Goal: Task Accomplishment & Management: Use online tool/utility

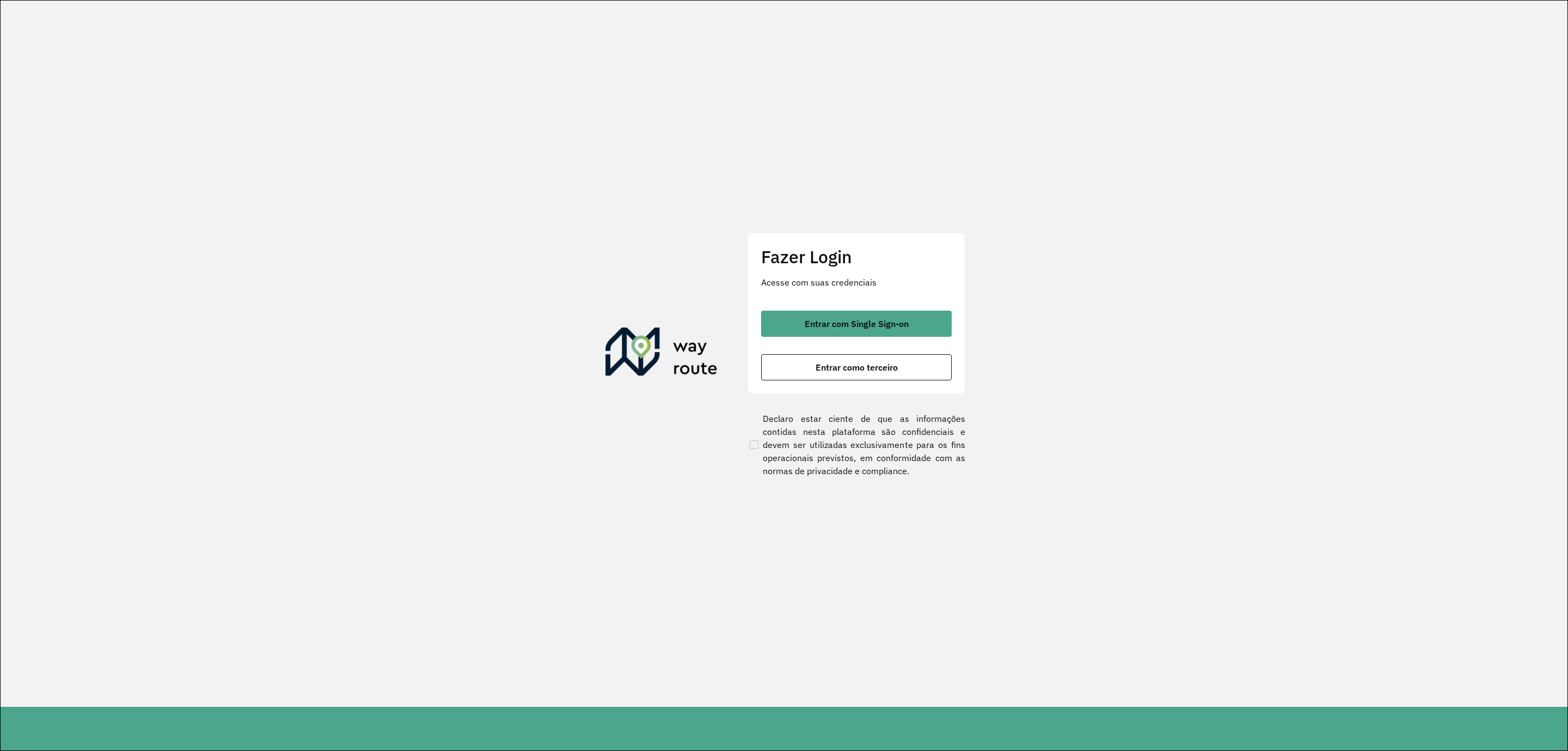
click at [771, 329] on button "Entrar com Single Sign-on" at bounding box center [856, 323] width 191 height 26
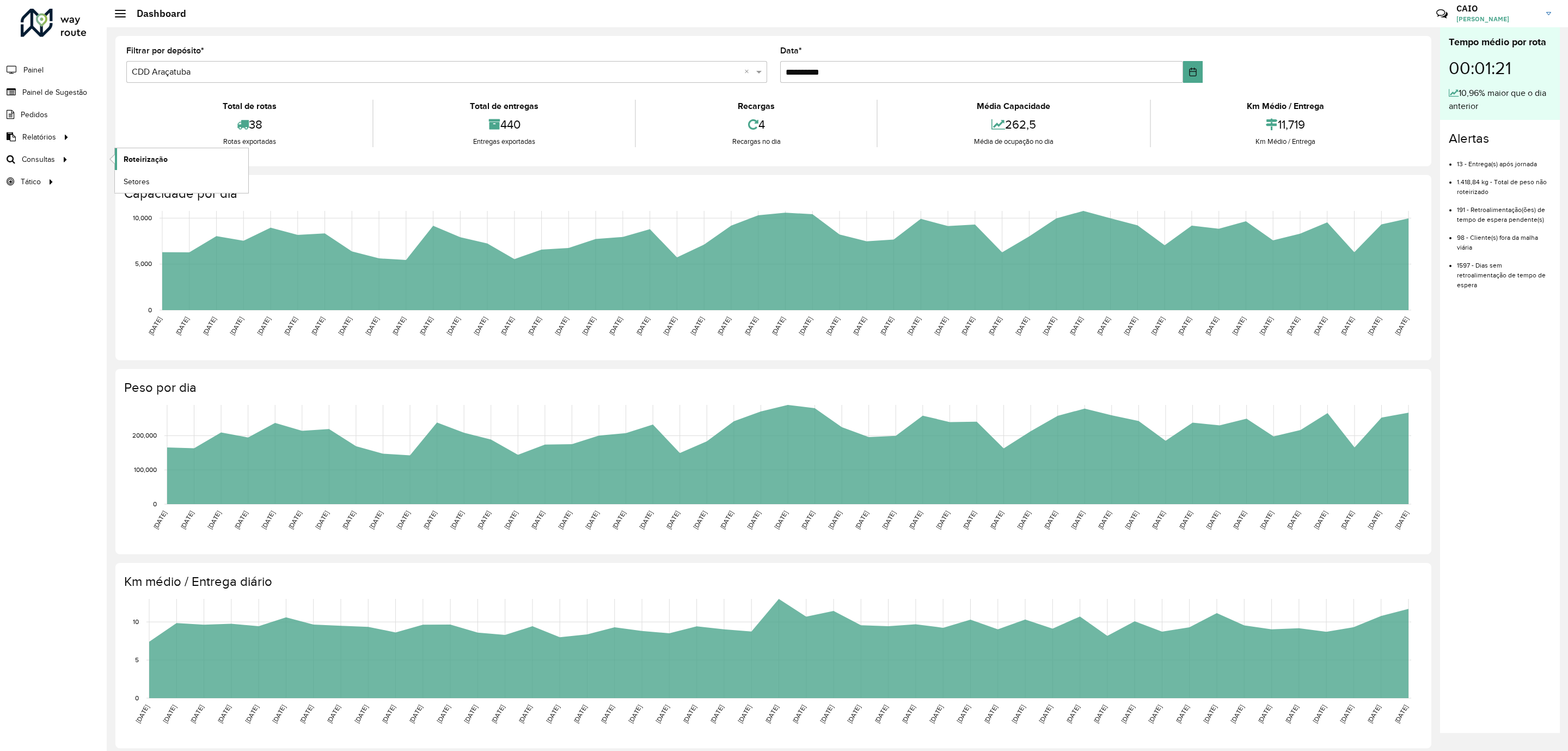
click at [123, 154] on link "Roteirização" at bounding box center [182, 159] width 133 height 22
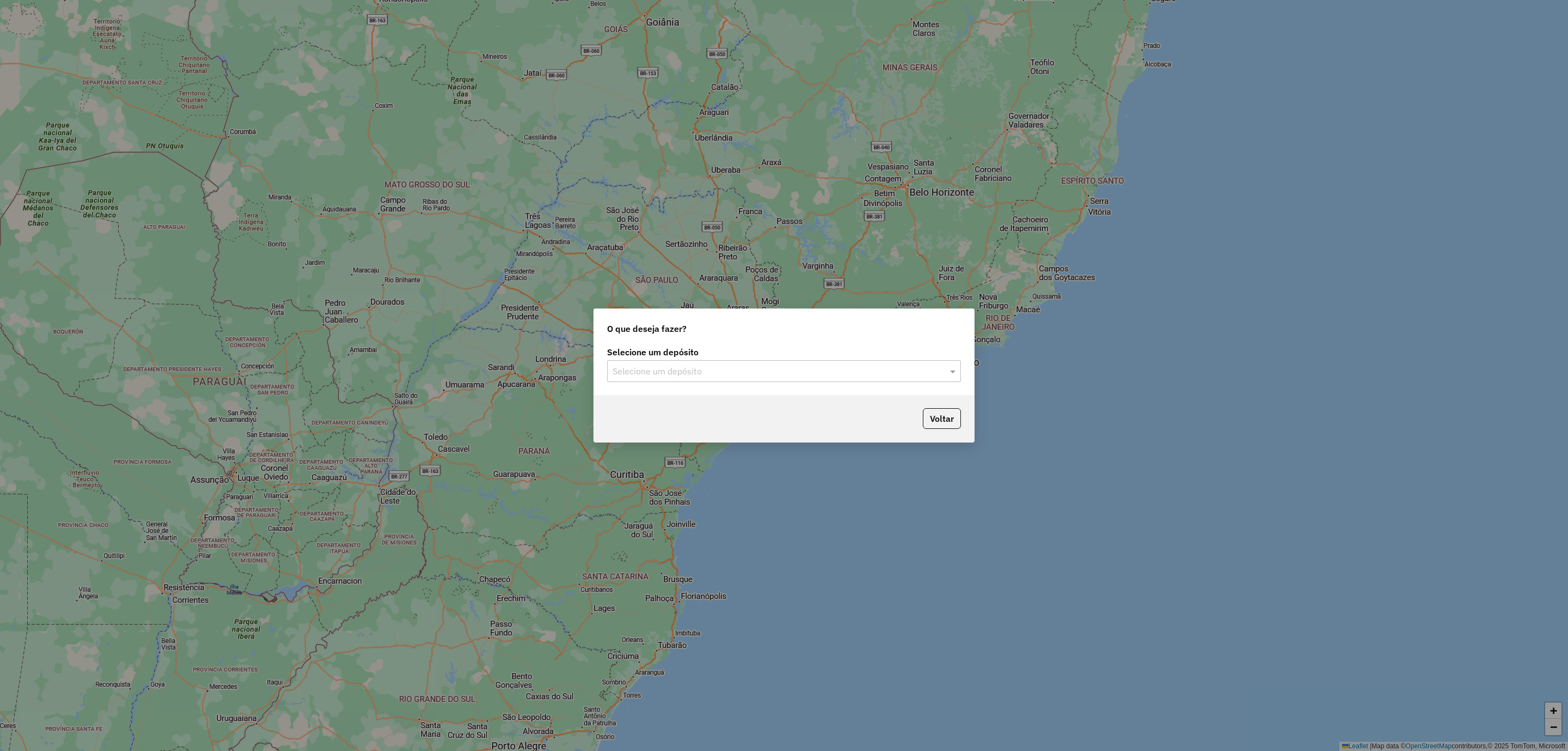
click at [664, 376] on input "text" at bounding box center [773, 371] width 322 height 13
click at [668, 417] on span "CDD Araçatuba" at bounding box center [642, 420] width 59 height 9
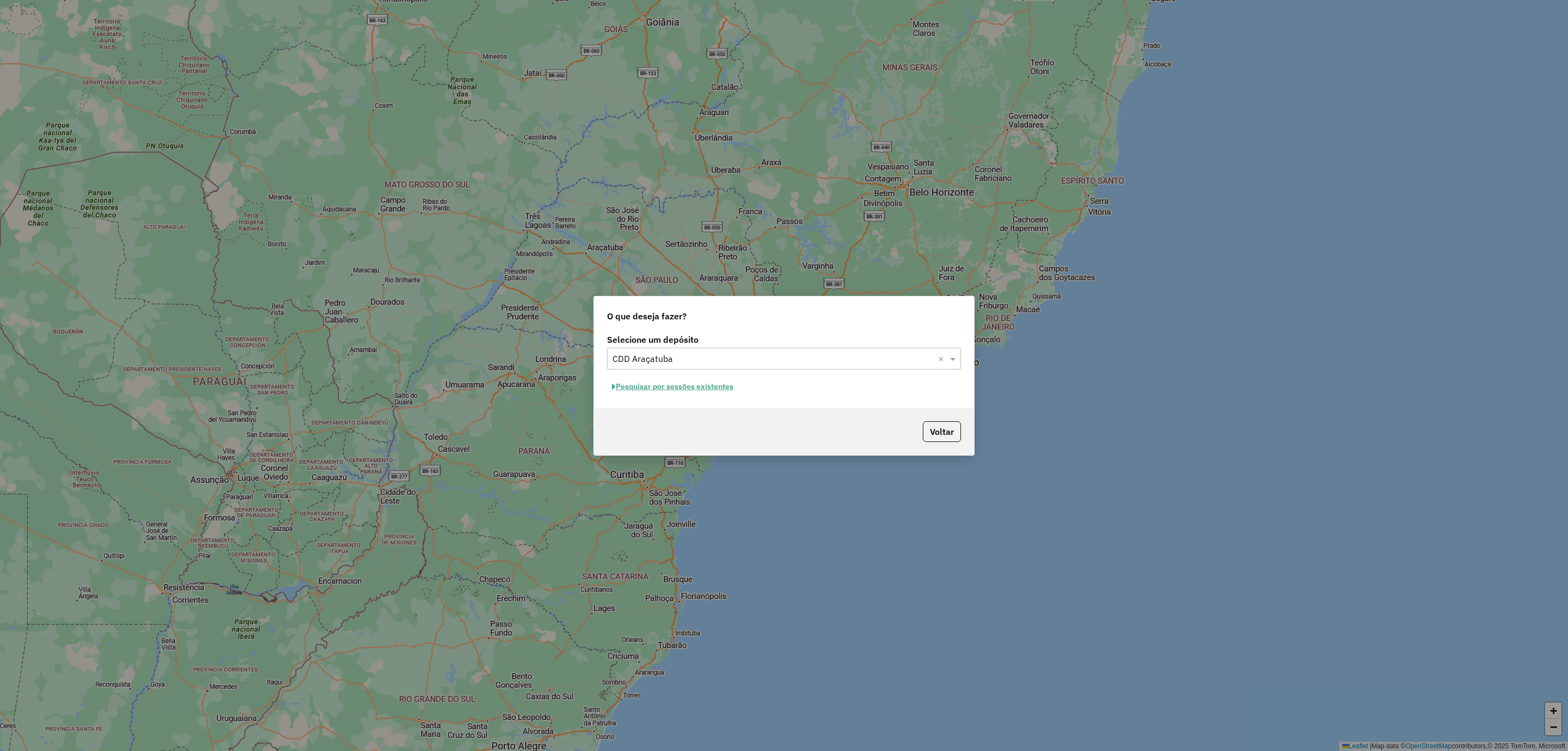
click at [706, 392] on button "Pesquisar por sessões existentes" at bounding box center [673, 386] width 132 height 17
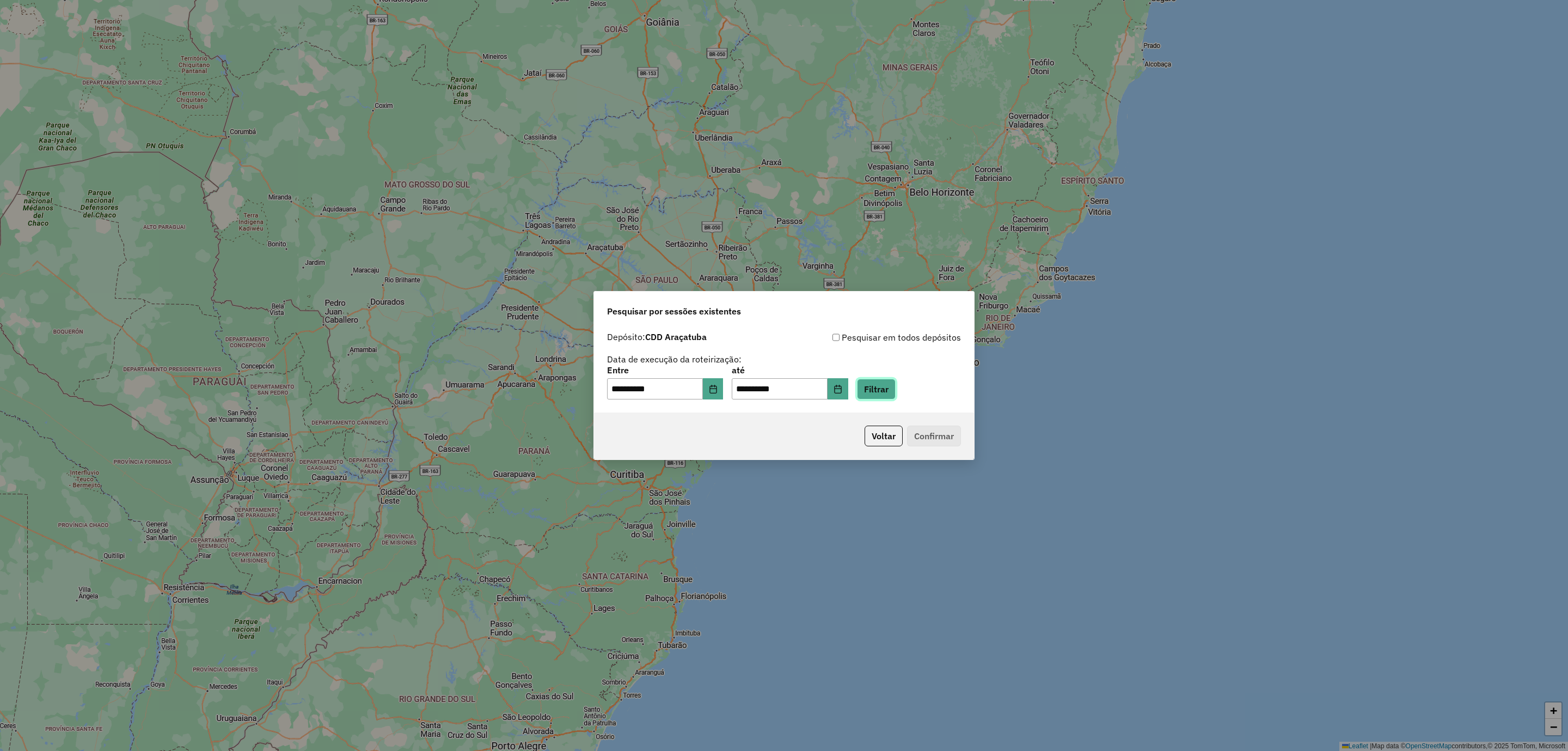
click at [896, 388] on button "Filtrar" at bounding box center [876, 389] width 39 height 21
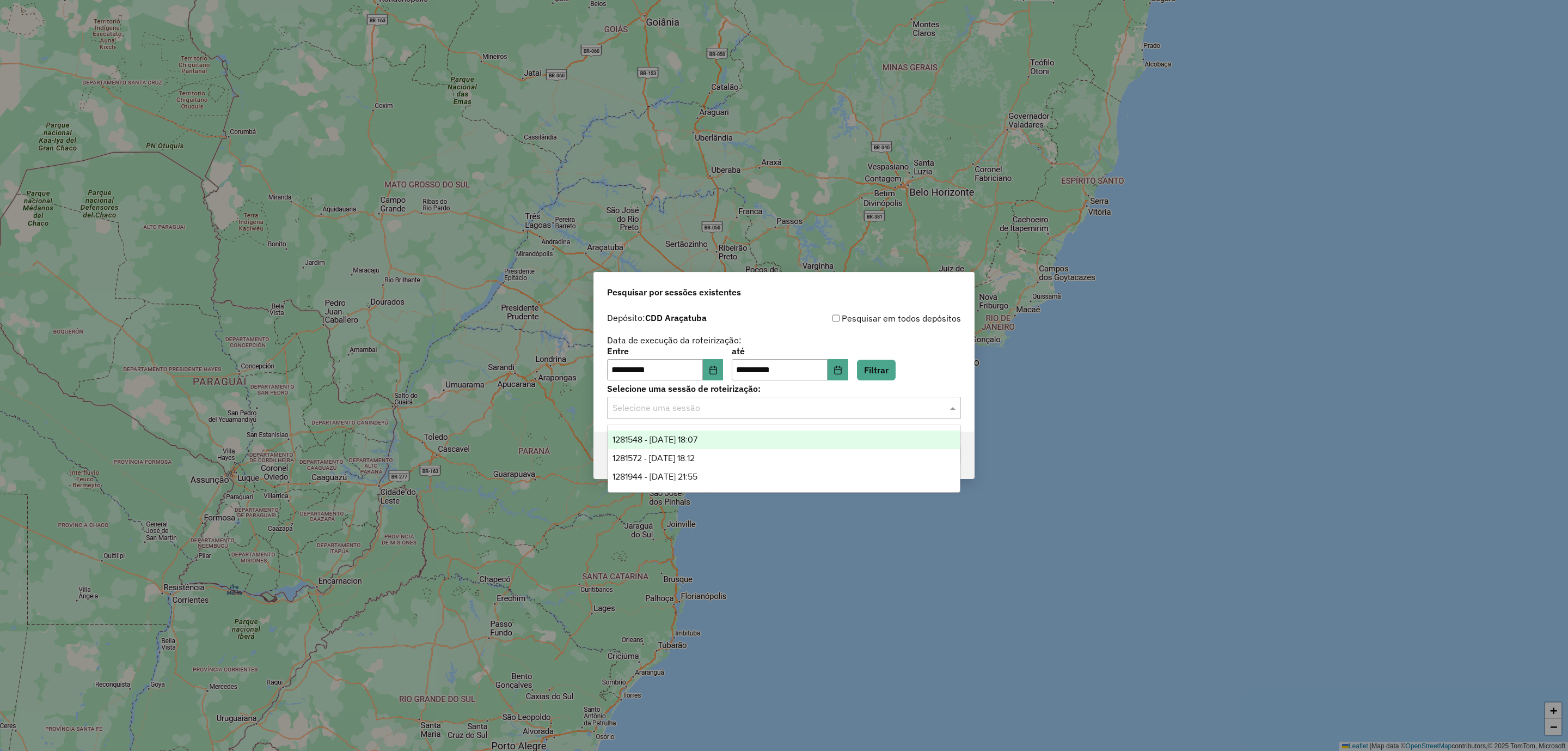
click at [825, 408] on input "text" at bounding box center [773, 408] width 322 height 13
click at [727, 458] on div "1281572 - 24/09/2025 18:12" at bounding box center [784, 458] width 352 height 19
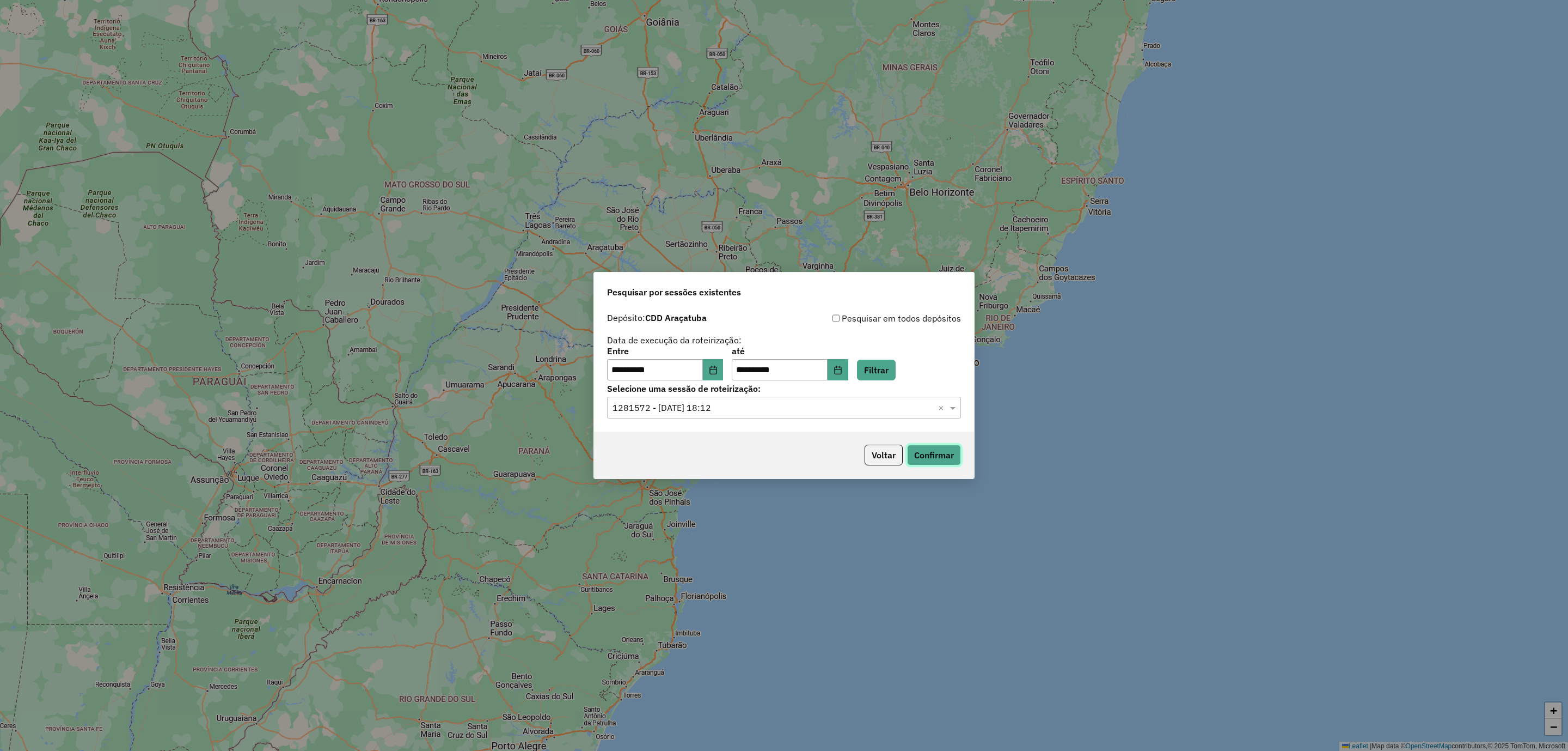
click at [931, 450] on button "Confirmar" at bounding box center [934, 455] width 54 height 21
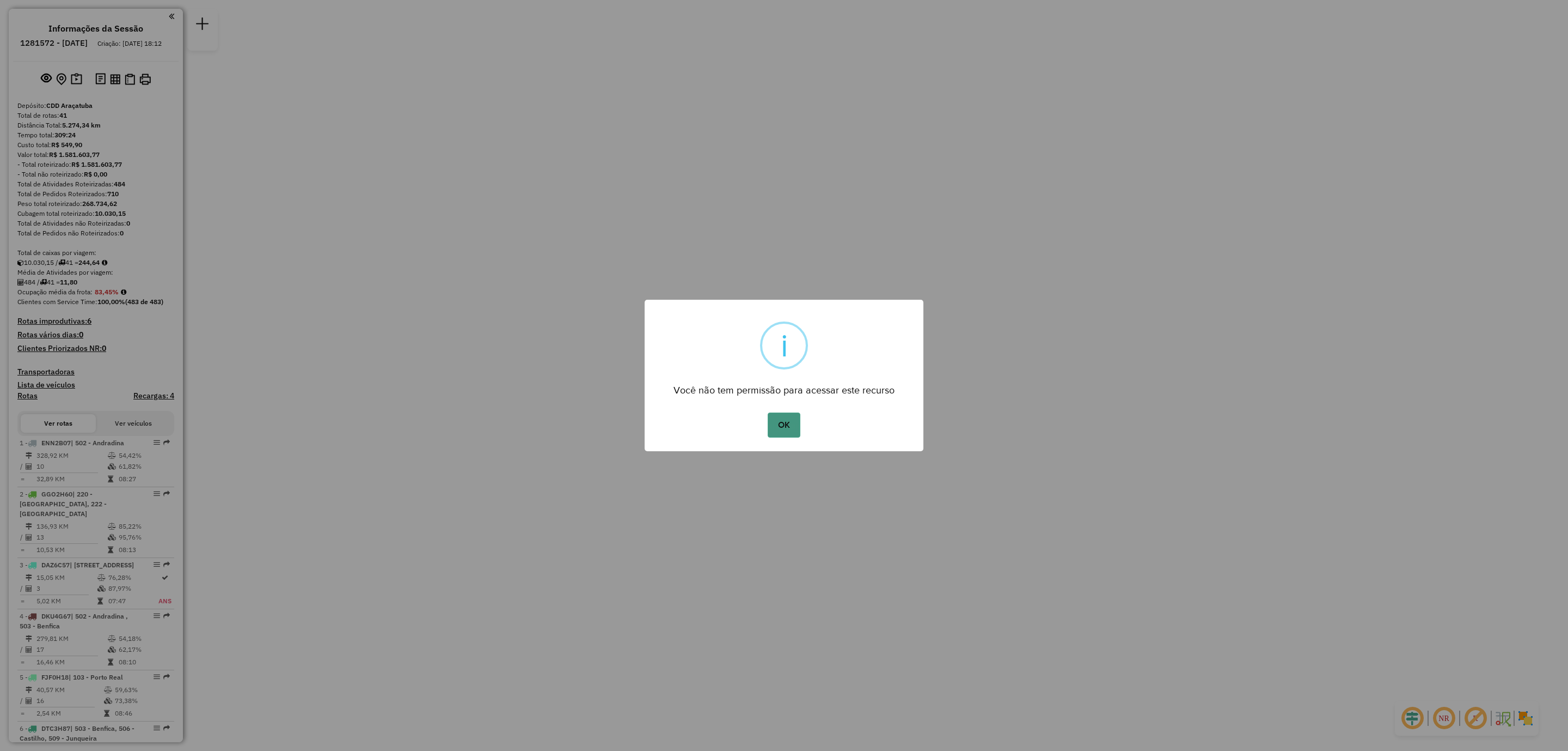
click at [771, 426] on button "OK" at bounding box center [784, 424] width 32 height 25
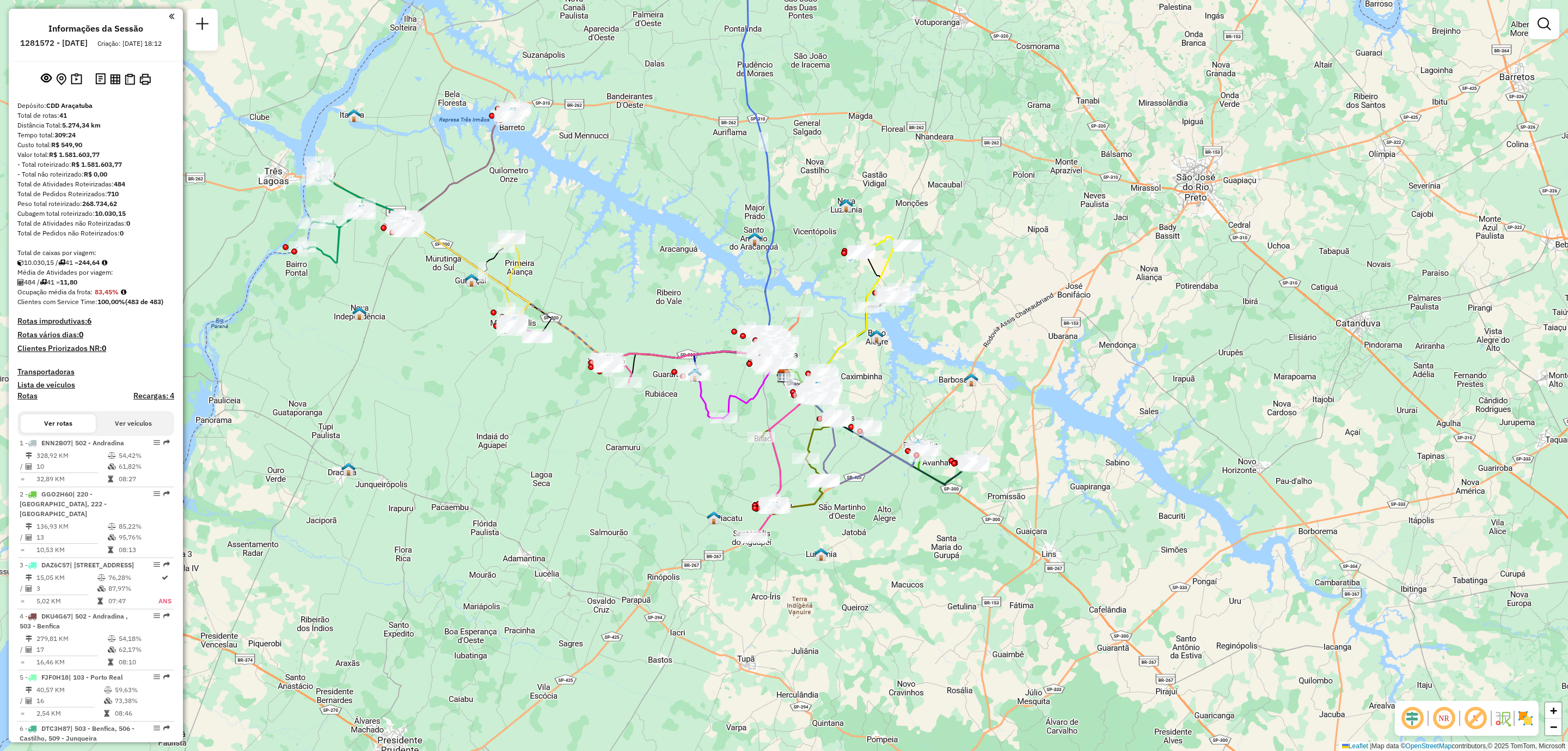
click at [735, 508] on div "Janela de atendimento Grade de atendimento Capacidade Transportadoras Veículos …" at bounding box center [784, 376] width 1568 height 751
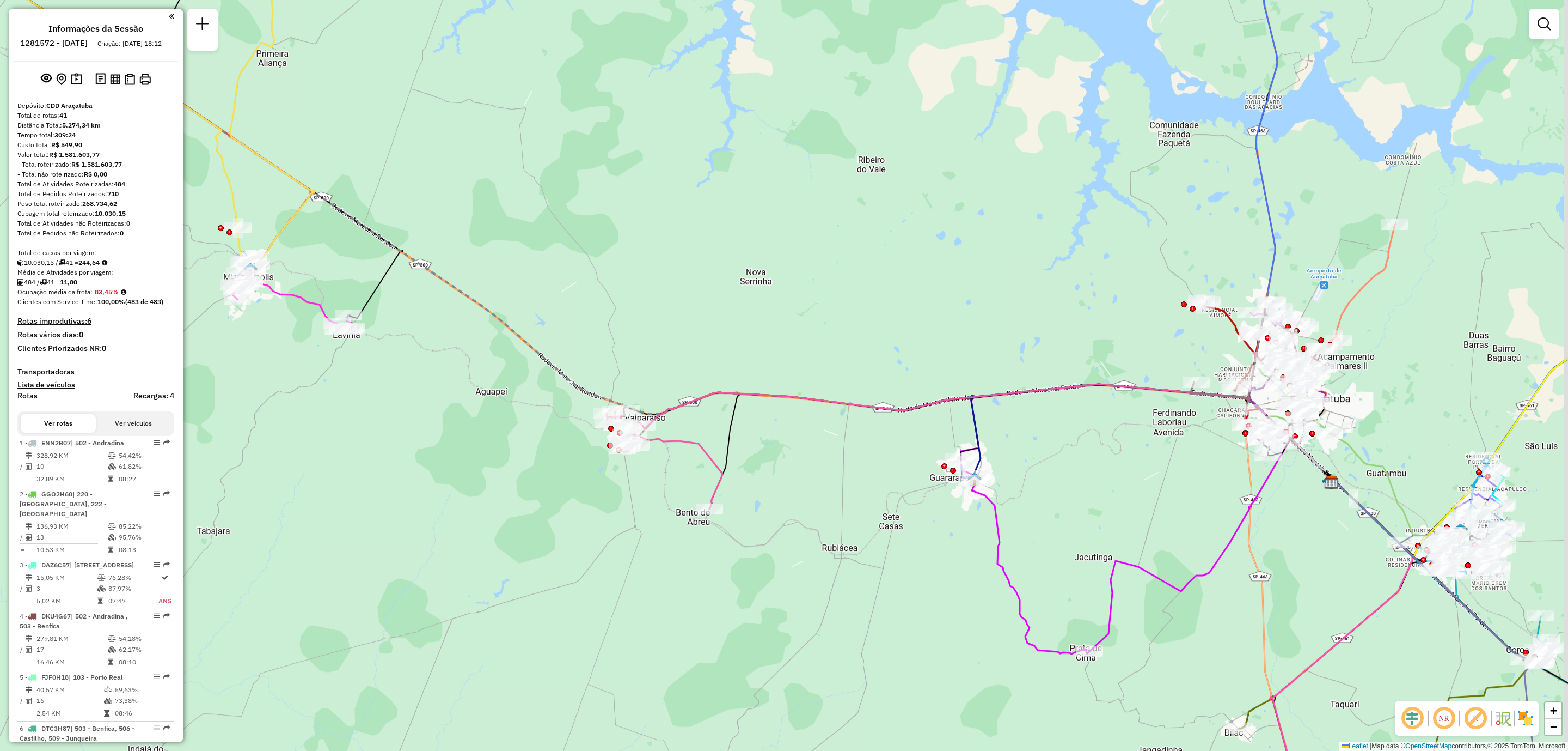
drag, startPoint x: 1152, startPoint y: 543, endPoint x: 1072, endPoint y: 592, distance: 93.8
click at [1015, 568] on div "Janela de atendimento Grade de atendimento Capacidade Transportadoras Veículos …" at bounding box center [784, 376] width 1568 height 751
select select "**********"
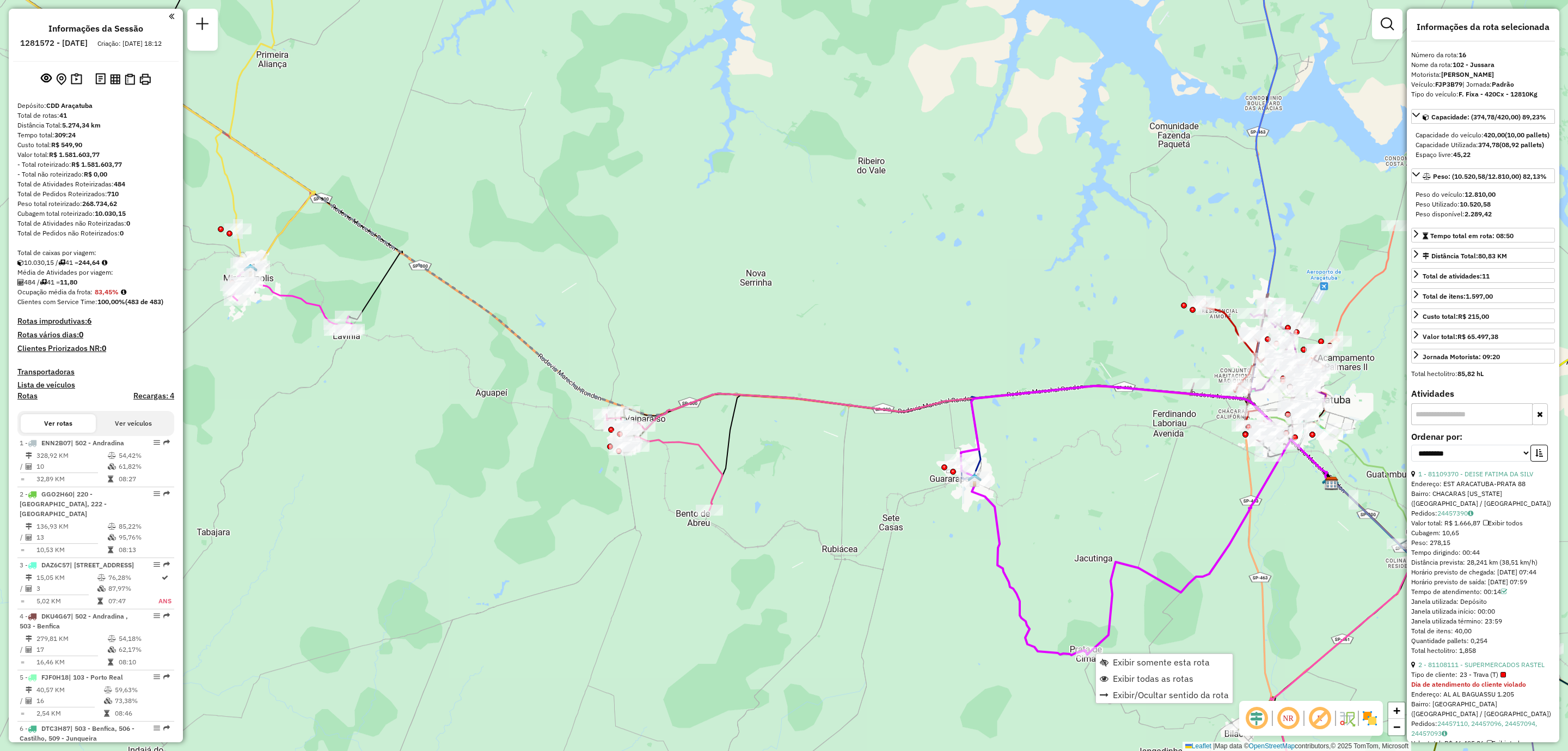
scroll to position [1285, 0]
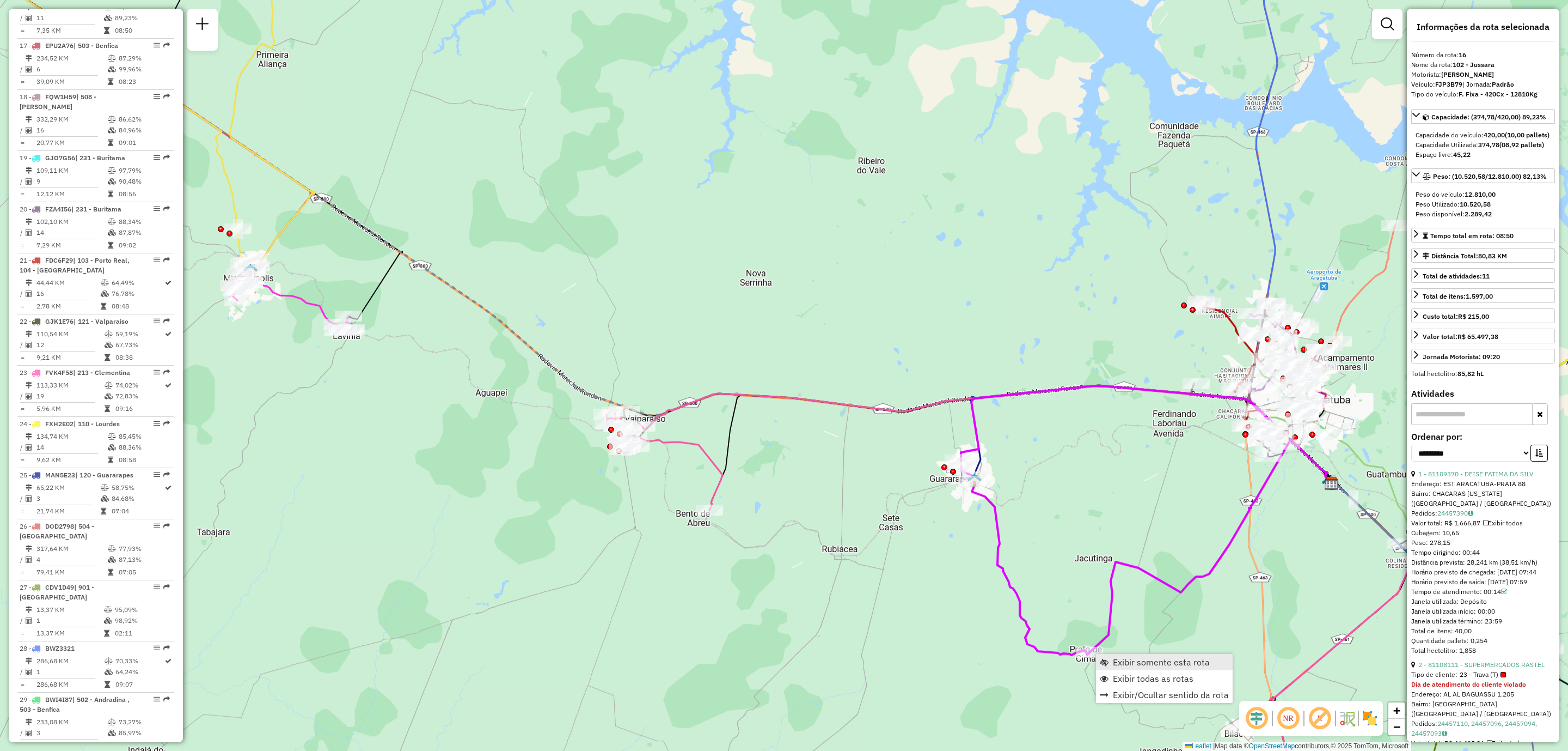
click at [1147, 662] on span "Exibir somente esta rota" at bounding box center [1162, 662] width 97 height 9
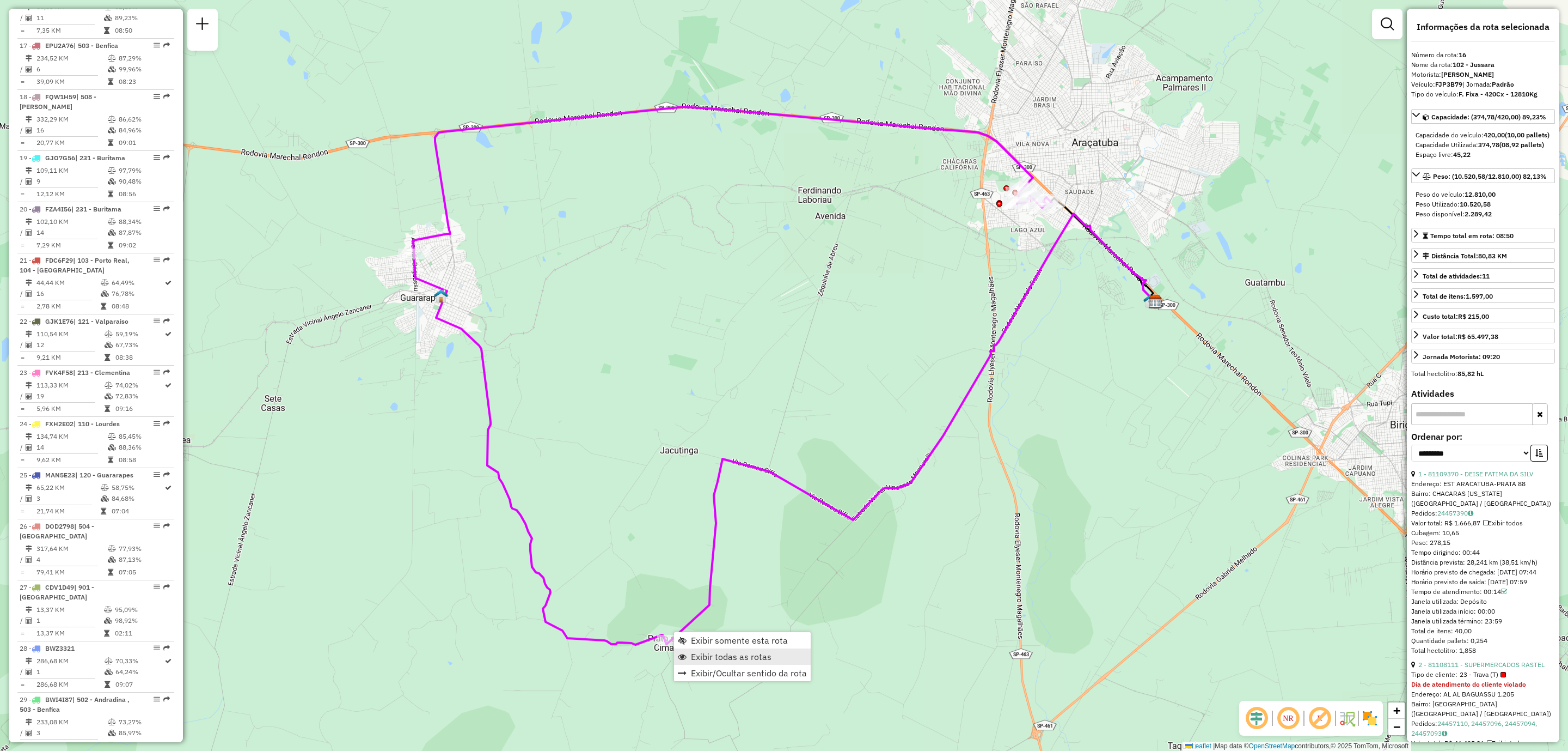
click at [714, 655] on span "Exibir todas as rotas" at bounding box center [731, 657] width 81 height 9
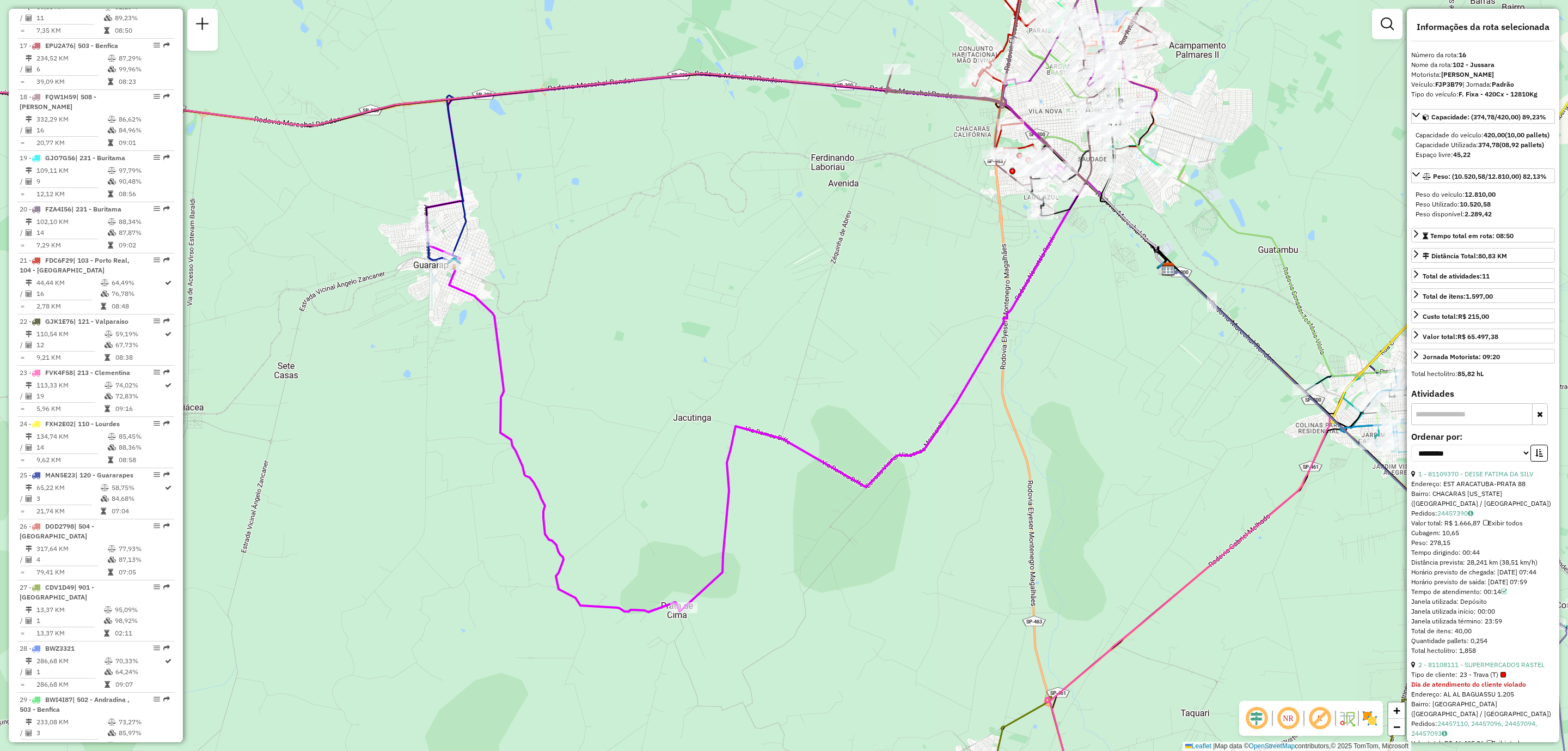
drag, startPoint x: 659, startPoint y: 616, endPoint x: 674, endPoint y: 582, distance: 37.2
click at [674, 582] on div "Janela de atendimento Grade de atendimento Capacidade Transportadoras Veículos …" at bounding box center [784, 376] width 1568 height 751
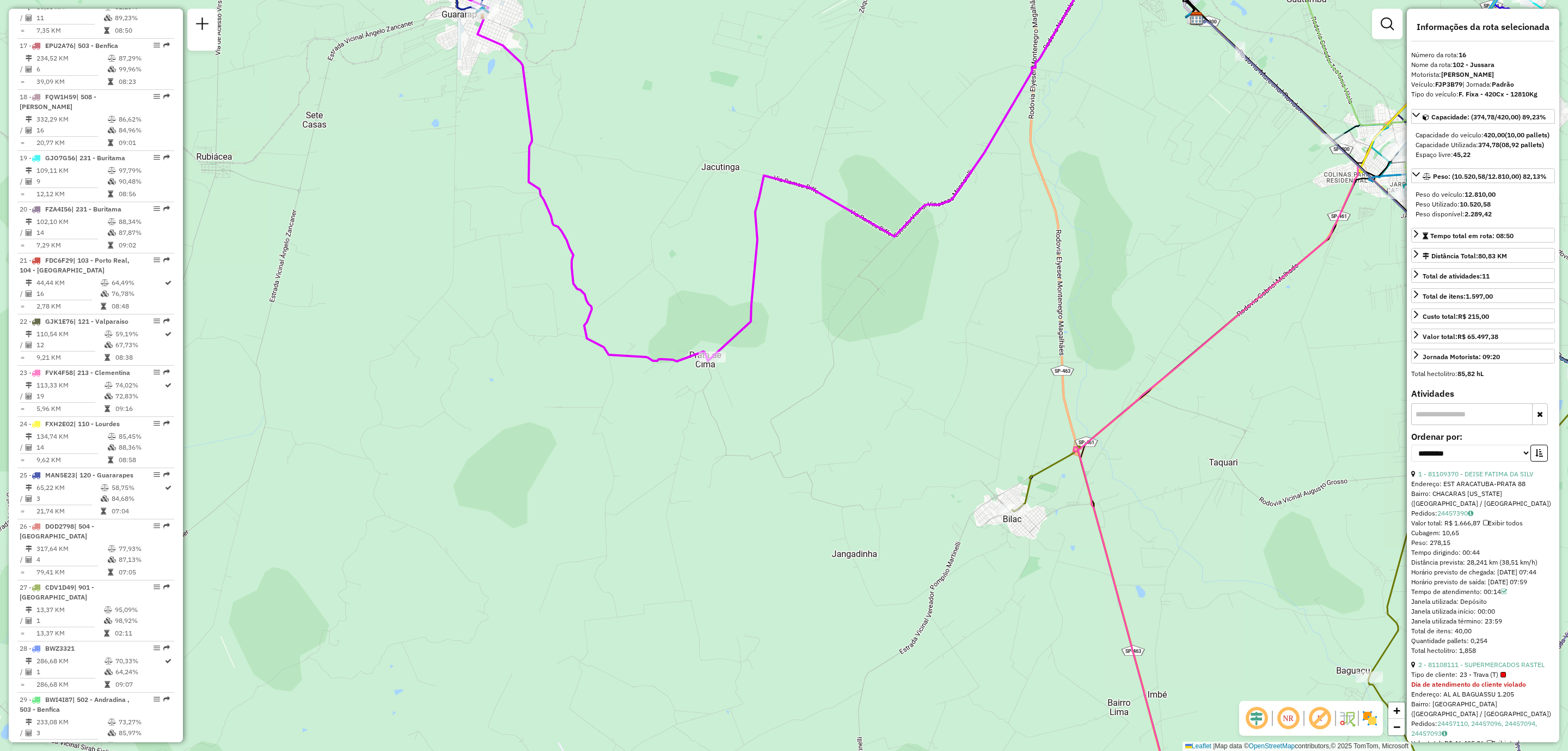
scroll to position [434, 0]
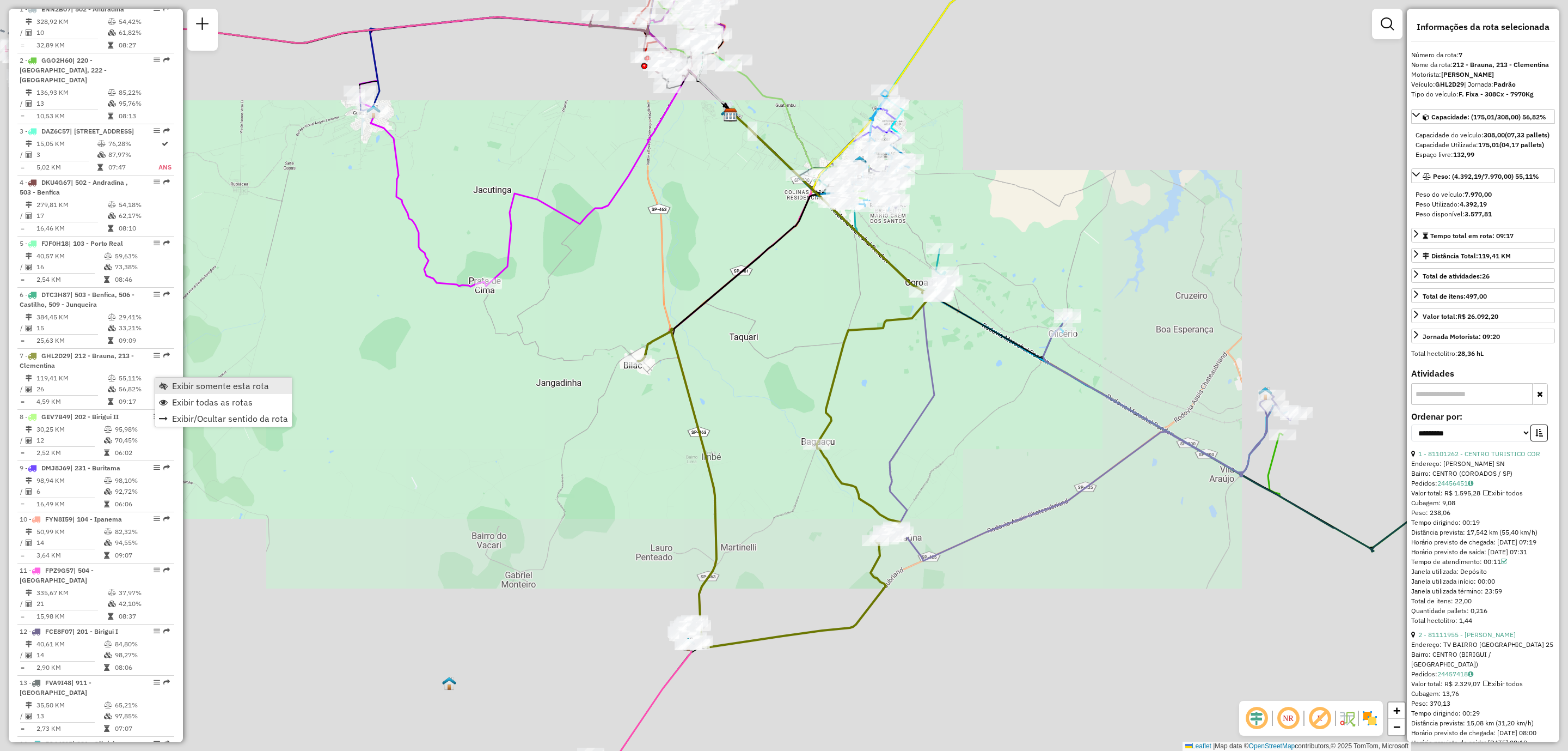
click at [173, 381] on span "Exibir somente esta rota" at bounding box center [221, 386] width 97 height 9
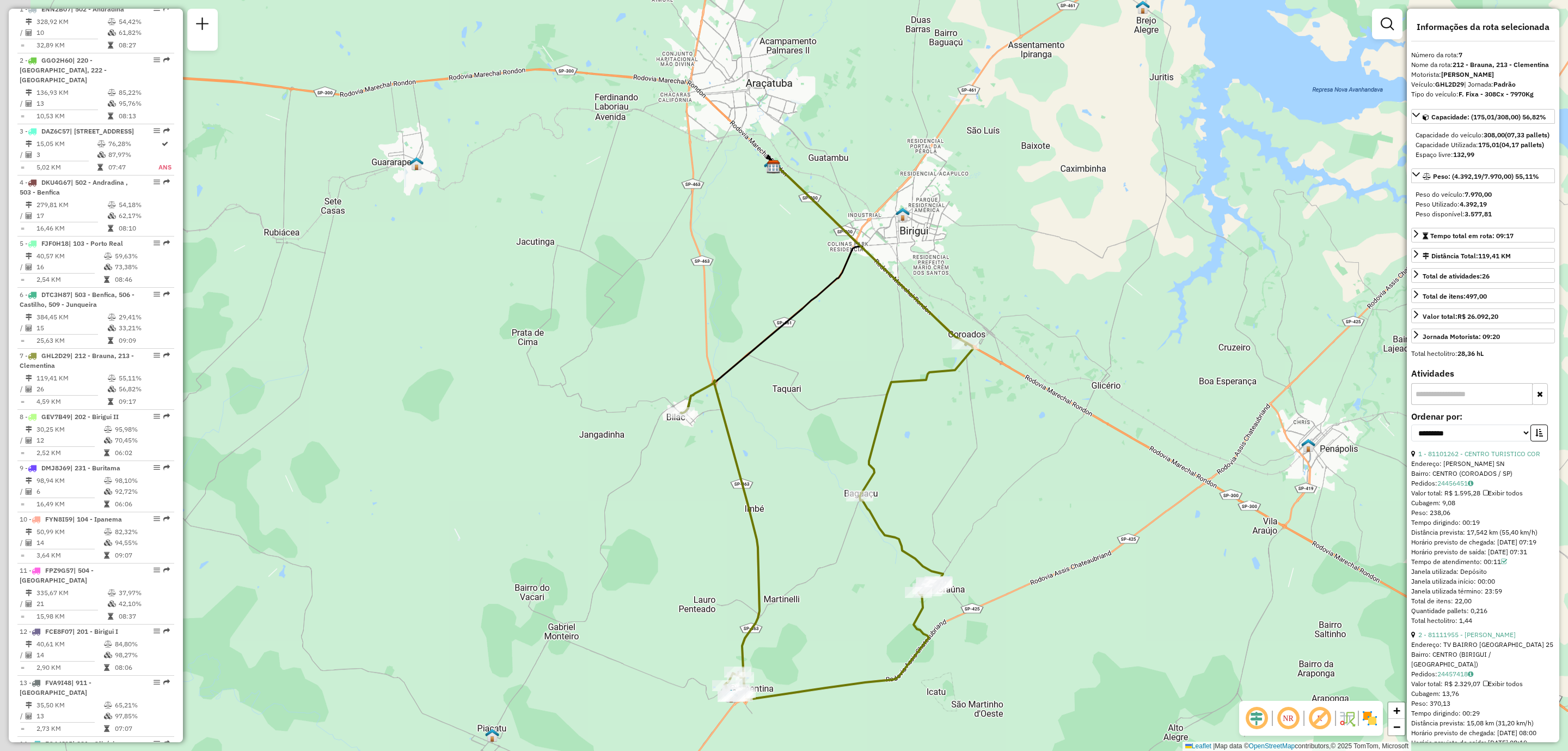
drag, startPoint x: 813, startPoint y: 604, endPoint x: 825, endPoint y: 618, distance: 18.4
click at [825, 618] on div "Janela de atendimento Grade de atendimento Capacidade Transportadoras Veículos …" at bounding box center [784, 376] width 1568 height 751
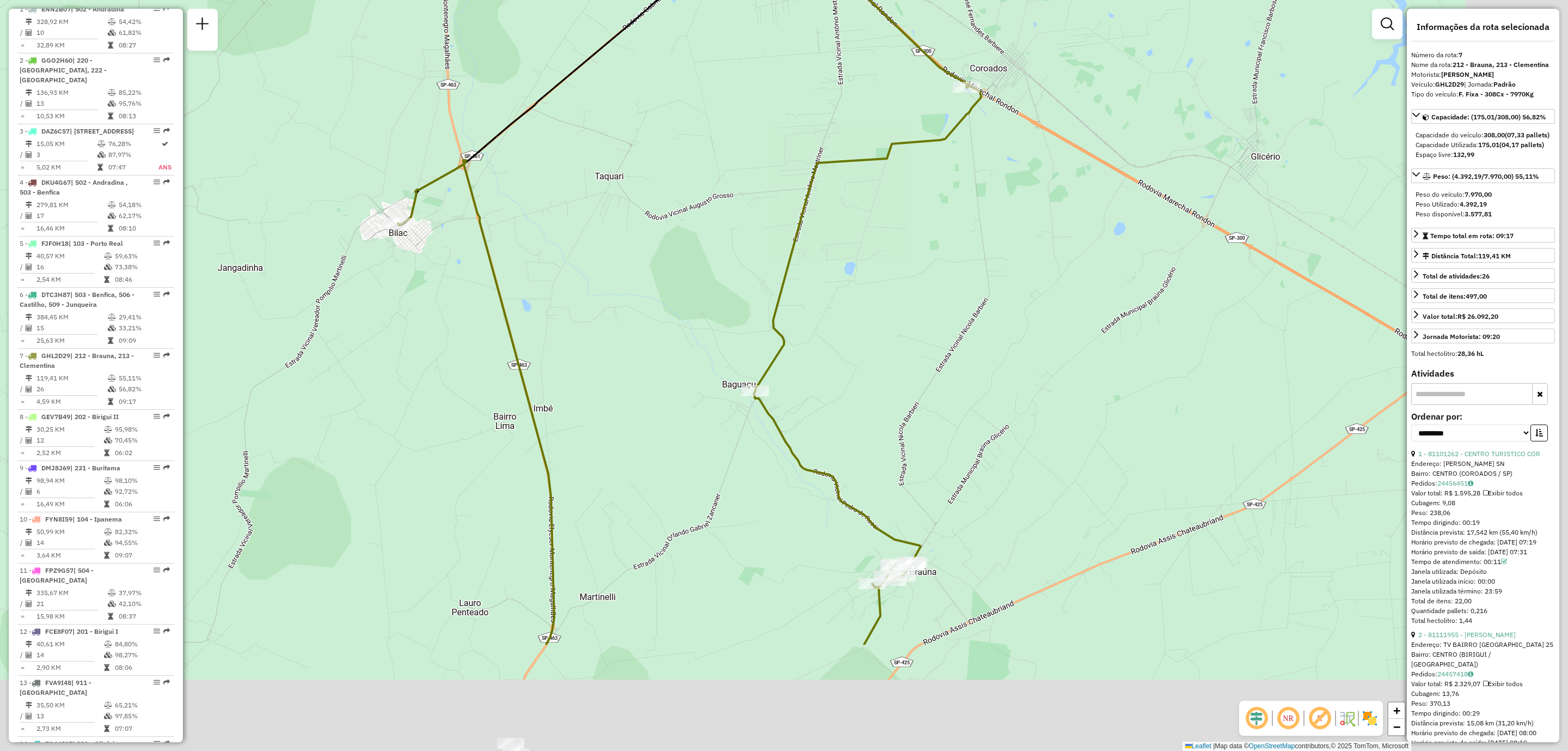
drag, startPoint x: 863, startPoint y: 610, endPoint x: 760, endPoint y: 443, distance: 196.2
click at [744, 429] on div "Janela de atendimento Grade de atendimento Capacidade Transportadoras Veículos …" at bounding box center [784, 376] width 1568 height 751
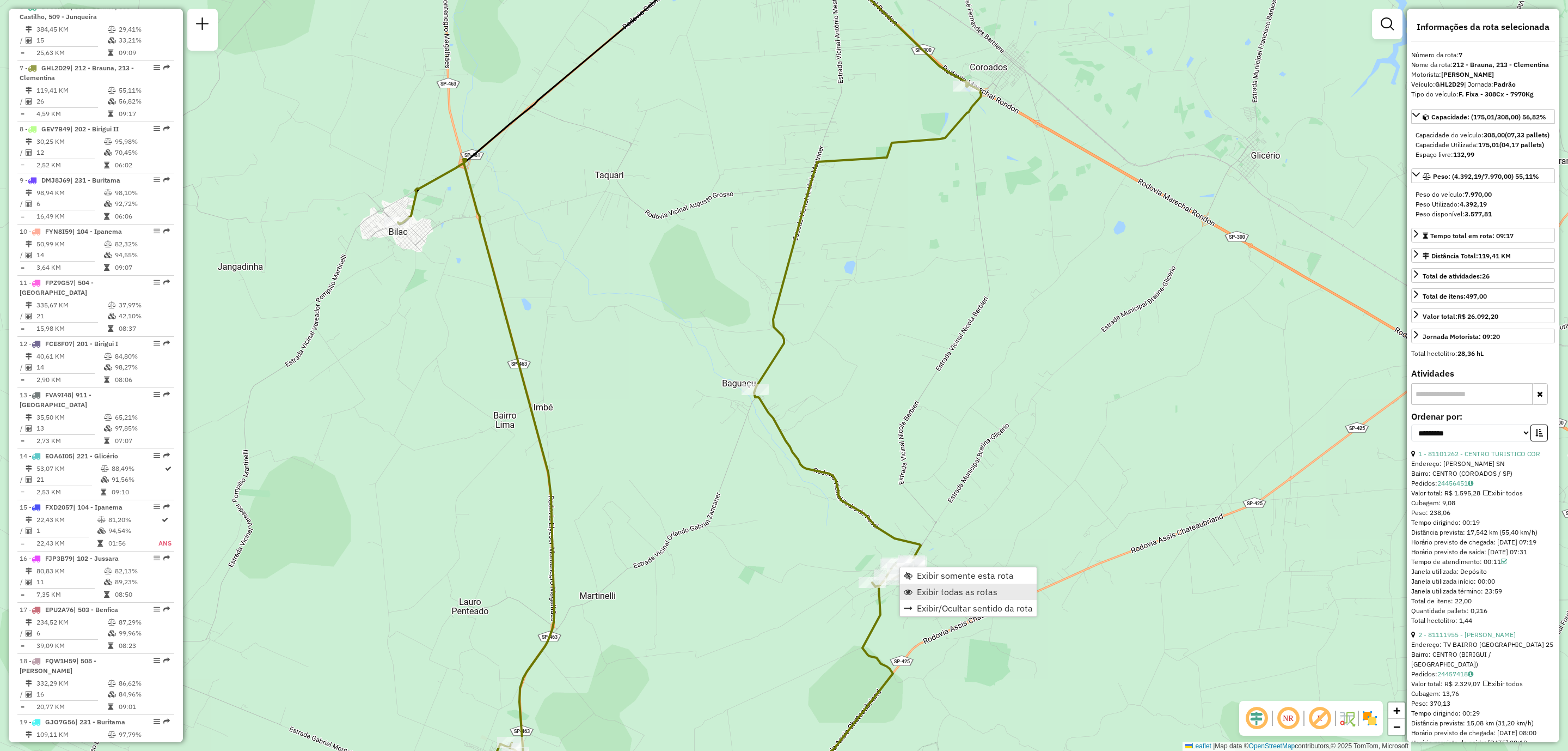
scroll to position [793, 0]
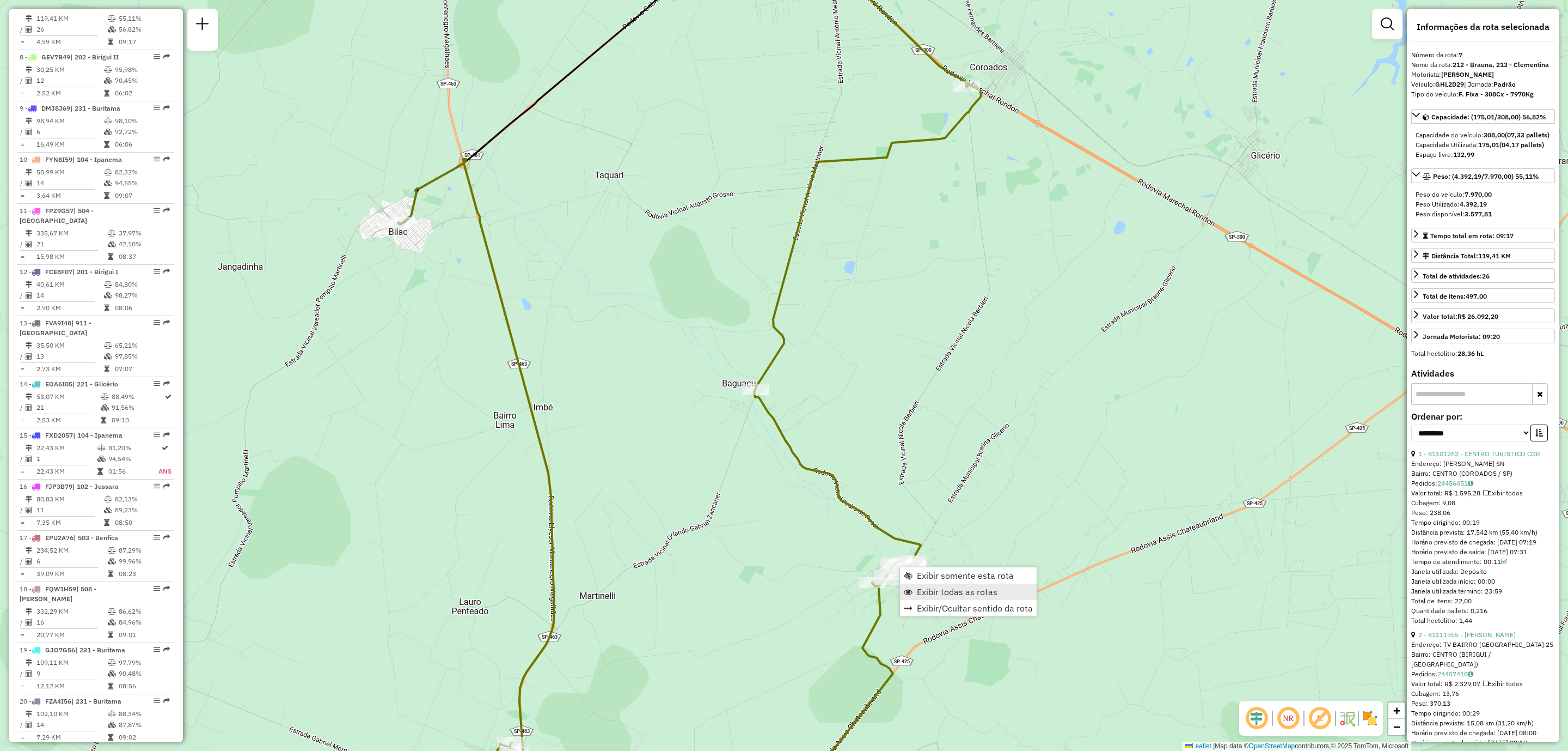
click at [975, 594] on span "Exibir todas as rotas" at bounding box center [957, 592] width 81 height 9
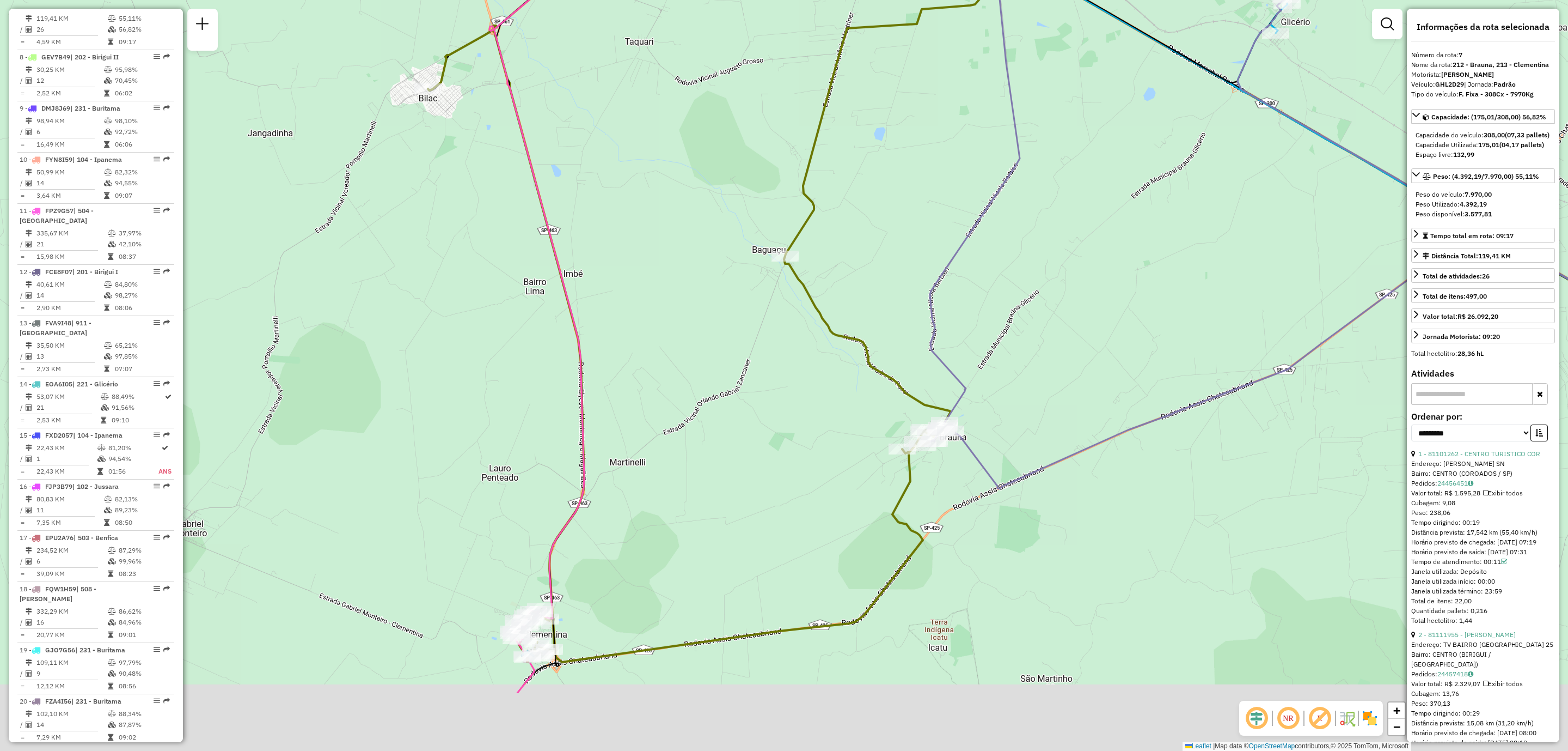
drag, startPoint x: 703, startPoint y: 569, endPoint x: 718, endPoint y: 506, distance: 64.8
click at [718, 506] on div "Janela de atendimento Grade de atendimento Capacidade Transportadoras Veículos …" at bounding box center [784, 376] width 1568 height 751
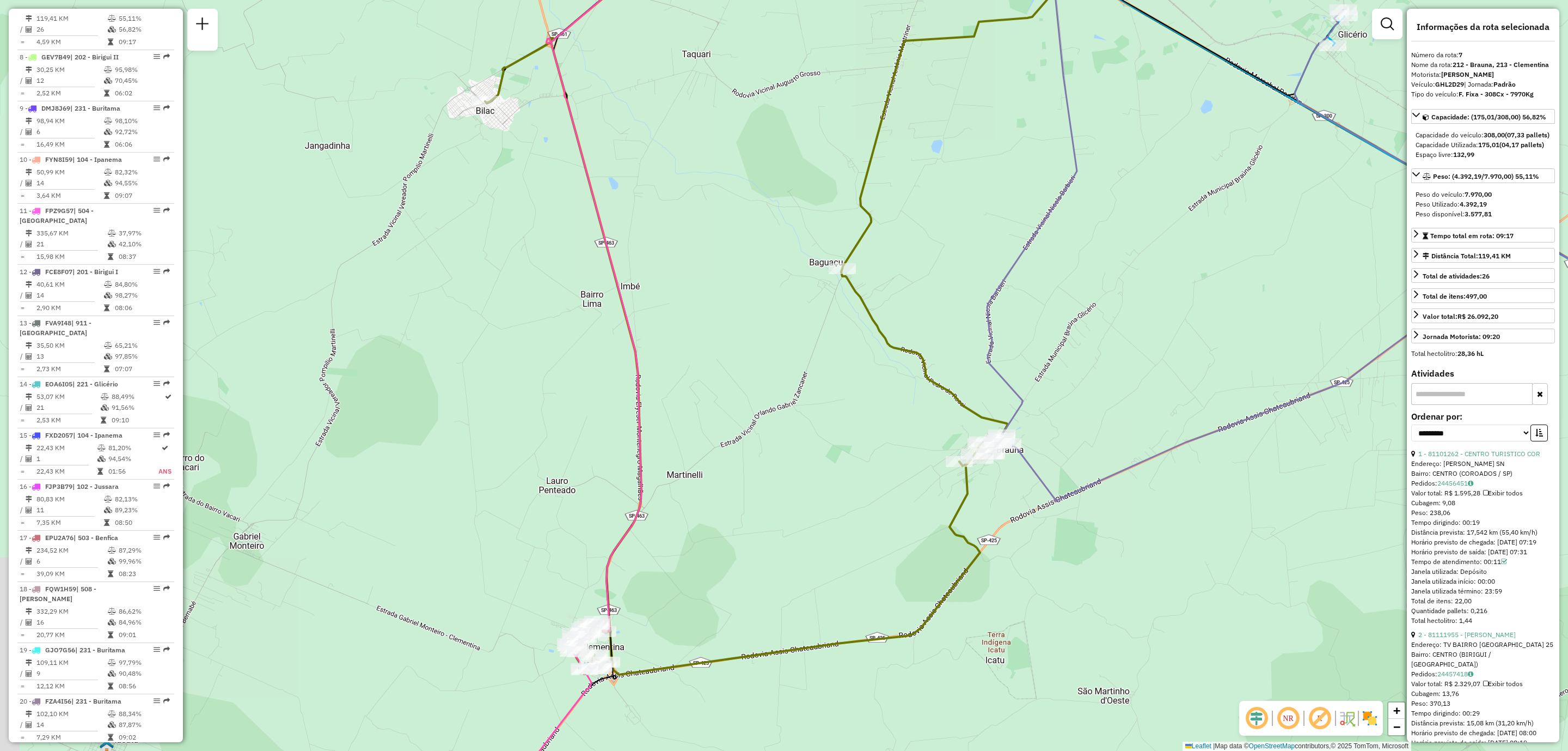
drag, startPoint x: 524, startPoint y: 452, endPoint x: 571, endPoint y: 404, distance: 67.2
click at [571, 404] on div "Janela de atendimento Grade de atendimento Capacidade Transportadoras Veículos …" at bounding box center [784, 376] width 1568 height 751
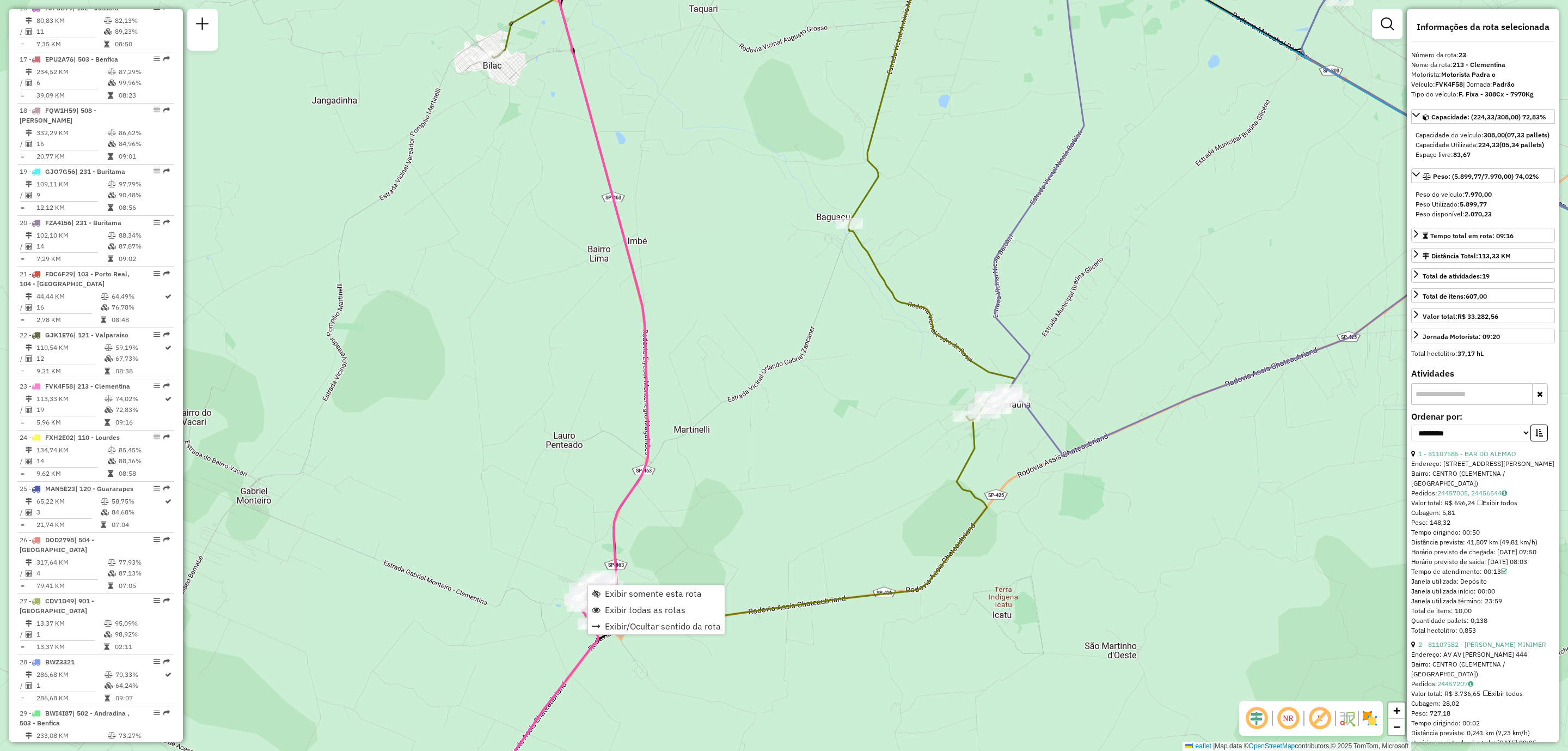
scroll to position [1664, 0]
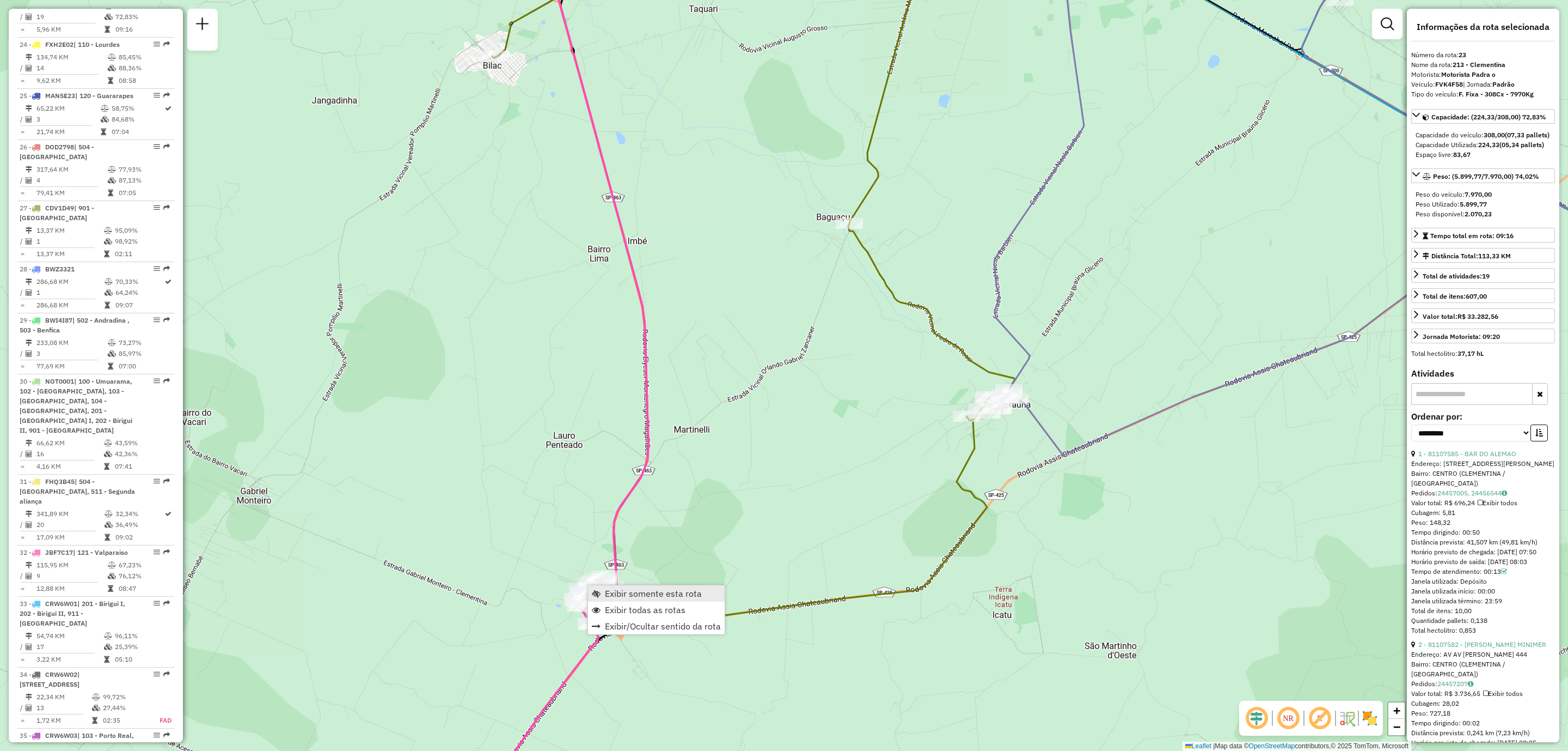
click at [652, 590] on span "Exibir somente esta rota" at bounding box center [654, 593] width 97 height 9
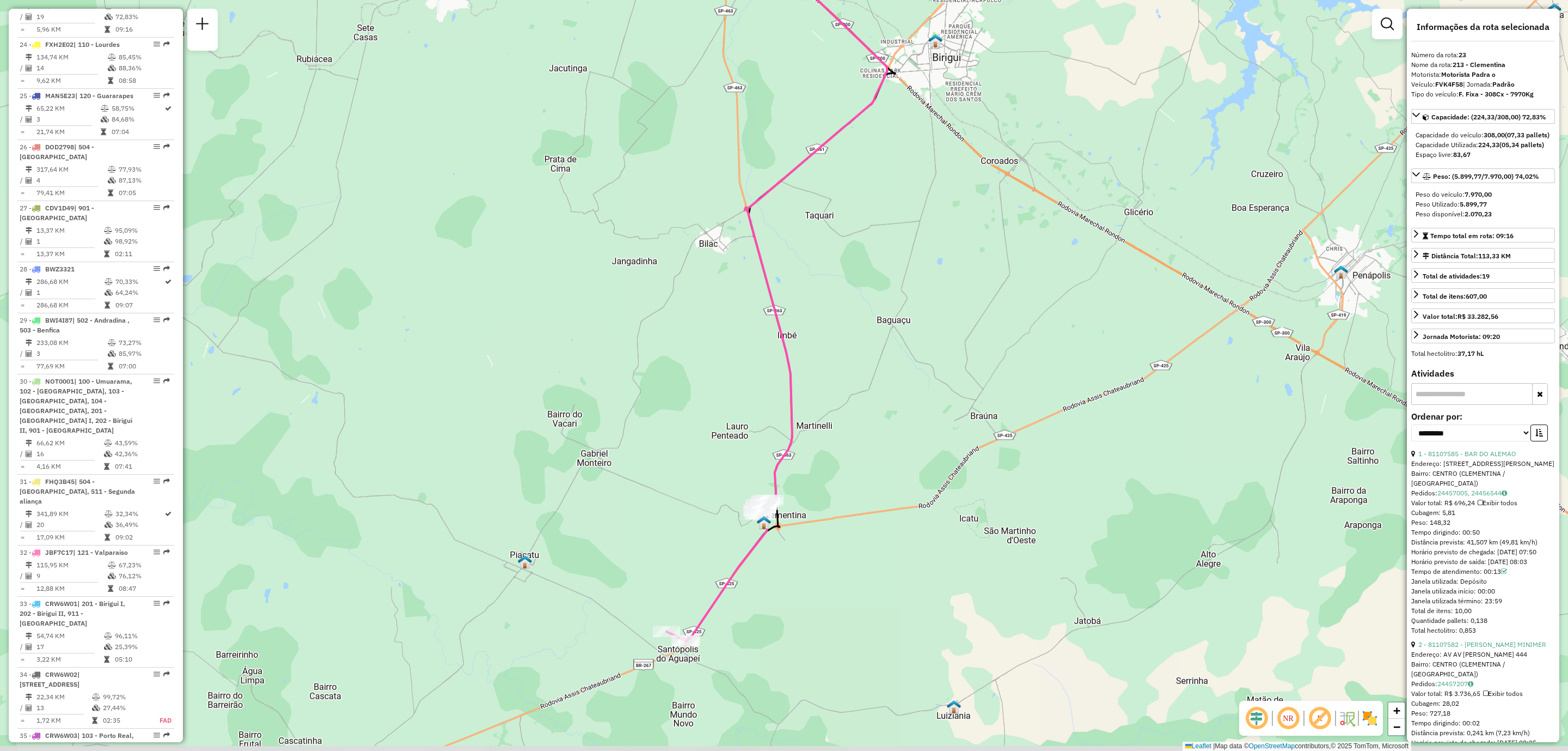
drag, startPoint x: 665, startPoint y: 580, endPoint x: 665, endPoint y: 539, distance: 41.0
click at [665, 539] on div "Janela de atendimento Grade de atendimento Capacidade Transportadoras Veículos …" at bounding box center [784, 376] width 1568 height 751
click at [794, 531] on span "Exibir todas as rotas" at bounding box center [815, 531] width 81 height 9
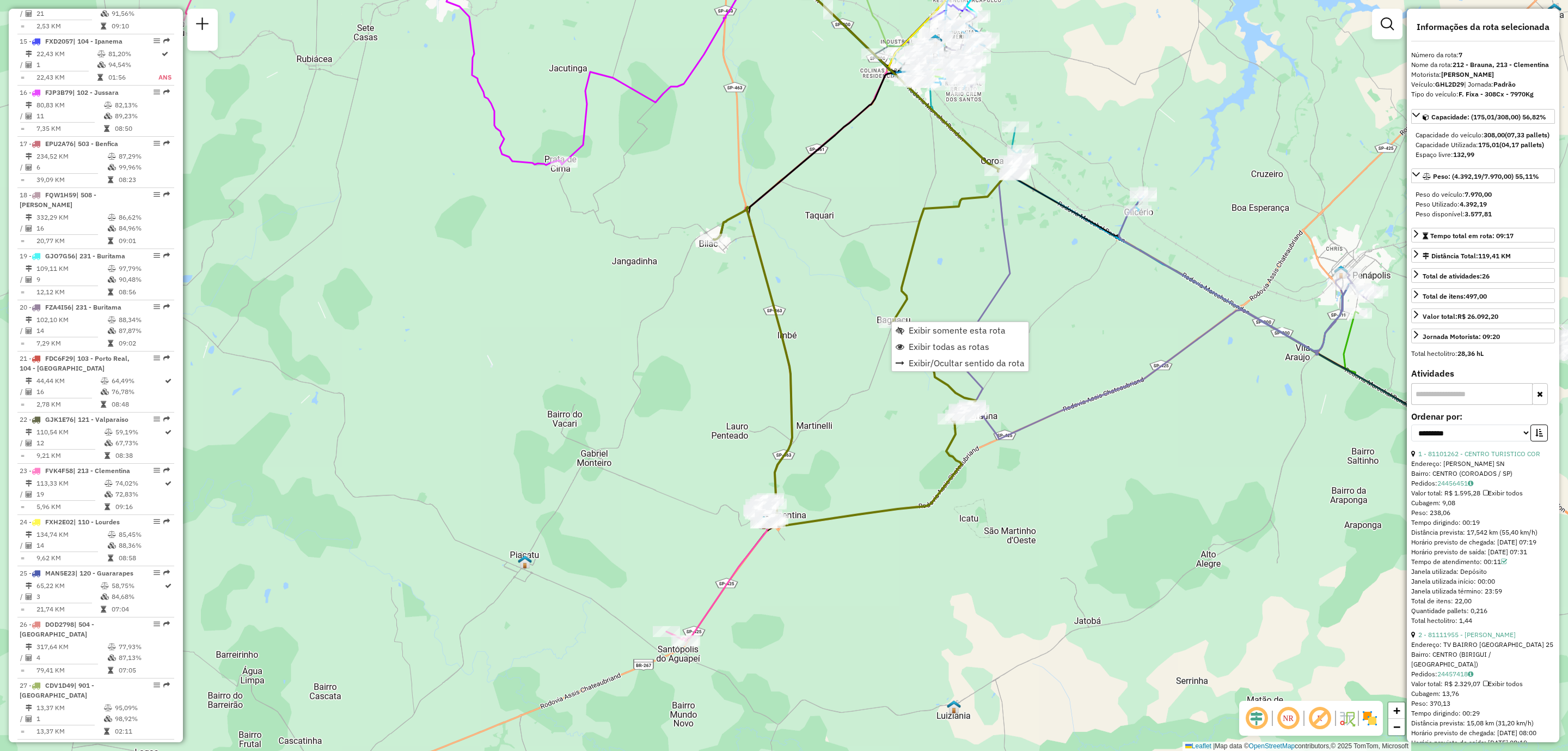
scroll to position [793, 0]
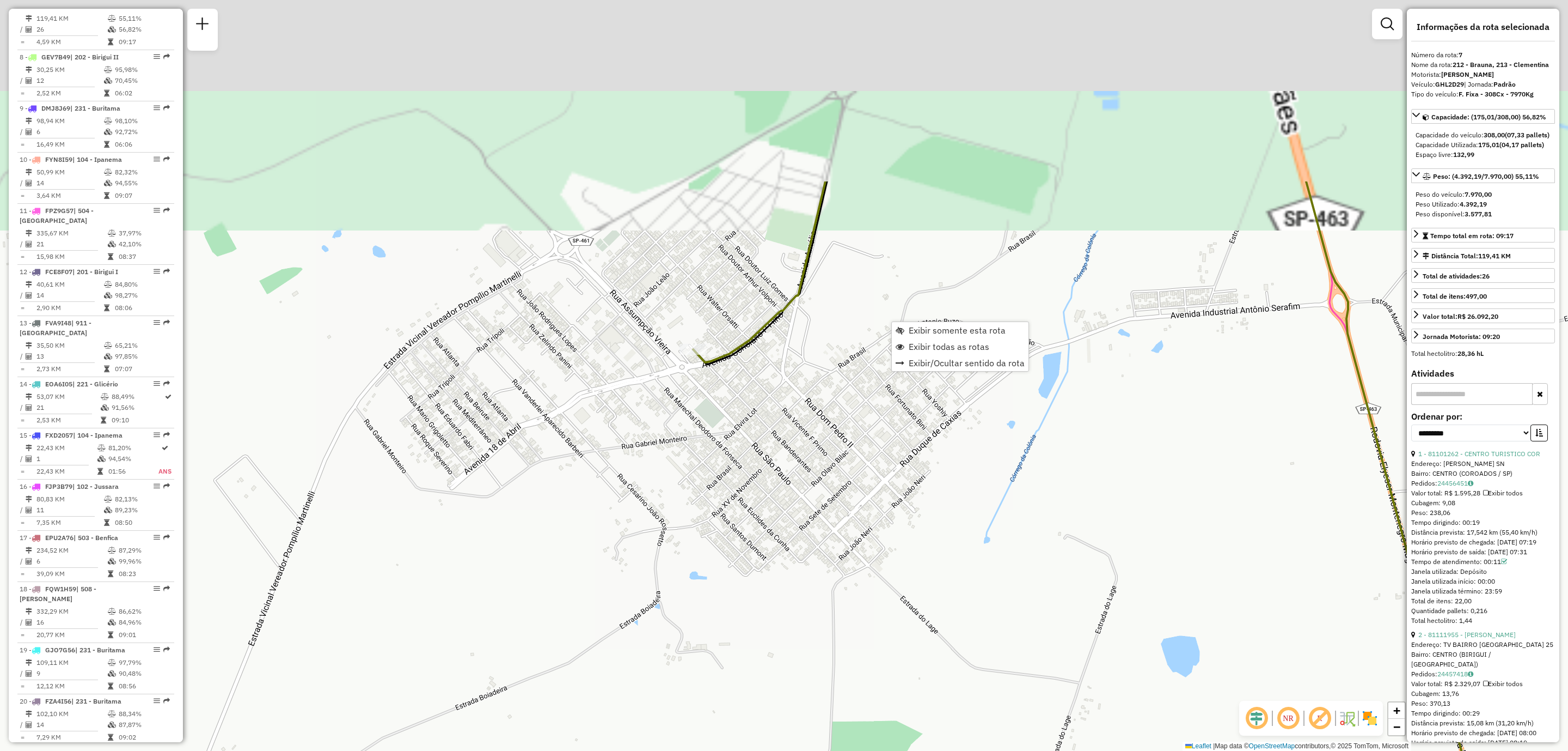
drag, startPoint x: 707, startPoint y: 251, endPoint x: 662, endPoint y: 504, distance: 257.0
click at [666, 506] on div "Janela de atendimento Grade de atendimento Capacidade Transportadoras Veículos …" at bounding box center [784, 376] width 1568 height 751
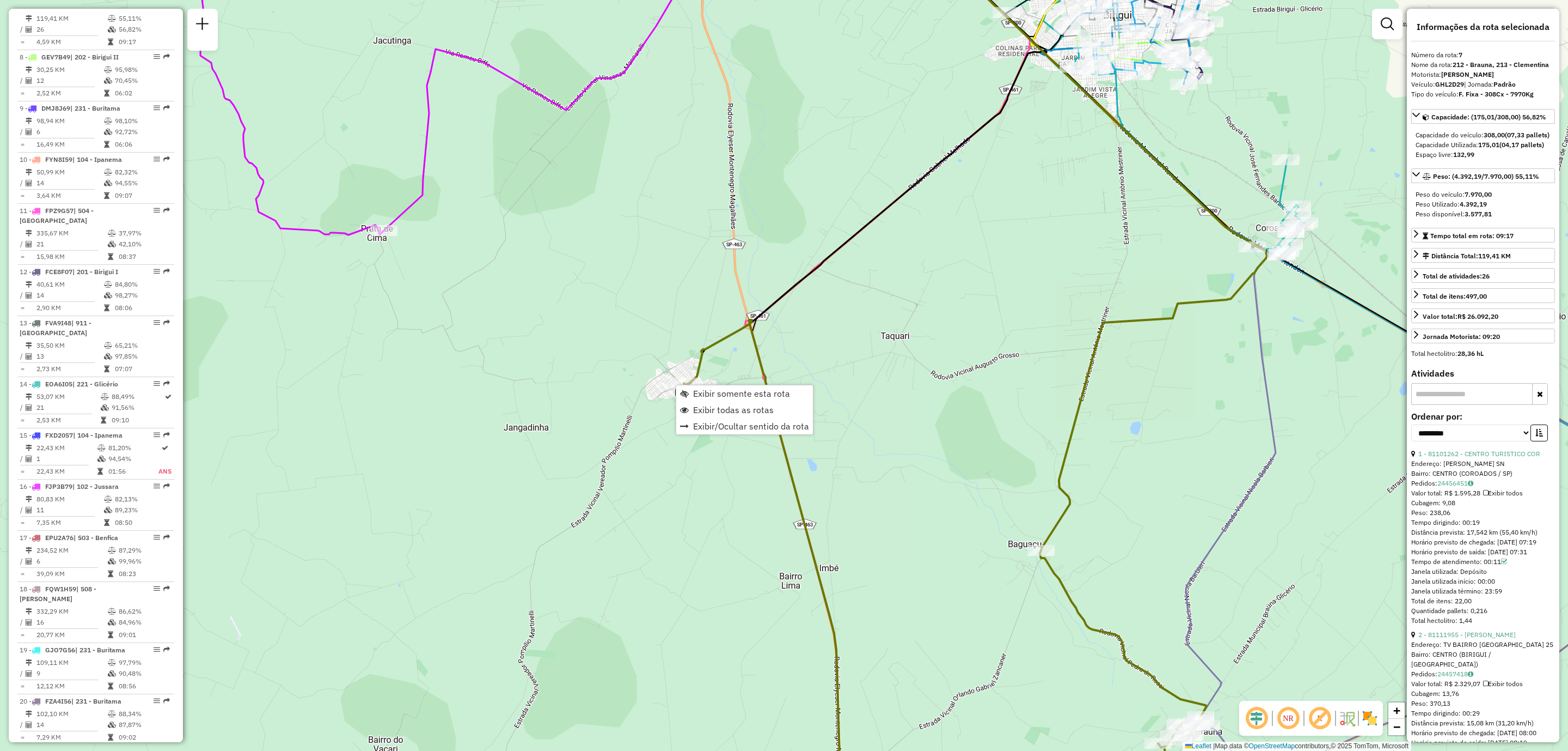
click at [626, 342] on div "Janela de atendimento Grade de atendimento Capacidade Transportadoras Veículos …" at bounding box center [784, 376] width 1568 height 751
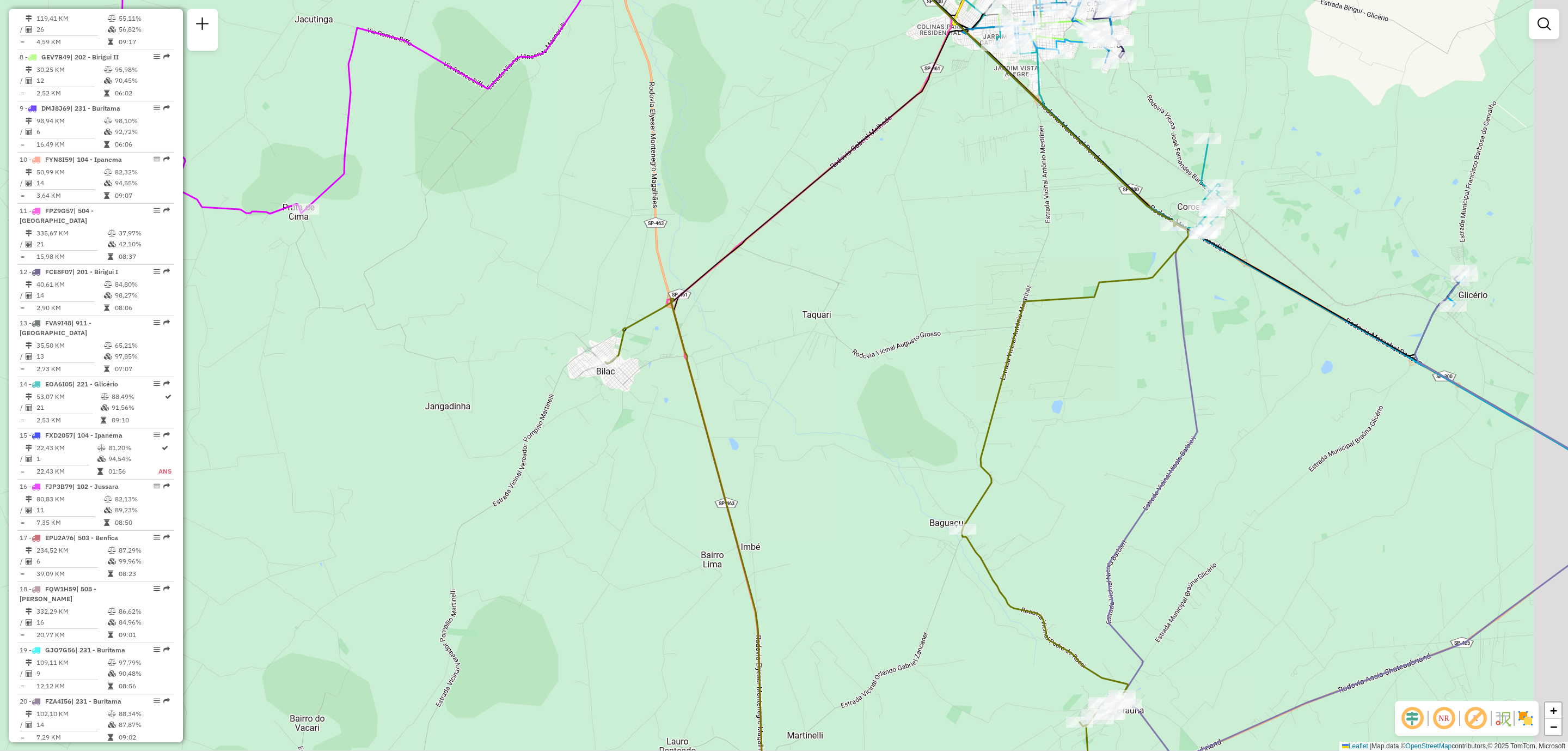
drag, startPoint x: 564, startPoint y: 409, endPoint x: 538, endPoint y: 404, distance: 26.5
click at [538, 404] on div "Janela de atendimento Grade de atendimento Capacidade Transportadoras Veículos …" at bounding box center [784, 376] width 1568 height 751
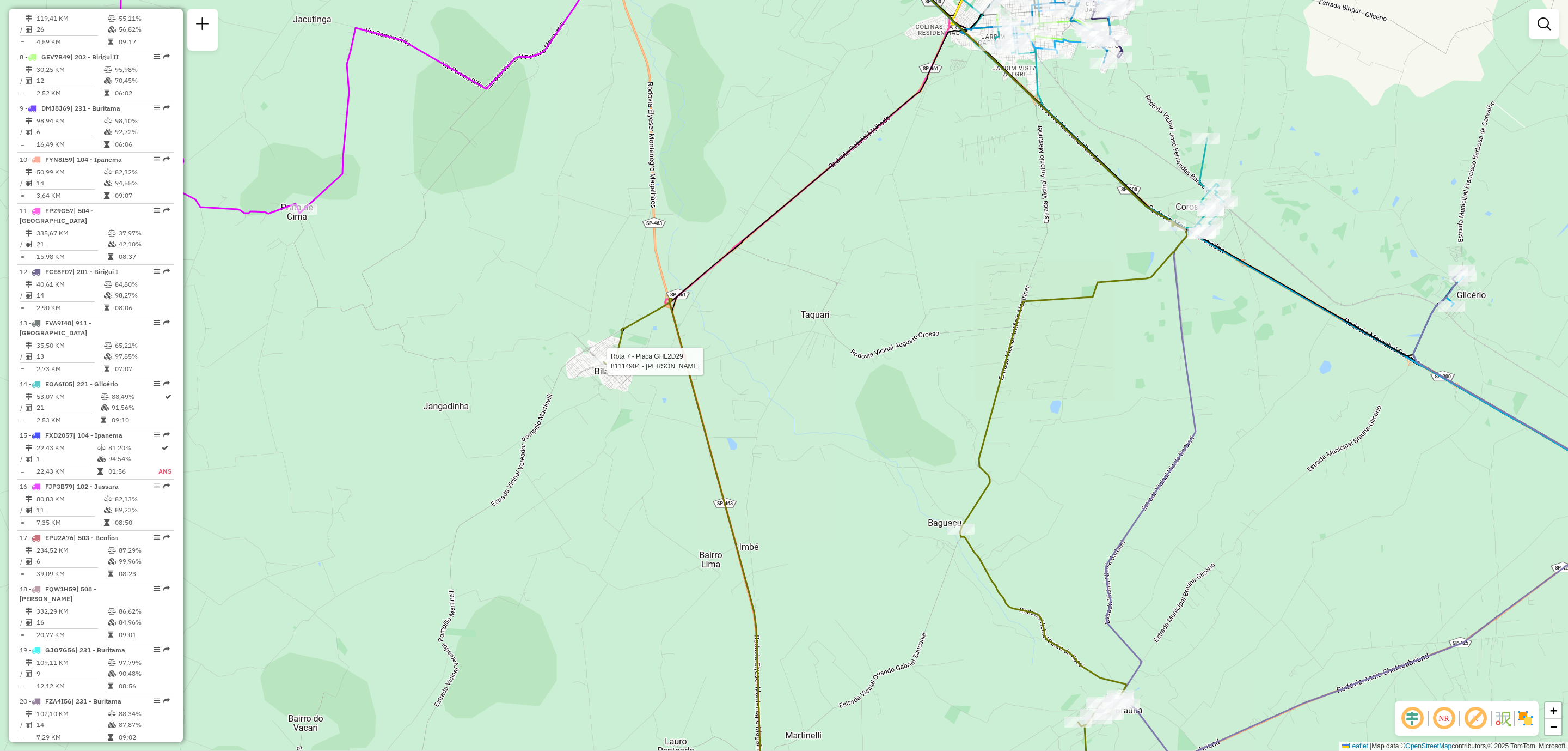
select select "**********"
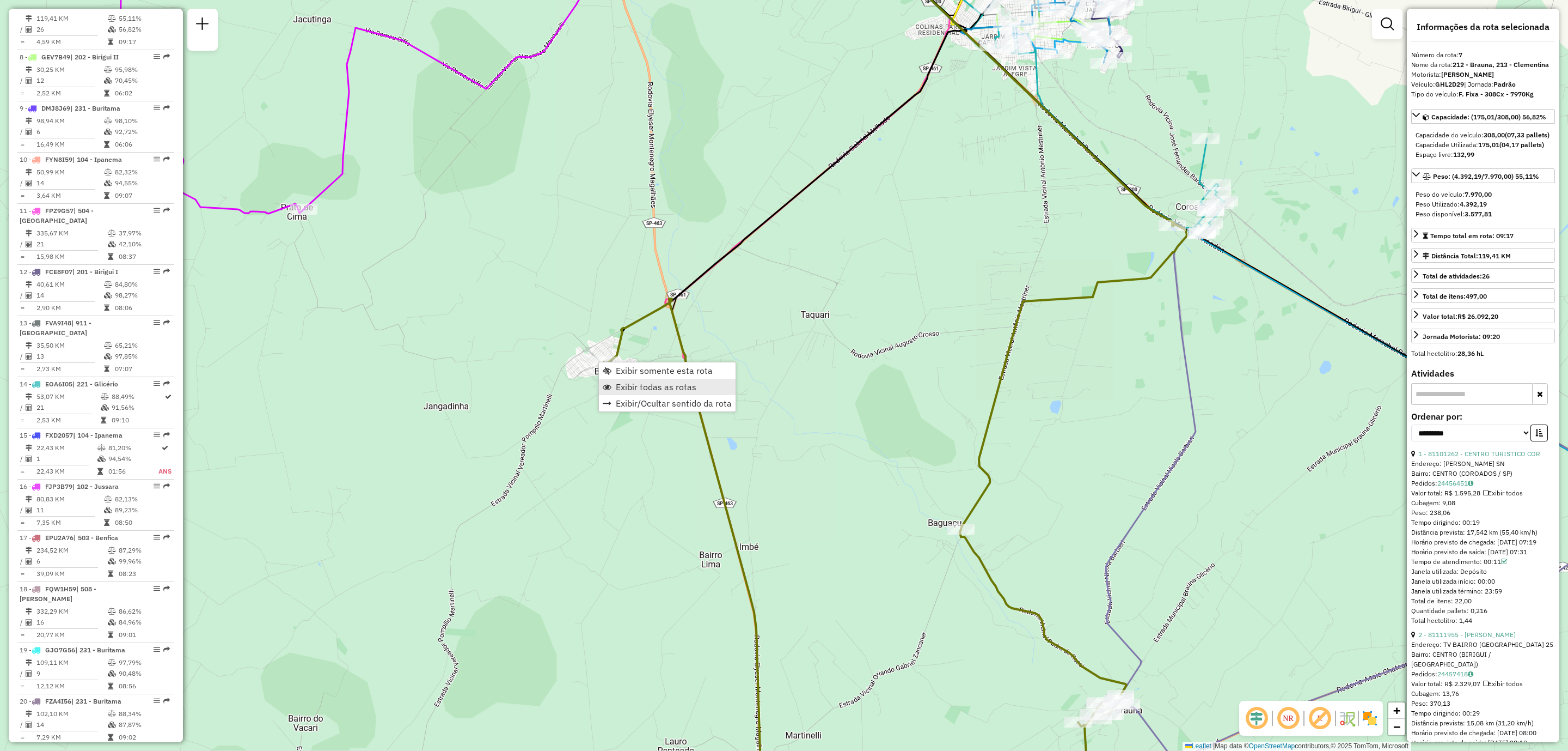
click at [648, 392] on link "Exibir todas as rotas" at bounding box center [667, 387] width 137 height 16
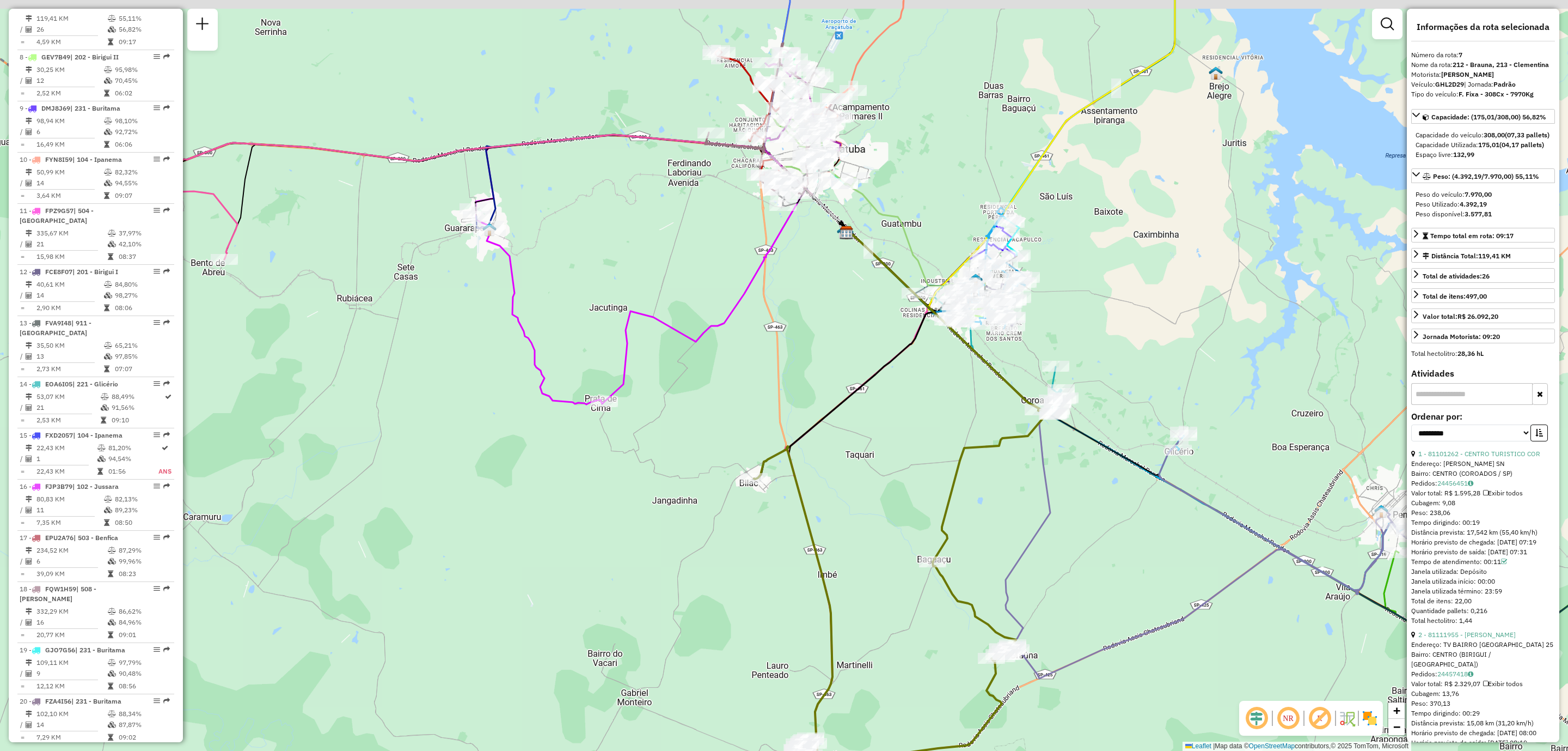
drag, startPoint x: 623, startPoint y: 470, endPoint x: 657, endPoint y: 506, distance: 49.5
click at [657, 506] on div "Janela de atendimento Grade de atendimento Capacidade Transportadoras Veículos …" at bounding box center [784, 376] width 1568 height 751
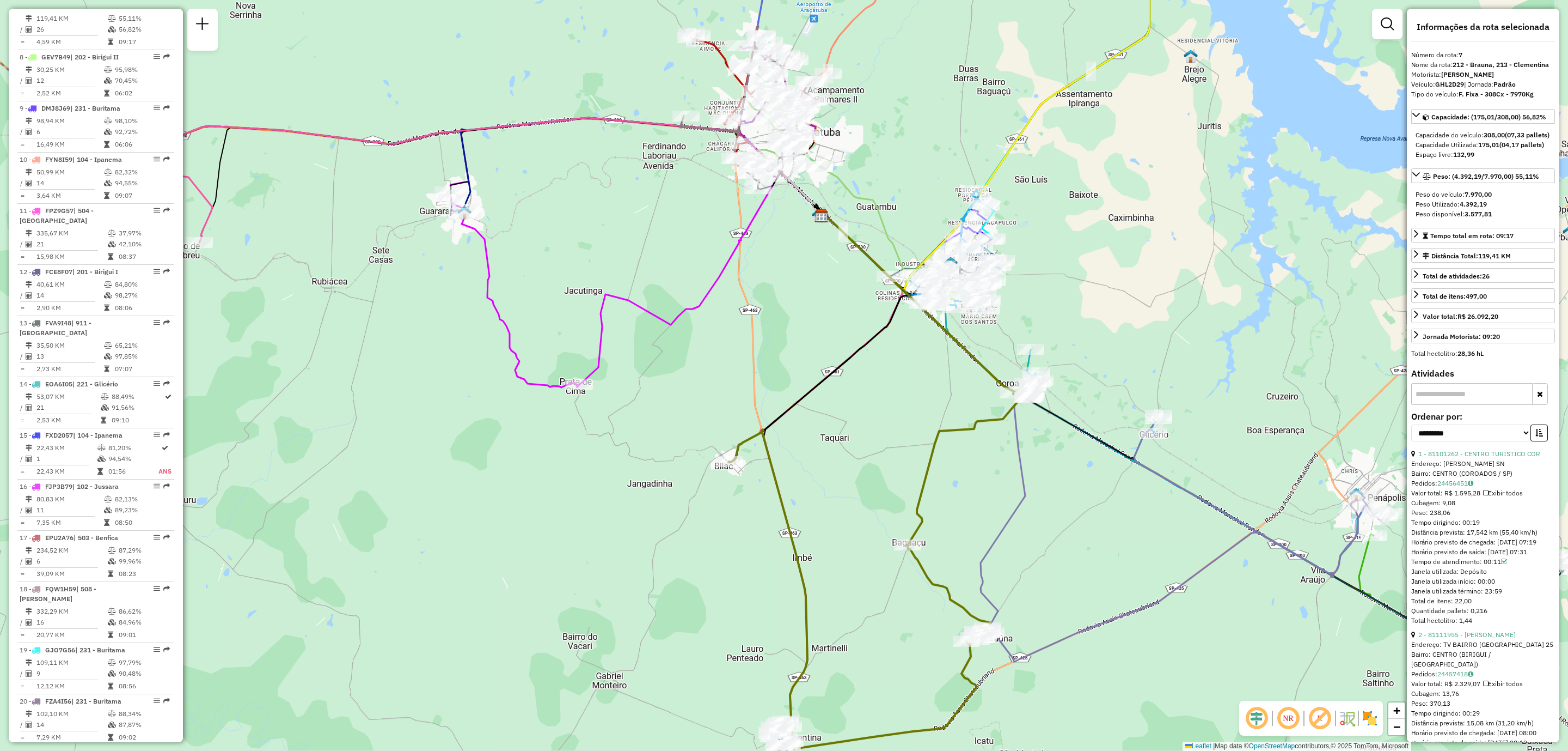
drag, startPoint x: 725, startPoint y: 654, endPoint x: 694, endPoint y: 630, distance: 39.2
click at [694, 630] on div "Janela de atendimento Grade de atendimento Capacidade Transportadoras Veículos …" at bounding box center [784, 376] width 1568 height 751
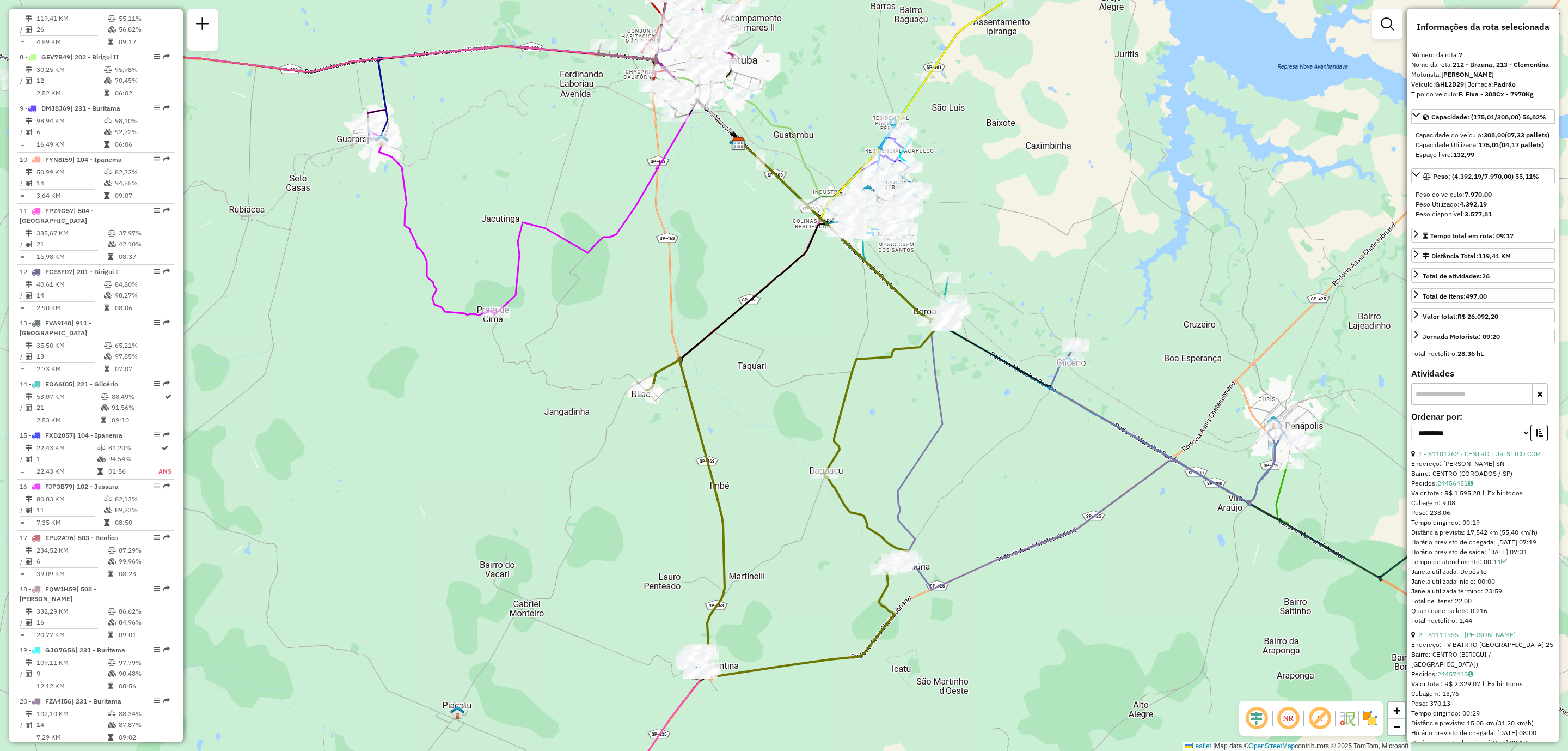
drag, startPoint x: 770, startPoint y: 620, endPoint x: 696, endPoint y: 546, distance: 104.7
click at [694, 548] on div "Janela de atendimento Grade de atendimento Capacidade Transportadoras Veículos …" at bounding box center [784, 376] width 1568 height 751
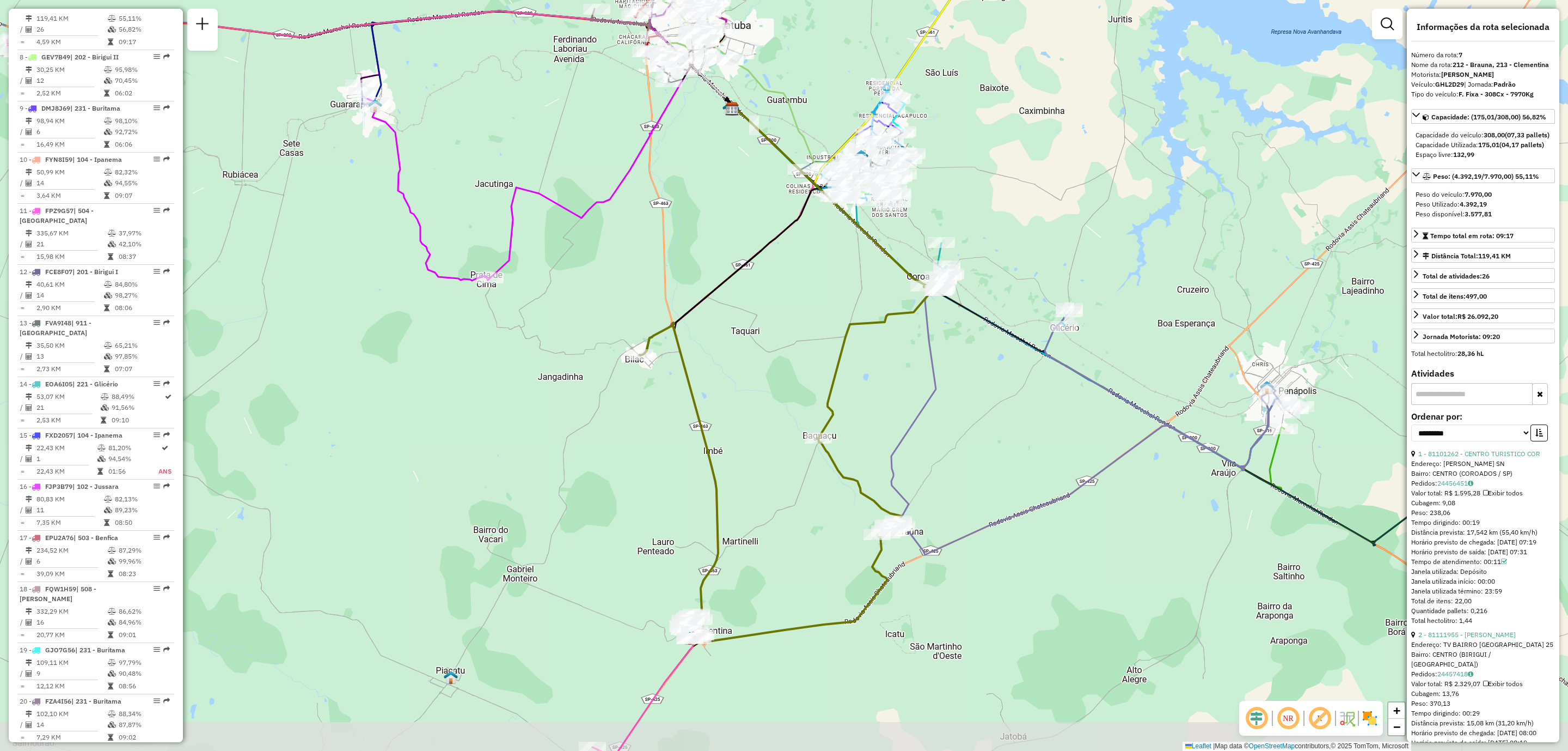
drag, startPoint x: 678, startPoint y: 577, endPoint x: 674, endPoint y: 548, distance: 29.3
click at [674, 549] on div "Janela de atendimento Grade de atendimento Capacidade Transportadoras Veículos …" at bounding box center [784, 376] width 1568 height 751
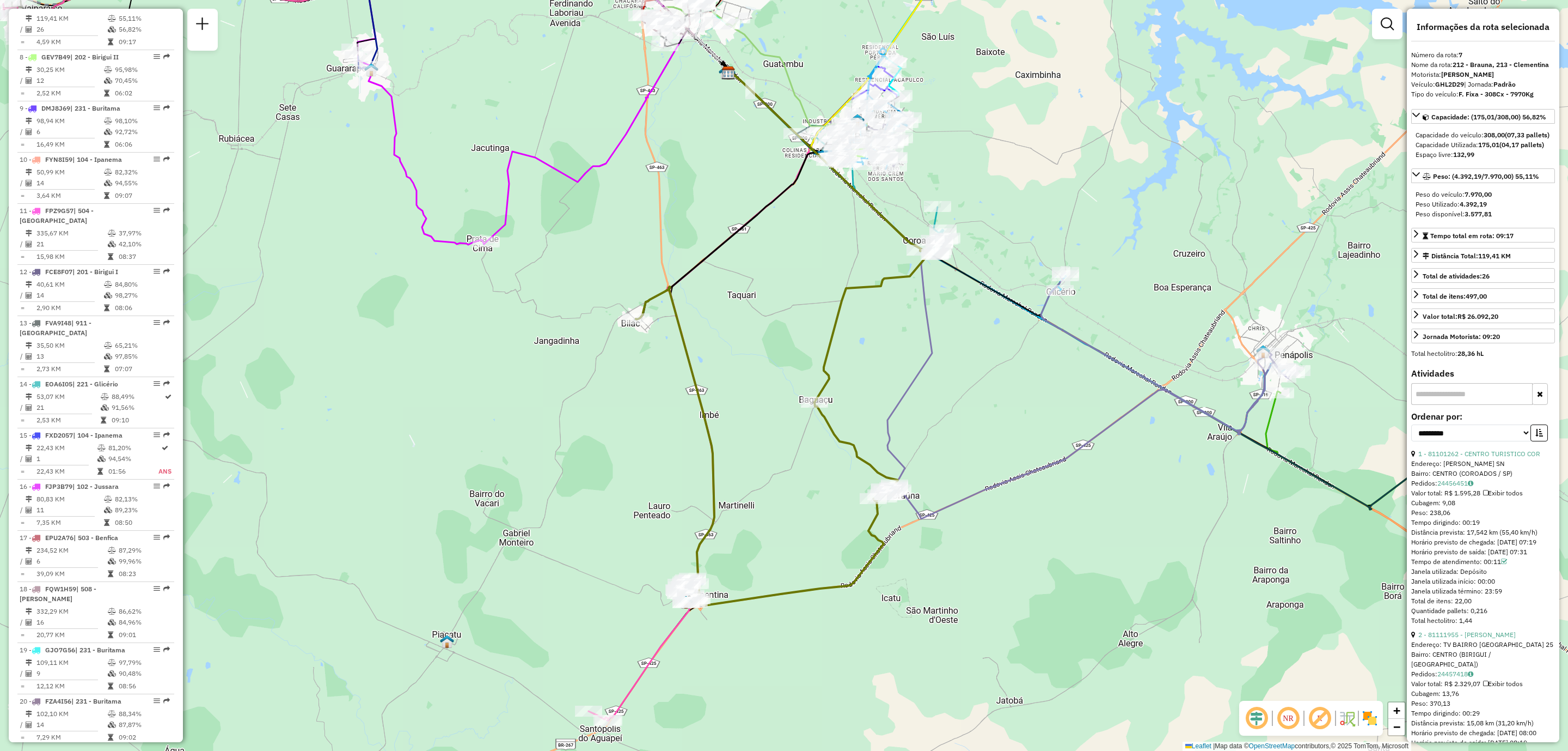
drag, startPoint x: 614, startPoint y: 565, endPoint x: 619, endPoint y: 535, distance: 30.4
click at [619, 535] on div "Janela de atendimento Grade de atendimento Capacidade Transportadoras Veículos …" at bounding box center [784, 376] width 1568 height 751
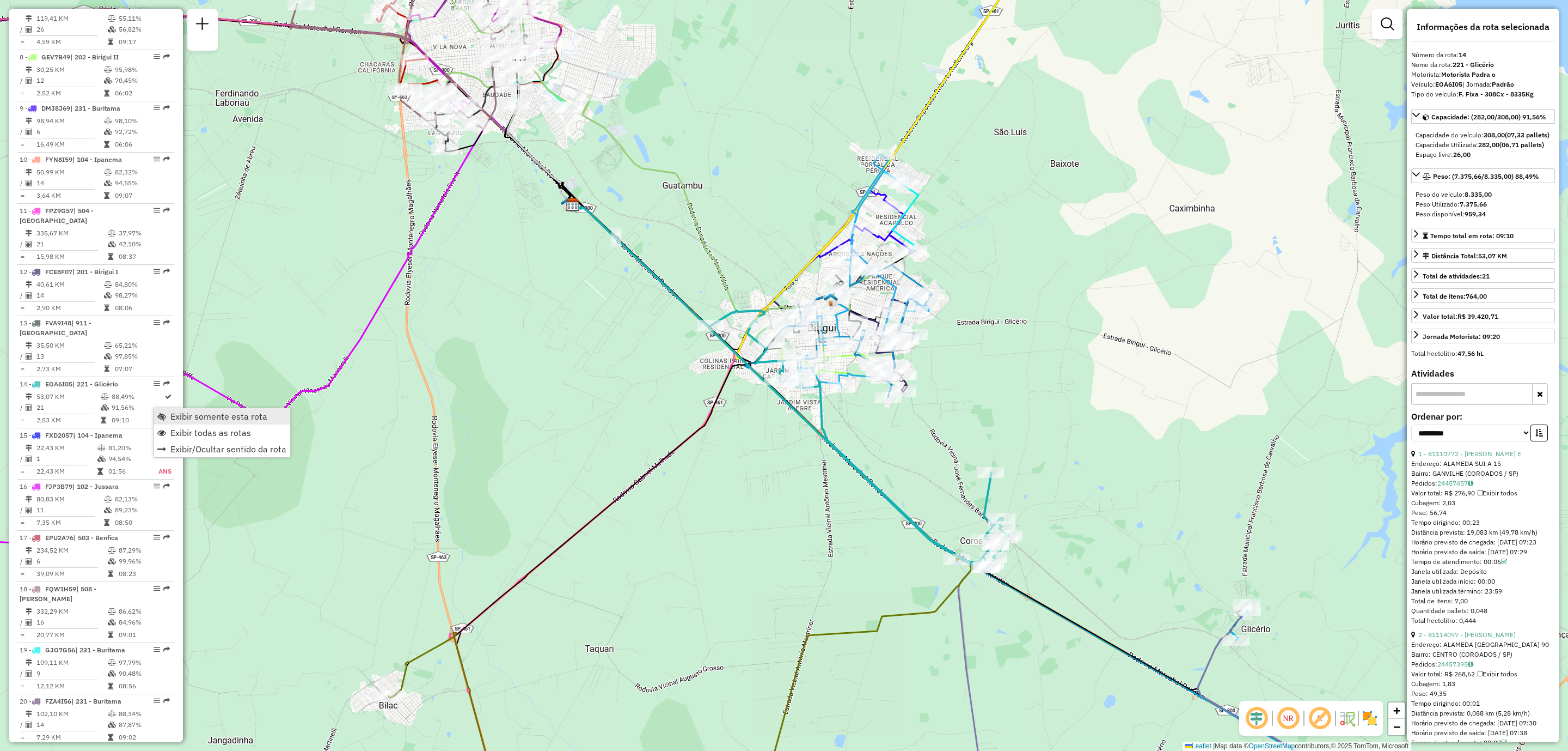
click at [239, 422] on link "Exibir somente esta rota" at bounding box center [221, 416] width 137 height 16
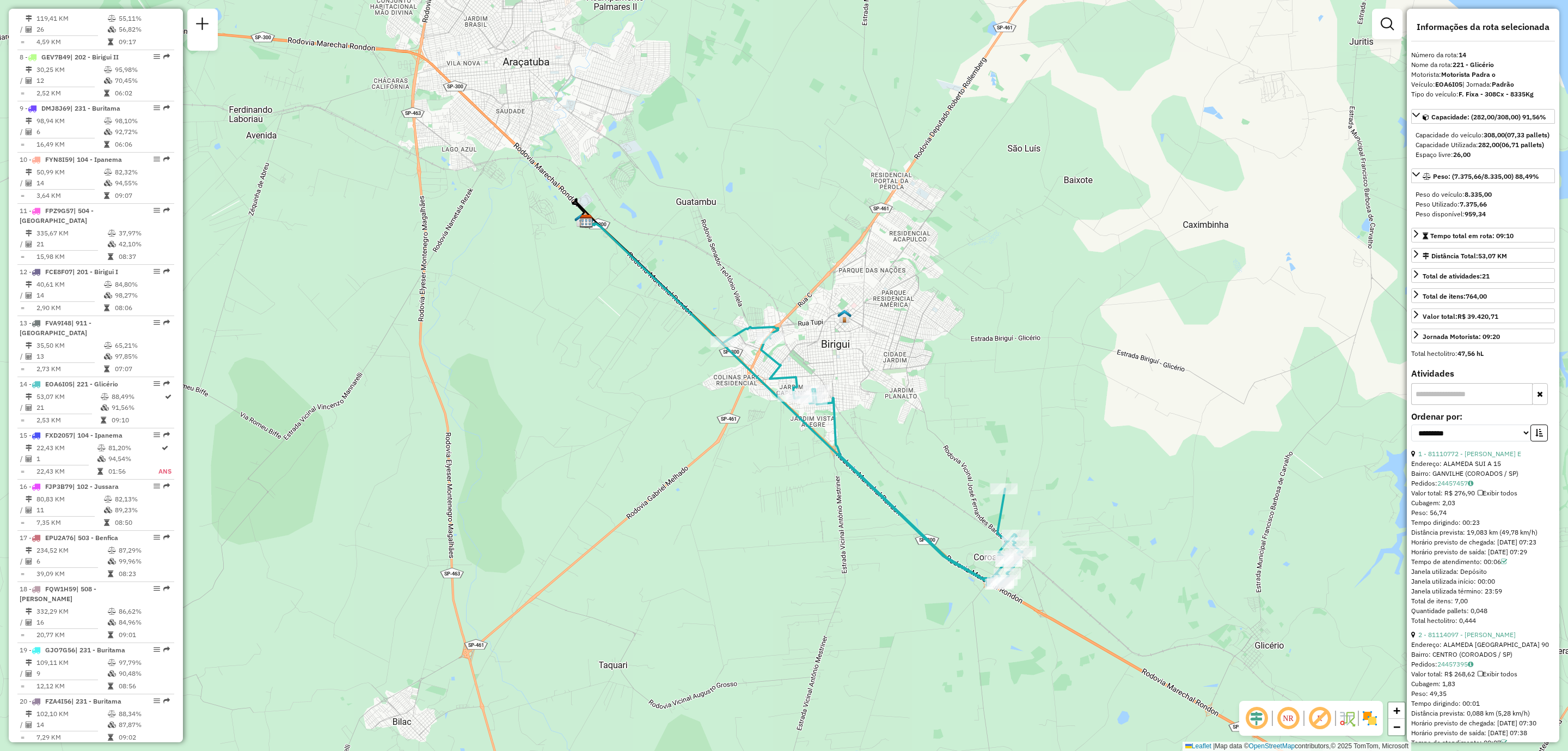
drag, startPoint x: 639, startPoint y: 360, endPoint x: 668, endPoint y: 394, distance: 44.7
click at [668, 394] on div "Janela de atendimento Grade de atendimento Capacidade Transportadoras Veículos …" at bounding box center [784, 376] width 1568 height 751
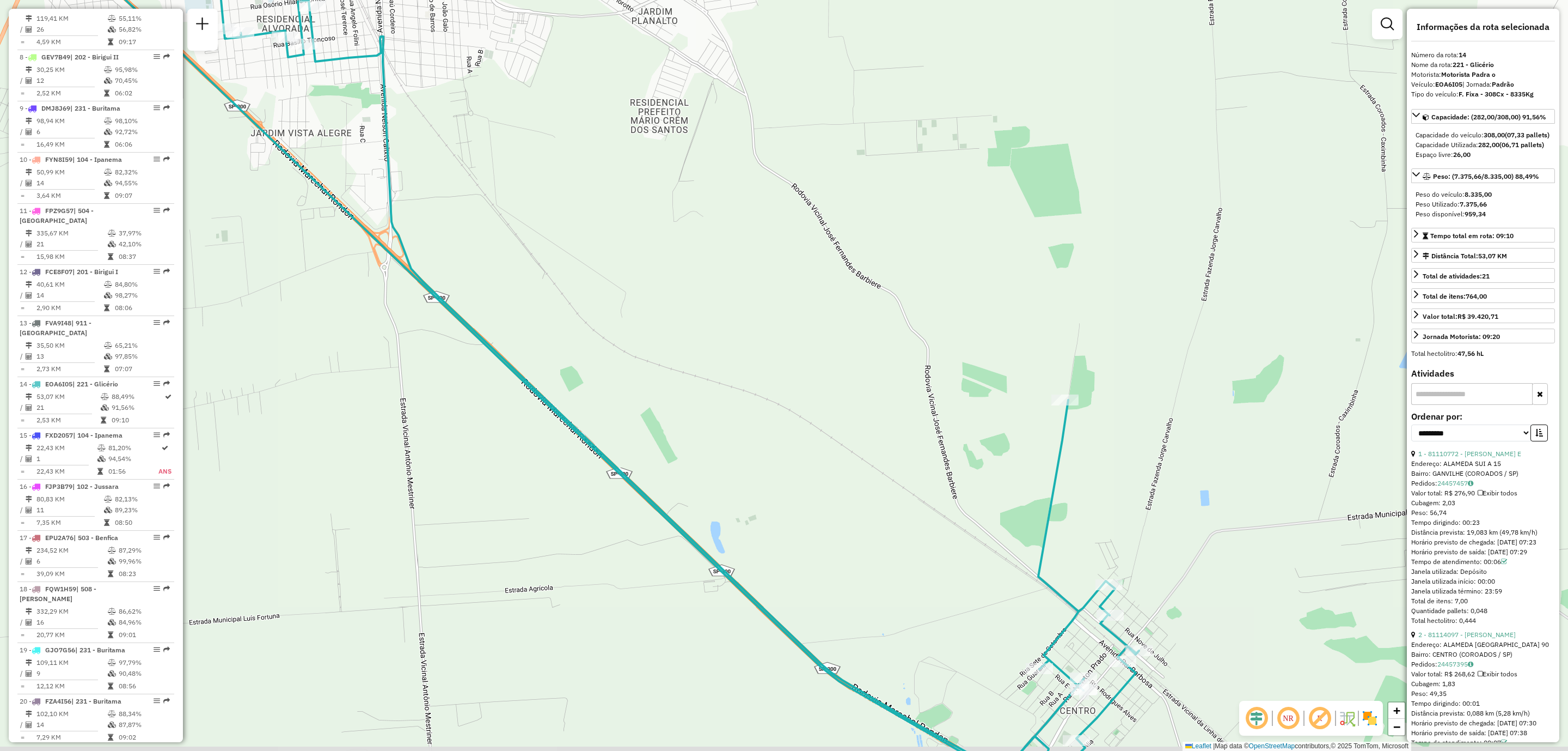
drag, startPoint x: 1097, startPoint y: 614, endPoint x: 1074, endPoint y: 584, distance: 37.8
click at [1074, 584] on div "Janela de atendimento Grade de atendimento Capacidade Transportadoras Veículos …" at bounding box center [784, 376] width 1568 height 751
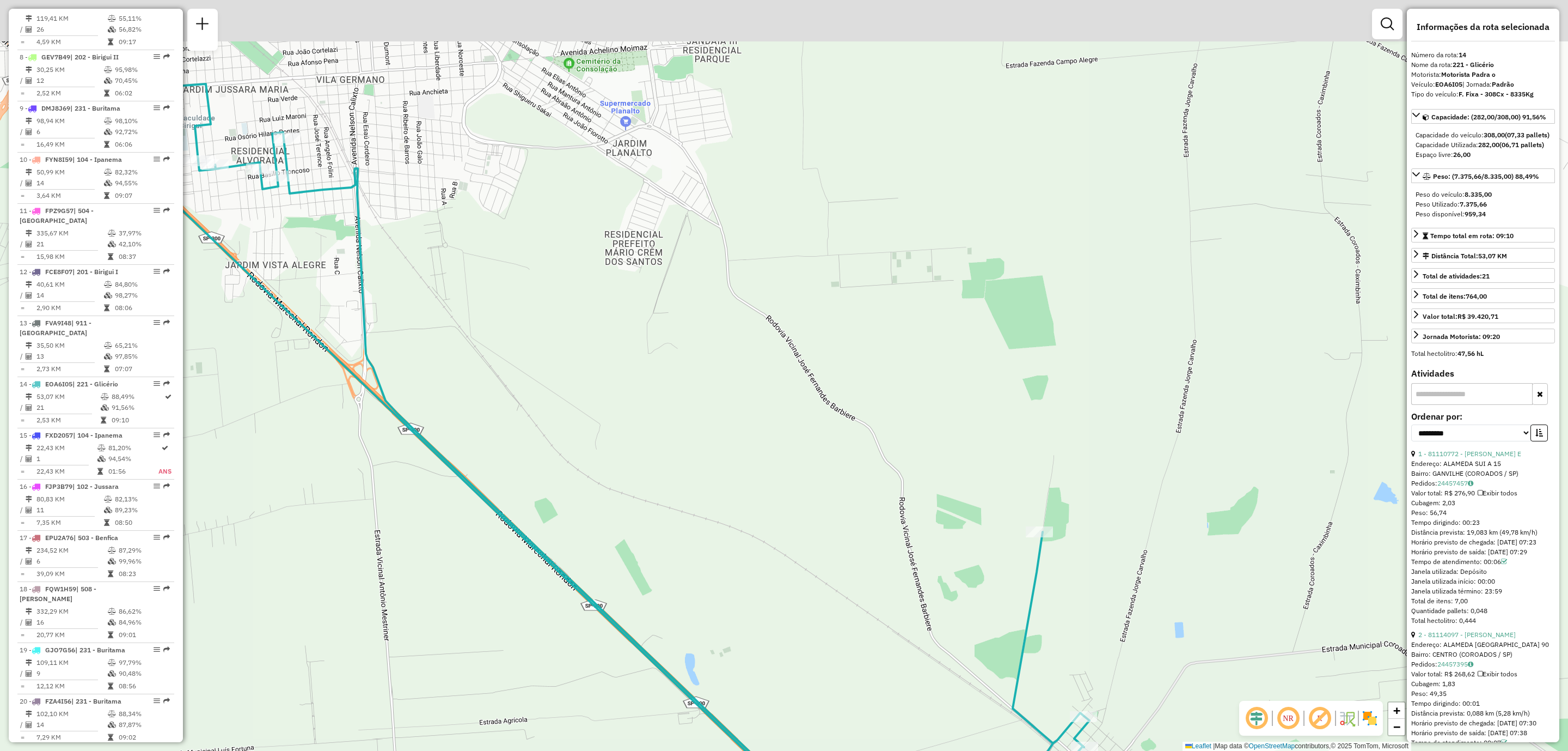
drag, startPoint x: 993, startPoint y: 486, endPoint x: 968, endPoint y: 621, distance: 137.3
click at [968, 621] on div "Janela de atendimento Grade de atendimento Capacidade Transportadoras Veículos …" at bounding box center [784, 376] width 1568 height 751
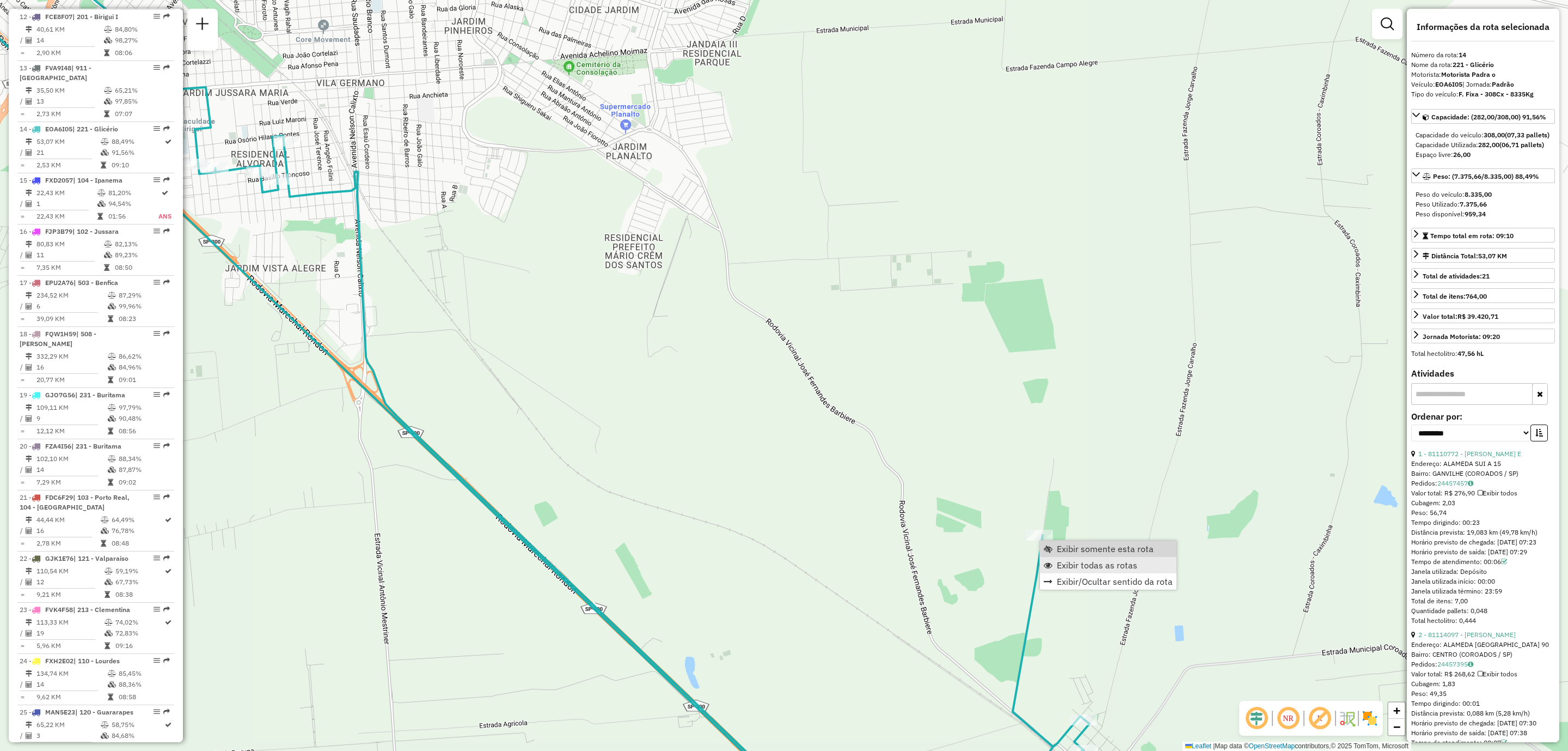
scroll to position [1182, 0]
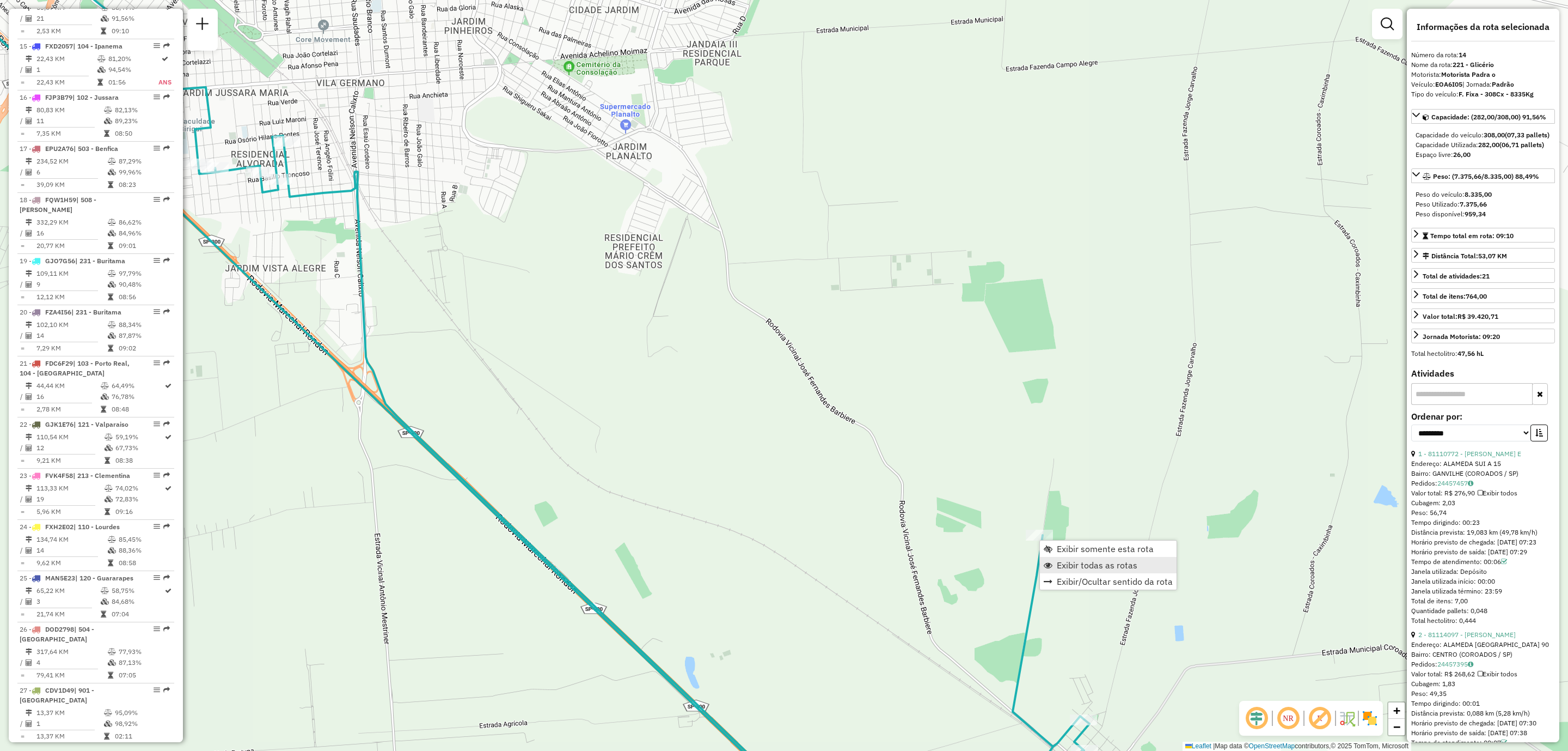
click at [1097, 564] on span "Exibir todas as rotas" at bounding box center [1098, 565] width 81 height 9
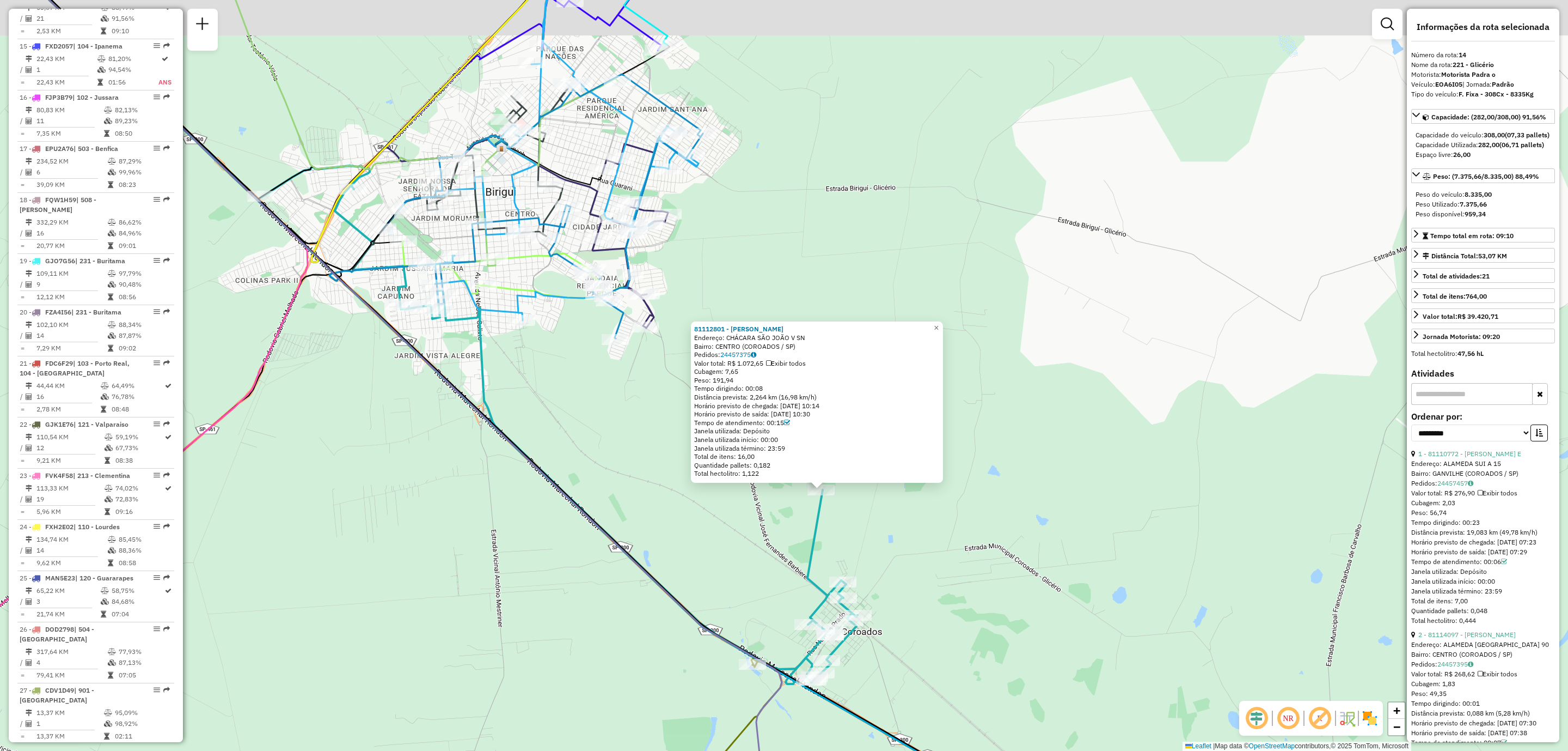
drag, startPoint x: 652, startPoint y: 485, endPoint x: 736, endPoint y: 524, distance: 92.6
click at [736, 524] on div "81112801 - EDVALDO CARLOS DE OL Endereço: CHÁCARA SÃO JOÃO V SN Bairro: CENTRO …" at bounding box center [784, 376] width 1568 height 751
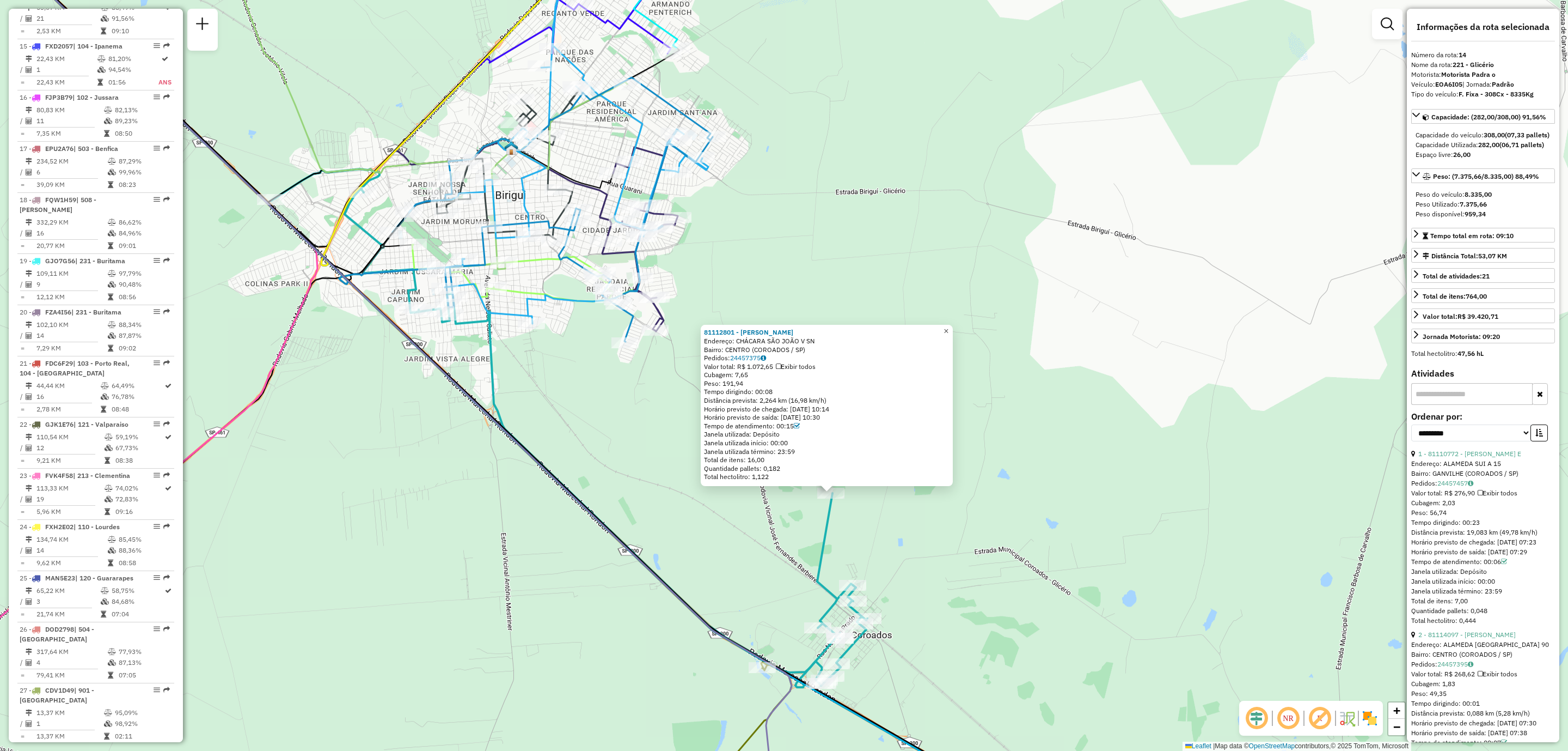
click at [949, 331] on span "×" at bounding box center [946, 331] width 5 height 9
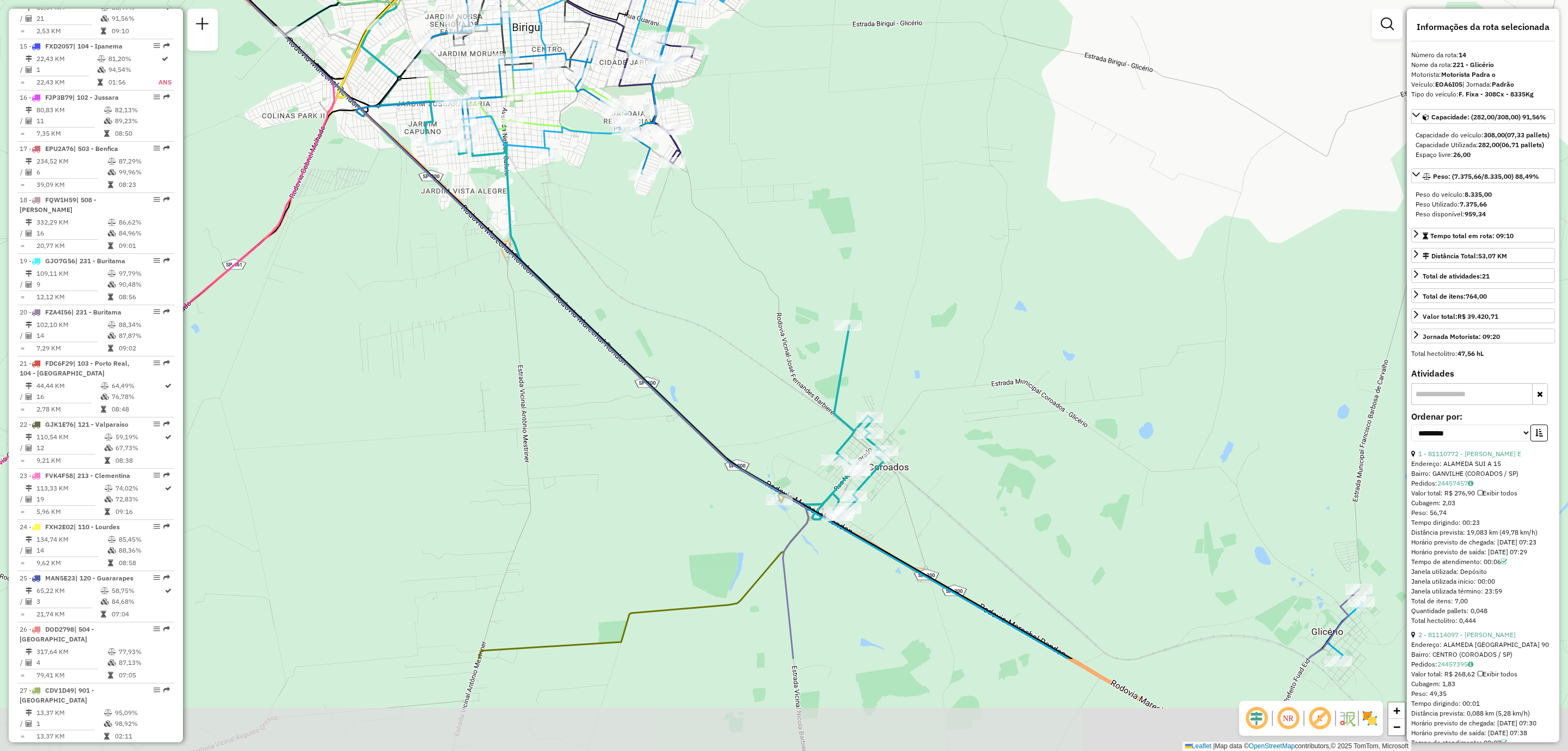
drag, startPoint x: 954, startPoint y: 567, endPoint x: 971, endPoint y: 399, distance: 168.9
click at [971, 399] on div "Janela de atendimento Grade de atendimento Capacidade Transportadoras Veículos …" at bounding box center [784, 376] width 1568 height 751
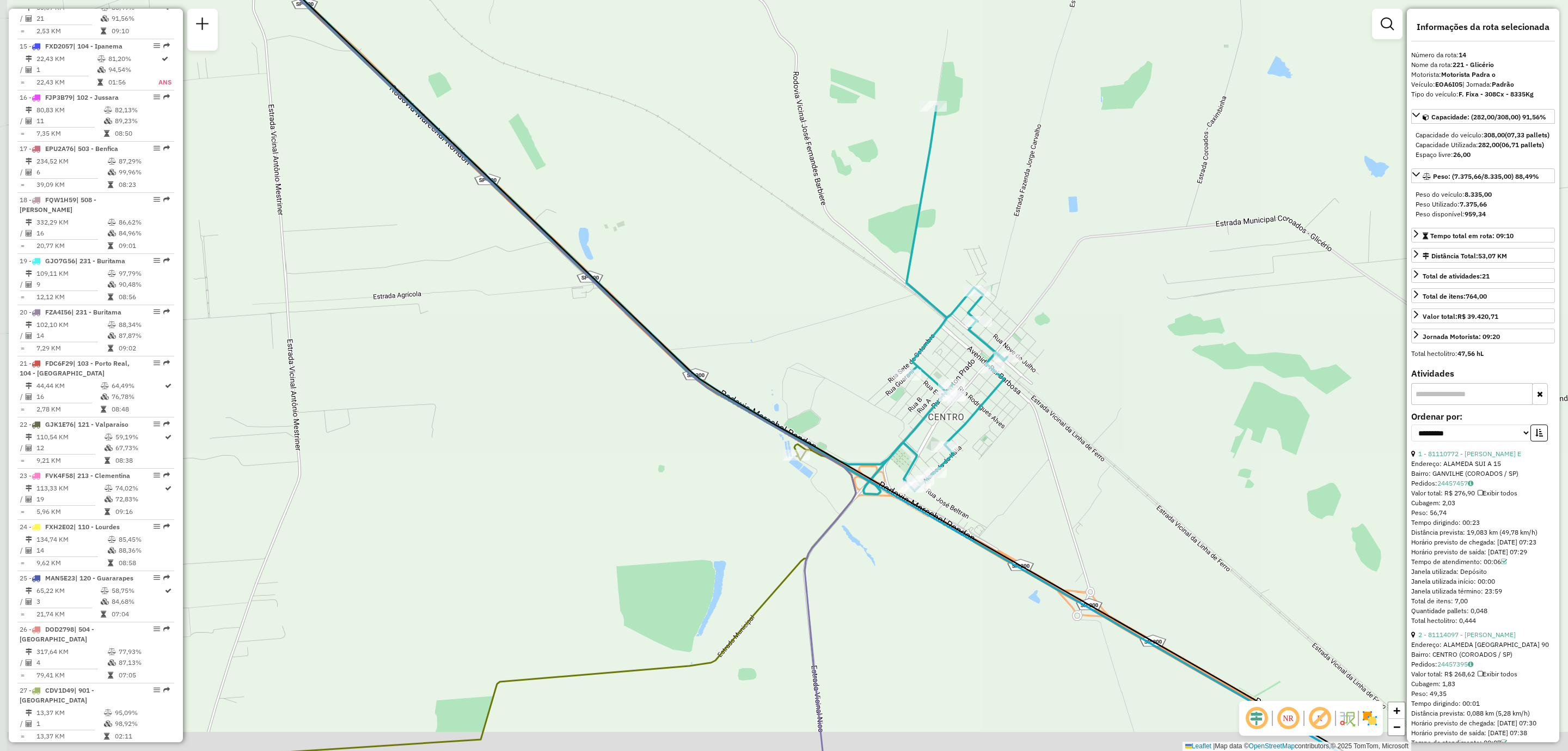
drag, startPoint x: 1152, startPoint y: 494, endPoint x: 1160, endPoint y: 484, distance: 12.8
click at [1160, 484] on div "Janela de atendimento Grade de atendimento Capacidade Transportadoras Veículos …" at bounding box center [784, 376] width 1568 height 751
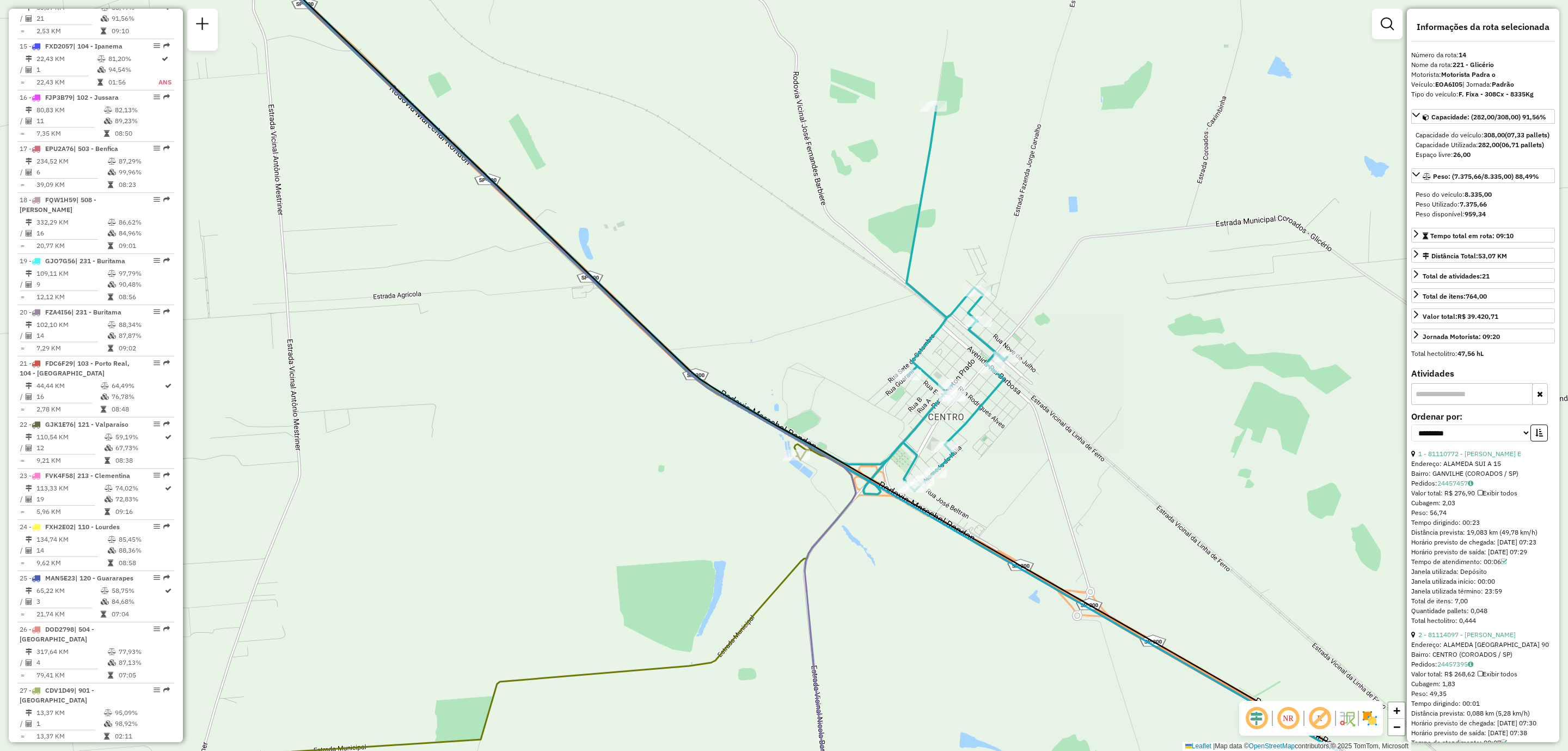
drag, startPoint x: 1119, startPoint y: 485, endPoint x: 1111, endPoint y: 484, distance: 8.1
click at [1113, 485] on div "Janela de atendimento Grade de atendimento Capacidade Transportadoras Veículos …" at bounding box center [784, 376] width 1568 height 751
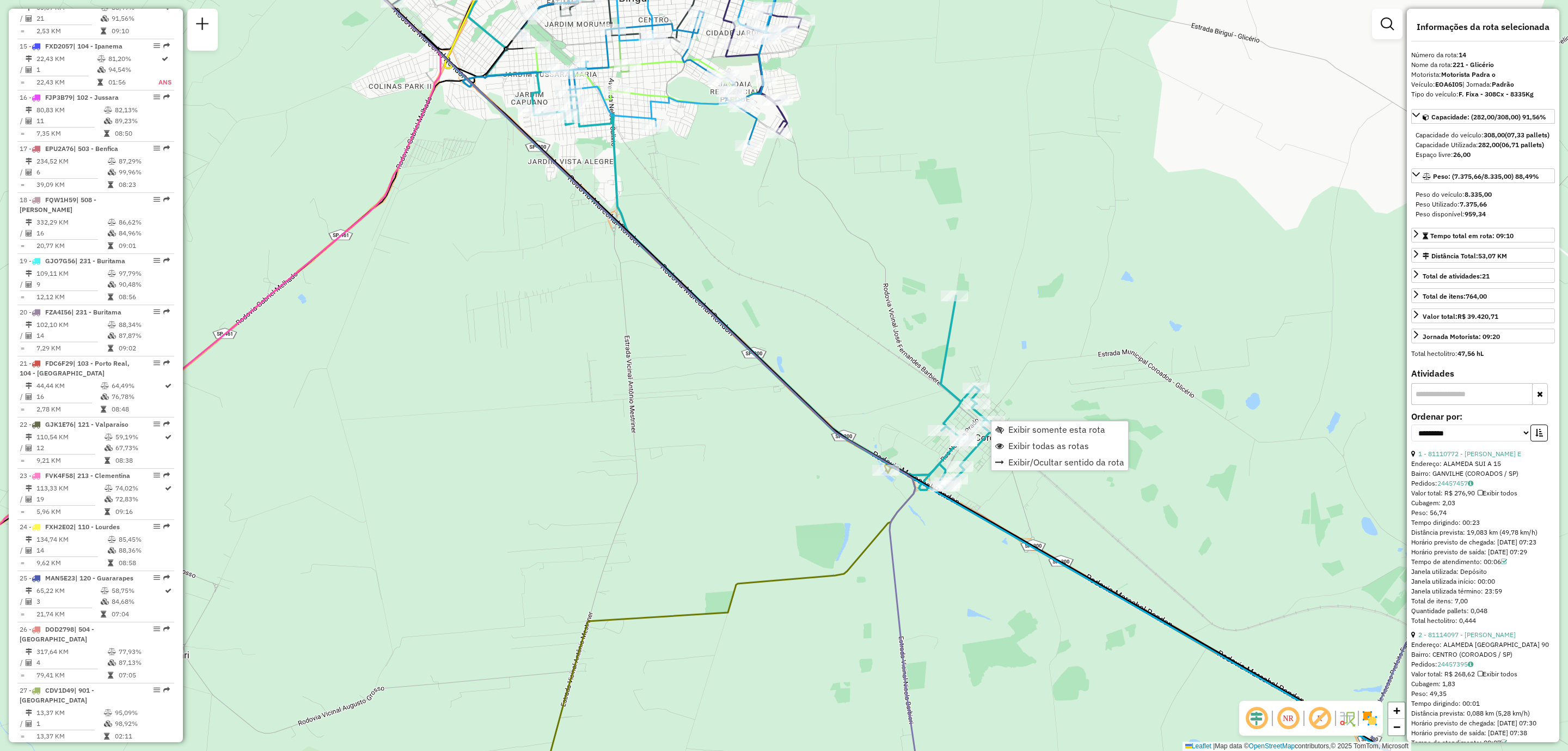
click at [933, 557] on div "Janela de atendimento Grade de atendimento Capacidade Transportadoras Veículos …" at bounding box center [784, 376] width 1568 height 751
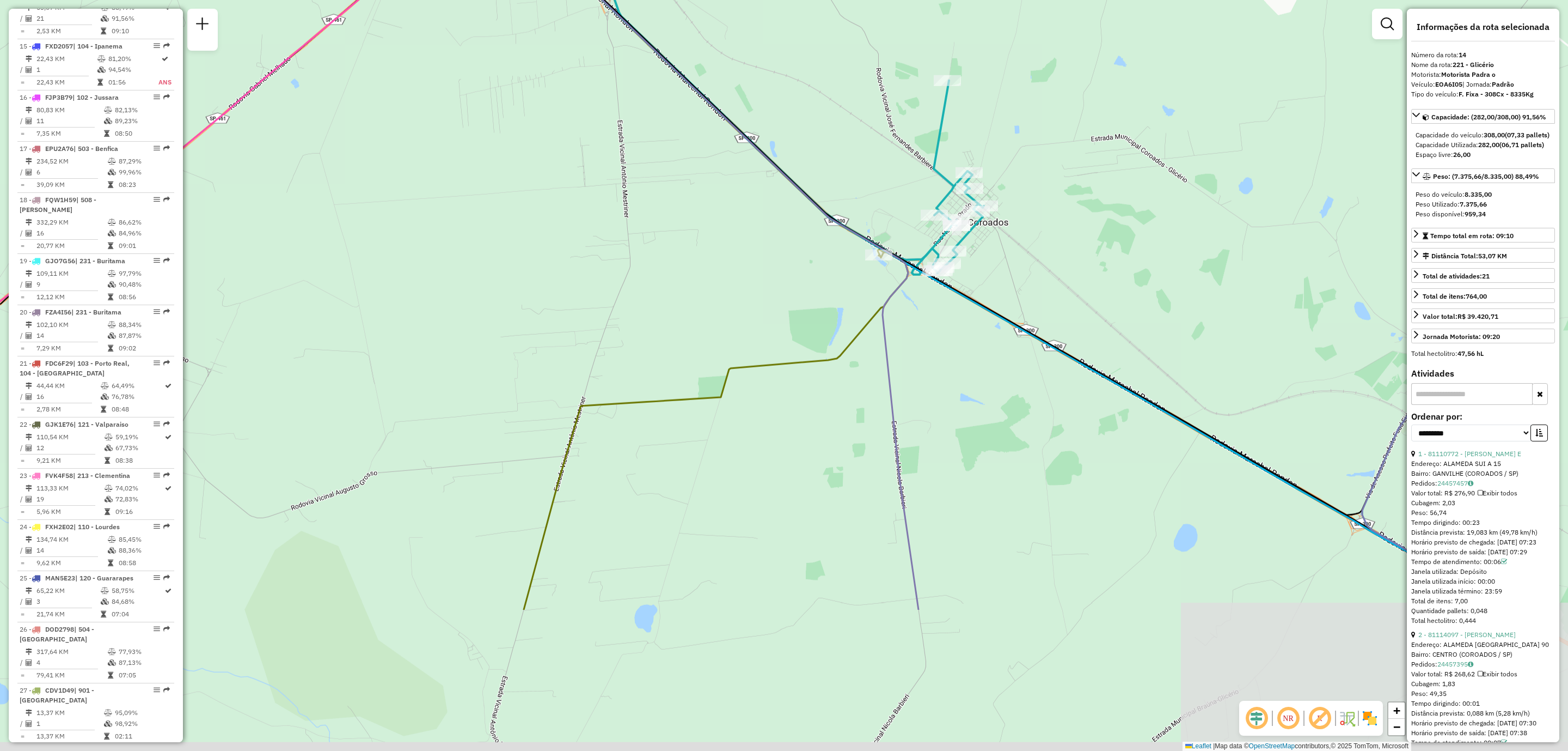
drag, startPoint x: 841, startPoint y: 620, endPoint x: 838, endPoint y: 424, distance: 196.0
click at [838, 414] on div "Janela de atendimento Grade de atendimento Capacidade Transportadoras Veículos …" at bounding box center [784, 376] width 1568 height 751
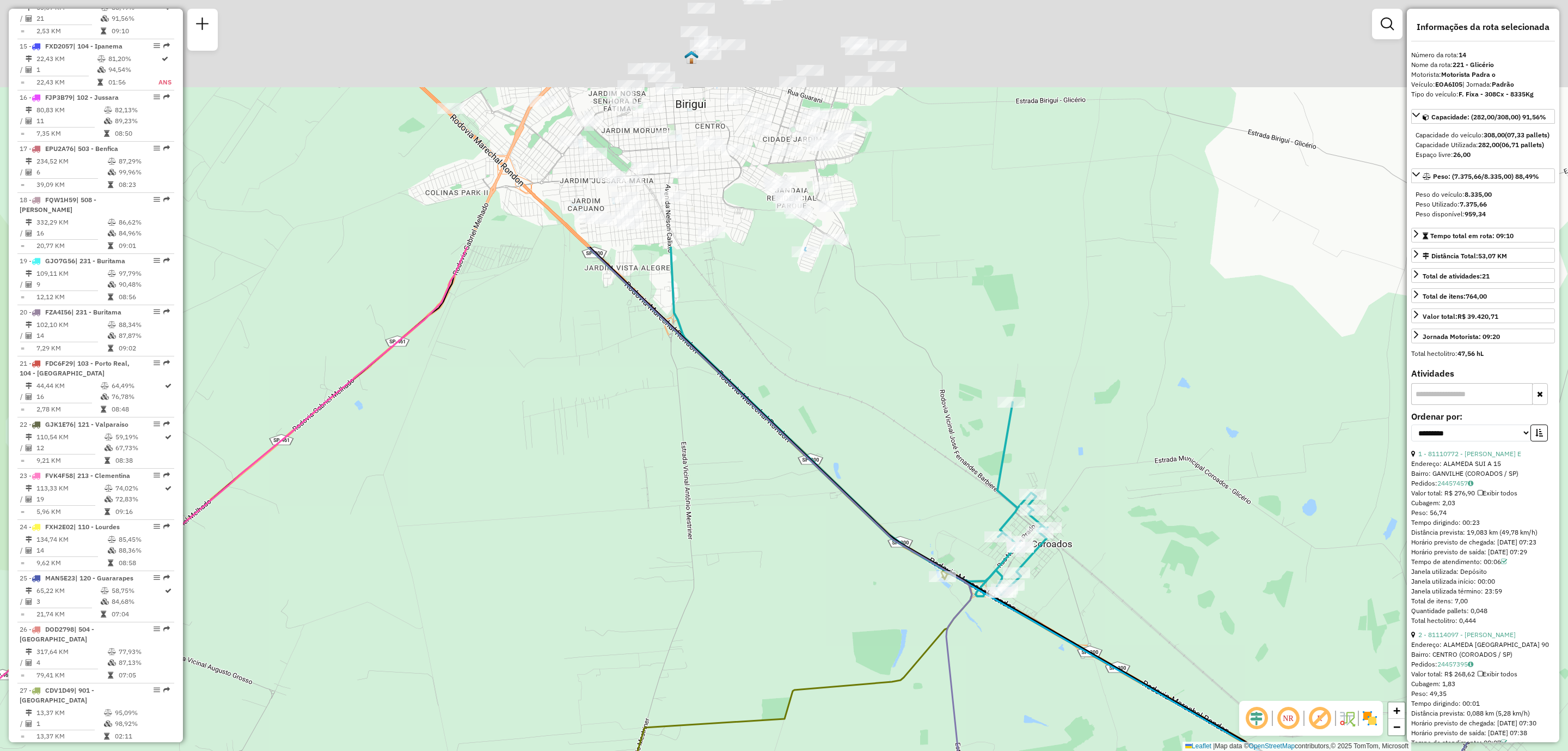
drag, startPoint x: 841, startPoint y: 438, endPoint x: 915, endPoint y: 778, distance: 348.0
click at [915, 750] on html "Aguarde... Pop-up bloqueado! Seu navegador bloqueou automáticamente a abertura …" at bounding box center [784, 376] width 1568 height 751
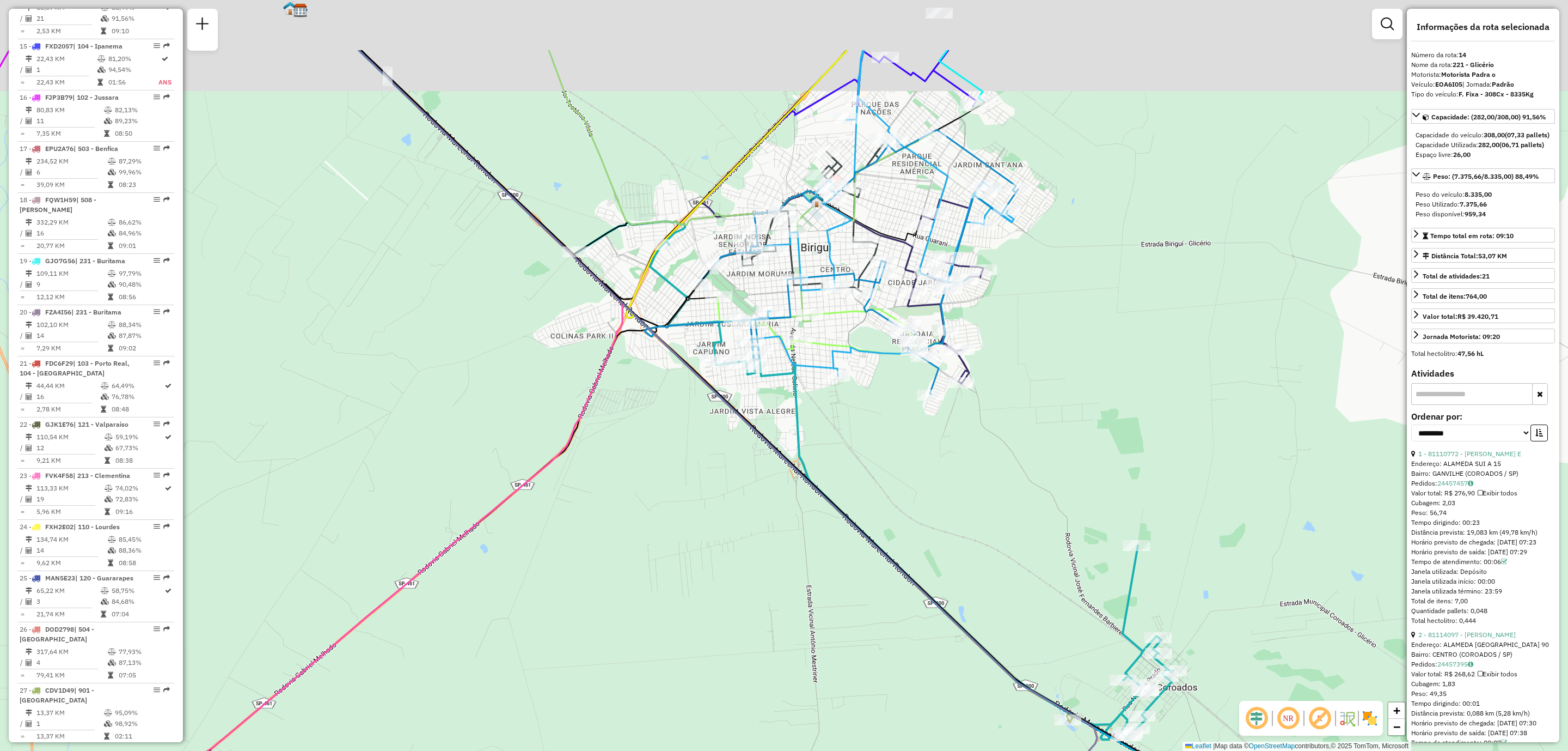
drag, startPoint x: 732, startPoint y: 424, endPoint x: 873, endPoint y: 587, distance: 215.5
click at [873, 587] on div "Janela de atendimento Grade de atendimento Capacidade Transportadoras Veículos …" at bounding box center [784, 376] width 1568 height 751
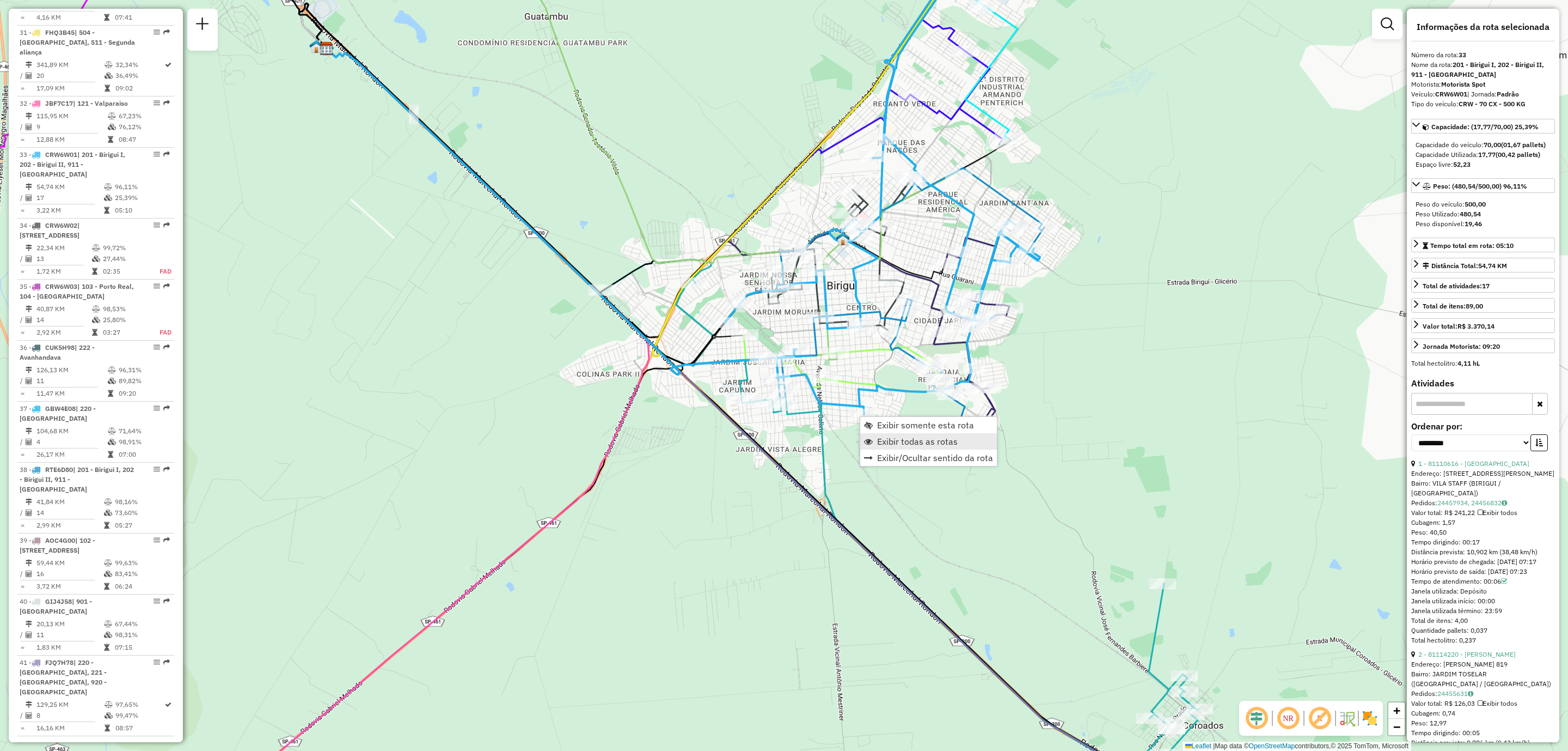
scroll to position [2151, 0]
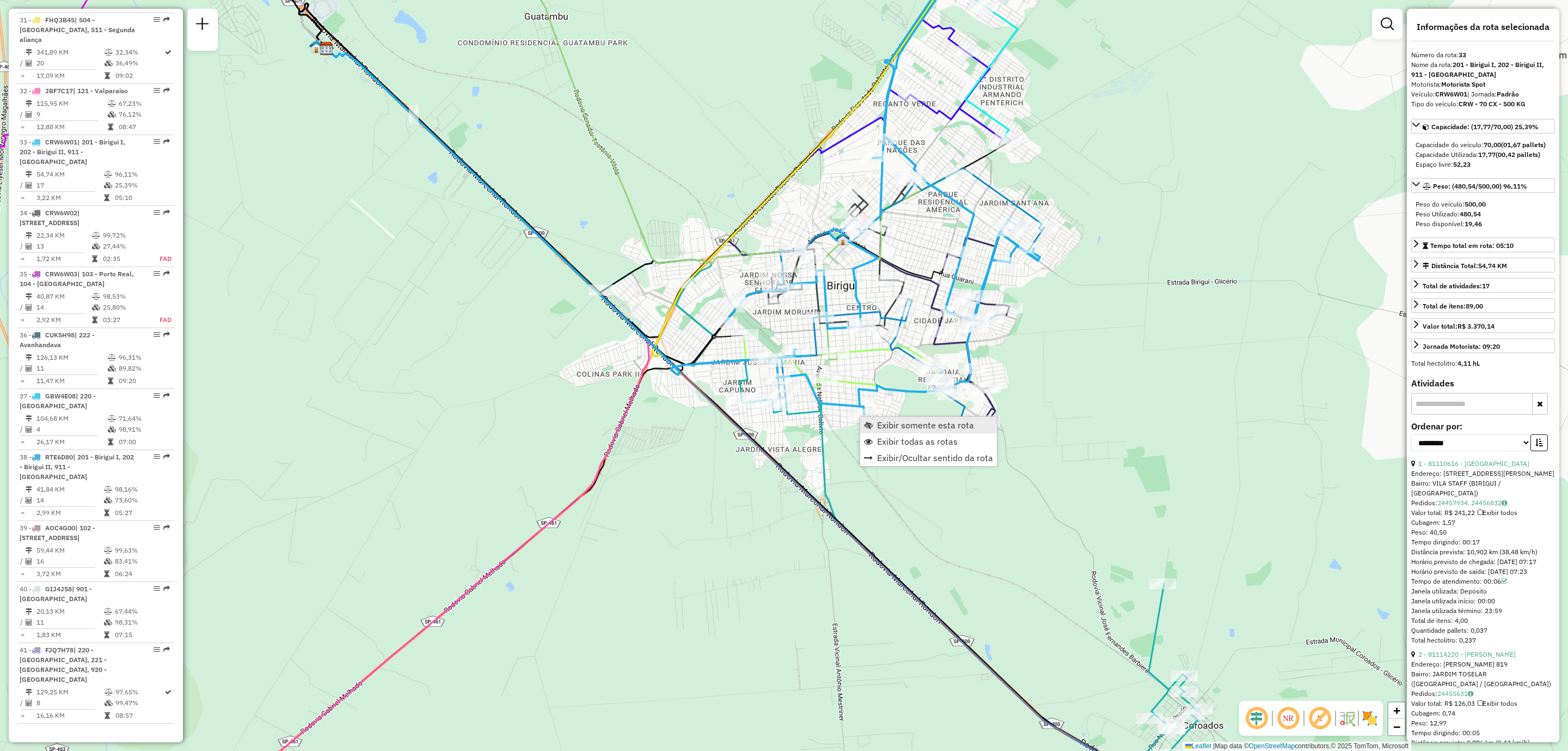
click at [908, 423] on span "Exibir somente esta rota" at bounding box center [926, 425] width 97 height 9
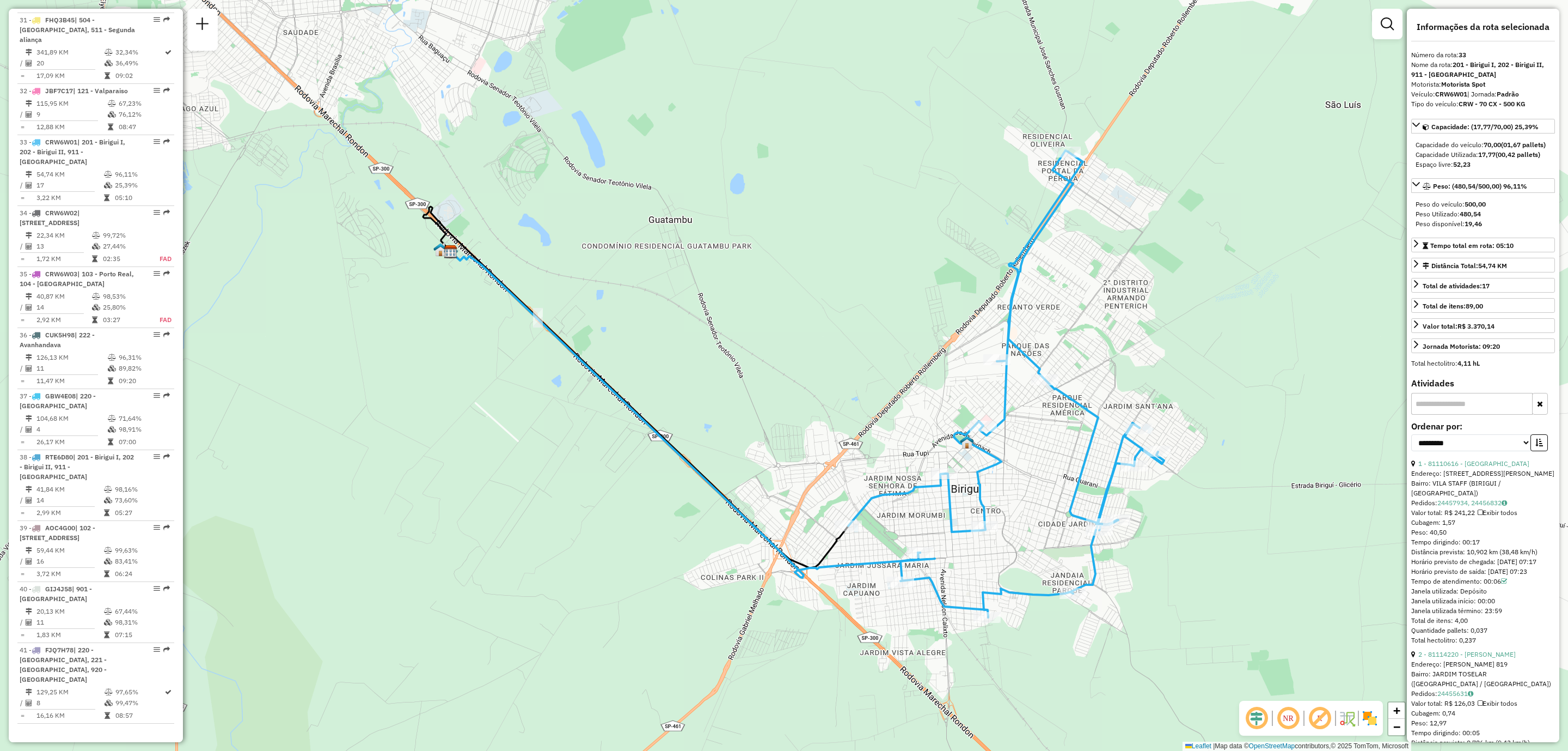
drag, startPoint x: 782, startPoint y: 342, endPoint x: 846, endPoint y: 429, distance: 108.0
click at [846, 426] on div "Janela de atendimento Grade de atendimento Capacidade Transportadoras Veículos …" at bounding box center [784, 376] width 1568 height 751
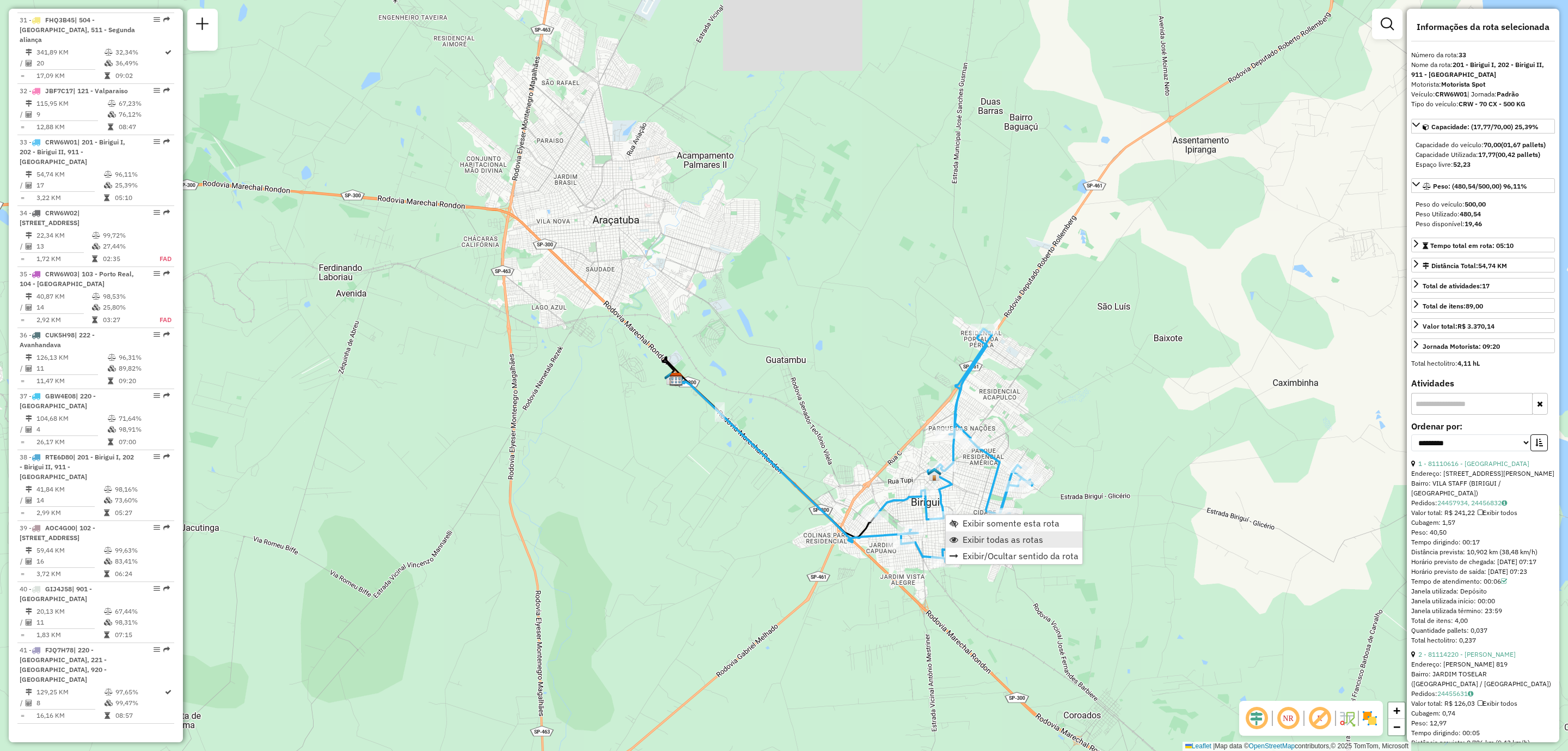
click at [1000, 540] on span "Exibir todas as rotas" at bounding box center [1003, 539] width 81 height 9
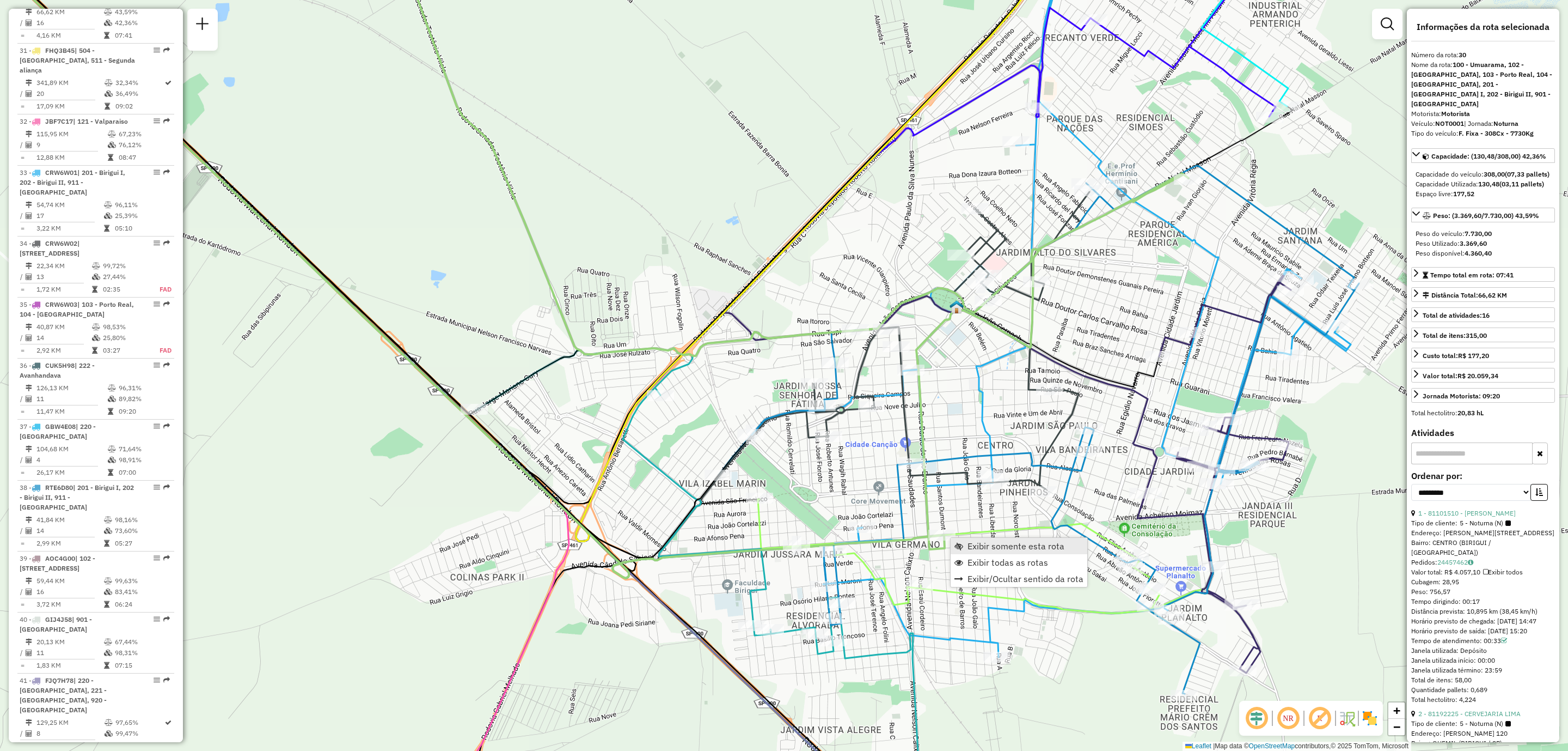
scroll to position [2073, 0]
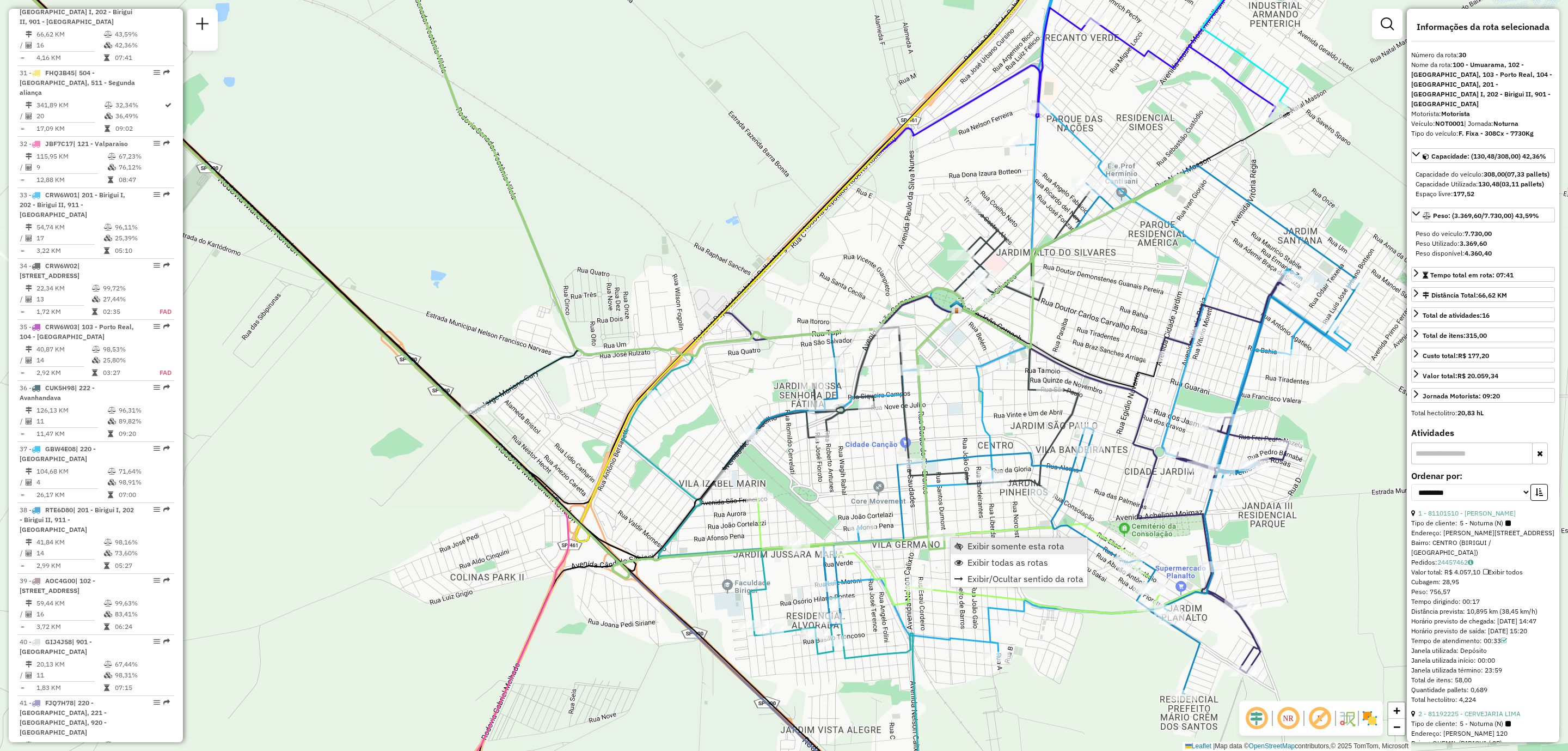
click at [1005, 550] on span "Exibir somente esta rota" at bounding box center [1016, 546] width 97 height 9
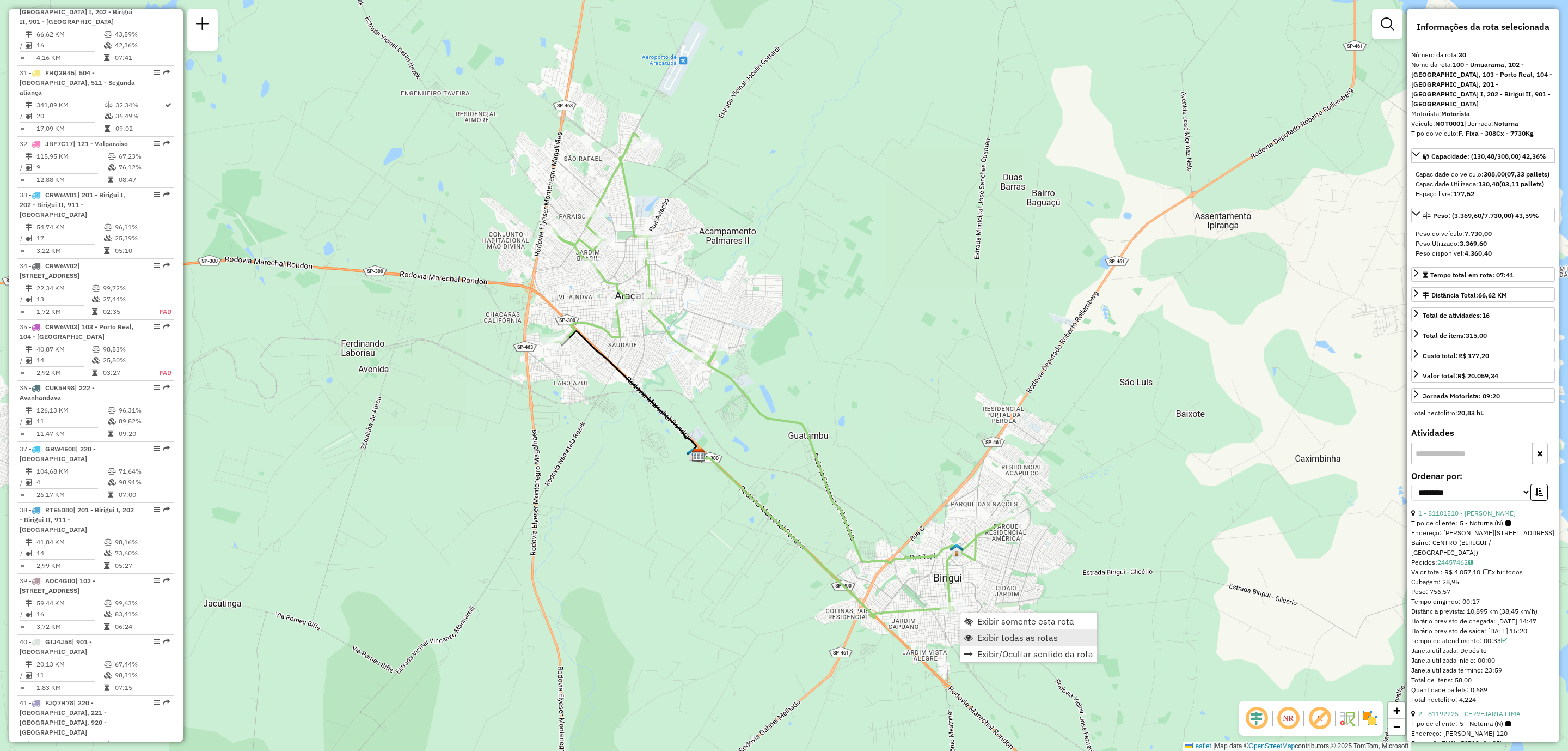
click at [1015, 642] on span "Exibir todas as rotas" at bounding box center [1018, 637] width 81 height 9
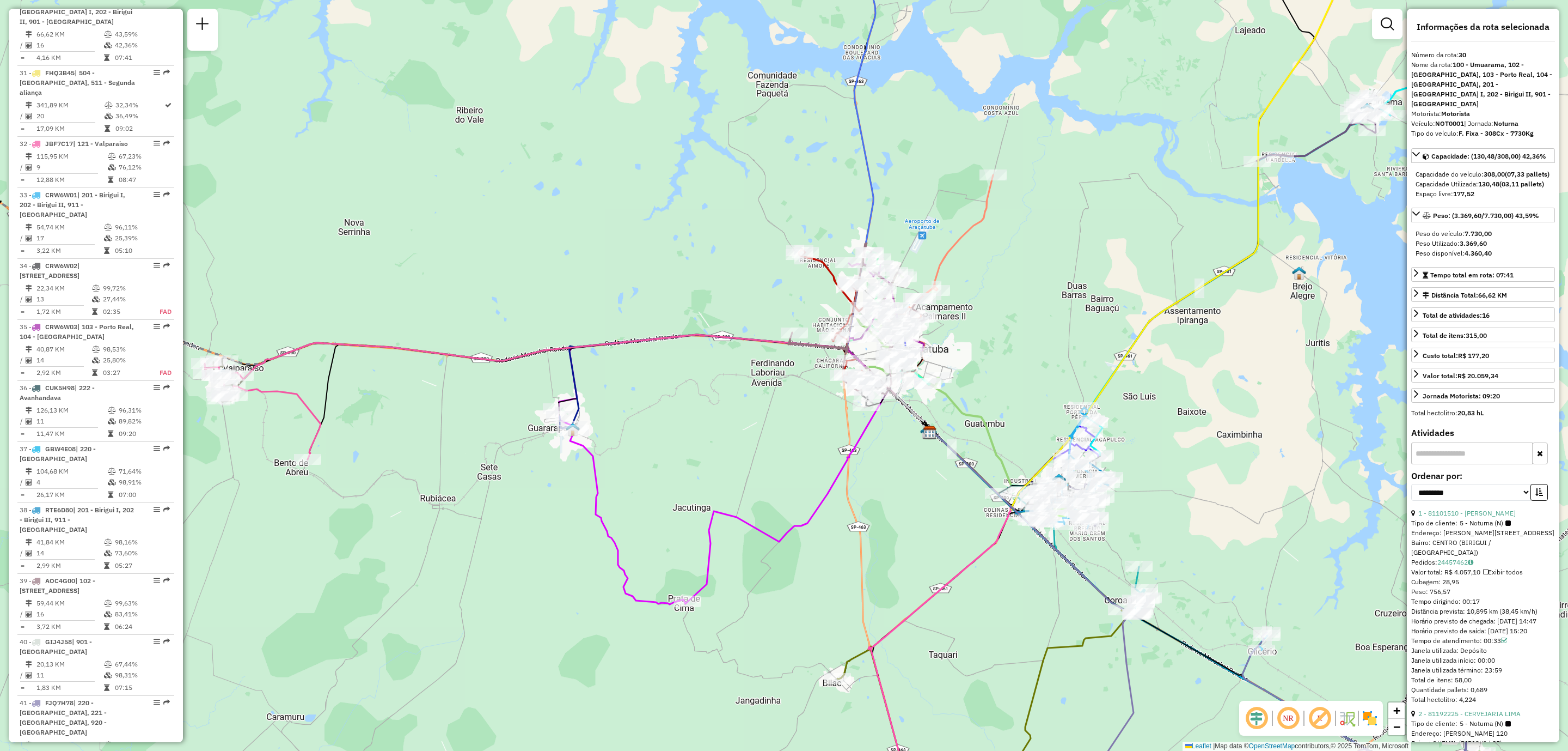
drag, startPoint x: 1178, startPoint y: 523, endPoint x: 1167, endPoint y: 520, distance: 11.4
click at [1167, 520] on div "Janela de atendimento Grade de atendimento Capacidade Transportadoras Veículos …" at bounding box center [784, 376] width 1568 height 751
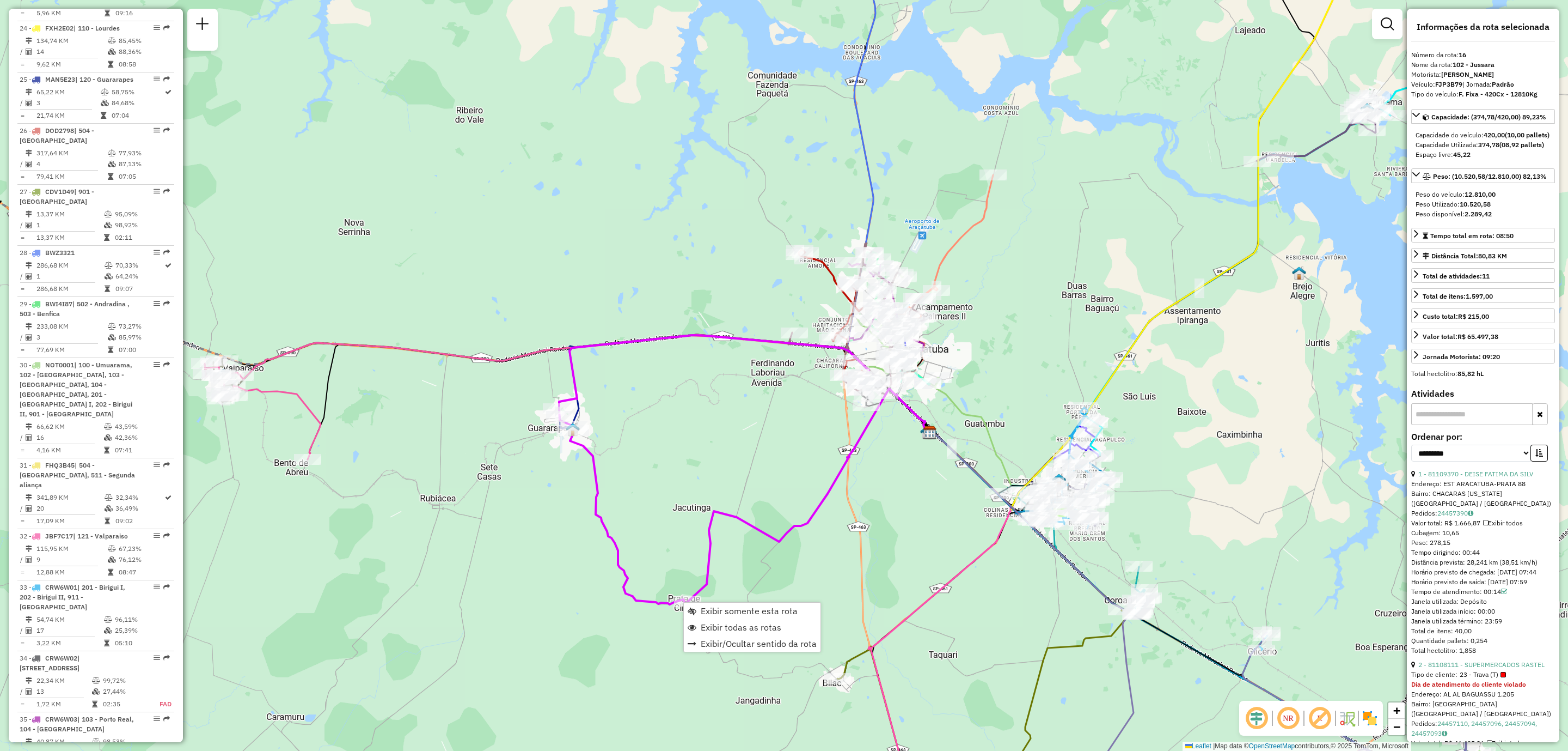
scroll to position [1285, 0]
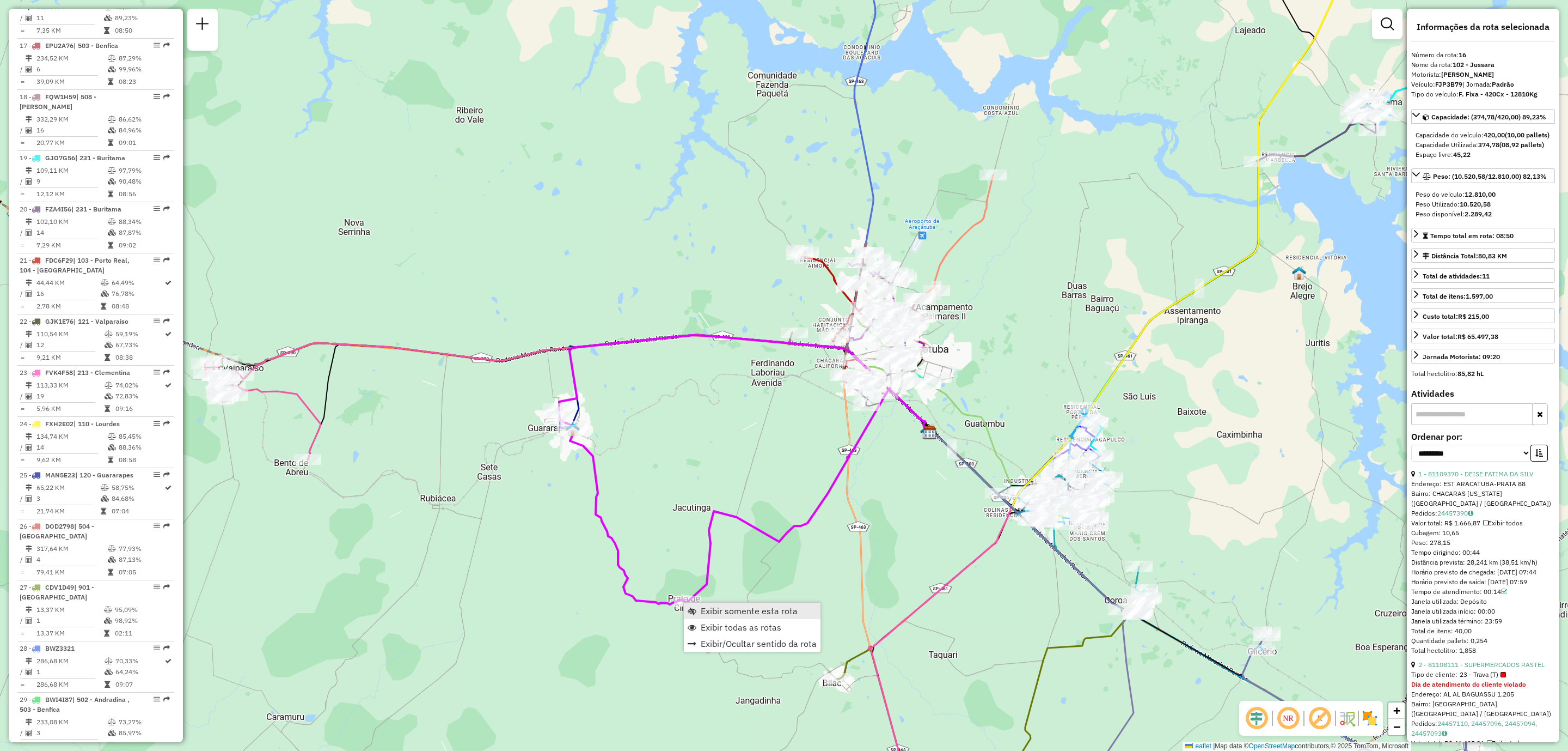
click at [751, 610] on span "Exibir somente esta rota" at bounding box center [749, 611] width 97 height 9
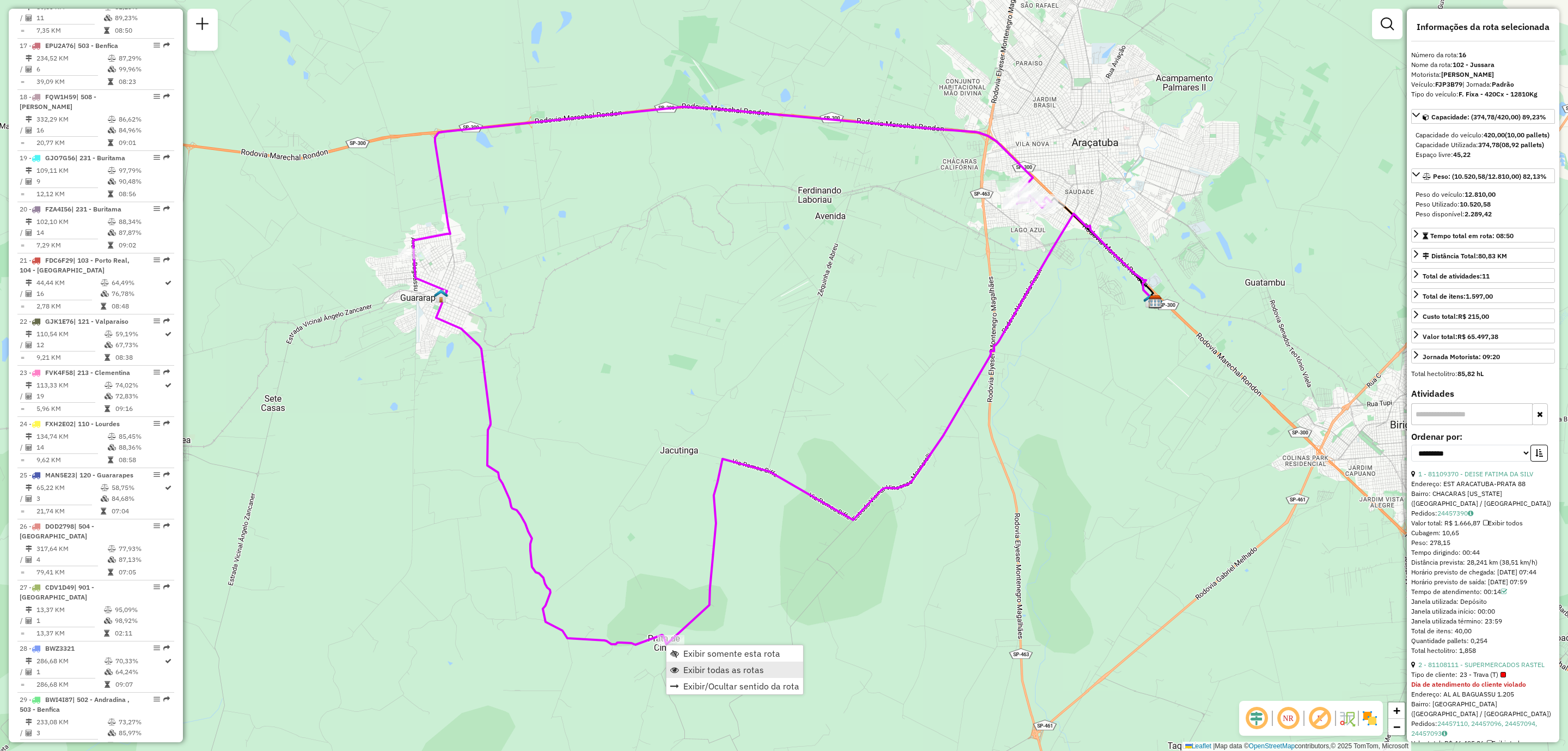
click at [726, 669] on span "Exibir todas as rotas" at bounding box center [724, 669] width 81 height 9
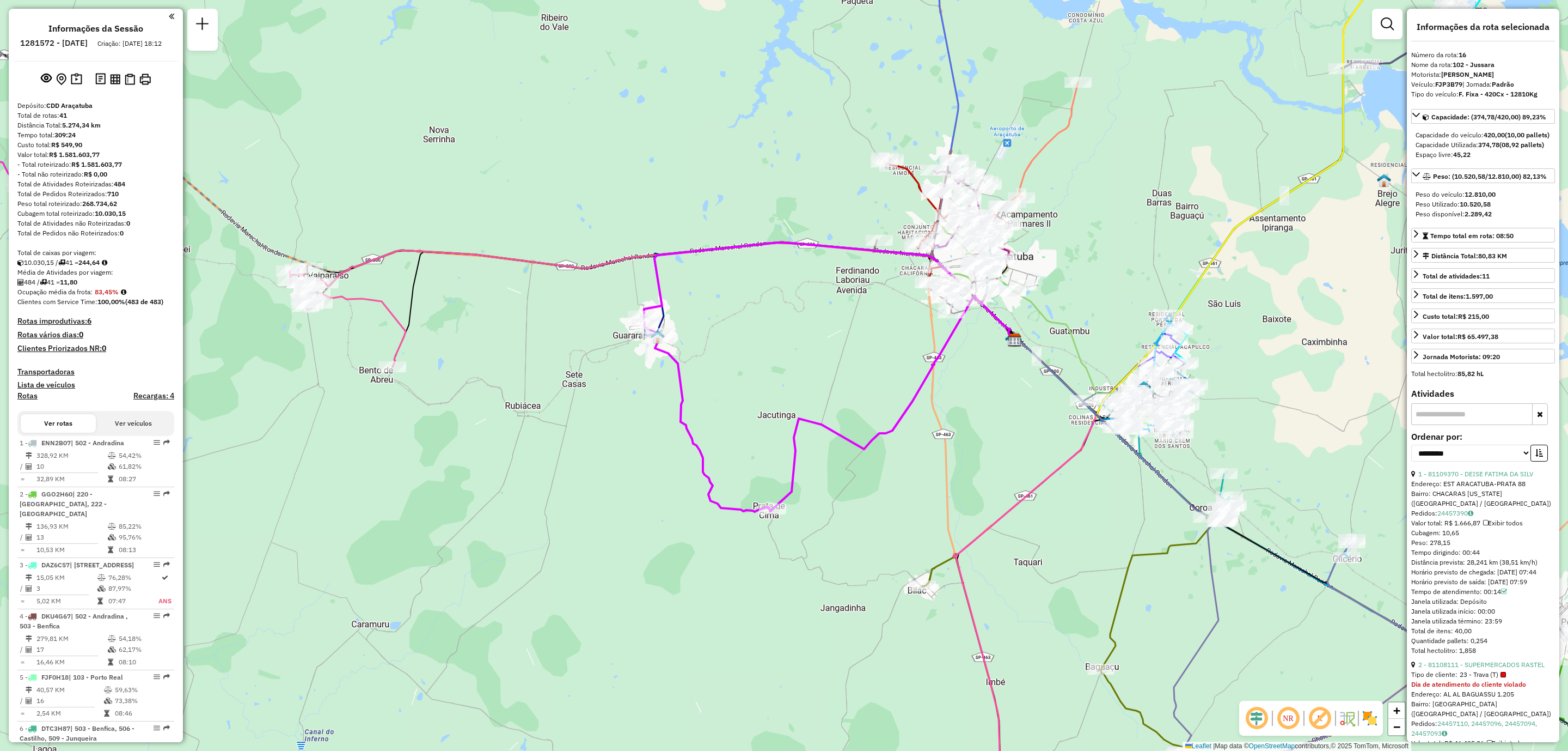
select select "**********"
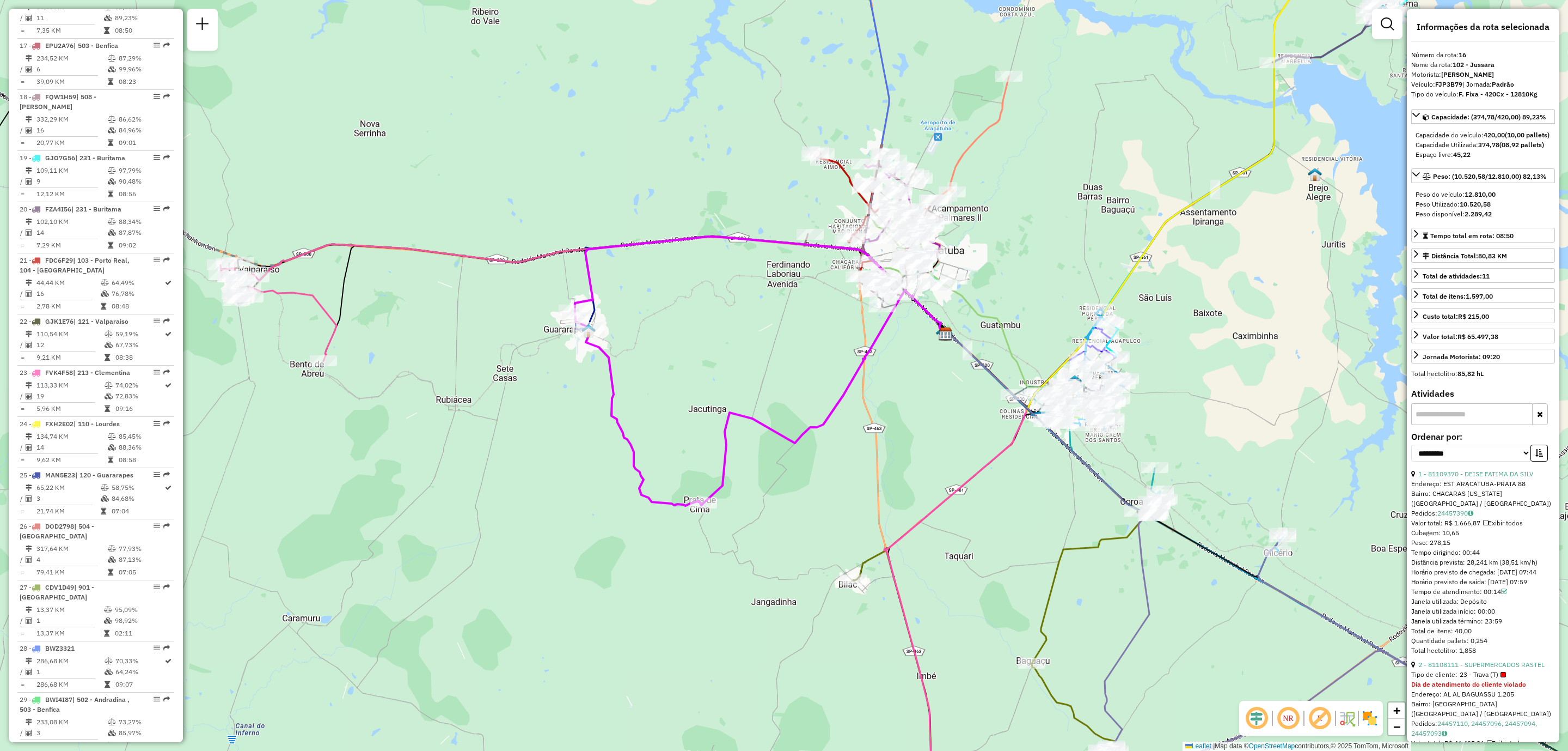
drag, startPoint x: 900, startPoint y: 516, endPoint x: 845, endPoint y: 510, distance: 55.3
click at [845, 510] on div "Janela de atendimento Grade de atendimento Capacidade Transportadoras Veículos …" at bounding box center [784, 376] width 1568 height 751
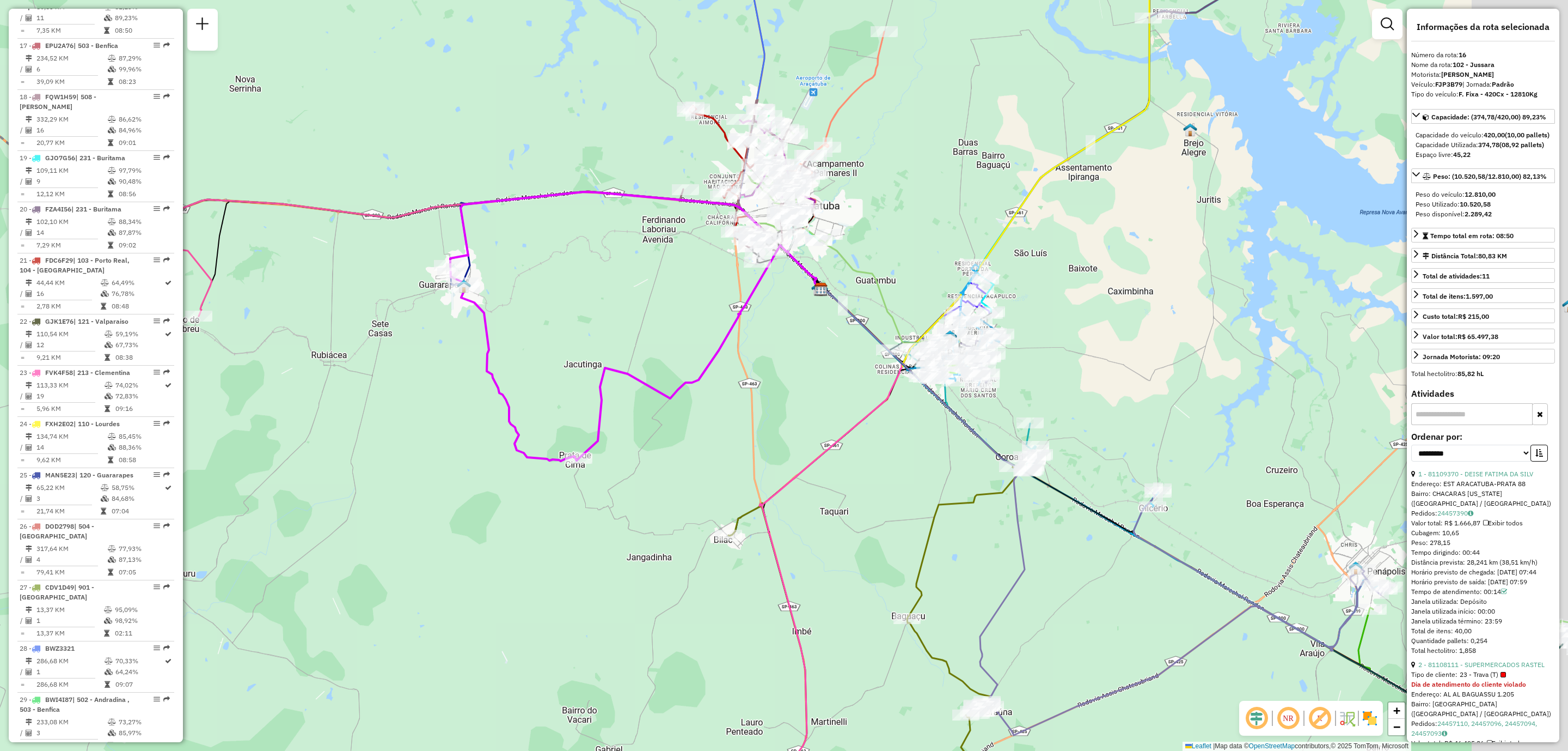
drag, startPoint x: 896, startPoint y: 478, endPoint x: 626, endPoint y: 402, distance: 280.5
click at [628, 402] on div "Janela de atendimento Grade de atendimento Capacidade Transportadoras Veículos …" at bounding box center [784, 376] width 1568 height 751
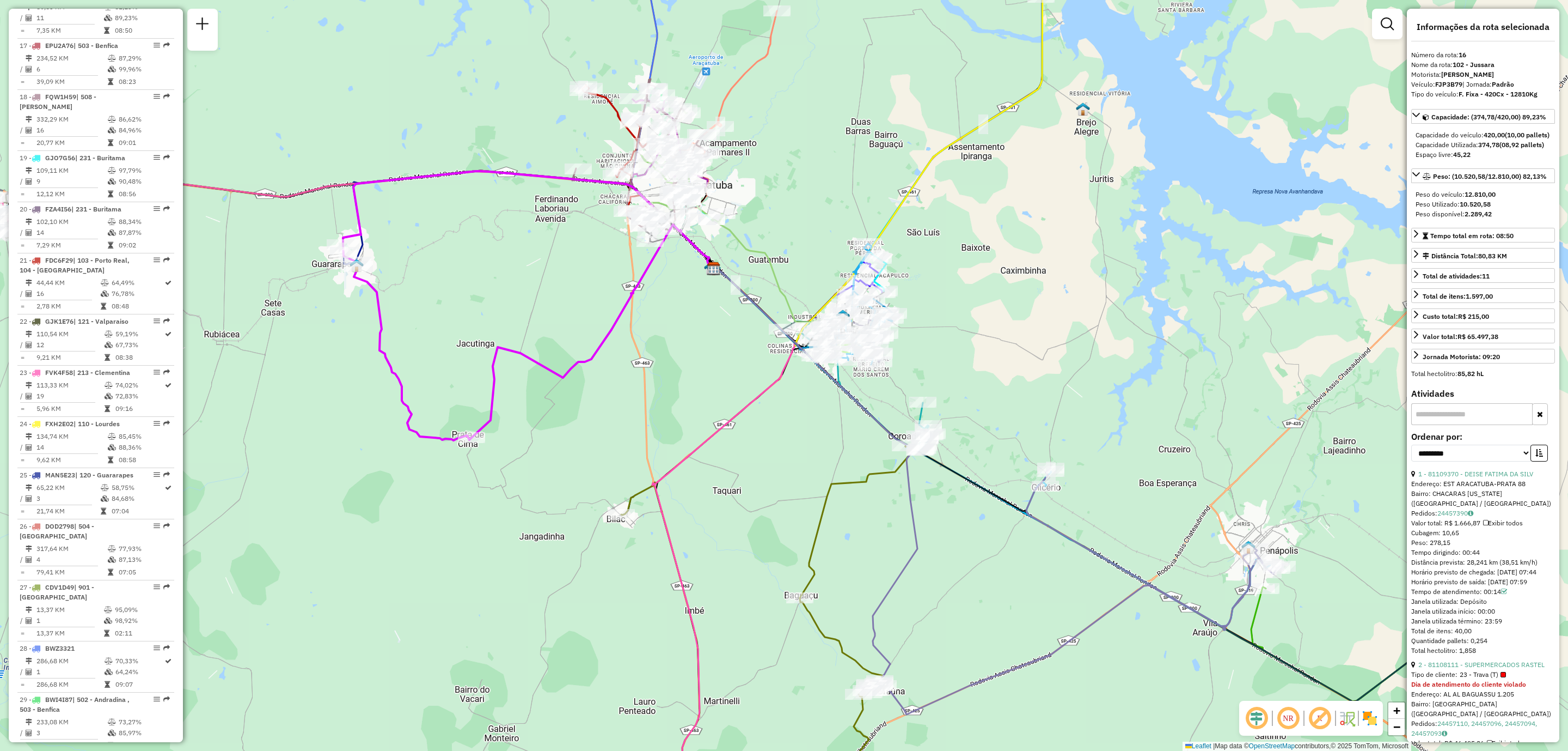
drag, startPoint x: 477, startPoint y: 425, endPoint x: 517, endPoint y: 440, distance: 42.7
click at [517, 440] on div "Janela de atendimento Grade de atendimento Capacidade Transportadoras Veículos …" at bounding box center [784, 376] width 1568 height 751
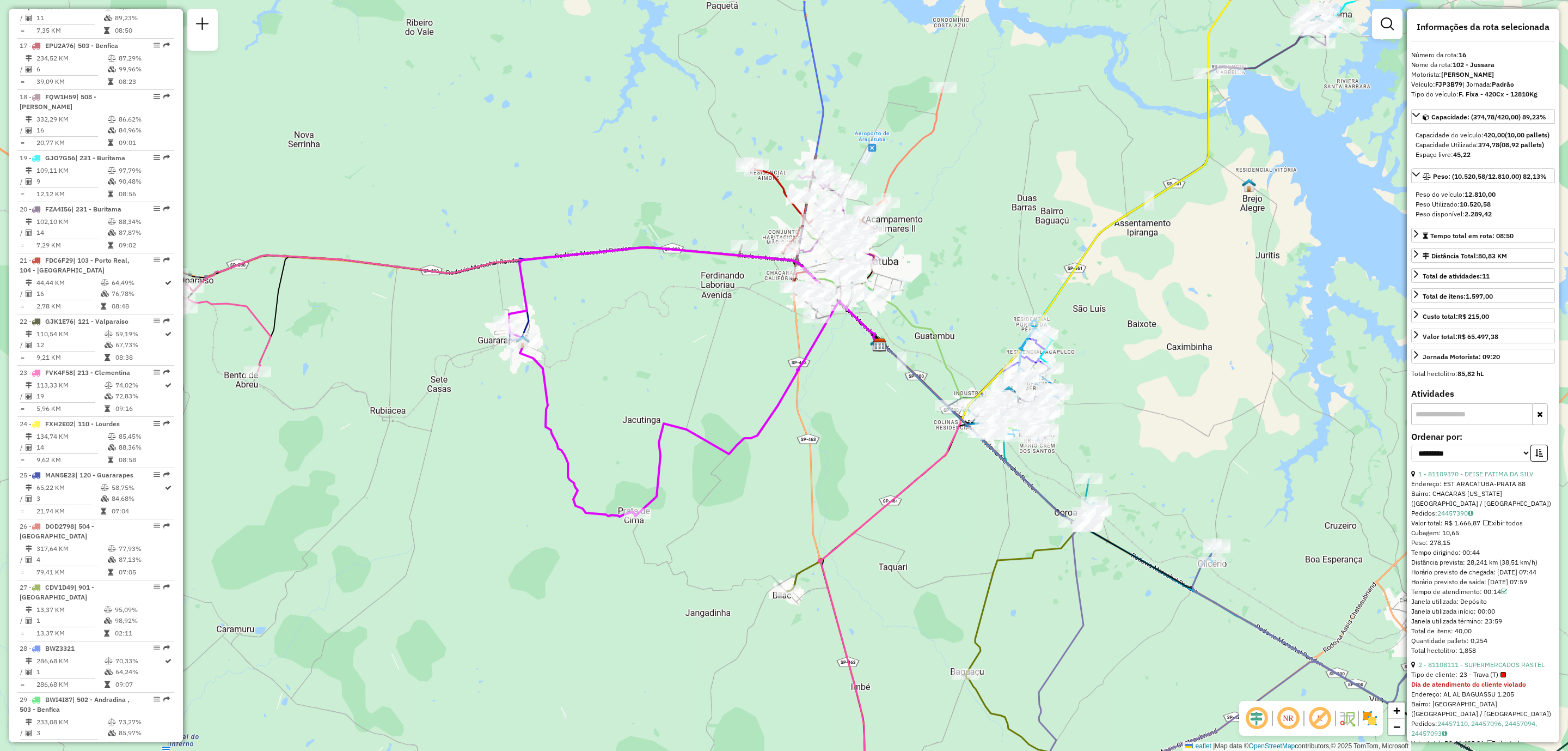
drag, startPoint x: 464, startPoint y: 471, endPoint x: 630, endPoint y: 548, distance: 183.0
click at [630, 548] on div "Janela de atendimento Grade de atendimento Capacidade Transportadoras Veículos …" at bounding box center [784, 376] width 1568 height 751
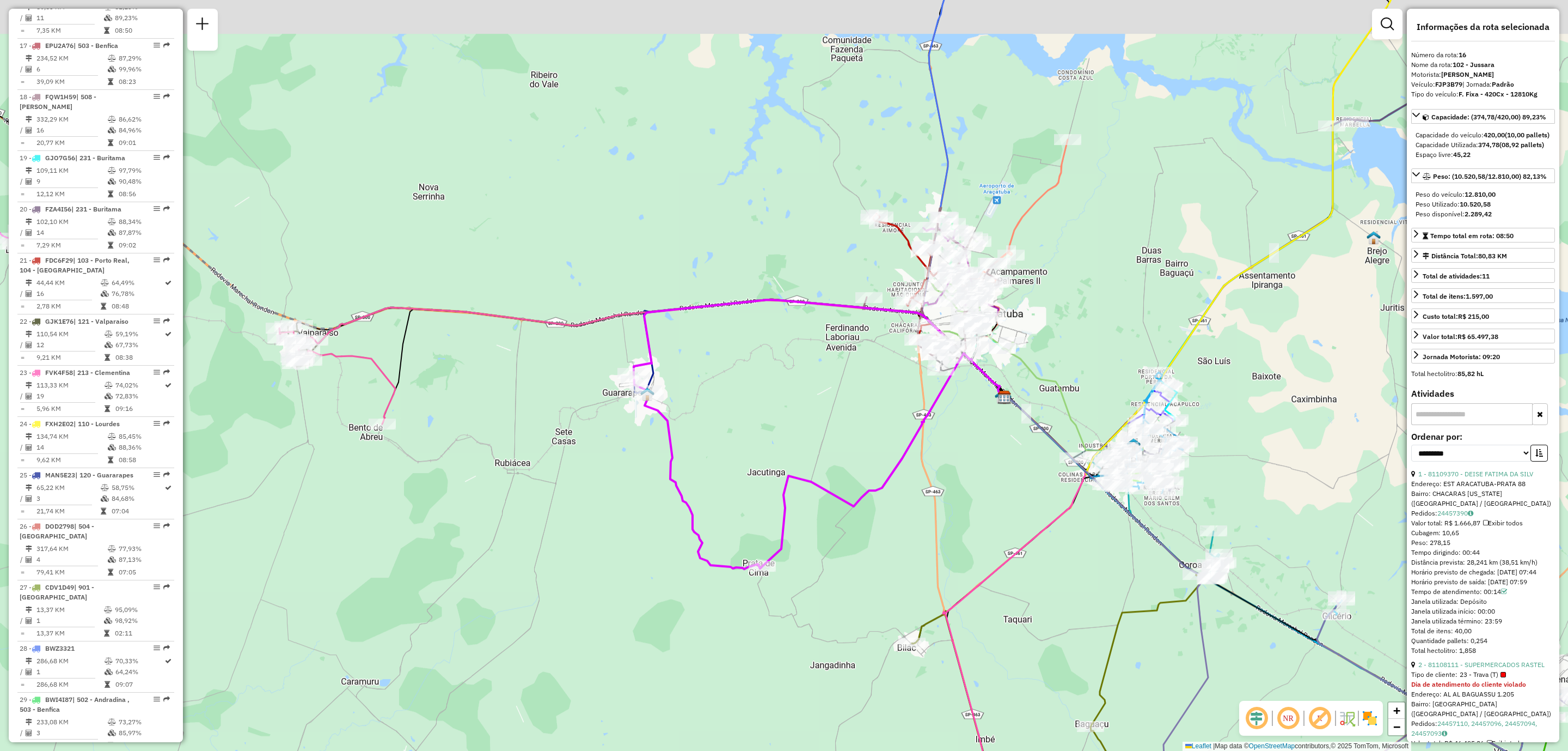
drag, startPoint x: 269, startPoint y: 402, endPoint x: 406, endPoint y: 465, distance: 150.8
click at [409, 465] on div "Janela de atendimento Grade de atendimento Capacidade Transportadoras Veículos …" at bounding box center [784, 376] width 1568 height 751
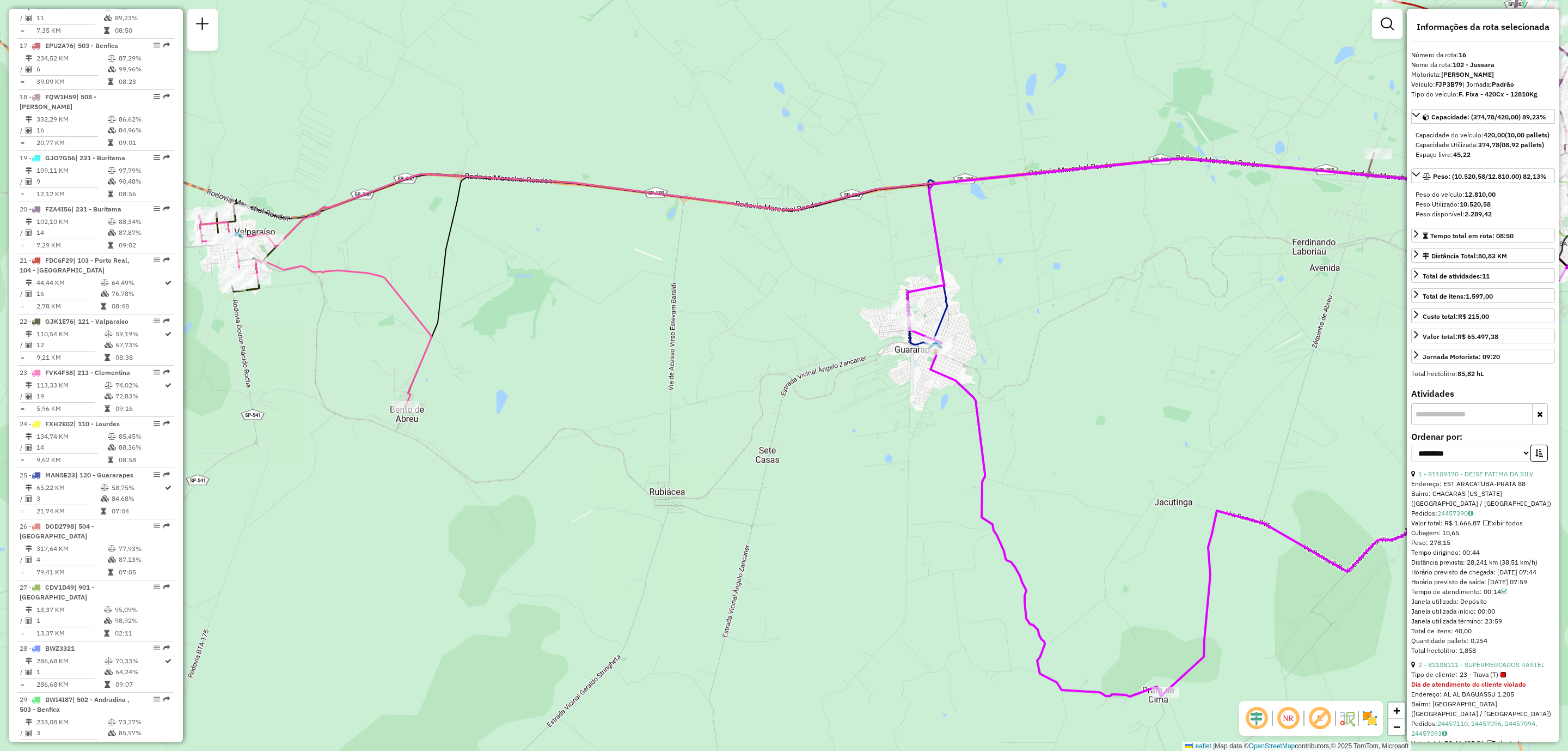
drag, startPoint x: 710, startPoint y: 491, endPoint x: 665, endPoint y: 512, distance: 49.7
click at [665, 512] on div "Janela de atendimento Grade de atendimento Capacidade Transportadoras Veículos …" at bounding box center [784, 376] width 1568 height 751
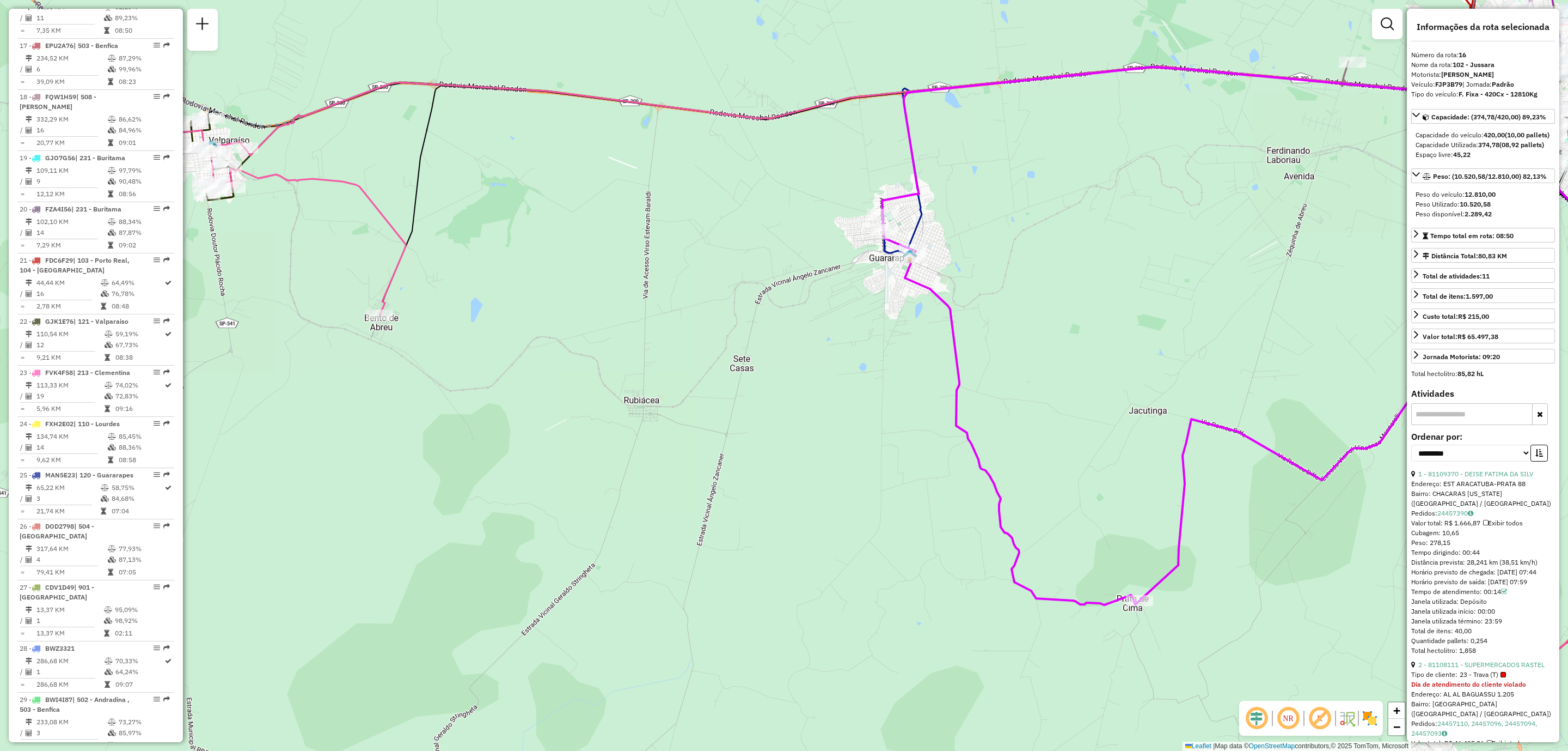
drag, startPoint x: 601, startPoint y: 563, endPoint x: 626, endPoint y: 450, distance: 115.7
click at [626, 450] on div "Janela de atendimento Grade de atendimento Capacidade Transportadoras Veículos …" at bounding box center [784, 376] width 1568 height 751
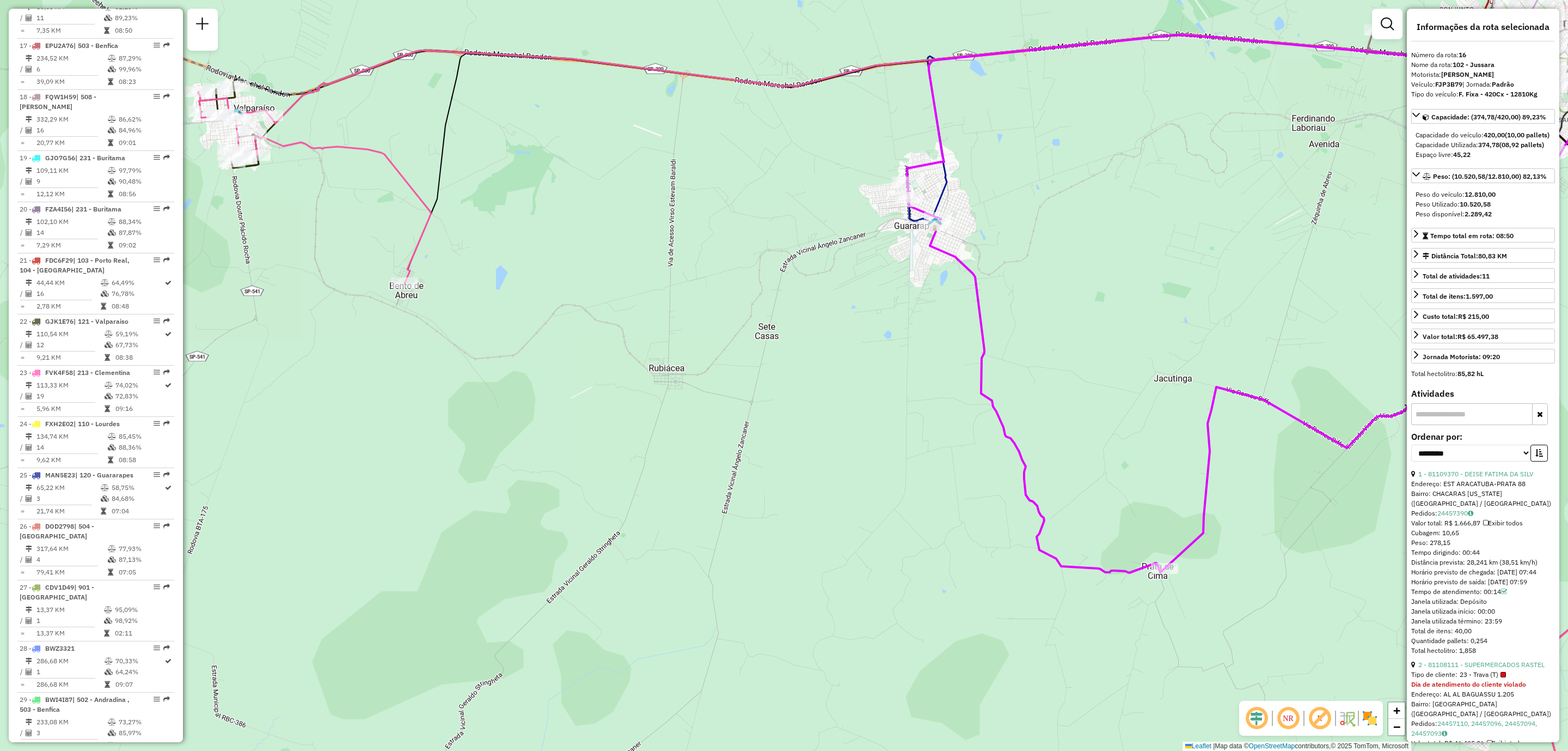
drag, startPoint x: 624, startPoint y: 545, endPoint x: 651, endPoint y: 513, distance: 41.9
click at [651, 513] on div "Janela de atendimento Grade de atendimento Capacidade Transportadoras Veículos …" at bounding box center [784, 376] width 1568 height 751
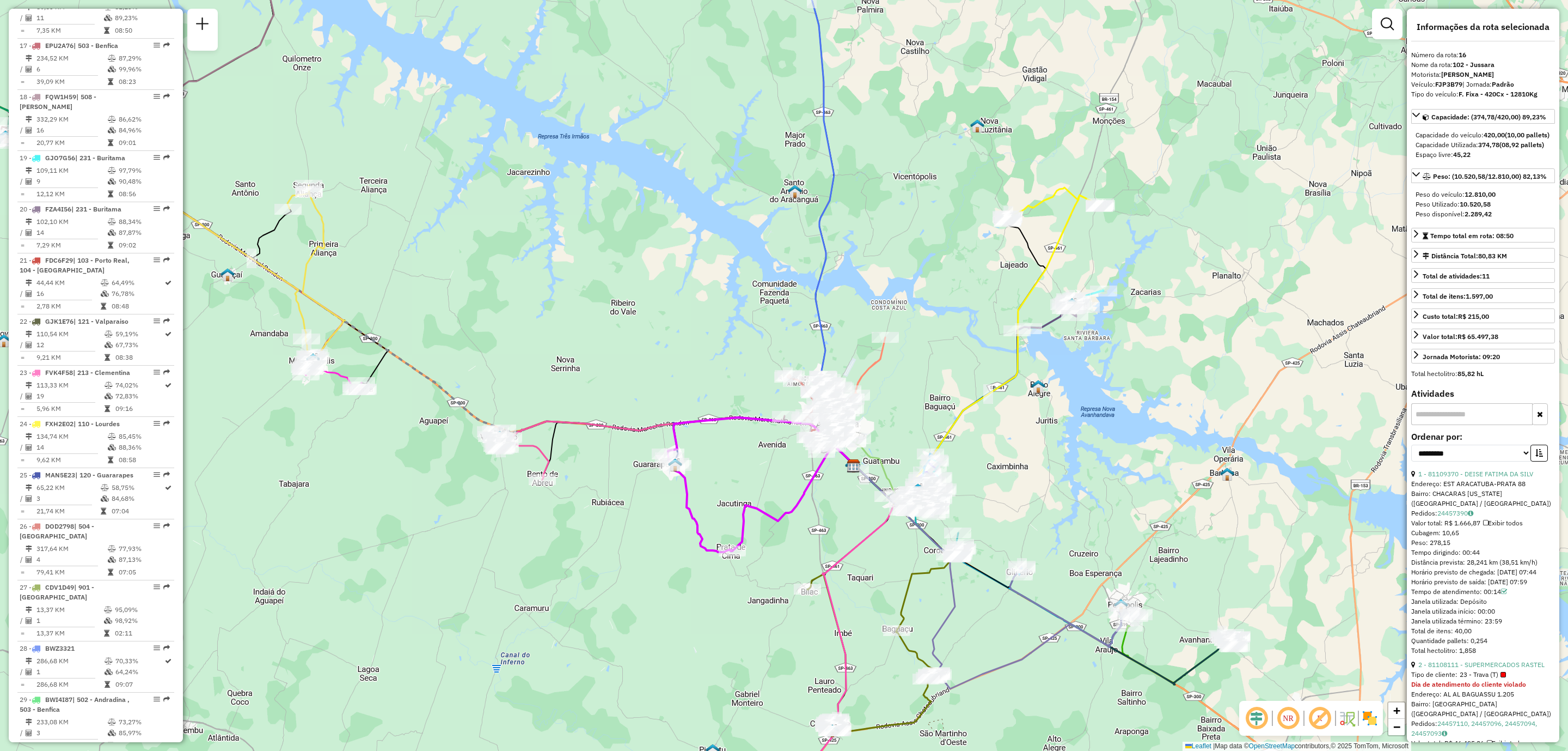
drag, startPoint x: 688, startPoint y: 575, endPoint x: 665, endPoint y: 568, distance: 24.0
click at [665, 568] on div "Janela de atendimento Grade de atendimento Capacidade Transportadoras Veículos …" at bounding box center [784, 376] width 1568 height 751
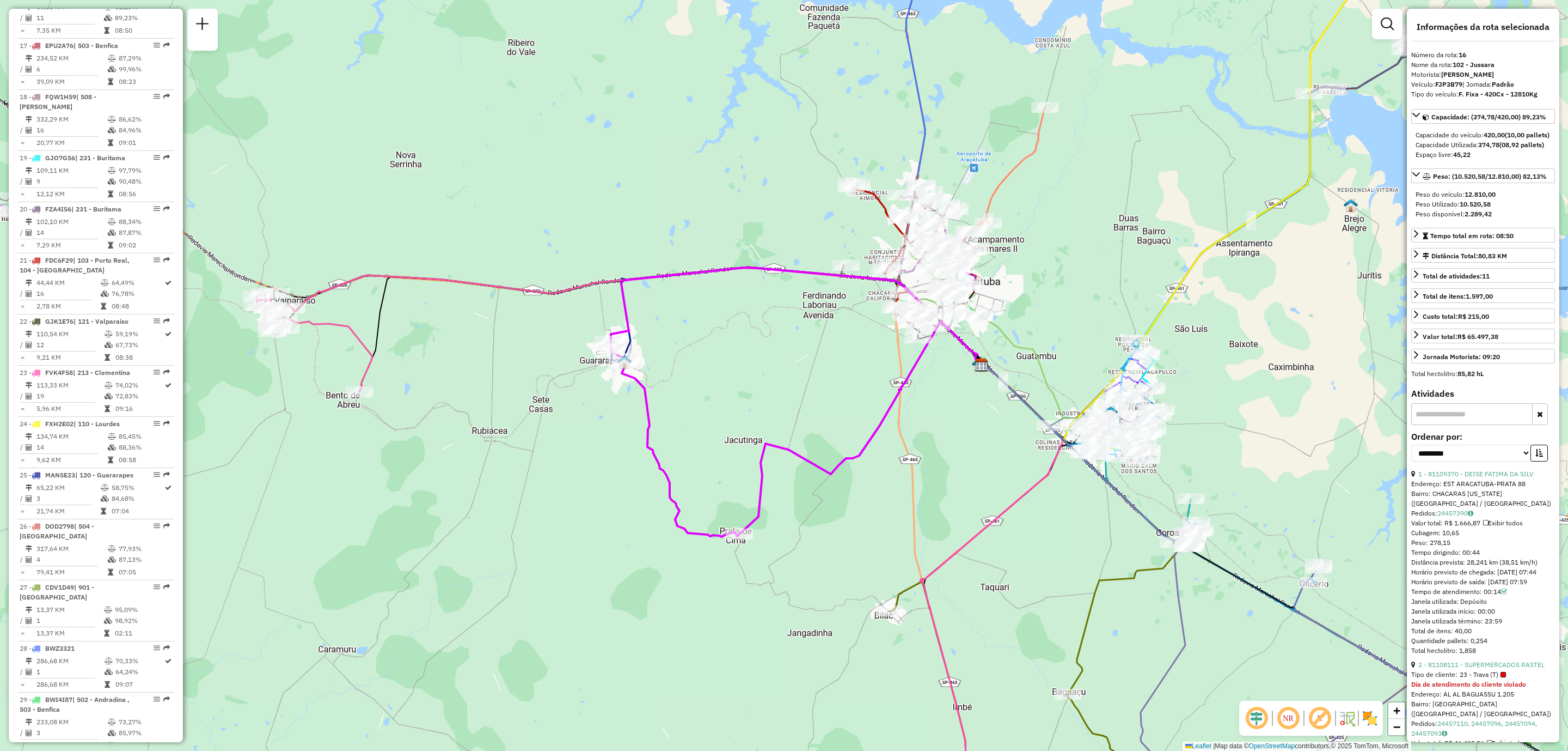
drag, startPoint x: 769, startPoint y: 608, endPoint x: 743, endPoint y: 605, distance: 26.2
click at [743, 605] on div "Janela de atendimento Grade de atendimento Capacidade Transportadoras Veículos …" at bounding box center [784, 376] width 1568 height 751
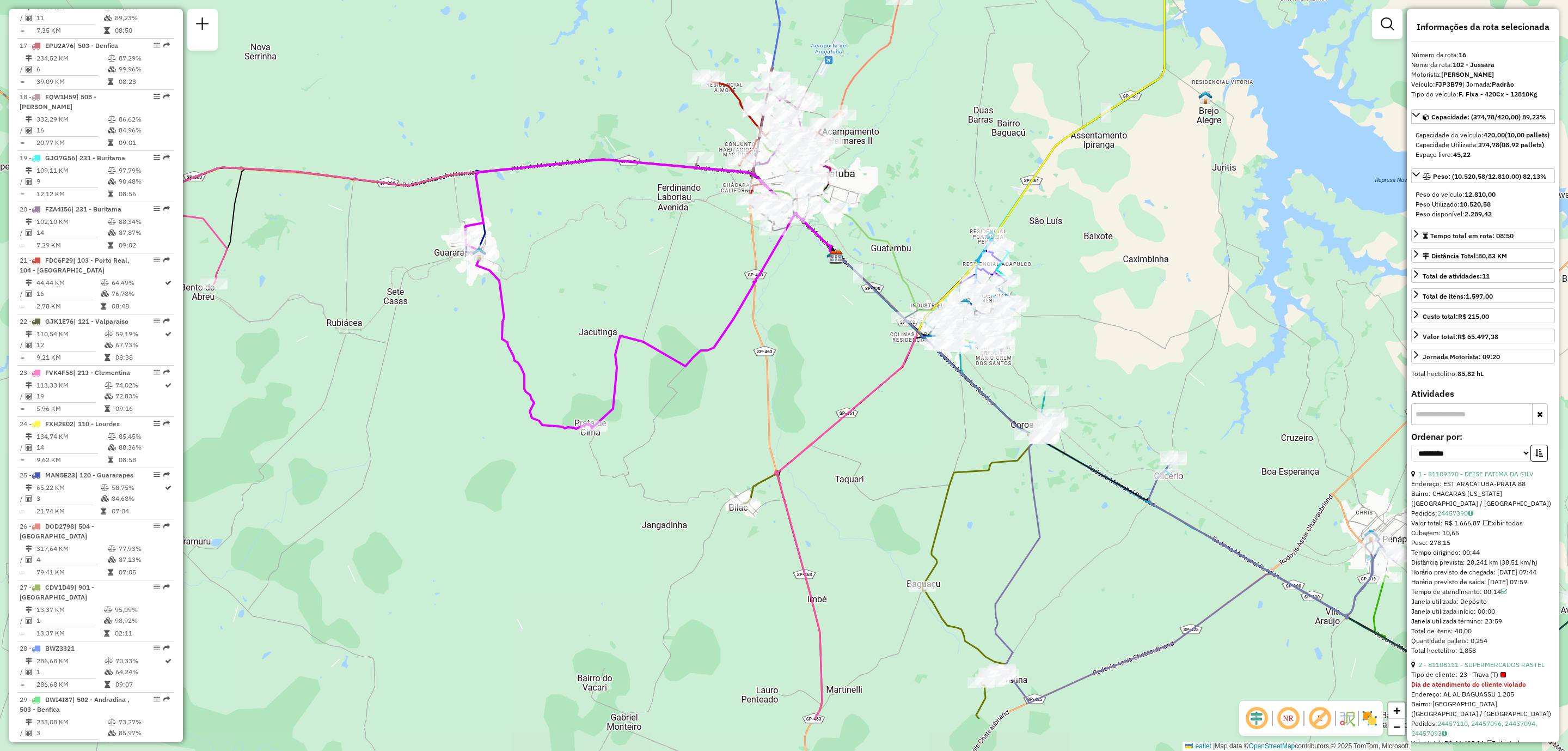
drag, startPoint x: 631, startPoint y: 559, endPoint x: 487, endPoint y: 446, distance: 183.0
click at [486, 448] on div "Janela de atendimento Grade de atendimento Capacidade Transportadoras Veículos …" at bounding box center [784, 376] width 1568 height 751
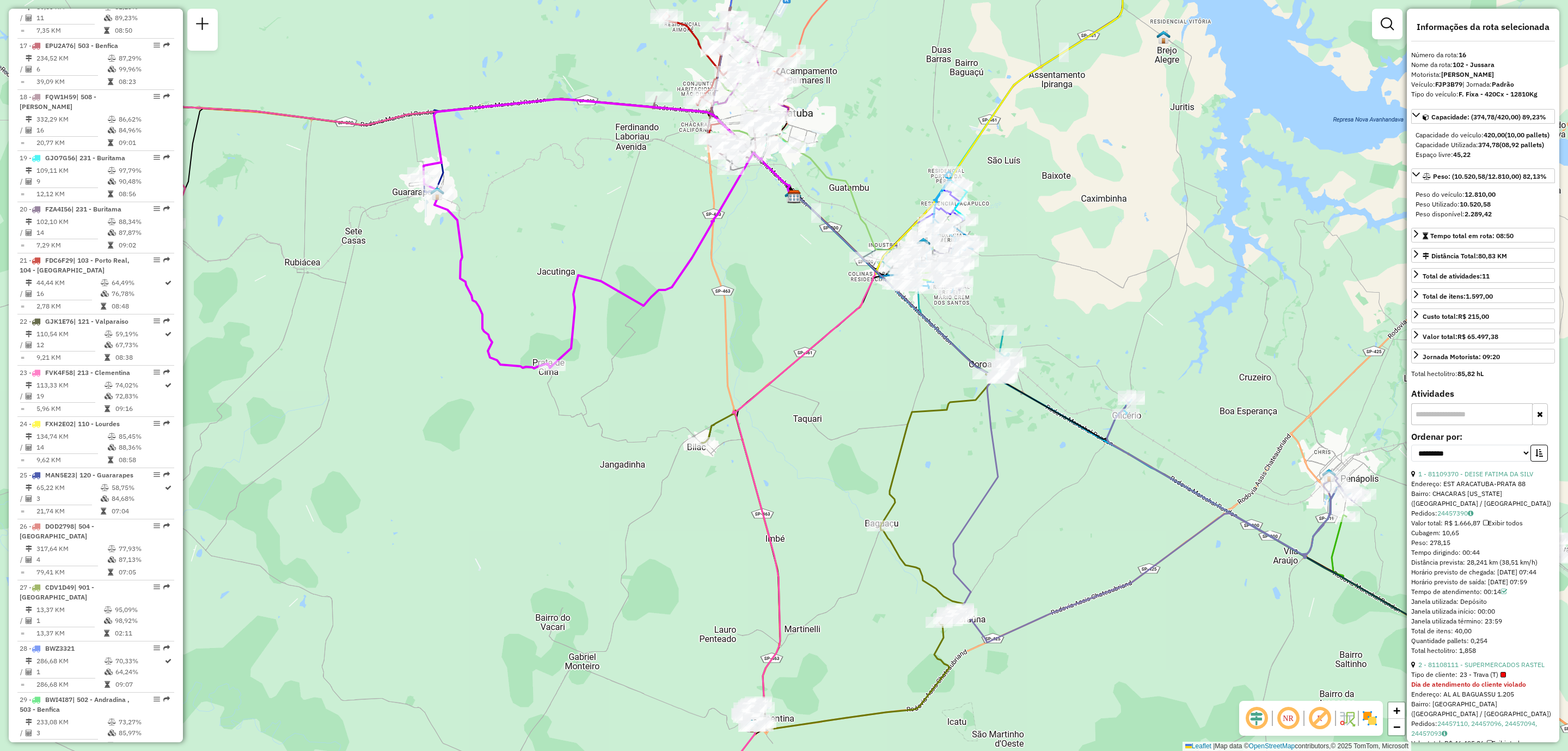
drag, startPoint x: 632, startPoint y: 619, endPoint x: 590, endPoint y: 560, distance: 72.4
click at [590, 560] on div "Janela de atendimento Grade de atendimento Capacidade Transportadoras Veículos …" at bounding box center [784, 376] width 1568 height 751
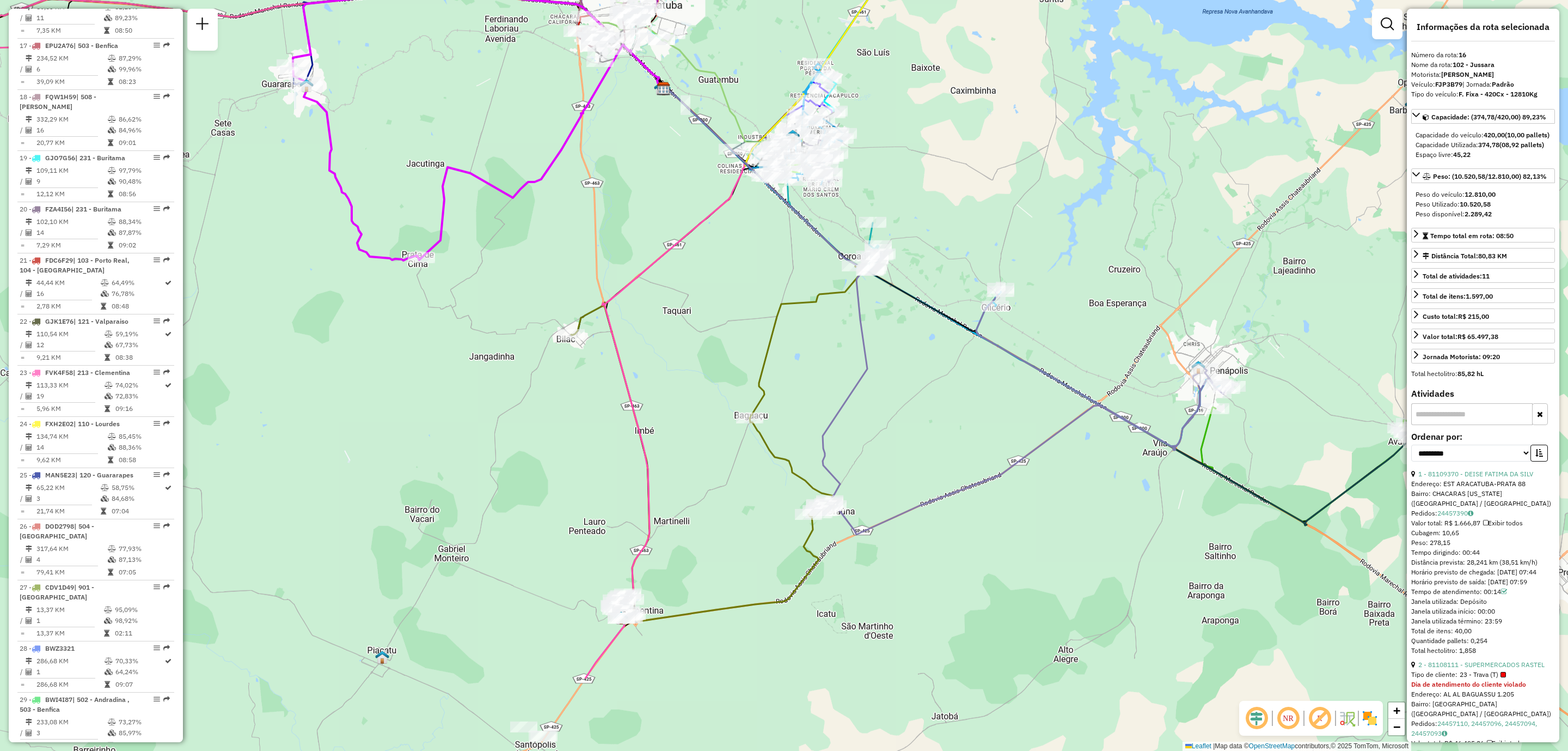
drag, startPoint x: 1015, startPoint y: 602, endPoint x: 900, endPoint y: 463, distance: 180.4
click at [900, 463] on div "Janela de atendimento Grade de atendimento Capacidade Transportadoras Veículos …" at bounding box center [784, 376] width 1568 height 751
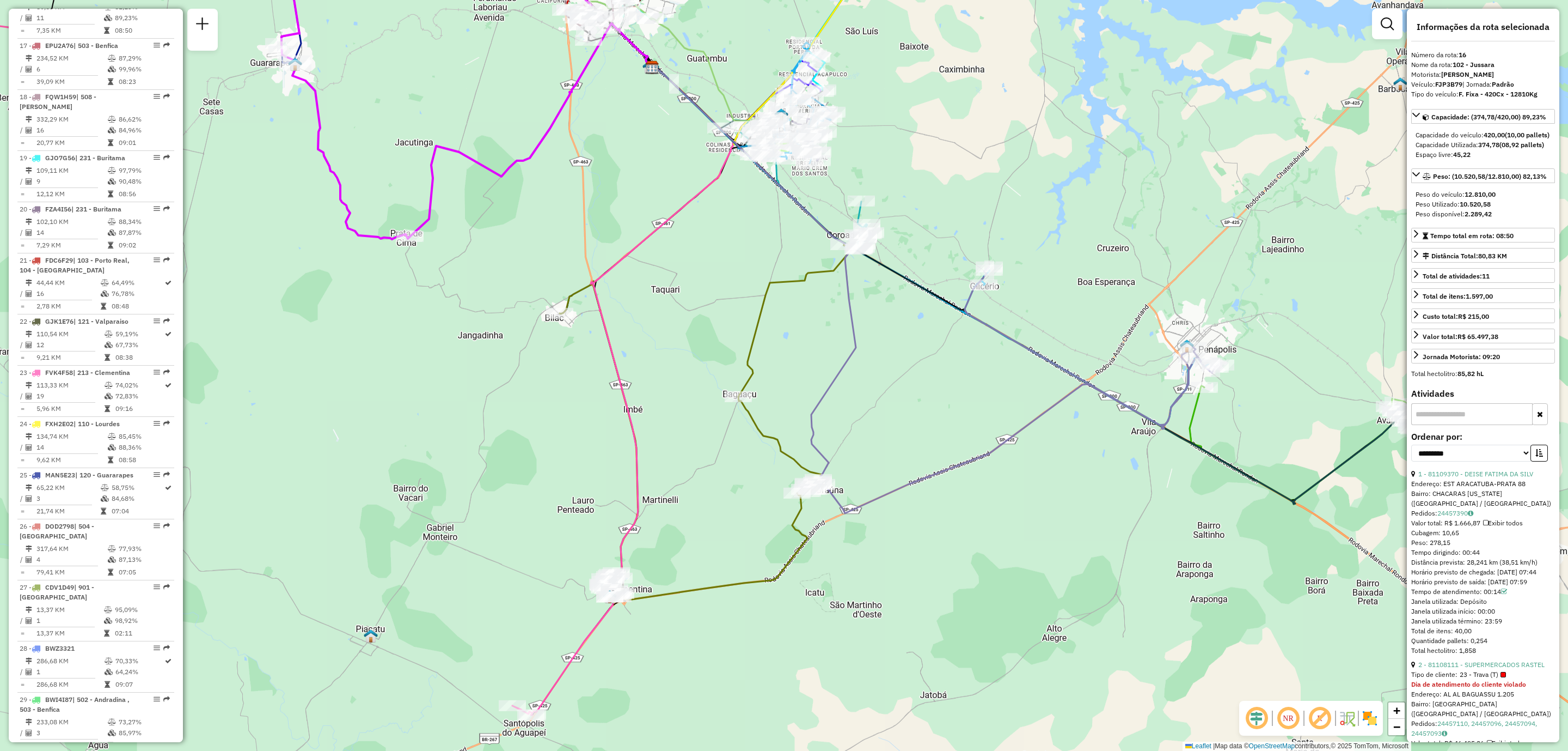
drag, startPoint x: 863, startPoint y: 649, endPoint x: 849, endPoint y: 625, distance: 27.8
click at [849, 625] on div "Janela de atendimento Grade de atendimento Capacidade Transportadoras Veículos …" at bounding box center [784, 376] width 1568 height 751
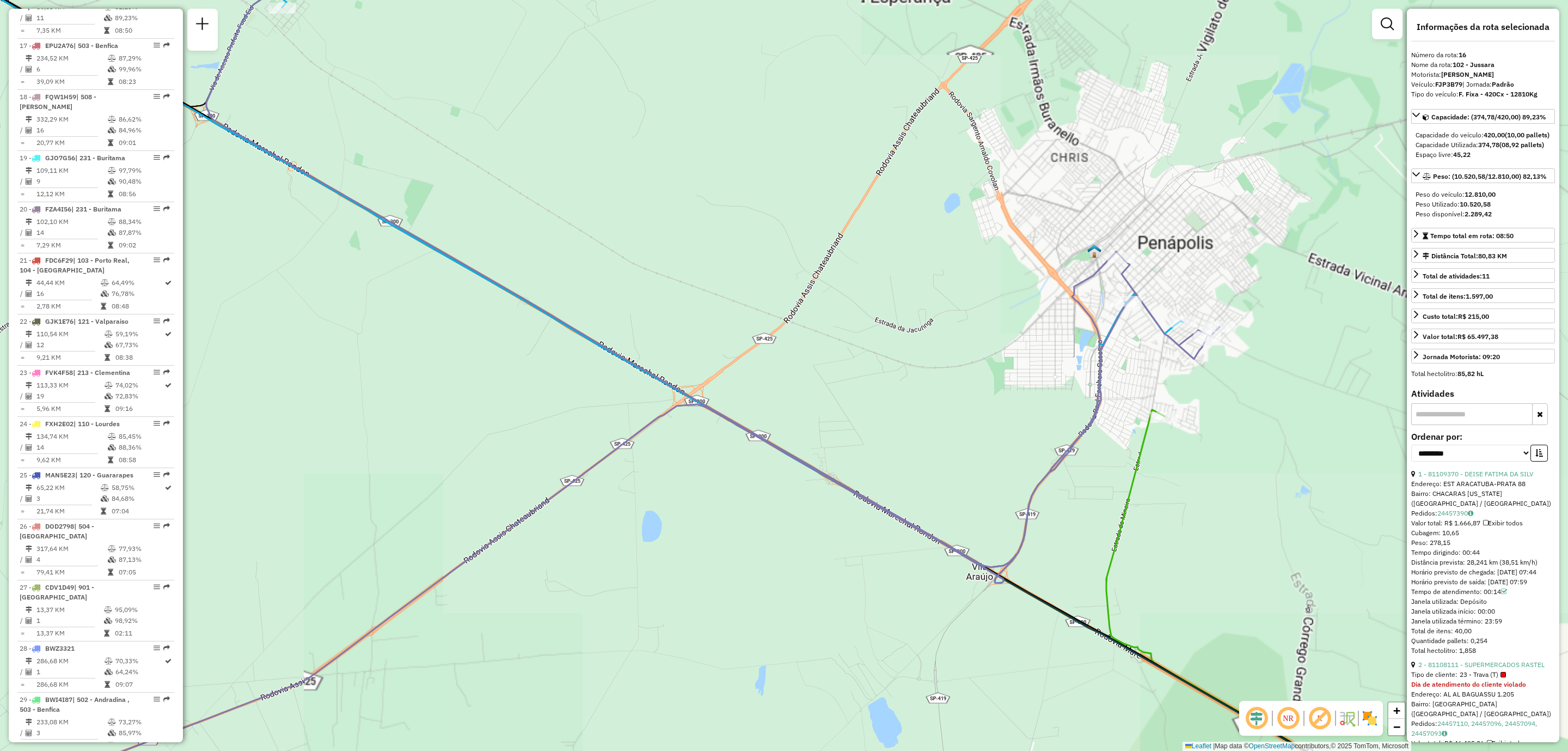
drag, startPoint x: 1242, startPoint y: 479, endPoint x: 1168, endPoint y: 480, distance: 74.0
click at [1238, 498] on div "Janela de atendimento Grade de atendimento Capacidade Transportadoras Veículos …" at bounding box center [784, 376] width 1568 height 751
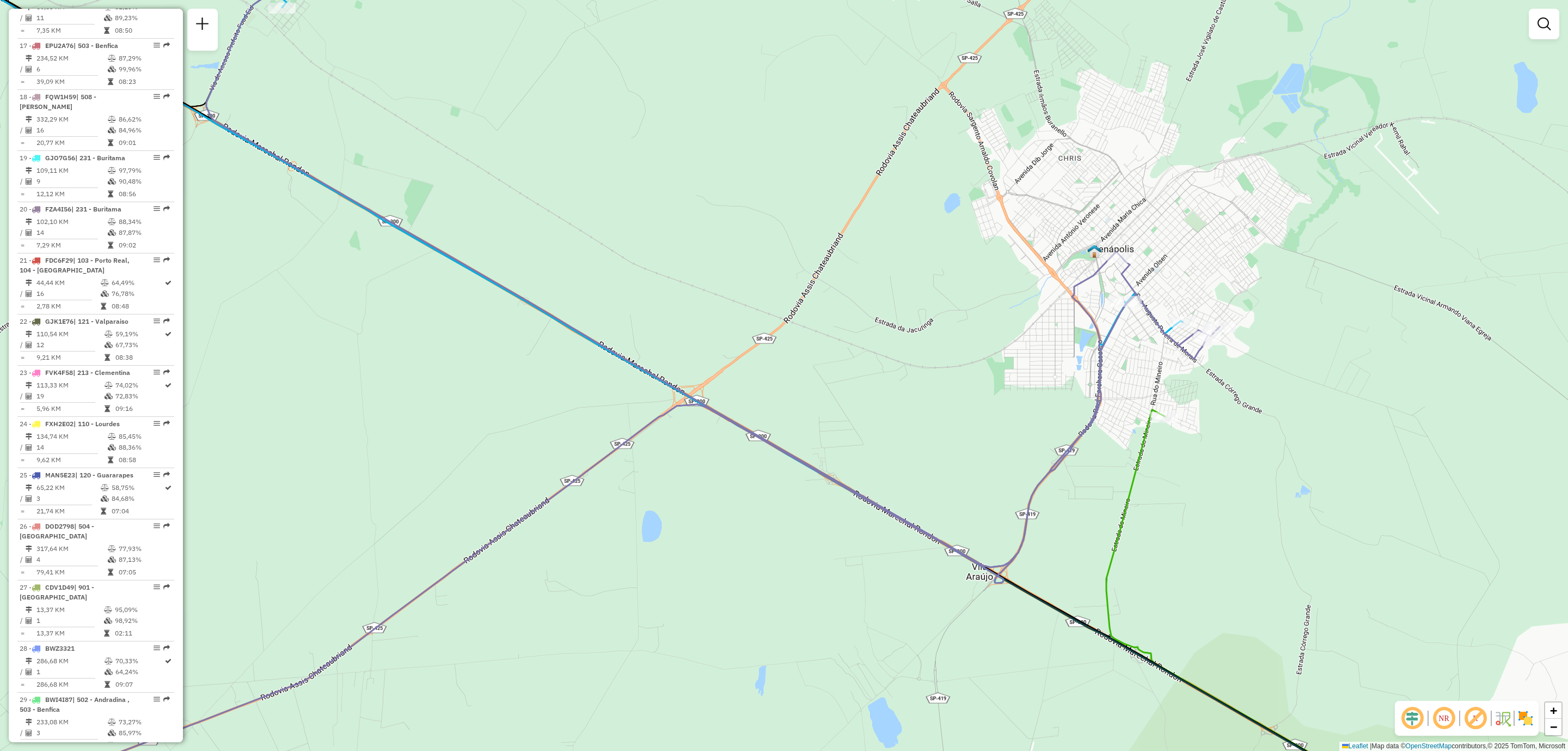
drag, startPoint x: 1222, startPoint y: 389, endPoint x: 1214, endPoint y: 405, distance: 17.9
click at [1227, 408] on div "Rota 2 - Placa GGO2H60 81117059 - 42.521.733 [PERSON_NAME] BELT Janela de atend…" at bounding box center [784, 376] width 1568 height 751
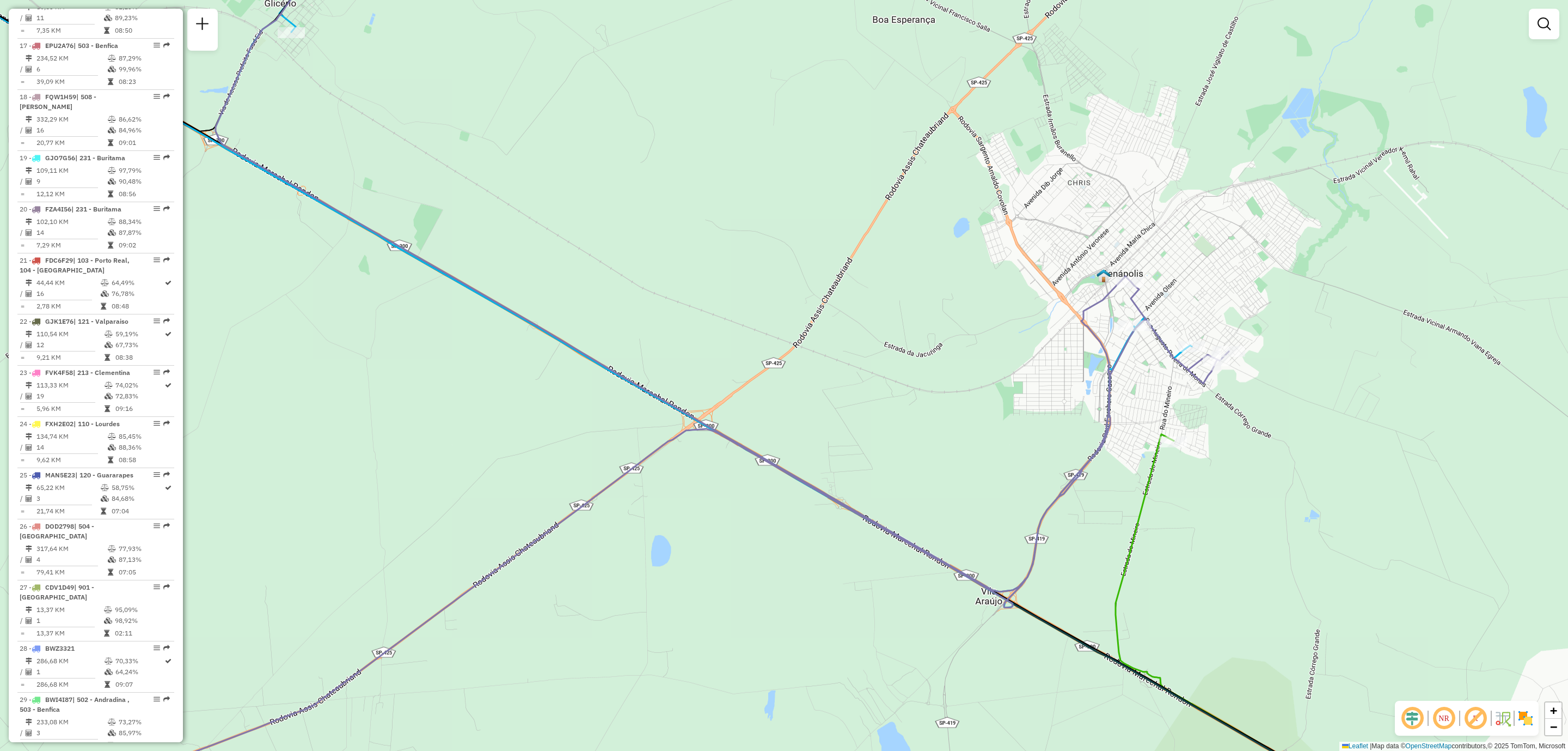
scroll to position [128, 0]
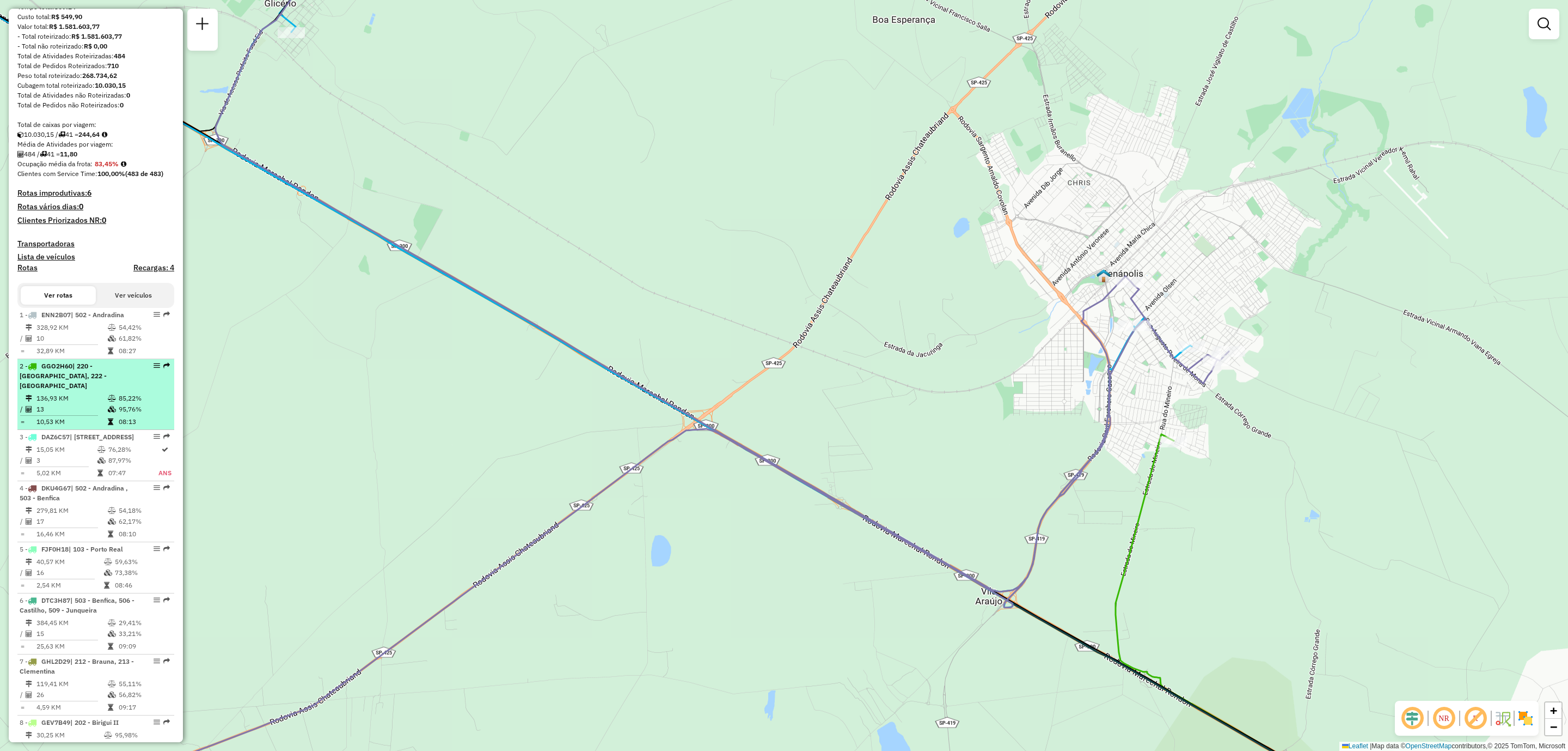
select select "**********"
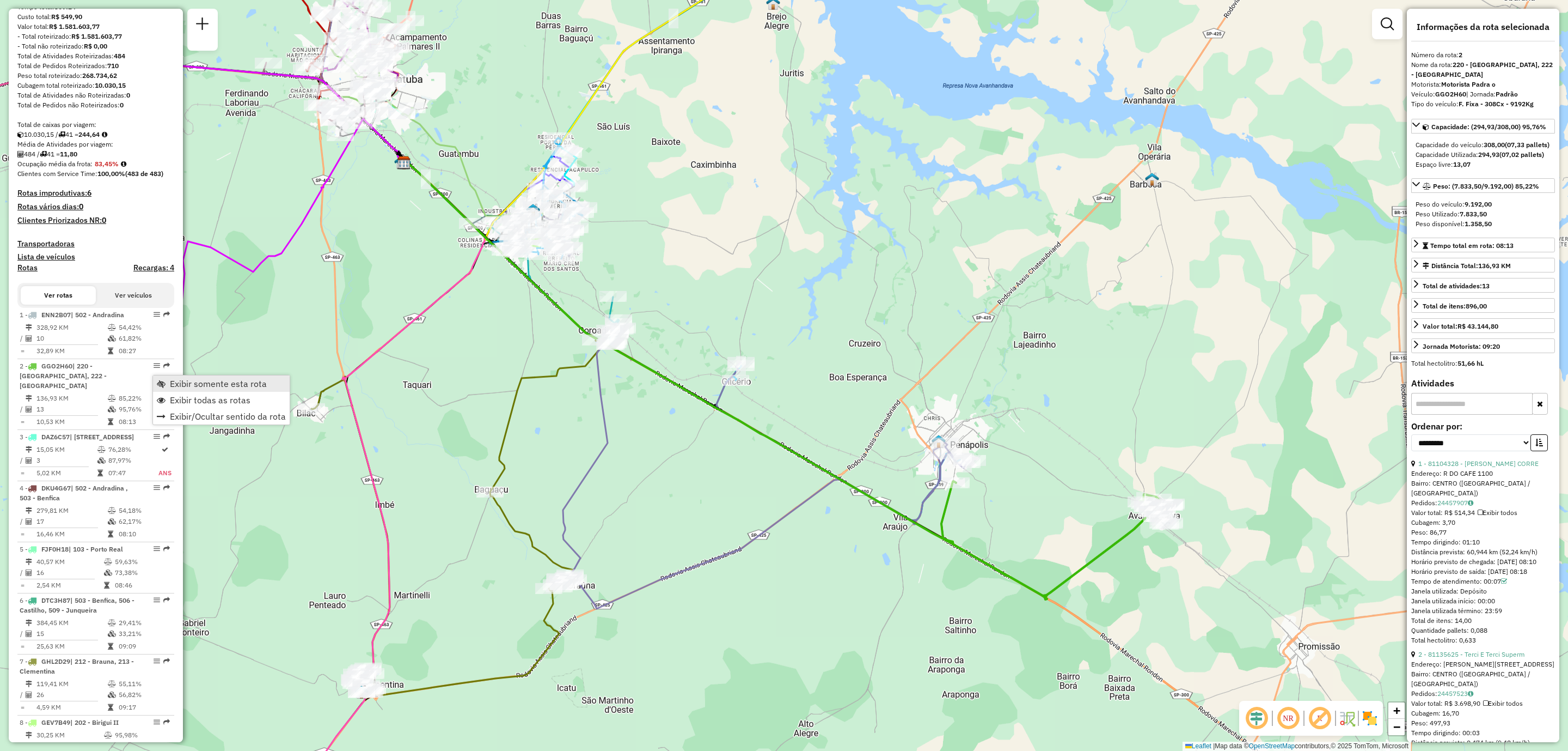
click at [197, 379] on span "Exibir somente esta rota" at bounding box center [218, 384] width 97 height 9
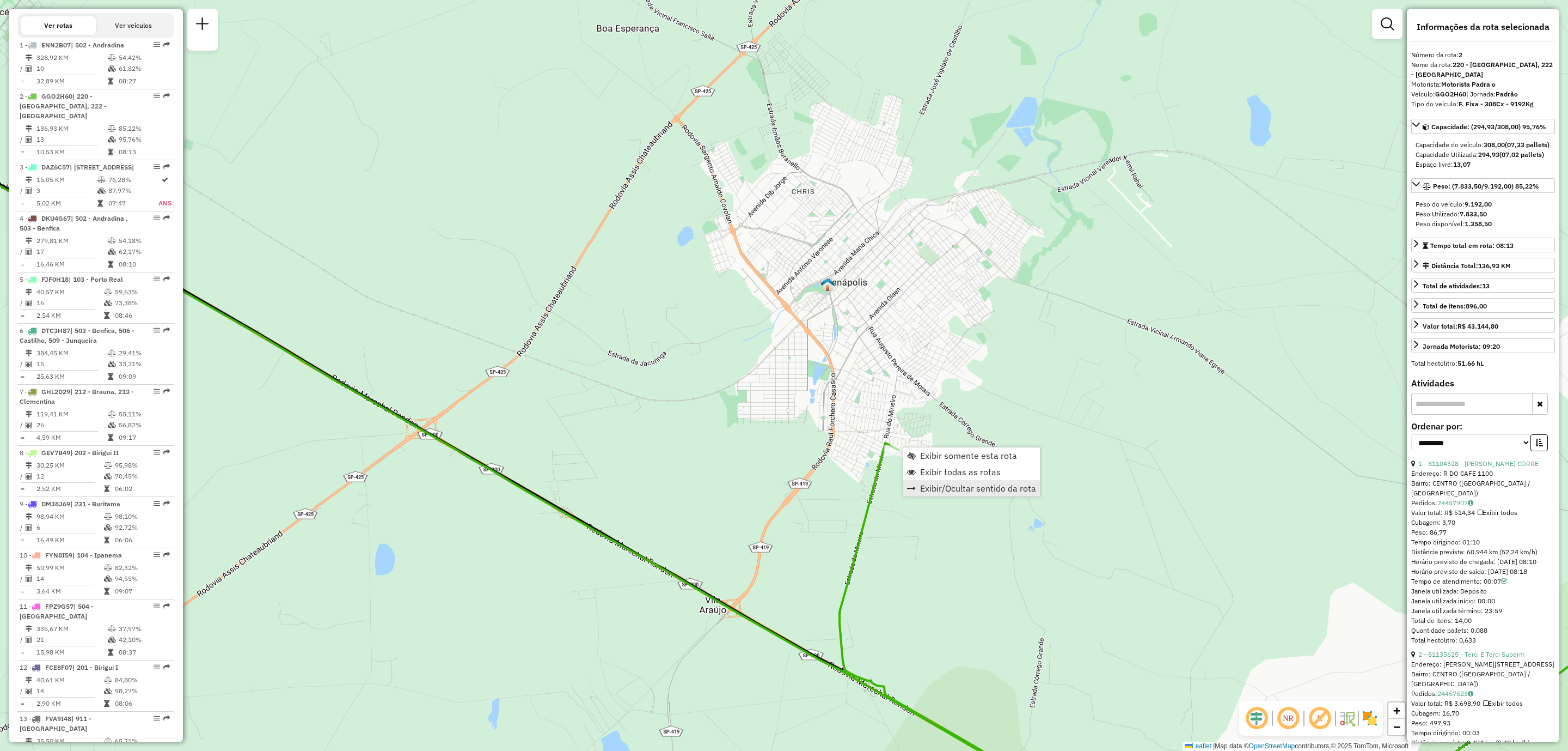
scroll to position [488, 0]
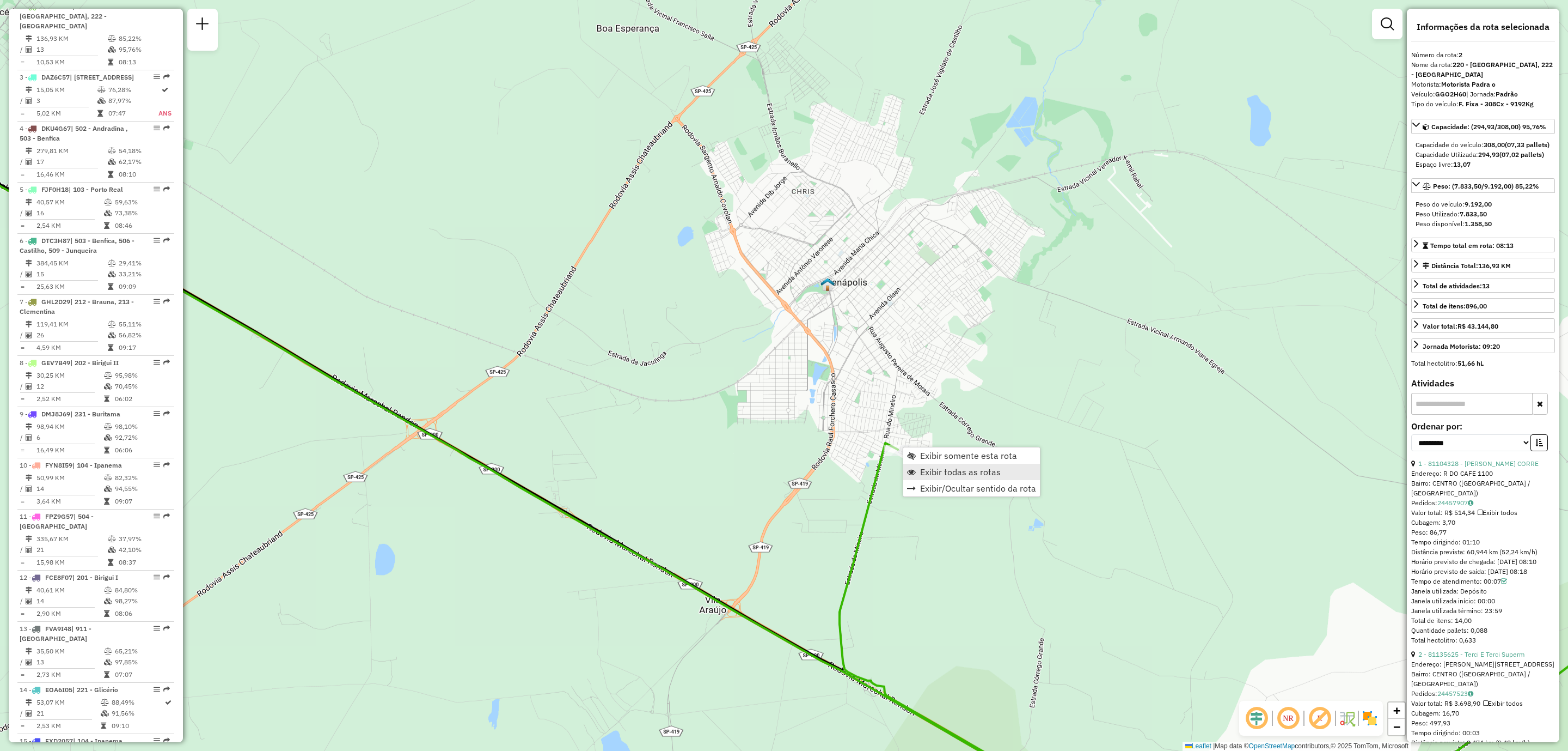
click at [958, 474] on span "Exibir todas as rotas" at bounding box center [961, 472] width 81 height 9
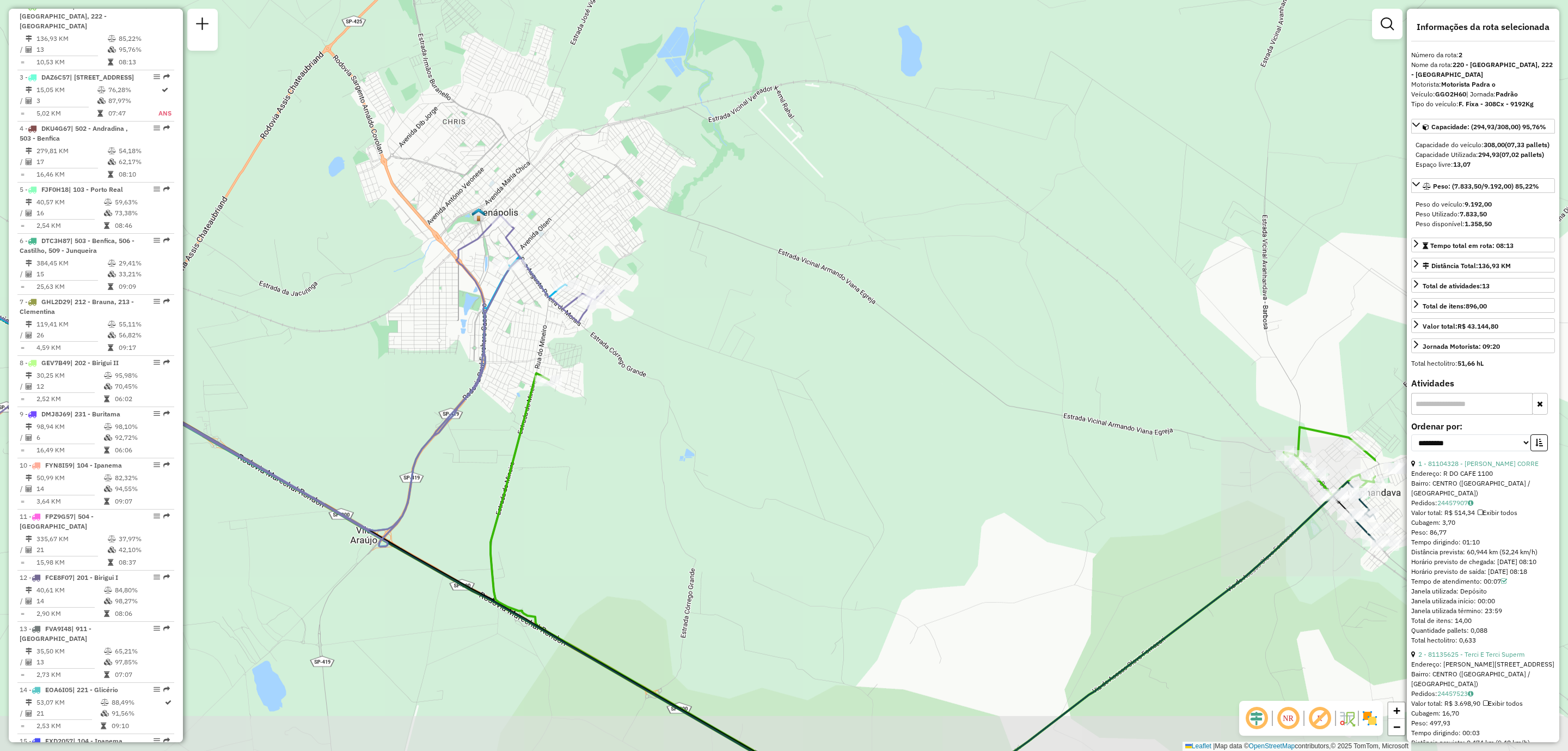
drag, startPoint x: 979, startPoint y: 469, endPoint x: 888, endPoint y: 497, distance: 95.2
click at [897, 506] on div "Janela de atendimento Grade de atendimento Capacidade Transportadoras Veículos …" at bounding box center [784, 376] width 1568 height 751
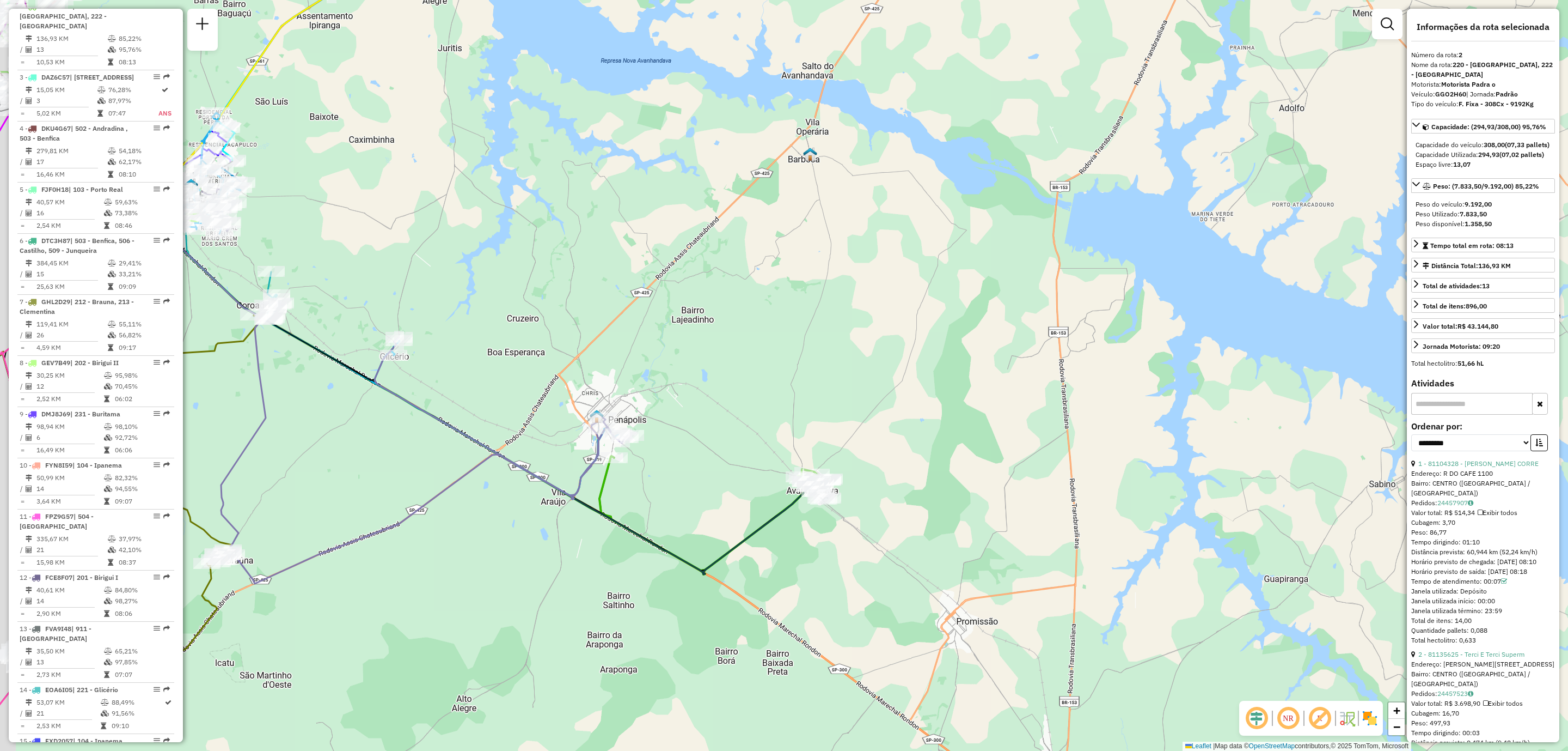
drag, startPoint x: 458, startPoint y: 381, endPoint x: 994, endPoint y: 532, distance: 556.9
click at [994, 532] on div "Janela de atendimento Grade de atendimento Capacidade Transportadoras Veículos …" at bounding box center [784, 376] width 1568 height 751
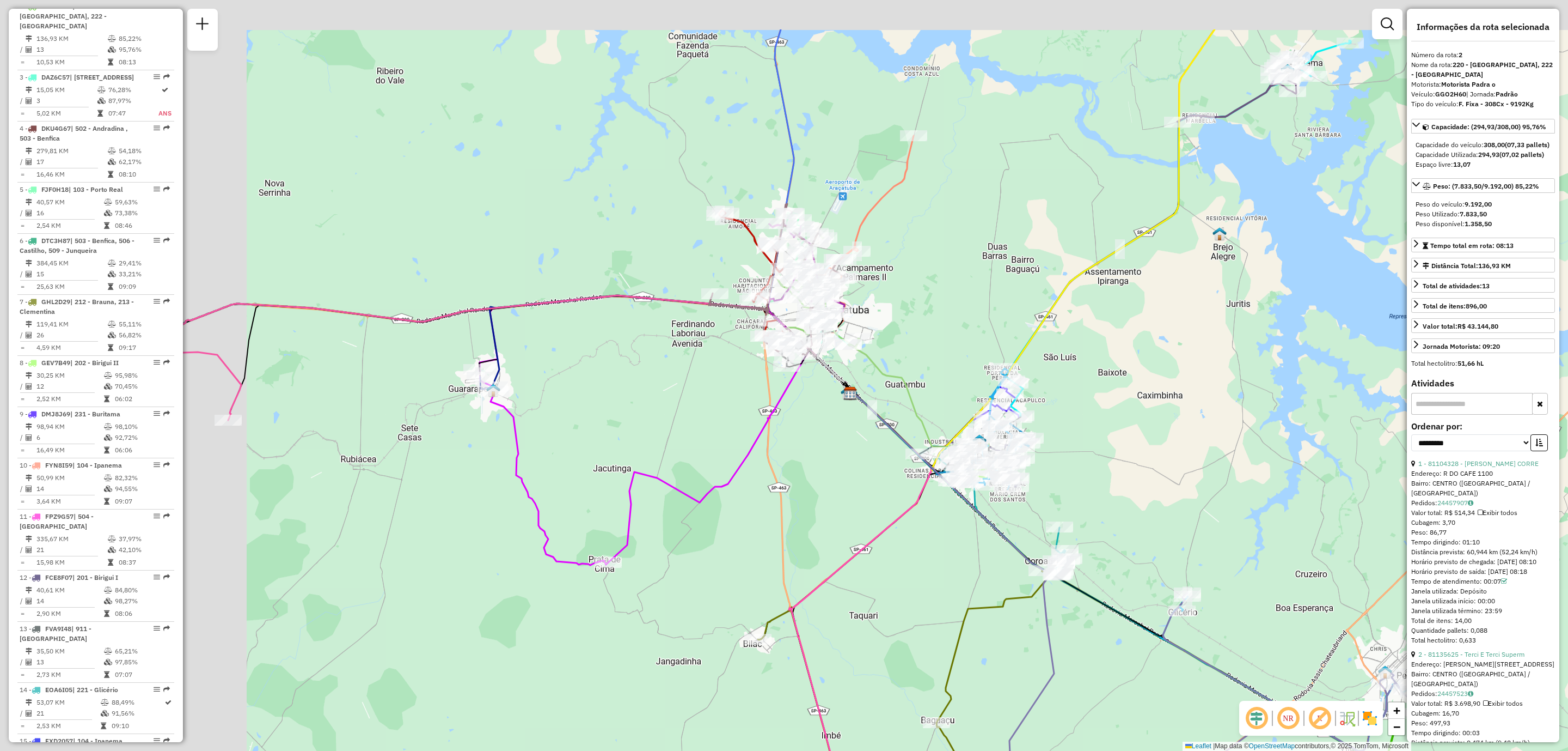
drag, startPoint x: 621, startPoint y: 387, endPoint x: 965, endPoint y: 516, distance: 367.4
click at [965, 515] on div "Janela de atendimento Grade de atendimento Capacidade Transportadoras Veículos …" at bounding box center [784, 376] width 1568 height 751
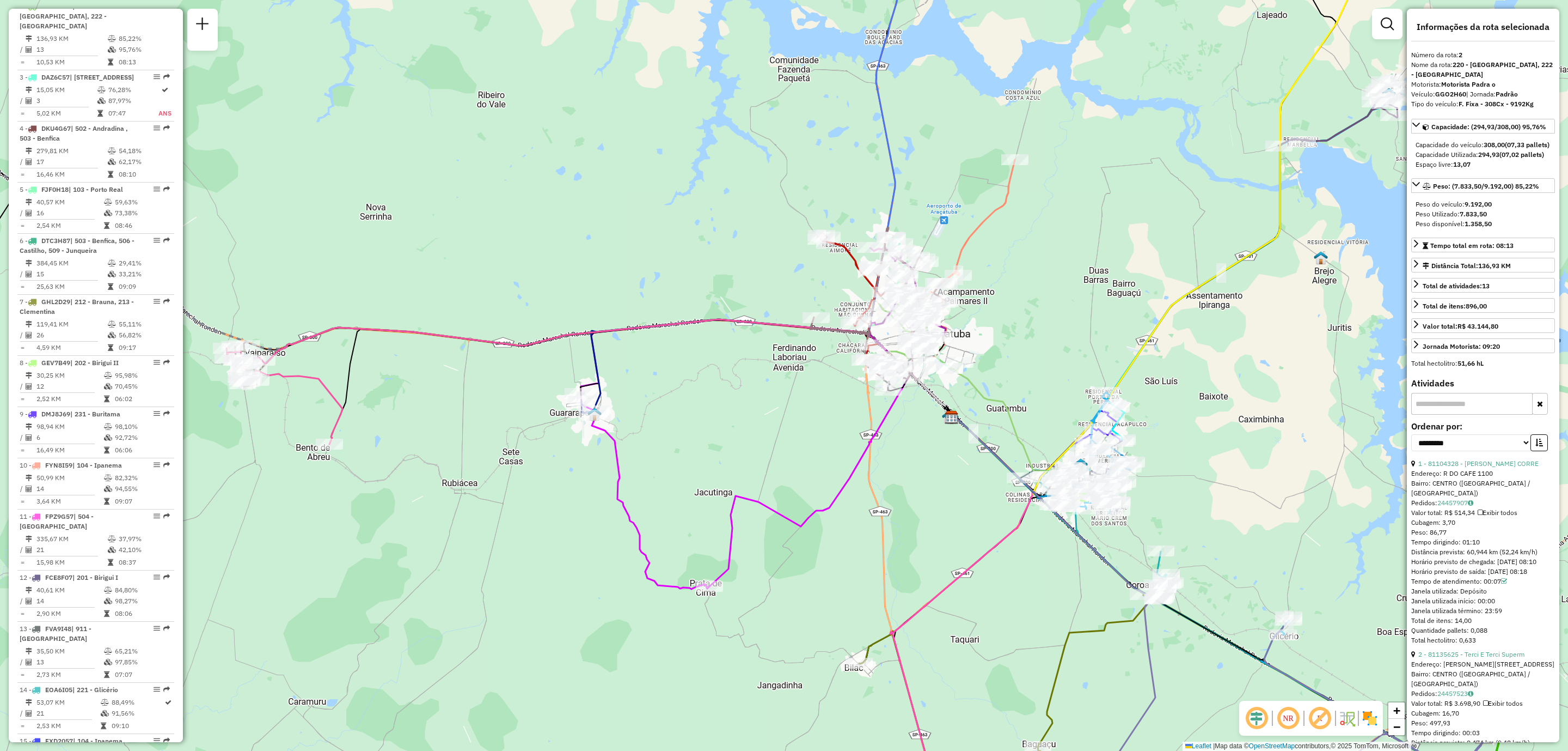
drag, startPoint x: 514, startPoint y: 487, endPoint x: 681, endPoint y: 528, distance: 172.0
click at [731, 548] on div "Janela de atendimento Grade de atendimento Capacidade Transportadoras Veículos …" at bounding box center [784, 376] width 1568 height 751
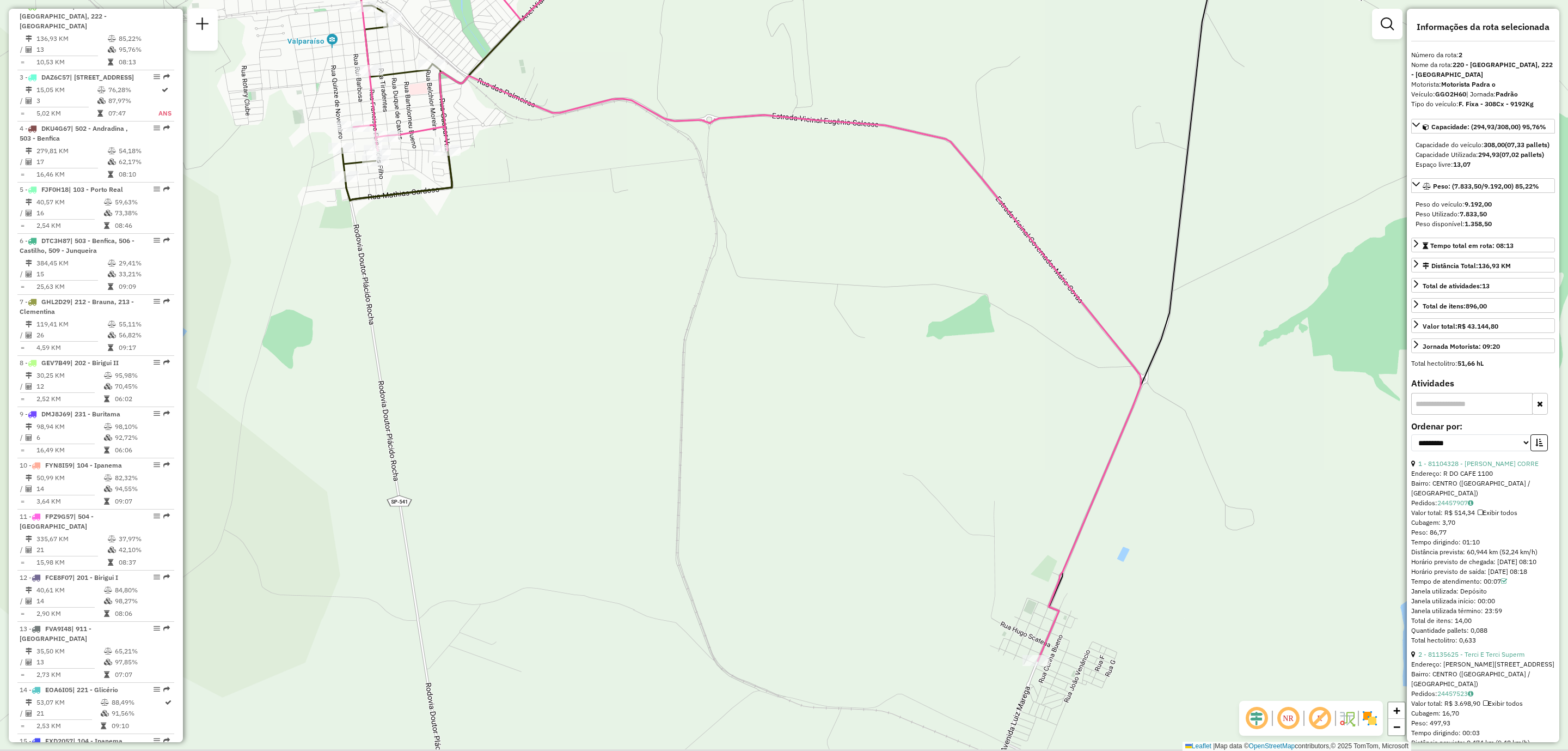
drag, startPoint x: 929, startPoint y: 605, endPoint x: 868, endPoint y: 548, distance: 83.5
click at [868, 548] on div "Janela de atendimento Grade de atendimento Capacidade Transportadoras Veículos …" at bounding box center [784, 376] width 1568 height 751
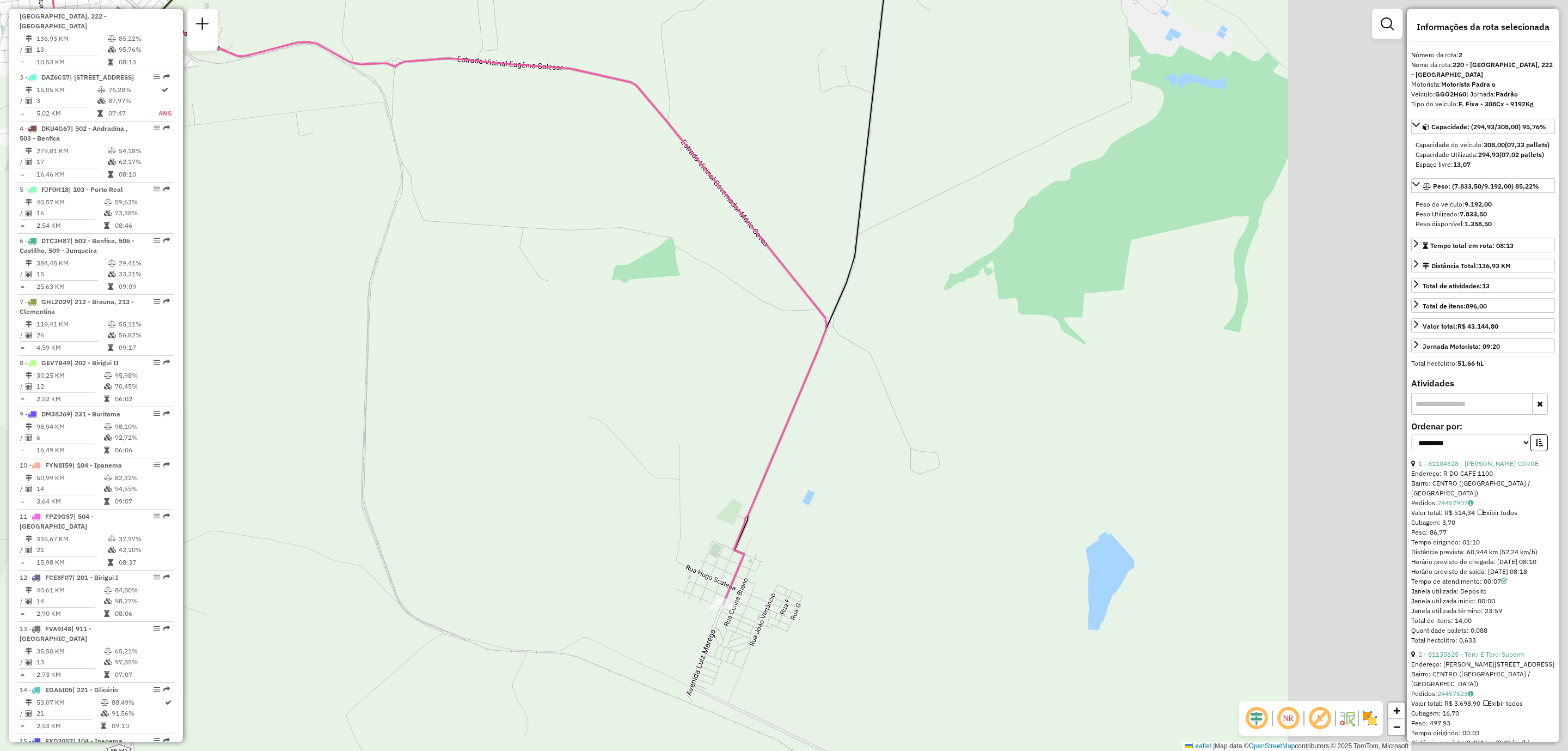
drag, startPoint x: 1227, startPoint y: 643, endPoint x: 902, endPoint y: 577, distance: 331.6
click at [907, 582] on div "Janela de atendimento Grade de atendimento Capacidade Transportadoras Veículos …" at bounding box center [784, 376] width 1568 height 751
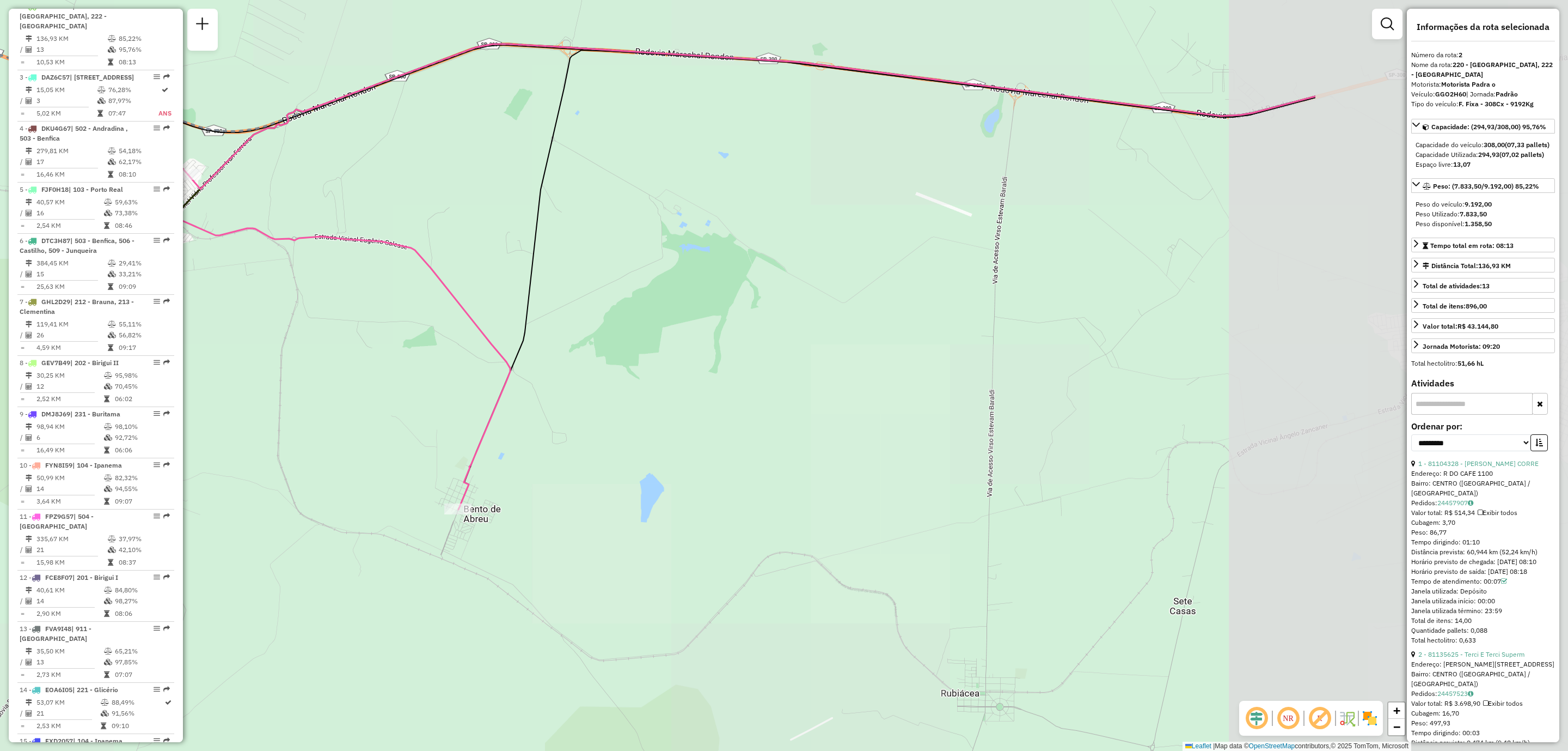
drag, startPoint x: 891, startPoint y: 582, endPoint x: 593, endPoint y: 486, distance: 313.1
click at [548, 488] on div "Janela de atendimento Grade de atendimento Capacidade Transportadoras Veículos …" at bounding box center [784, 376] width 1568 height 751
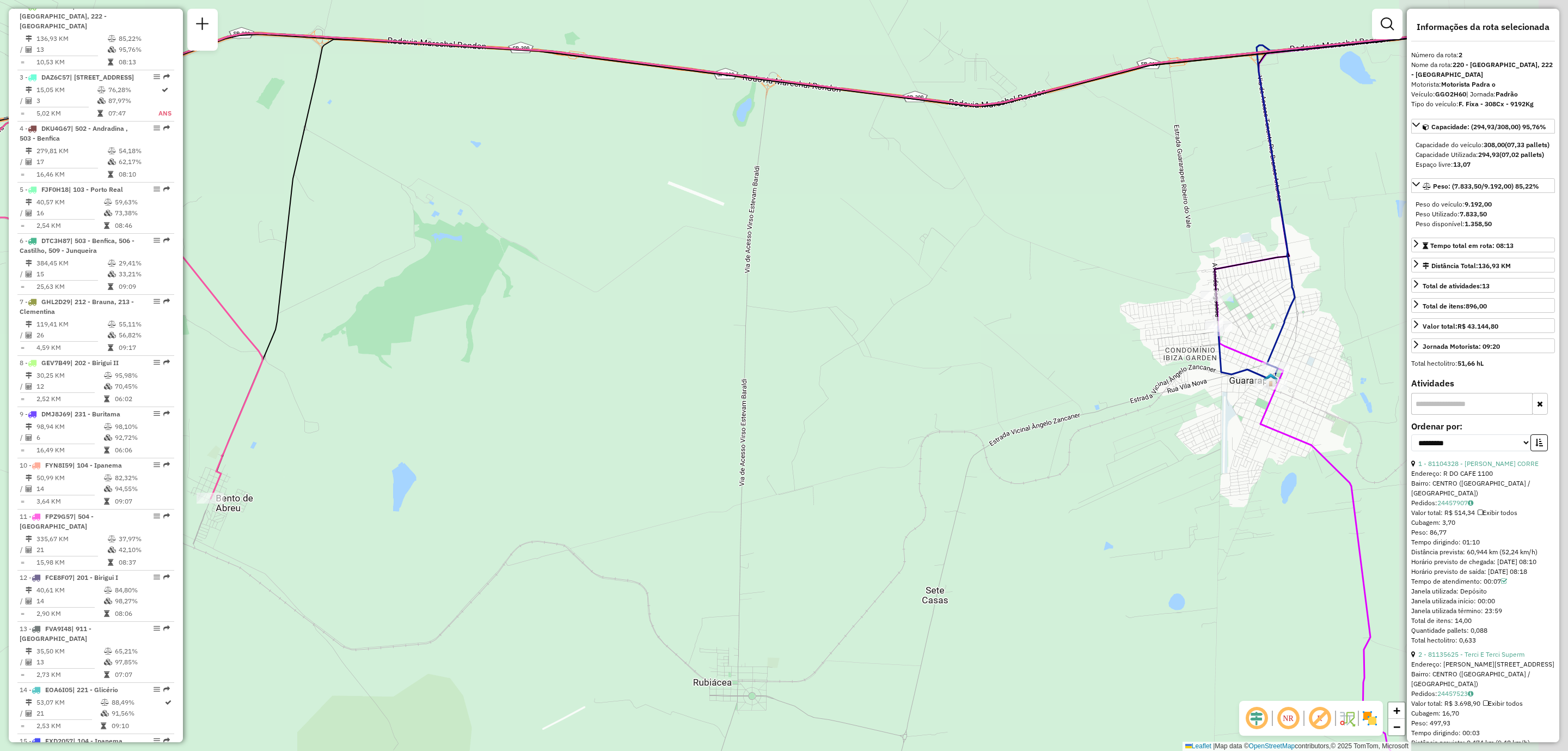
drag, startPoint x: 974, startPoint y: 448, endPoint x: 714, endPoint y: 454, distance: 260.1
click at [708, 453] on div "Janela de atendimento Grade de atendimento Capacidade Transportadoras Veículos …" at bounding box center [784, 376] width 1568 height 751
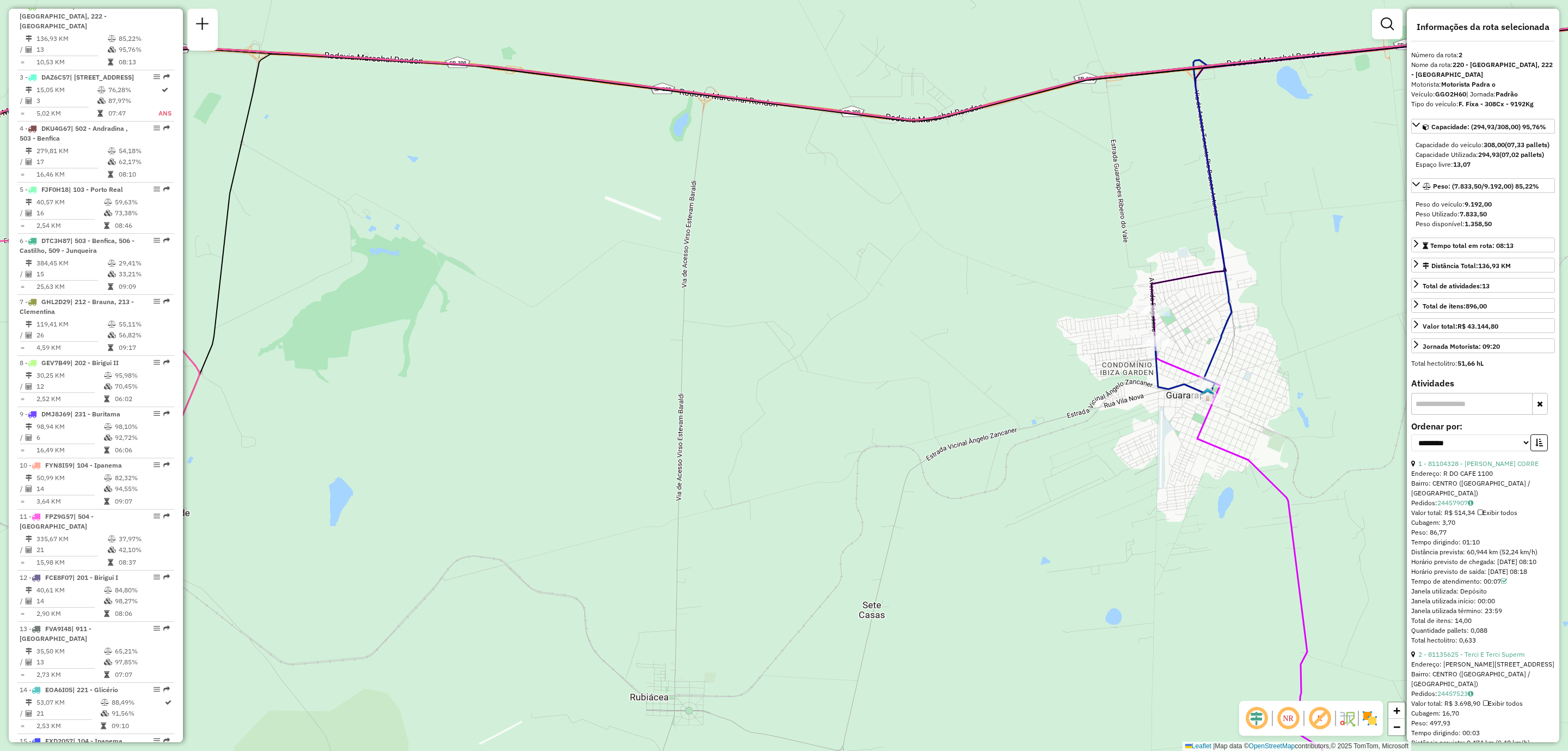
drag, startPoint x: 1037, startPoint y: 492, endPoint x: 751, endPoint y: 515, distance: 286.9
click at [751, 515] on div "Janela de atendimento Grade de atendimento Capacidade Transportadoras Veículos …" at bounding box center [784, 376] width 1568 height 751
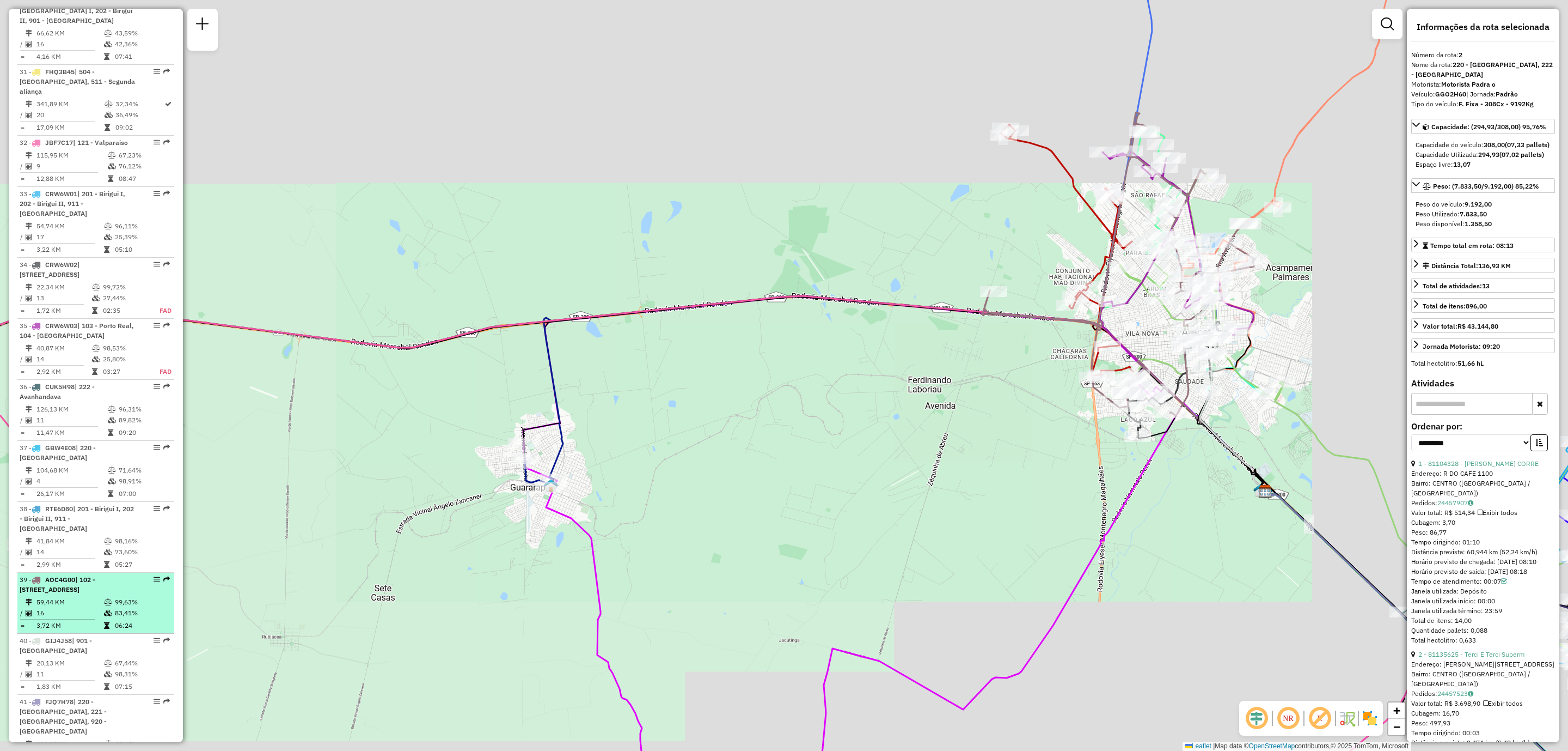
scroll to position [2151, 0]
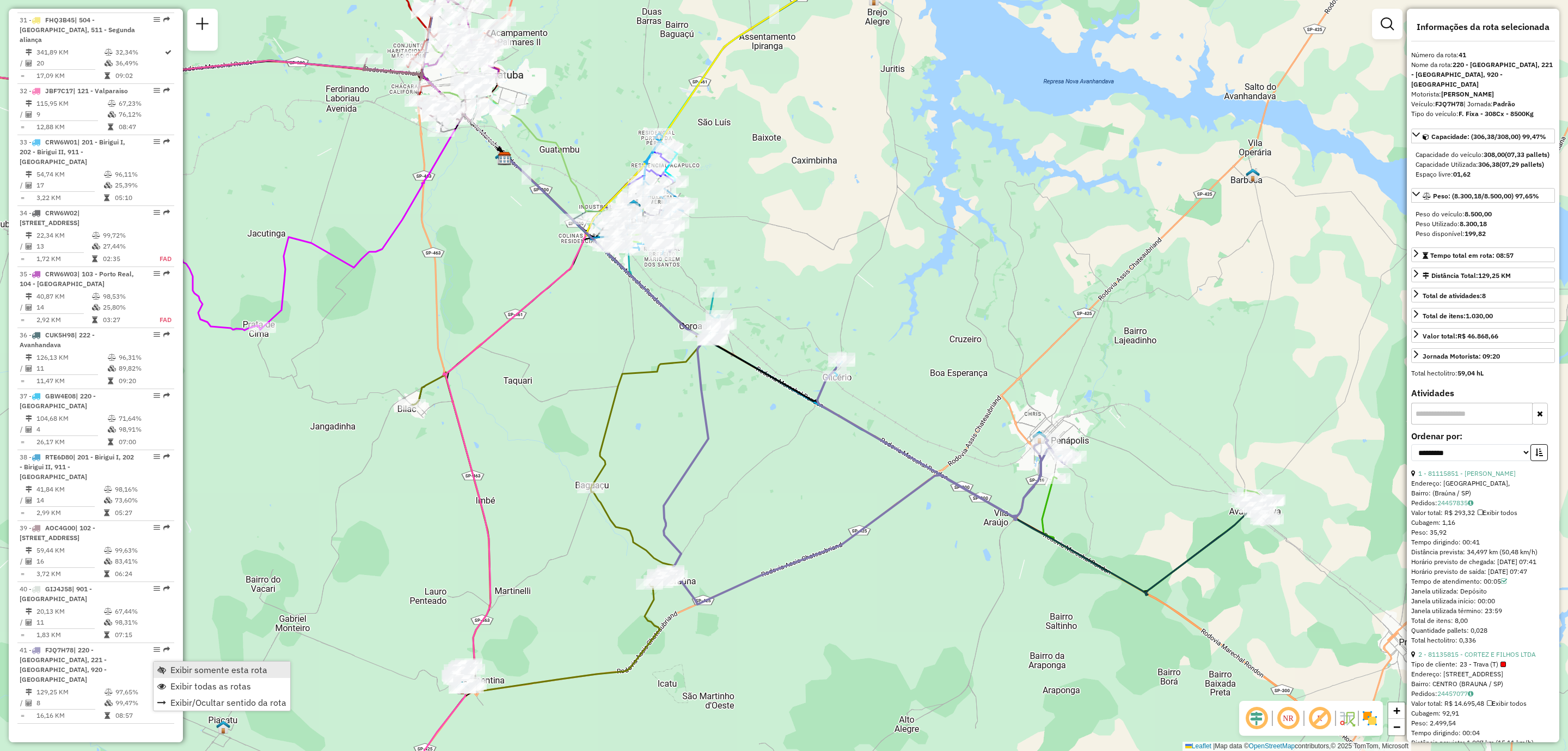
click at [212, 674] on span "Exibir somente esta rota" at bounding box center [219, 669] width 97 height 9
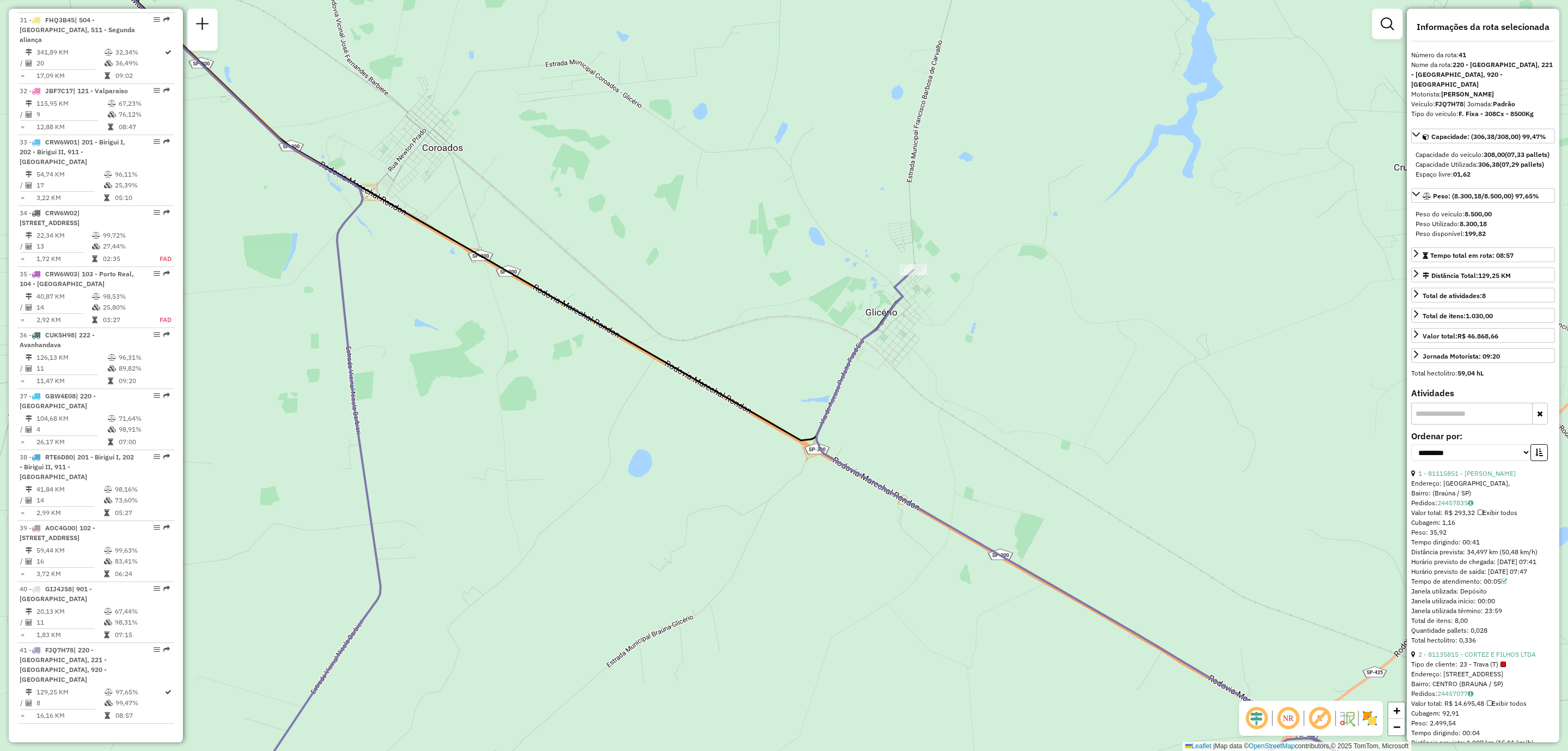
drag, startPoint x: 846, startPoint y: 313, endPoint x: 817, endPoint y: 426, distance: 116.7
click at [817, 426] on div "Janela de atendimento Grade de atendimento Capacidade Transportadoras Veículos …" at bounding box center [784, 376] width 1568 height 751
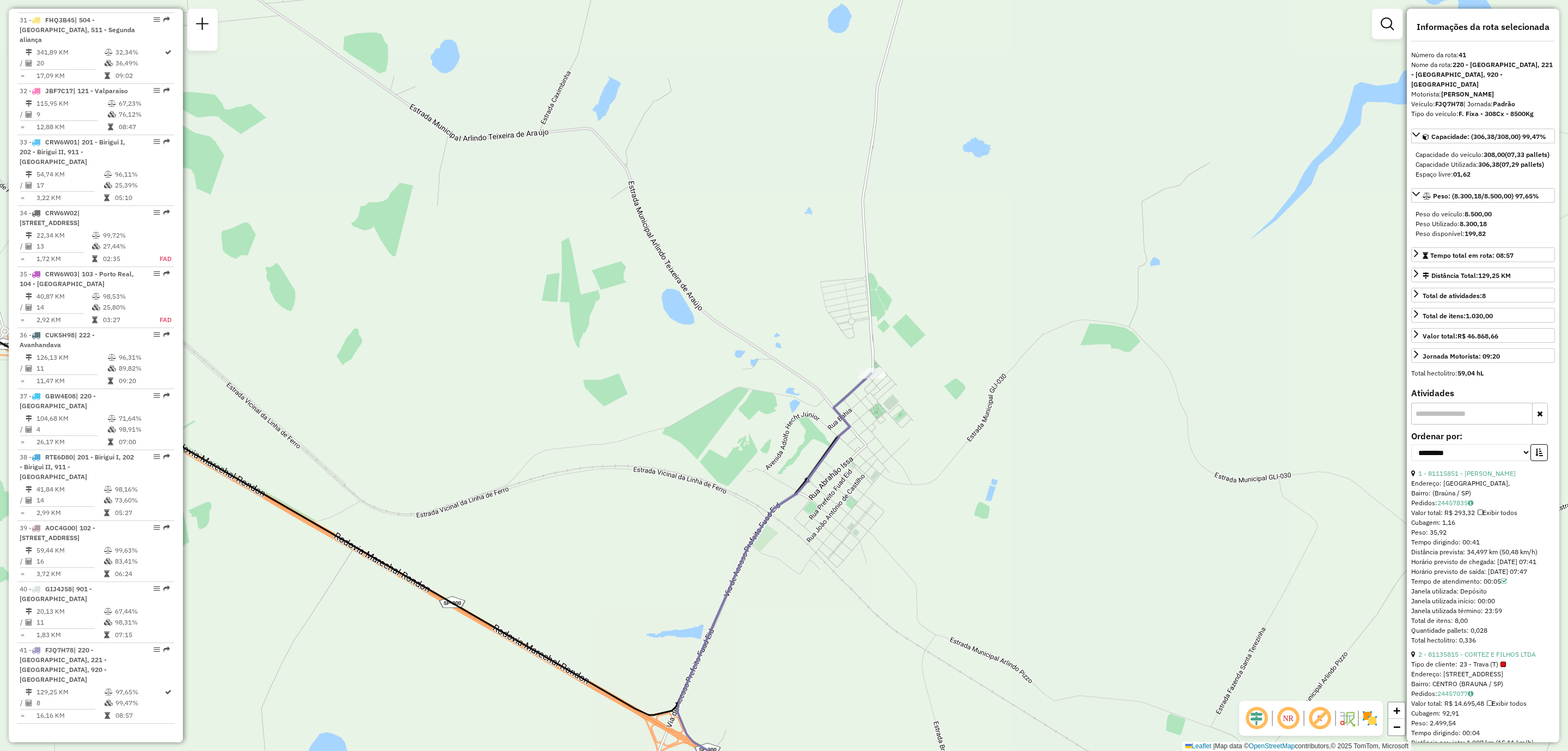
click at [1371, 723] on img at bounding box center [1370, 717] width 17 height 17
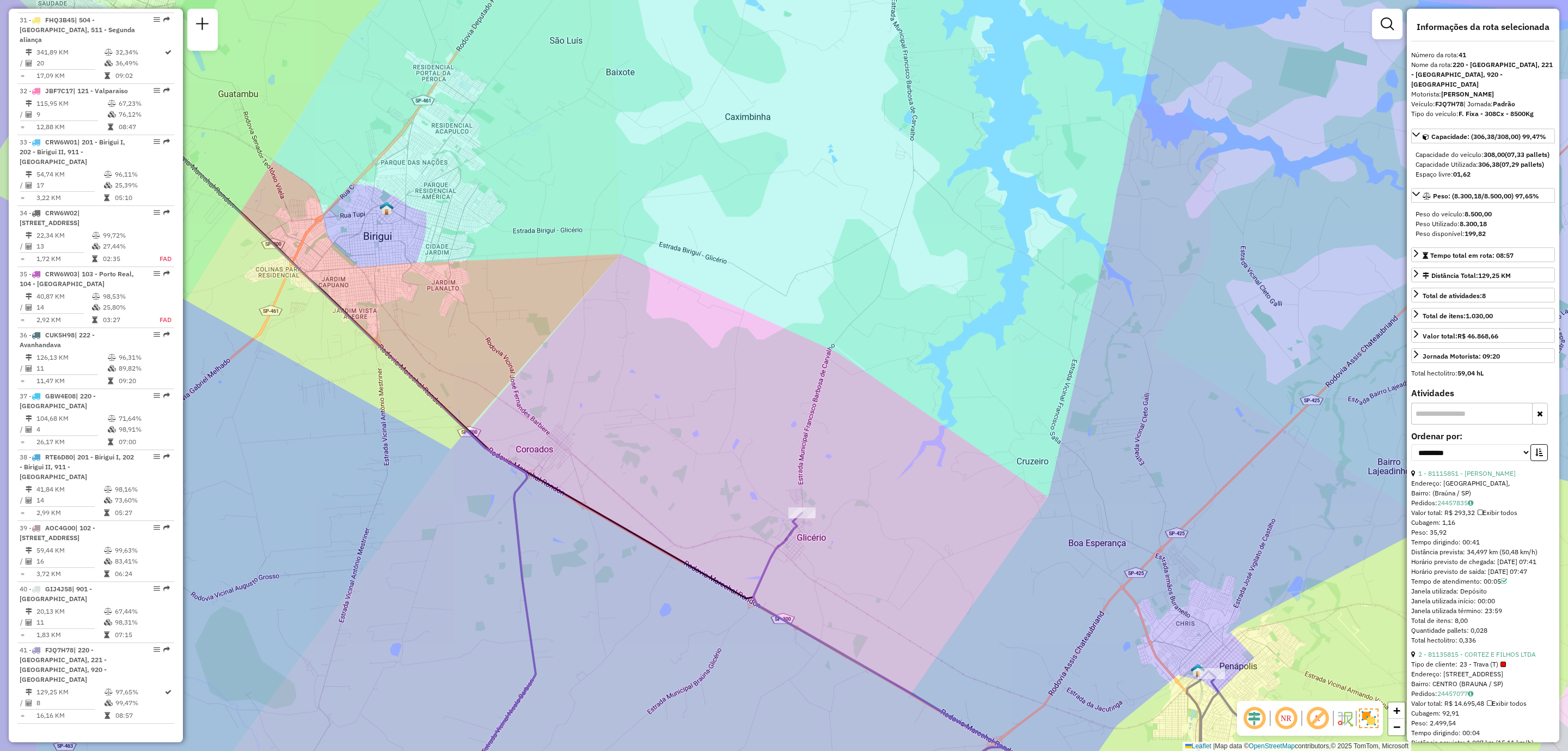
drag, startPoint x: 549, startPoint y: 438, endPoint x: 640, endPoint y: 492, distance: 105.8
click at [640, 492] on div "Janela de atendimento Grade de atendimento Capacidade Transportadoras Veículos …" at bounding box center [784, 376] width 1568 height 751
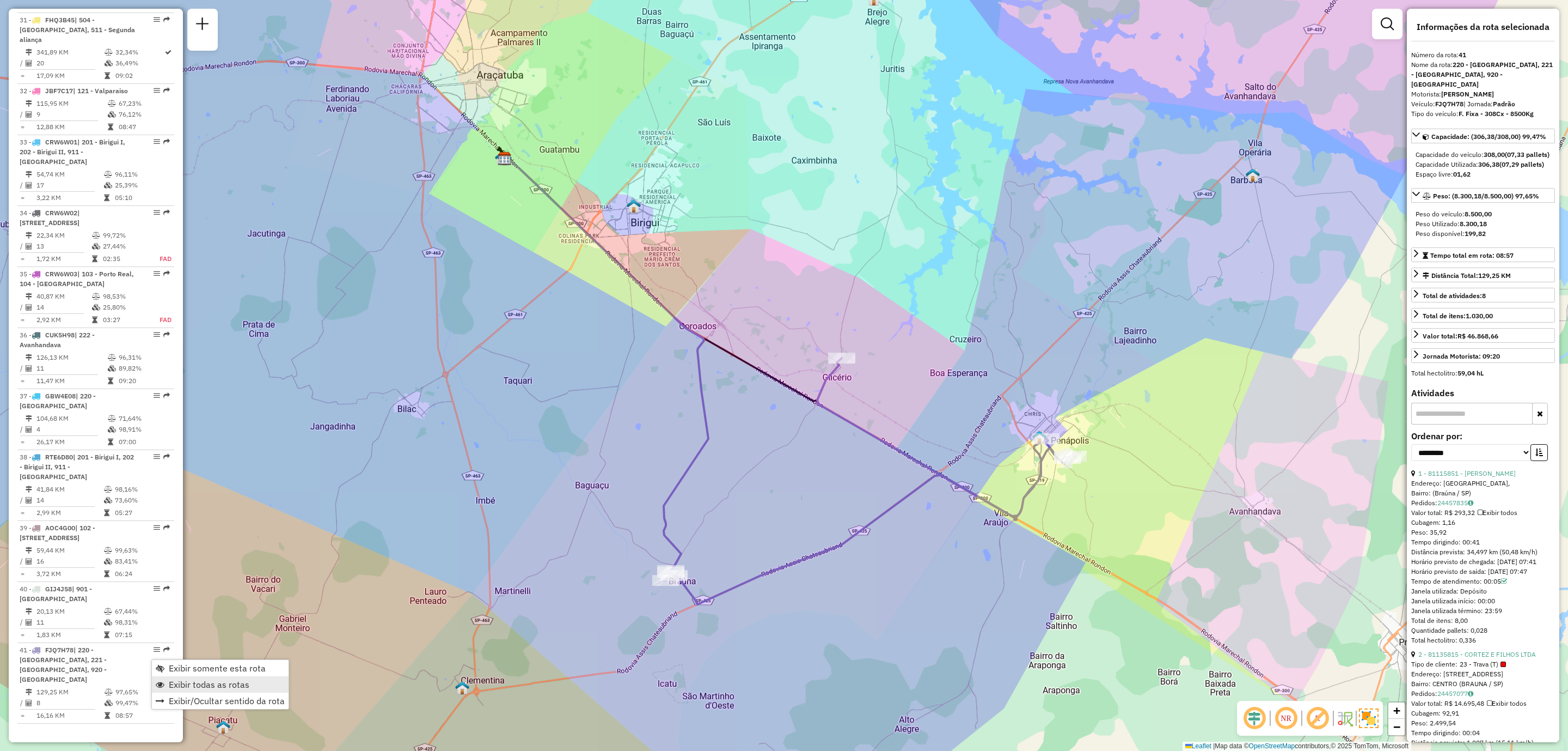
click at [203, 681] on span "Exibir todas as rotas" at bounding box center [209, 684] width 81 height 9
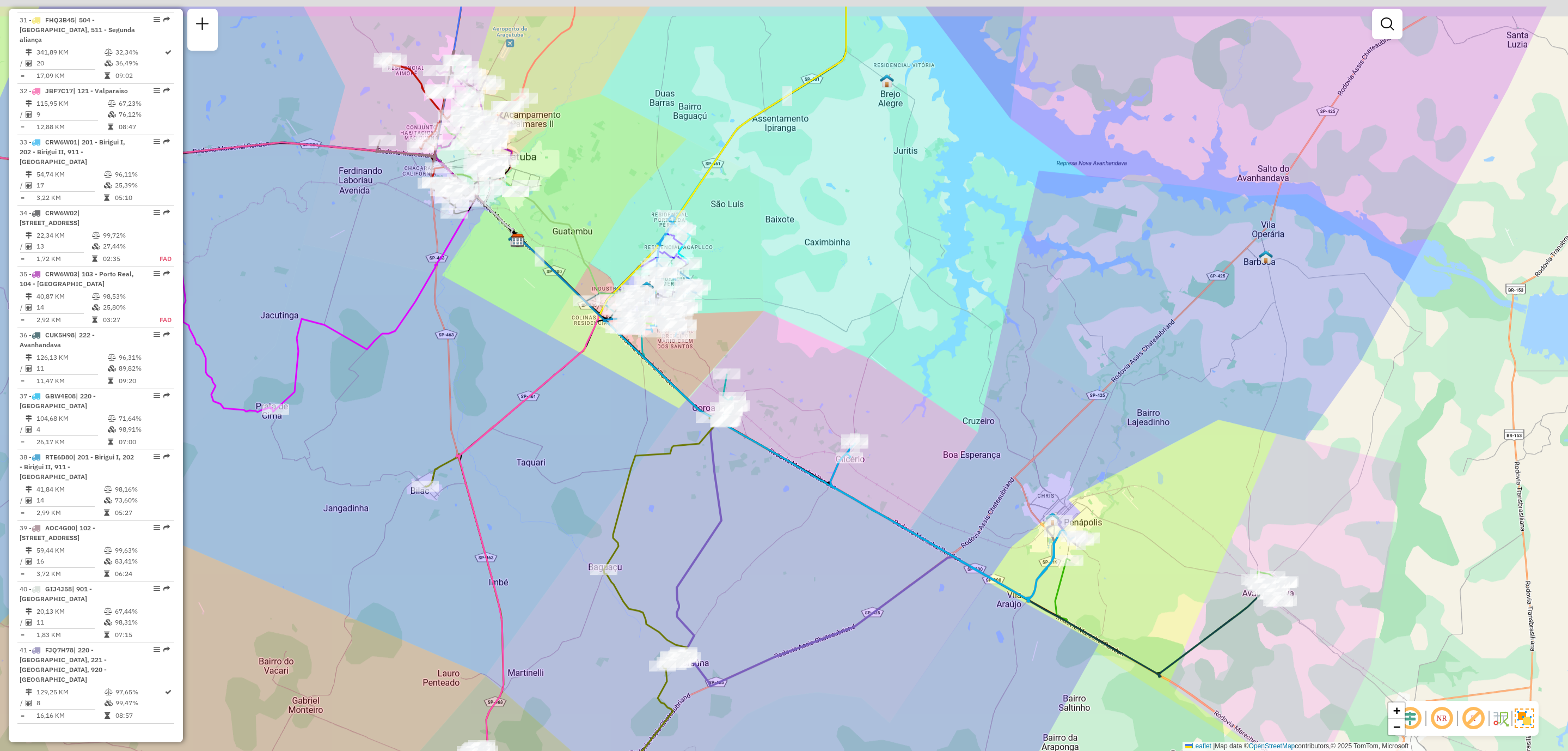
drag, startPoint x: 775, startPoint y: 329, endPoint x: 787, endPoint y: 417, distance: 88.8
click at [787, 417] on div "Janela de atendimento Grade de atendimento Capacidade Transportadoras Veículos …" at bounding box center [784, 376] width 1568 height 751
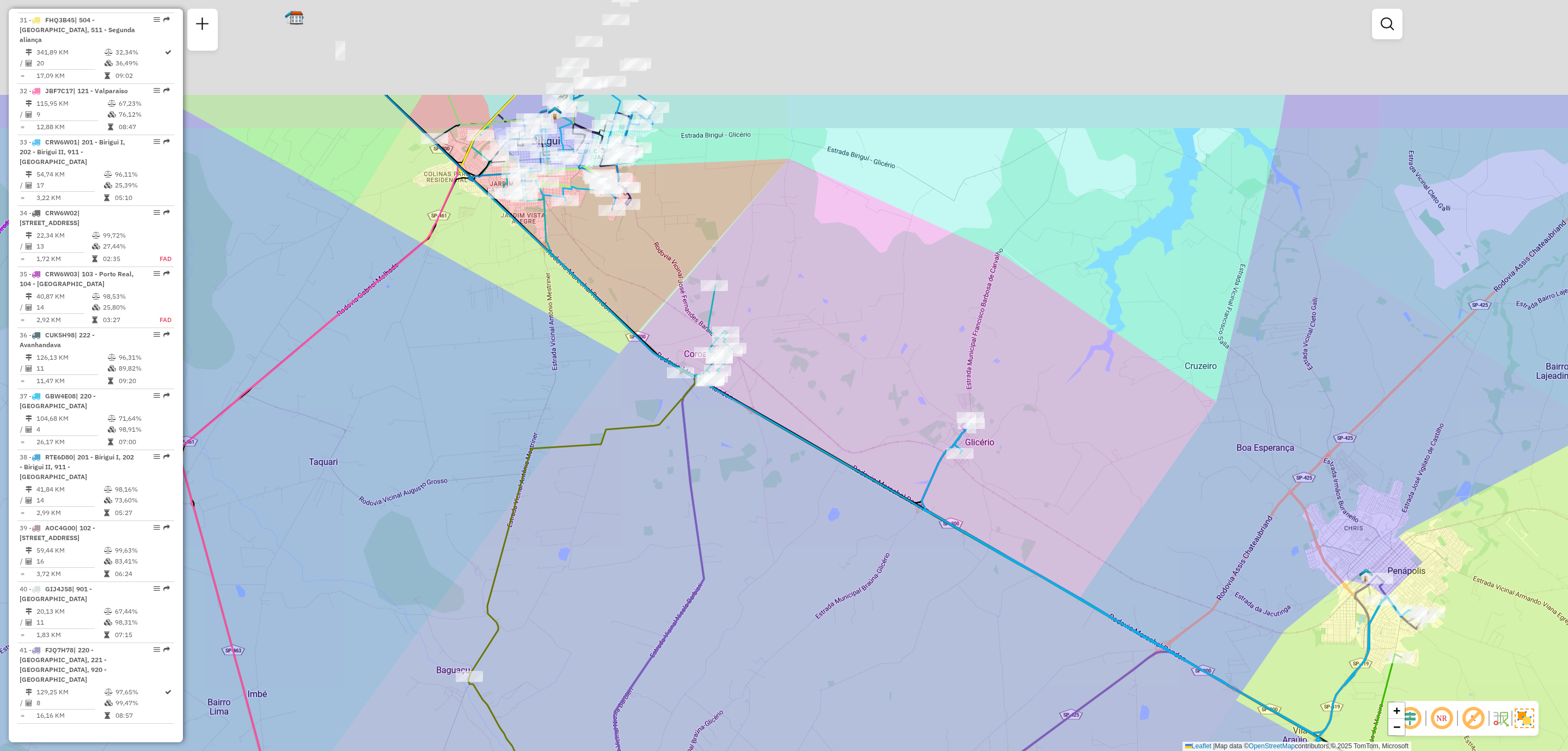
drag, startPoint x: 882, startPoint y: 417, endPoint x: 808, endPoint y: 607, distance: 203.9
click at [808, 607] on div "Janela de atendimento Grade de atendimento Capacidade Transportadoras Veículos …" at bounding box center [784, 376] width 1568 height 751
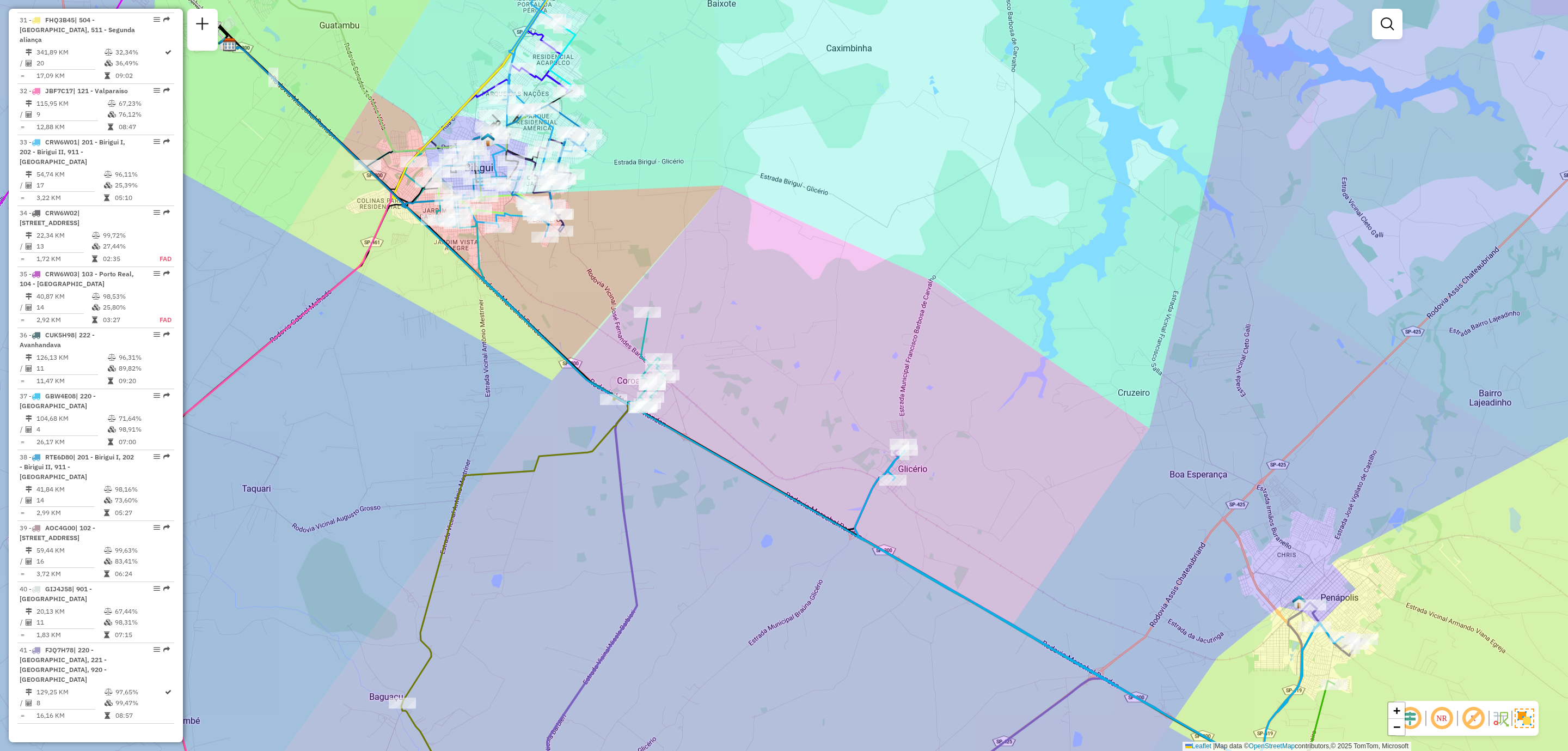
drag, startPoint x: 899, startPoint y: 605, endPoint x: 881, endPoint y: 598, distance: 19.3
click at [892, 620] on div "Janela de atendimento Grade de atendimento Capacidade Transportadoras Veículos …" at bounding box center [784, 376] width 1568 height 751
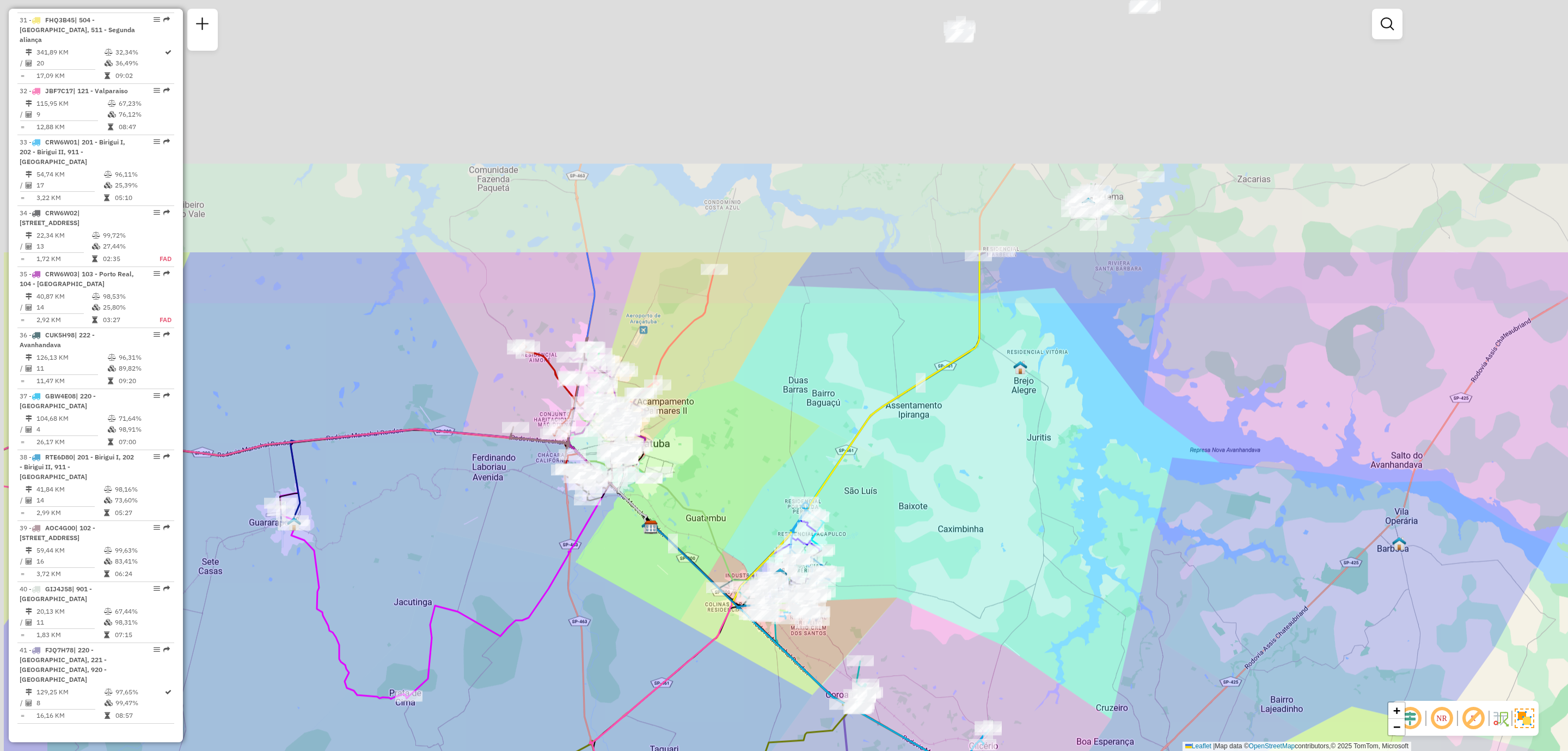
drag, startPoint x: 577, startPoint y: 175, endPoint x: 755, endPoint y: 533, distance: 399.8
click at [769, 575] on div "Janela de atendimento Grade de atendimento Capacidade Transportadoras Veículos …" at bounding box center [784, 376] width 1568 height 751
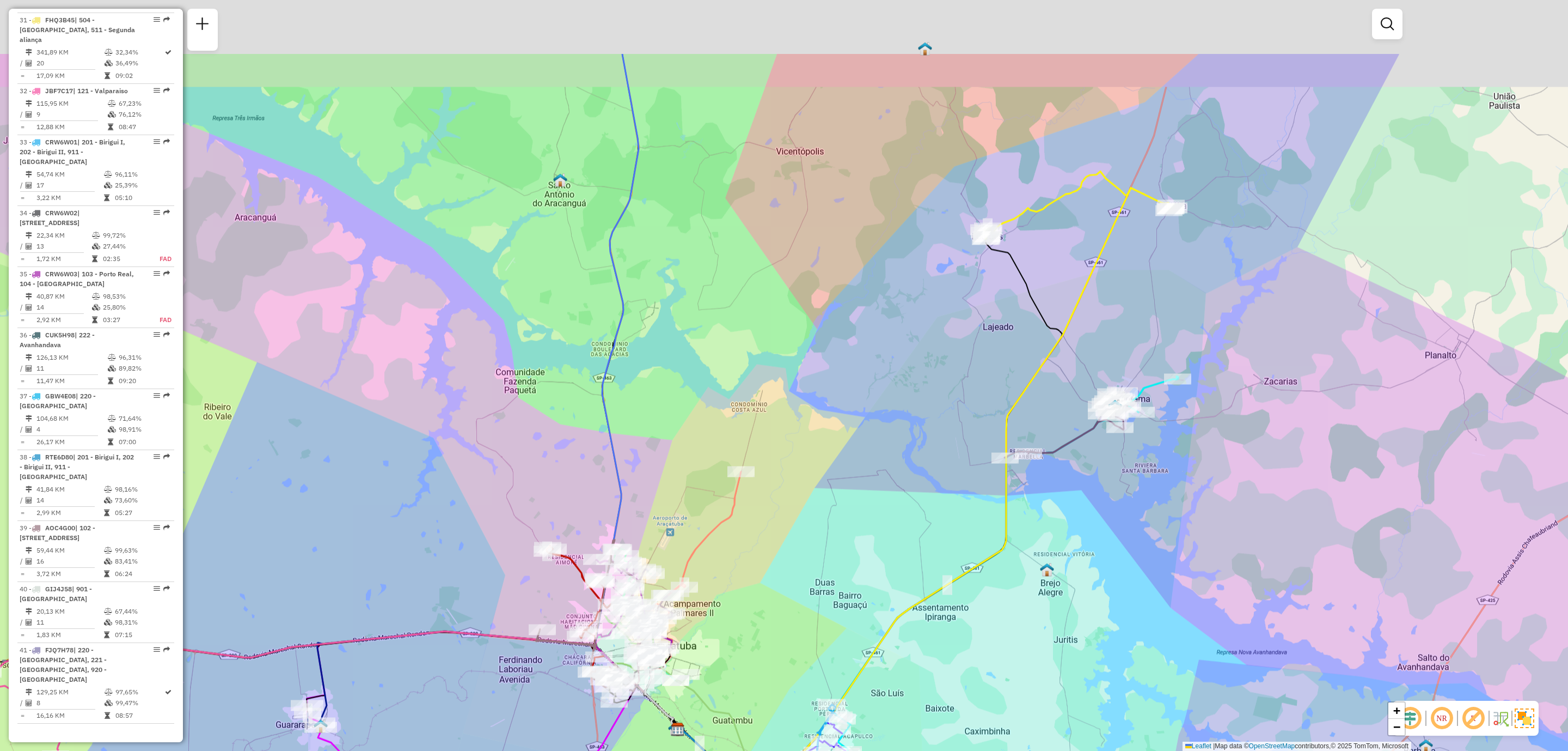
drag, startPoint x: 778, startPoint y: 242, endPoint x: 760, endPoint y: 462, distance: 220.7
click at [760, 462] on div "Rota 13 - Placa FVA9I48 81113433 - [PERSON_NAME] DE OL Rota 13 - Placa FVA9I48 …" at bounding box center [784, 376] width 1568 height 751
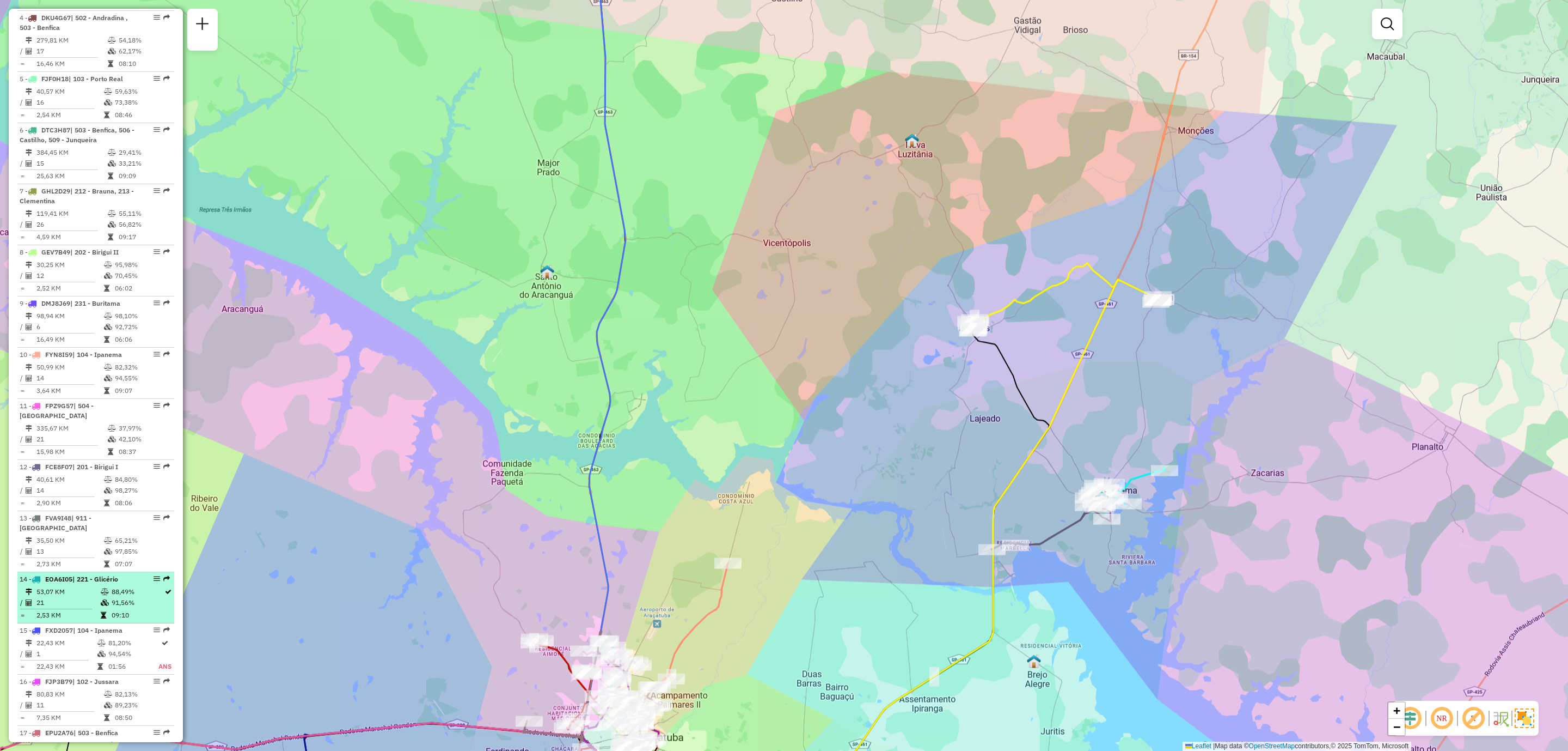
scroll to position [435, 0]
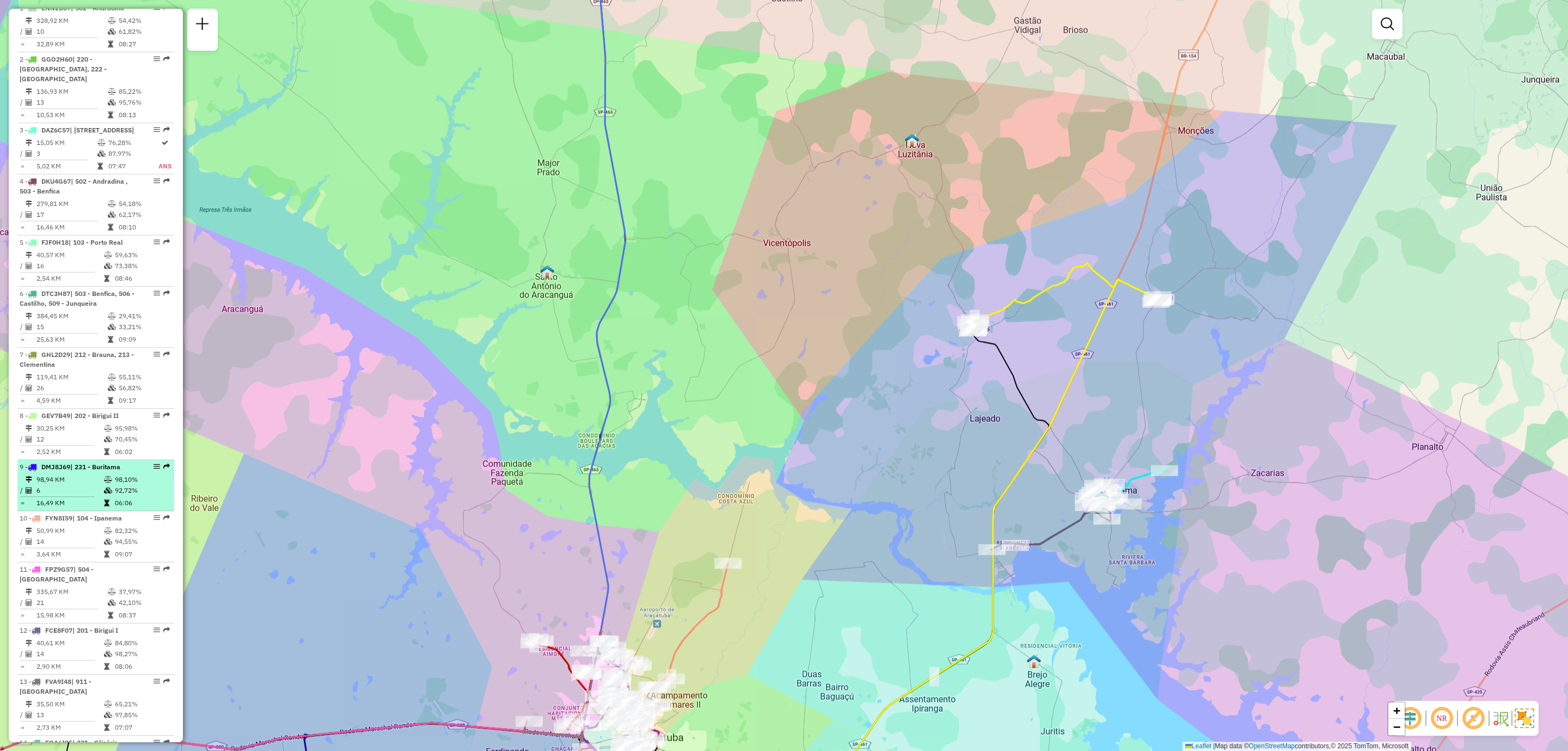
select select "**********"
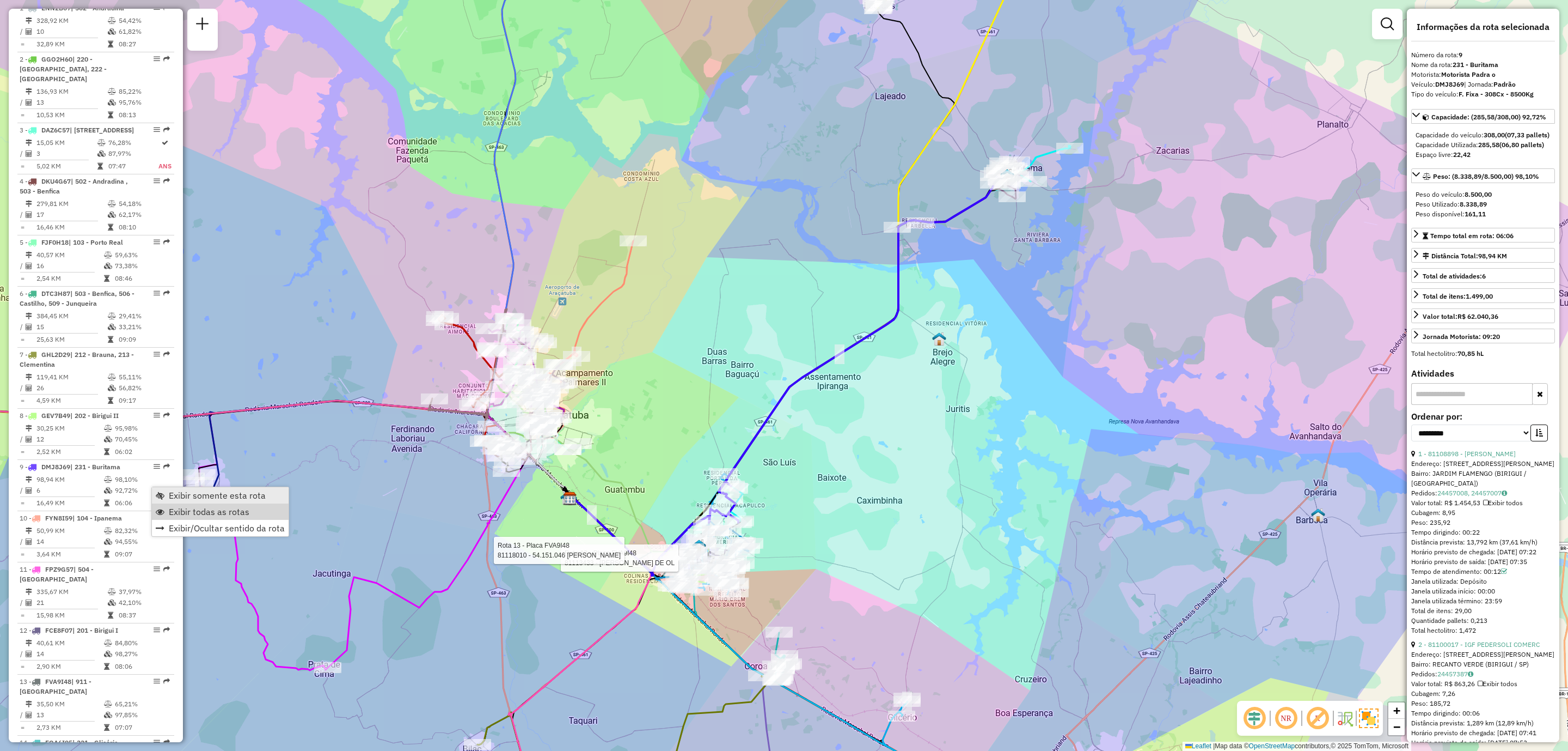
click at [222, 497] on span "Exibir somente esta rota" at bounding box center [218, 495] width 97 height 9
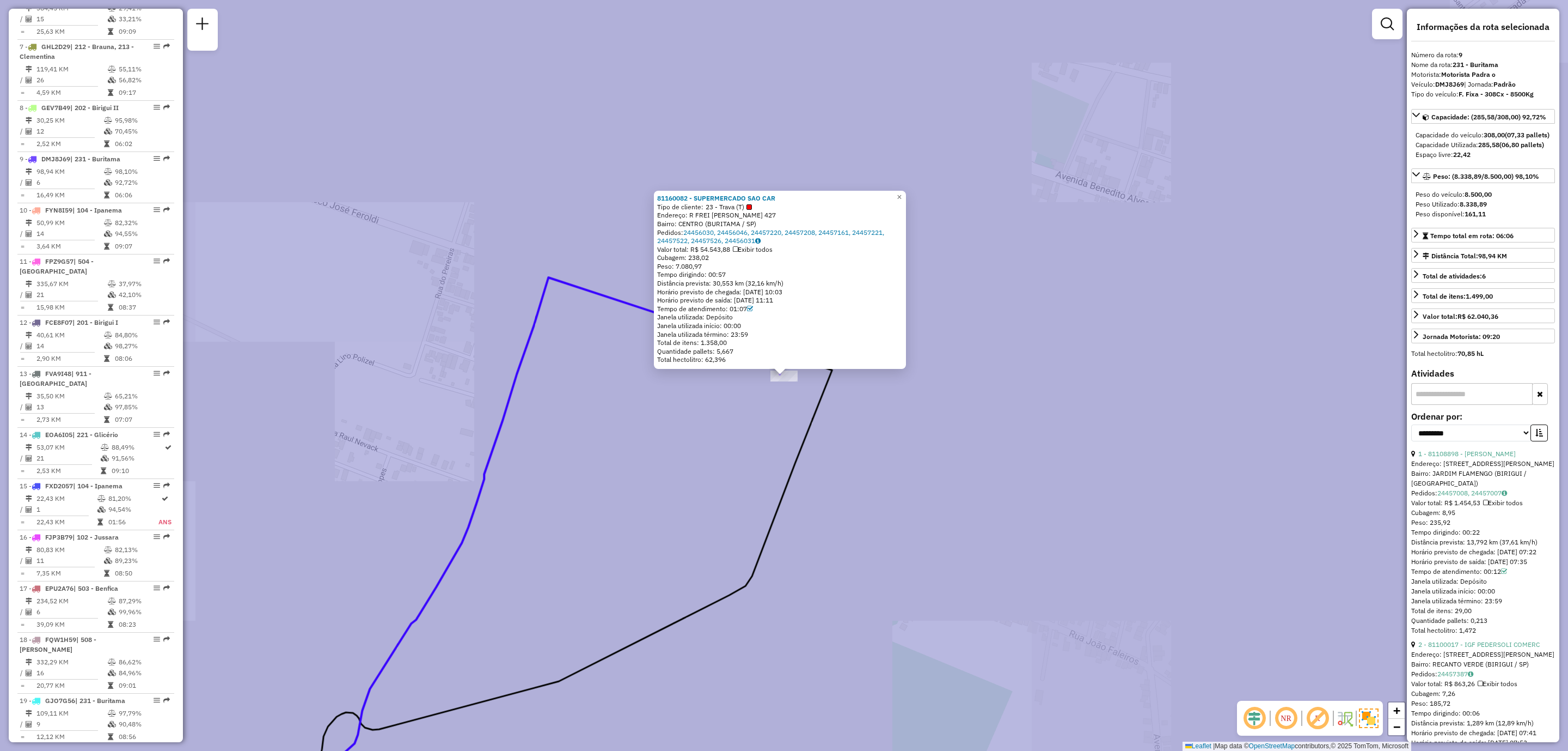
scroll to position [906, 0]
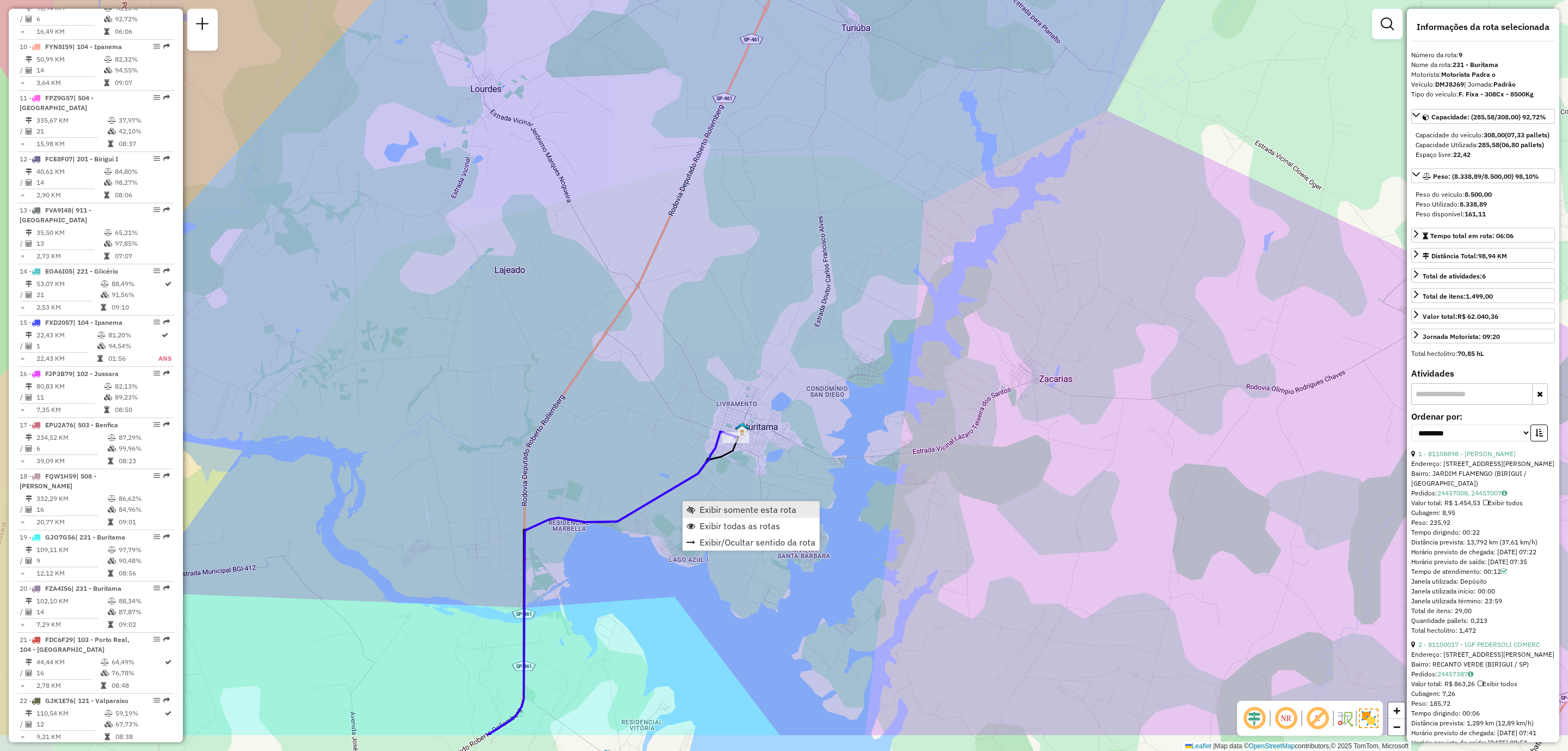
drag, startPoint x: 569, startPoint y: 596, endPoint x: 685, endPoint y: 506, distance: 146.8
click at [685, 506] on hb-router-mapa "Exibir somente esta rota Exibir todas as rotas Exibir/Ocultar sentido da rota I…" at bounding box center [784, 376] width 1568 height 751
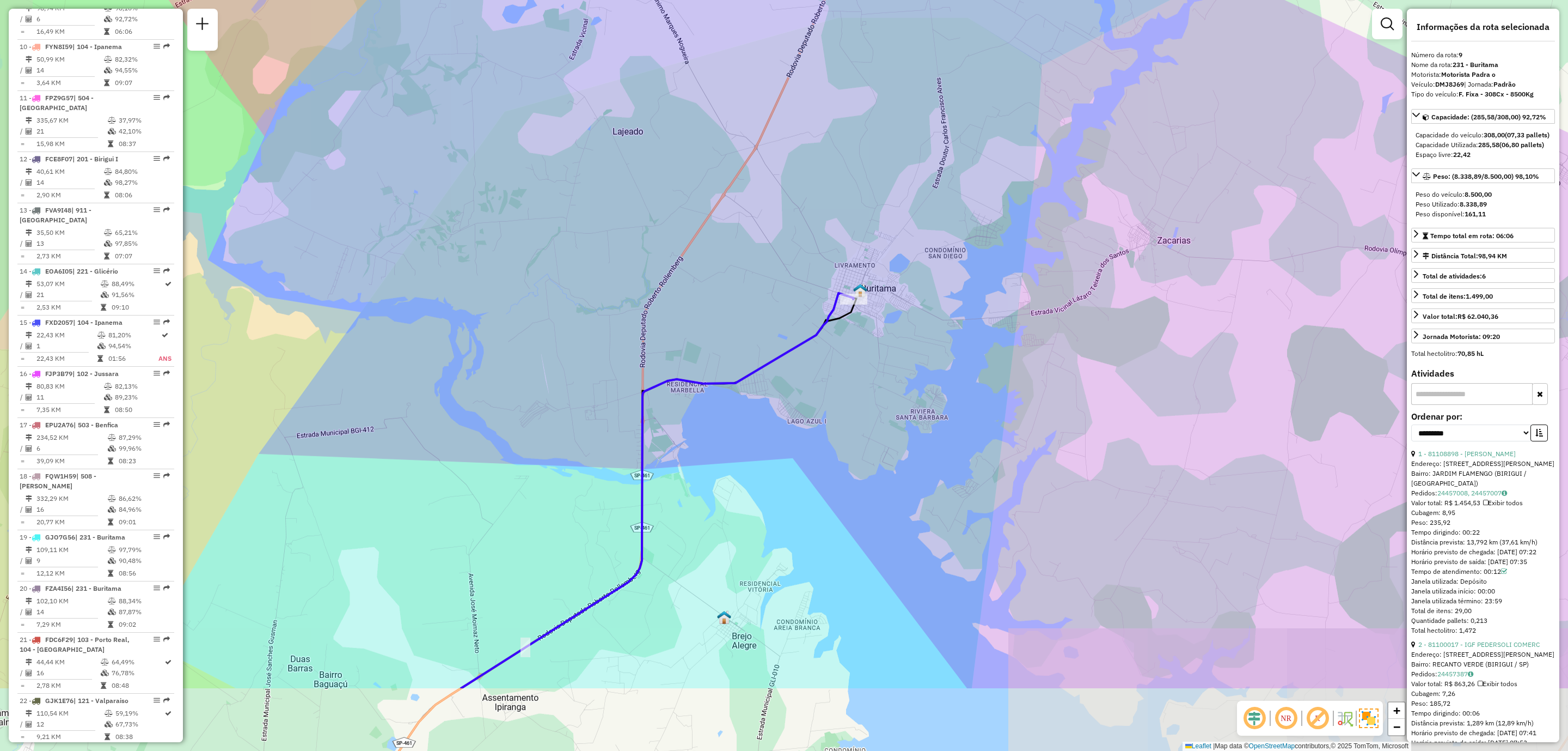
drag, startPoint x: 621, startPoint y: 521, endPoint x: 739, endPoint y: 383, distance: 181.6
click at [739, 383] on icon at bounding box center [657, 491] width 393 height 395
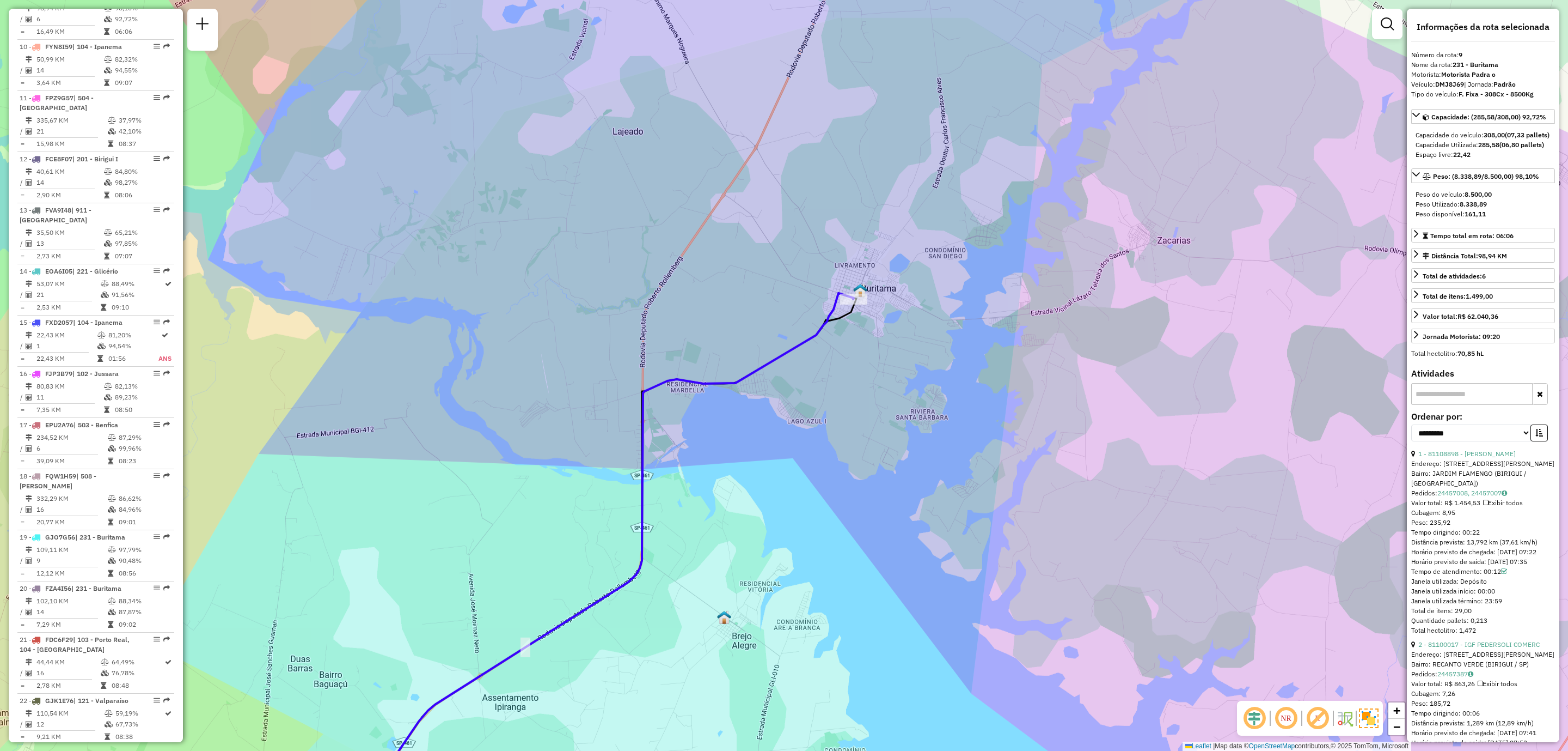
click at [849, 293] on icon at bounding box center [600, 560] width 506 height 533
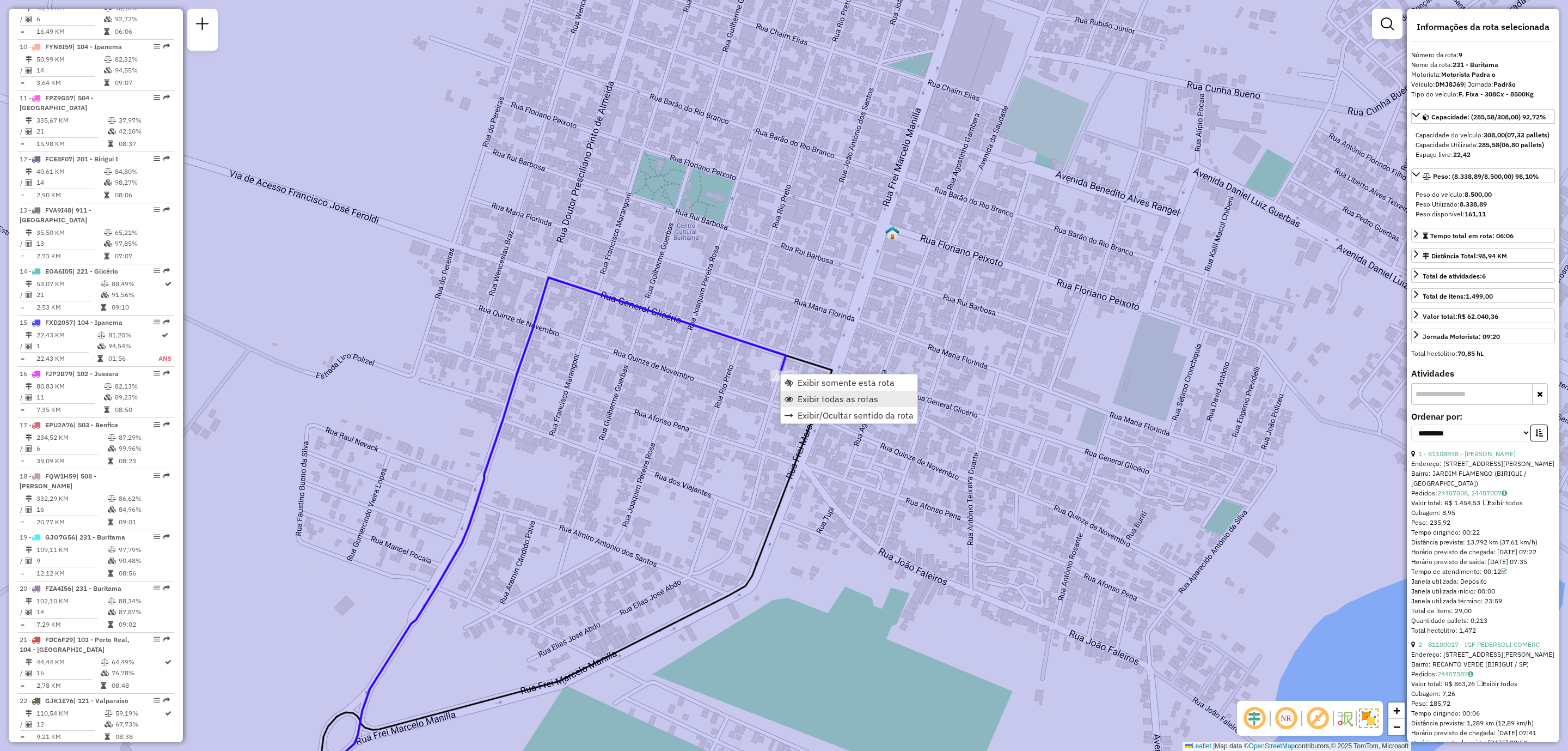
click at [853, 394] on span "Exibir todas as rotas" at bounding box center [838, 399] width 81 height 9
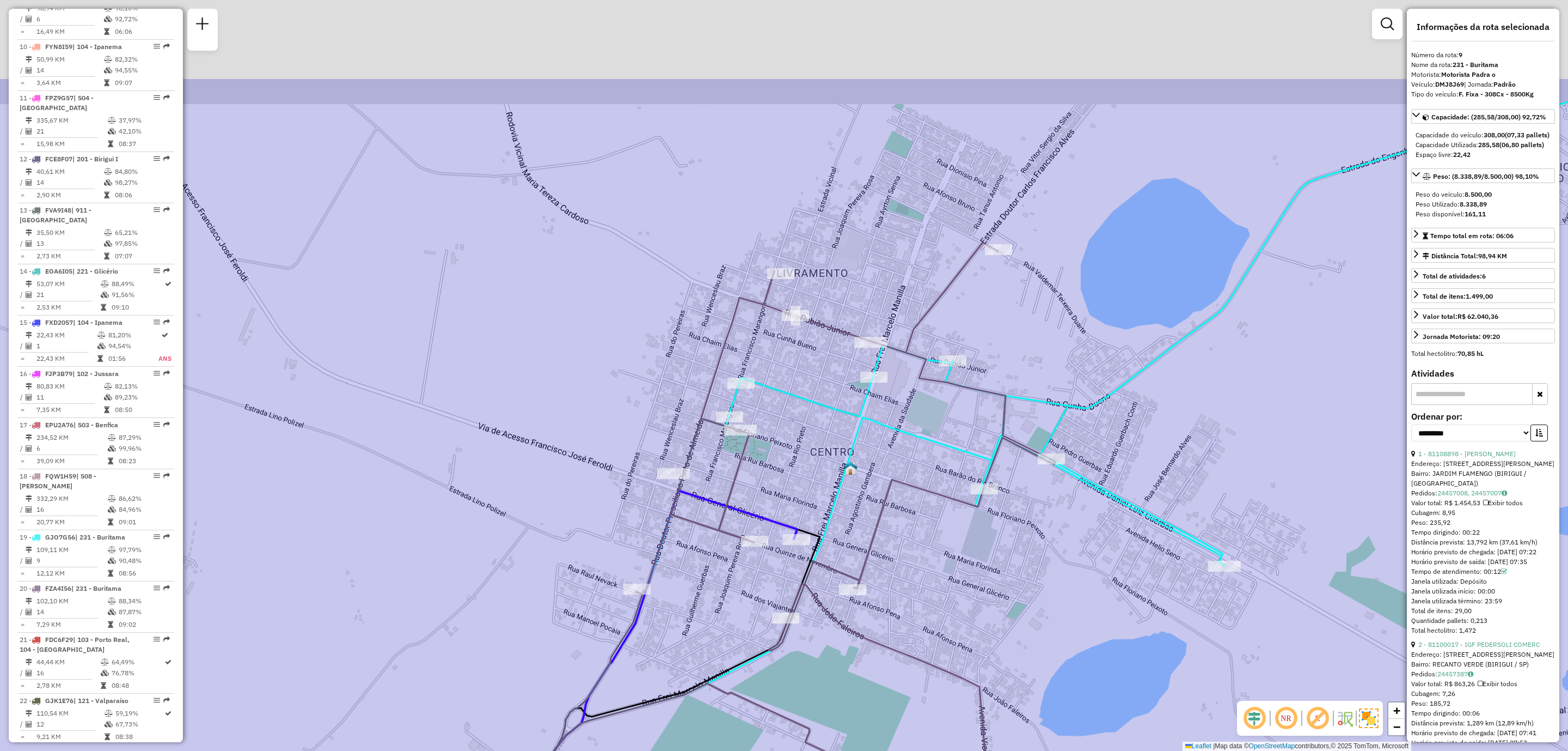
drag, startPoint x: 935, startPoint y: 428, endPoint x: 895, endPoint y: 526, distance: 105.8
click at [895, 526] on div "Janela de atendimento Grade de atendimento Capacidade Transportadoras Veículos …" at bounding box center [784, 376] width 1568 height 751
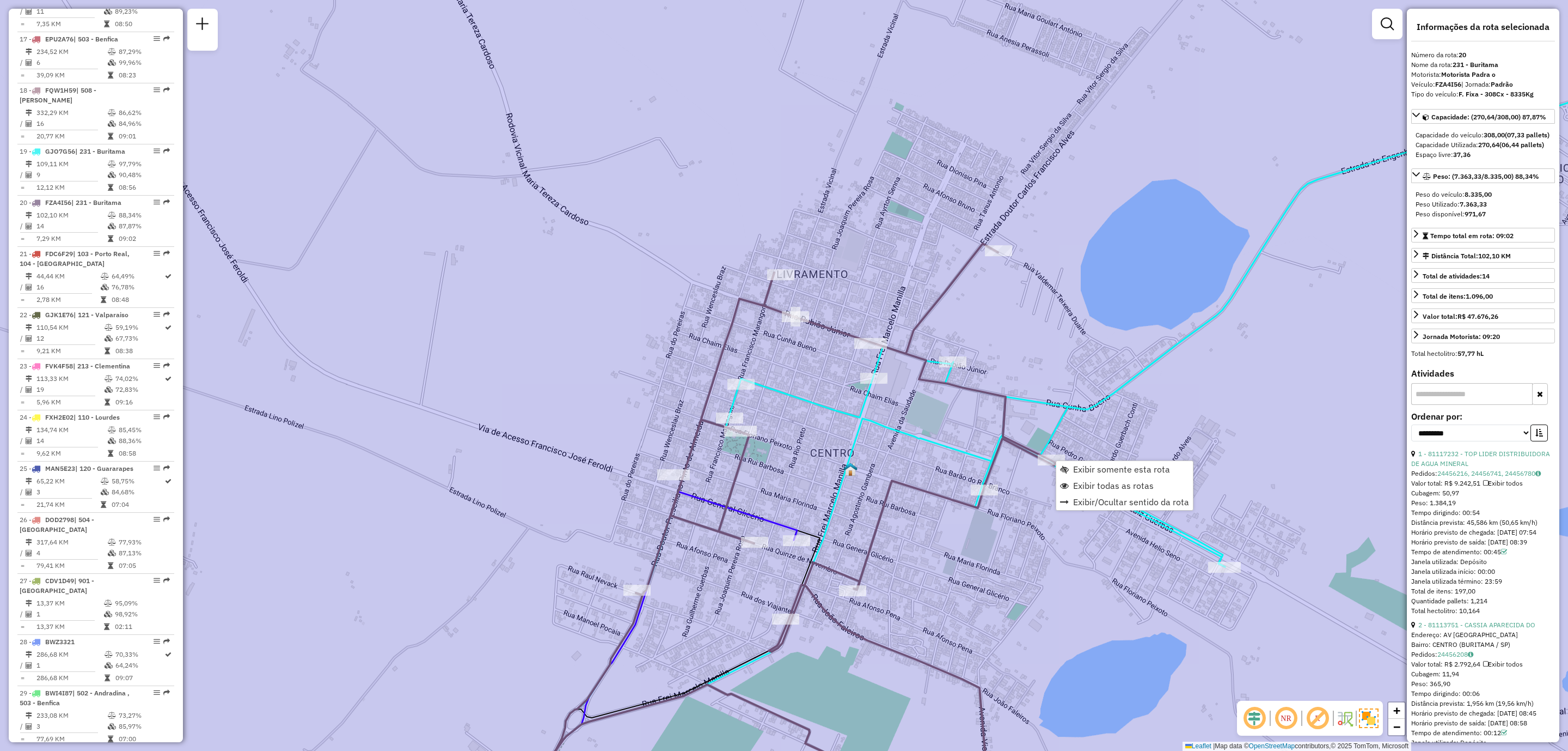
scroll to position [1501, 0]
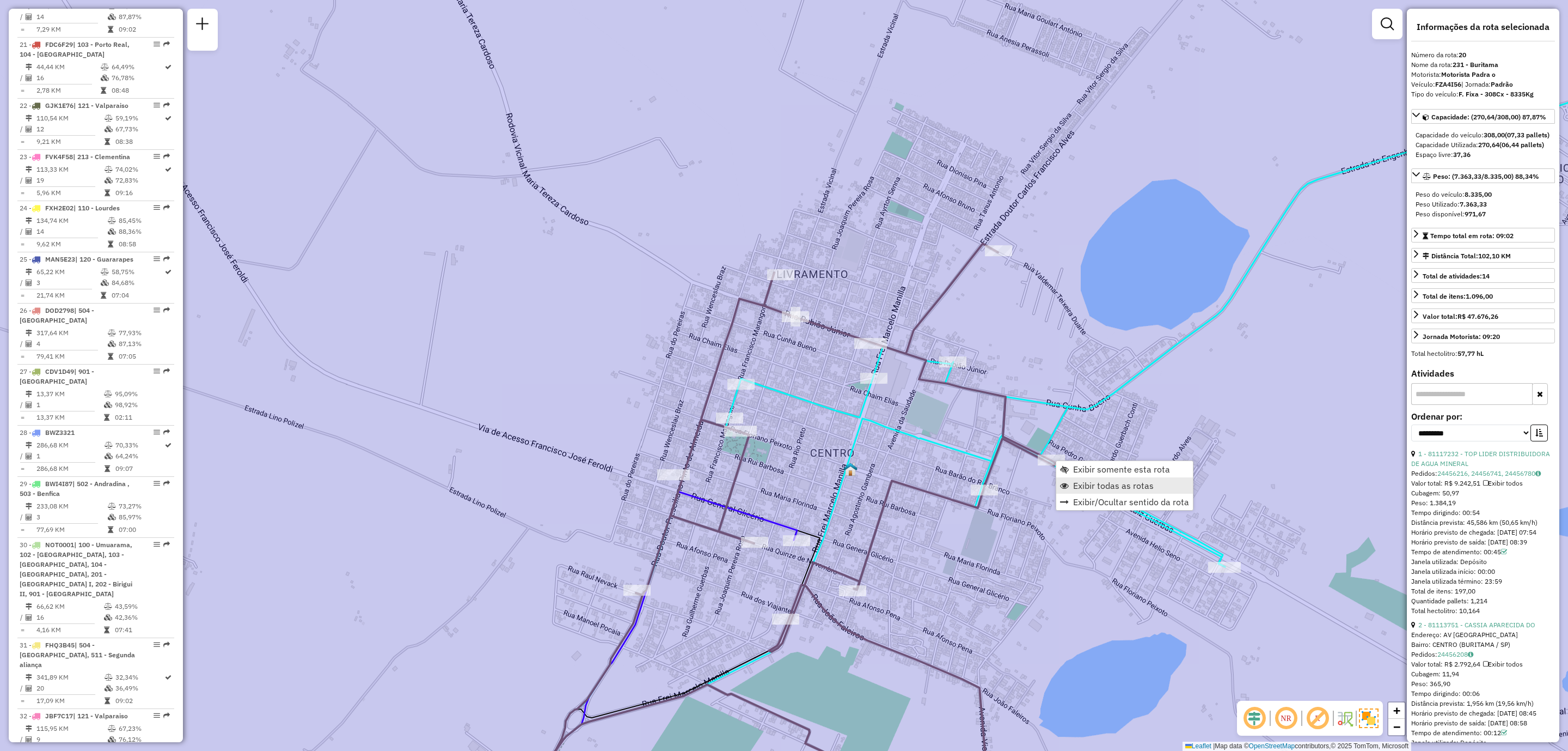
click at [1096, 487] on span "Exibir todas as rotas" at bounding box center [1113, 485] width 81 height 9
click at [1103, 465] on span "Exibir somente esta rota" at bounding box center [1120, 465] width 97 height 9
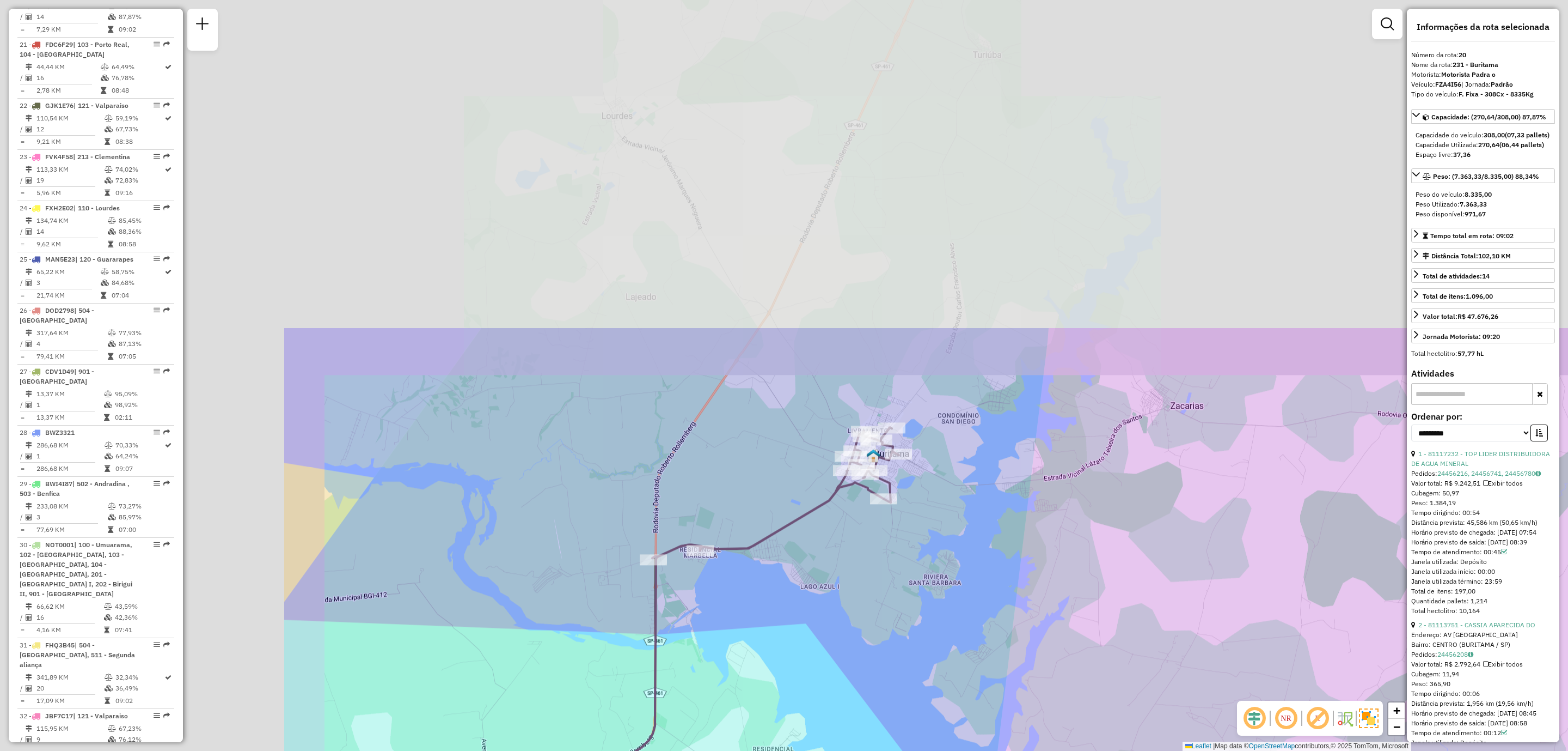
drag, startPoint x: 692, startPoint y: 223, endPoint x: 1137, endPoint y: 636, distance: 607.1
click at [1137, 636] on div "Janela de atendimento Grade de atendimento Capacidade Transportadoras Veículos …" at bounding box center [784, 376] width 1568 height 751
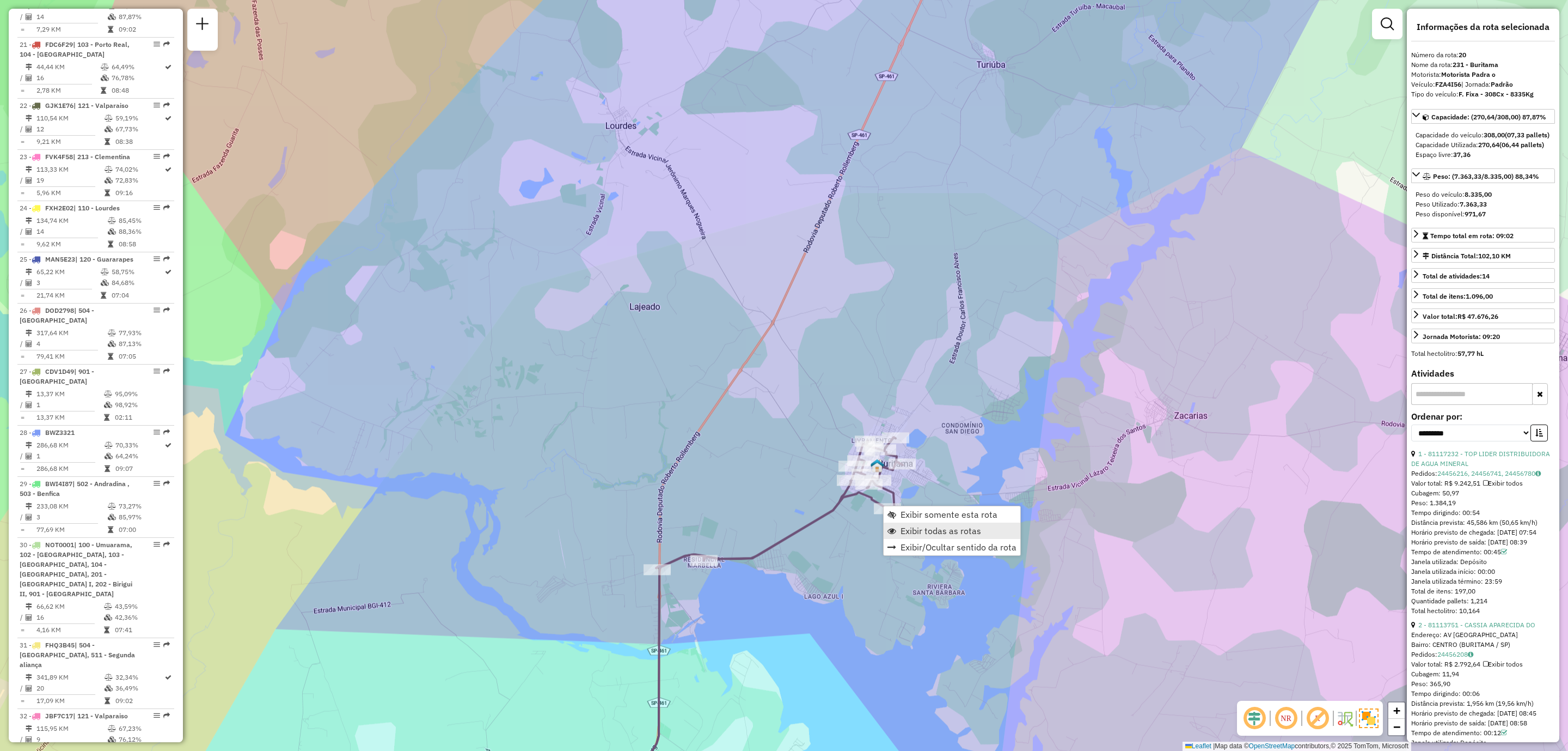
click at [950, 533] on span "Exibir todas as rotas" at bounding box center [941, 530] width 81 height 9
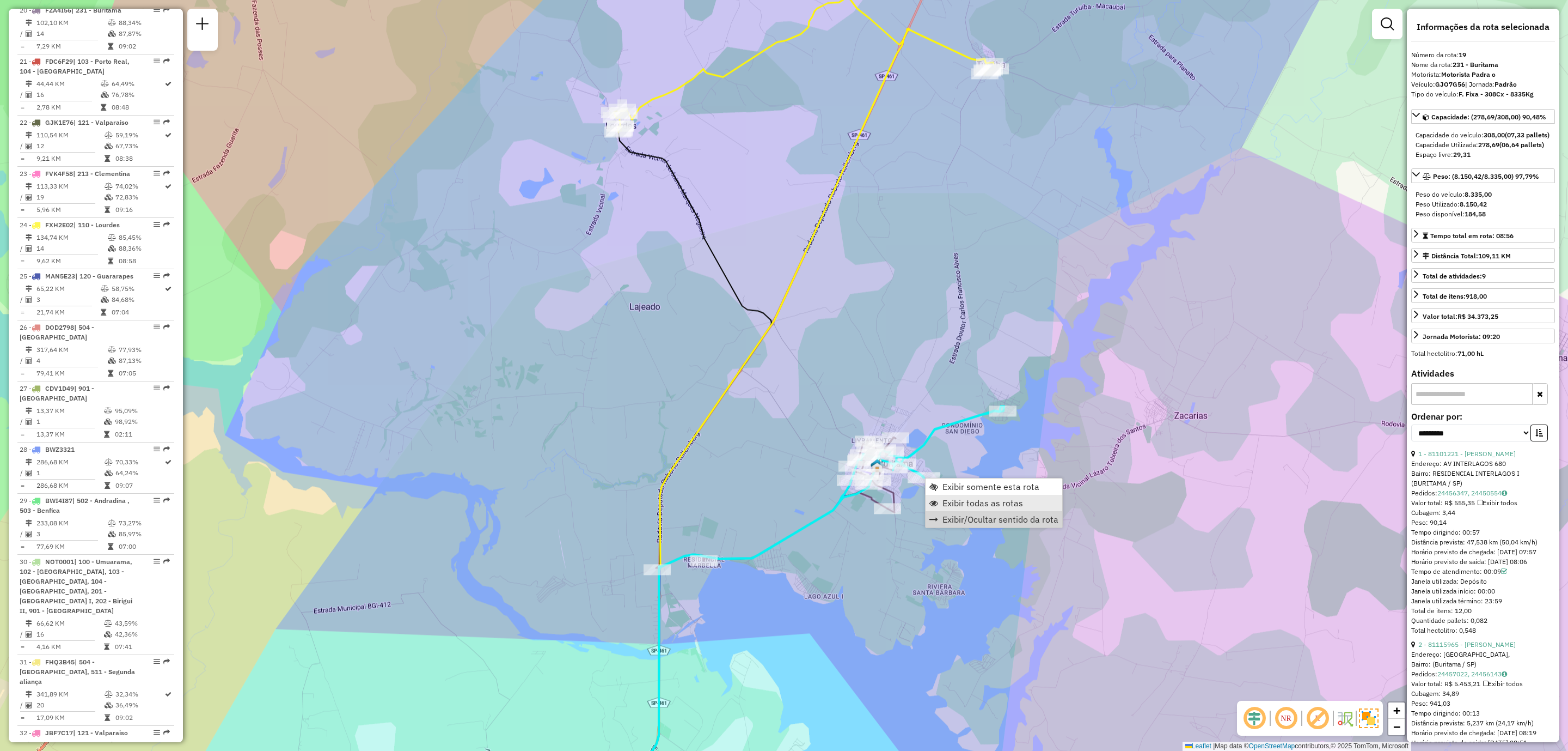
scroll to position [1448, 0]
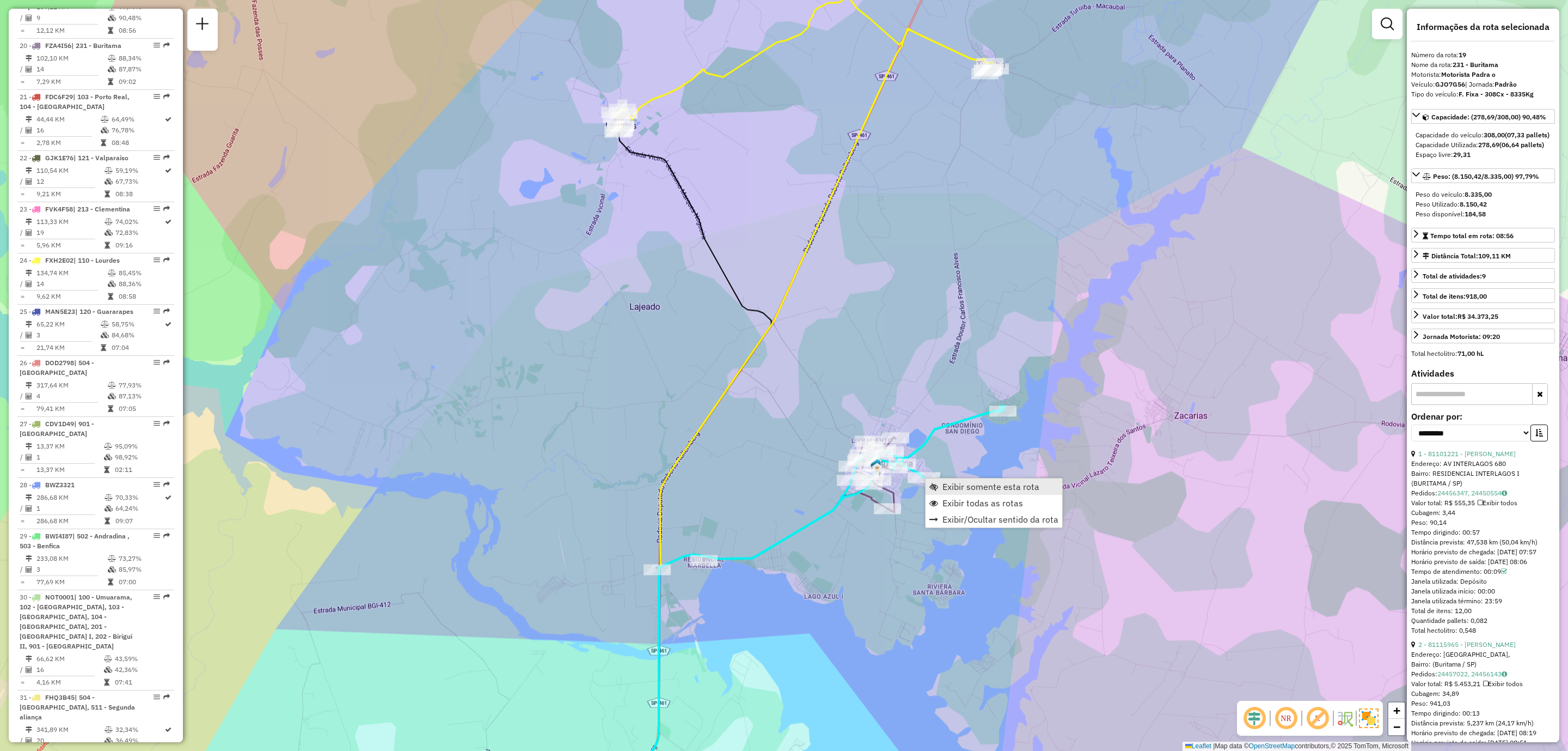
click at [991, 492] on link "Exibir somente esta rota" at bounding box center [994, 486] width 137 height 16
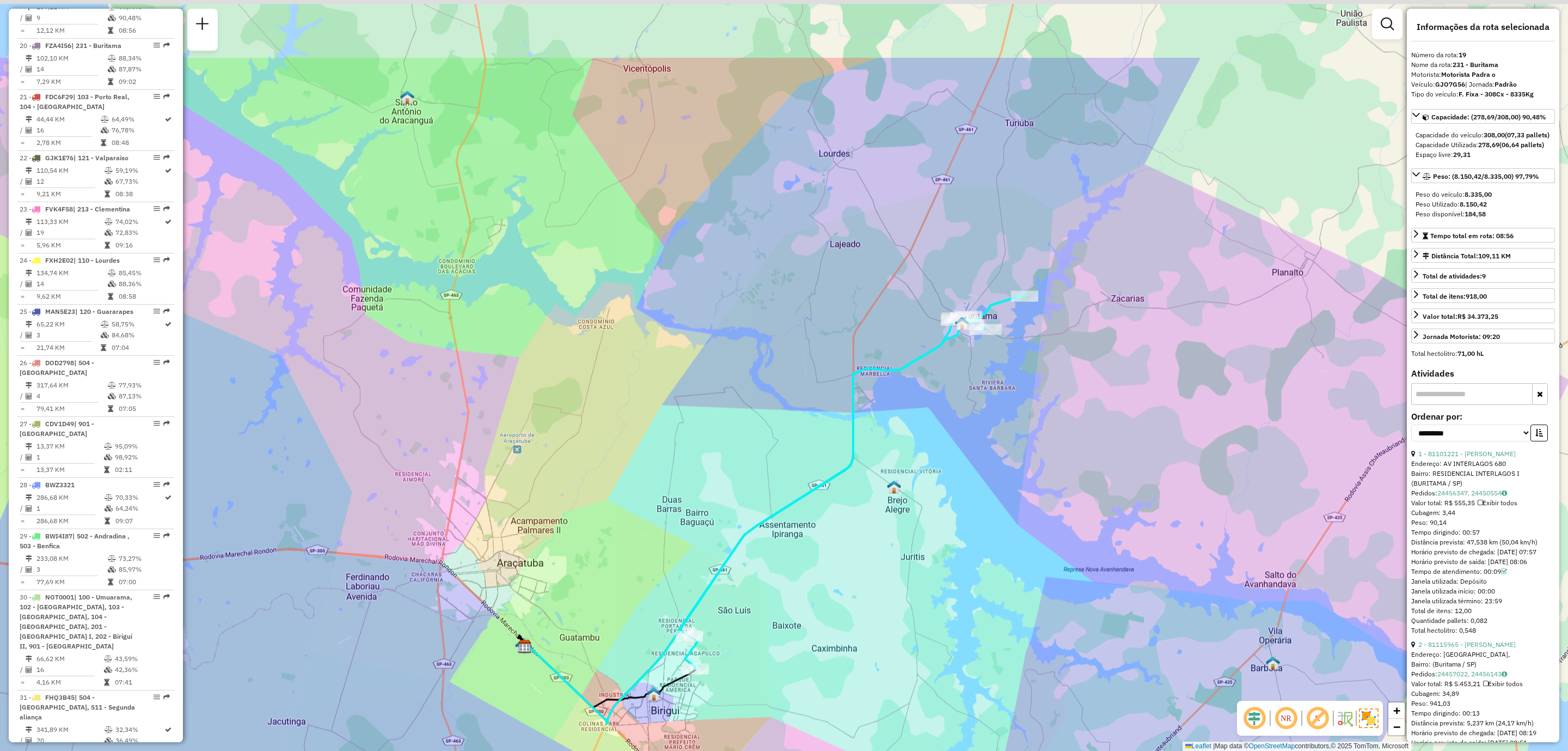
drag, startPoint x: 975, startPoint y: 258, endPoint x: 962, endPoint y: 346, distance: 89.0
click at [962, 346] on div "Janela de atendimento Grade de atendimento Capacidade Transportadoras Veículos …" at bounding box center [784, 376] width 1568 height 751
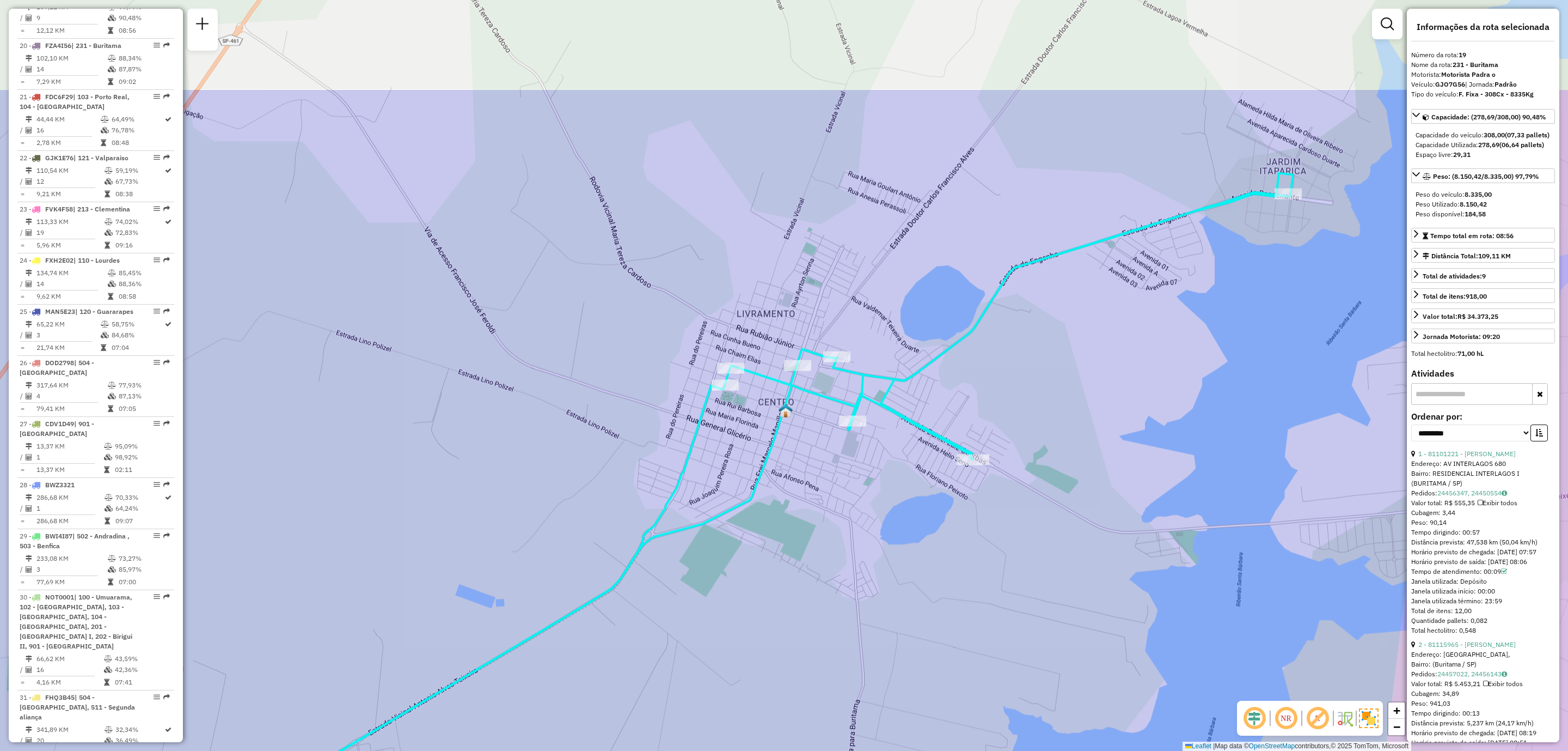
drag, startPoint x: 933, startPoint y: 346, endPoint x: 864, endPoint y: 454, distance: 128.2
click at [864, 454] on div "Janela de atendimento Grade de atendimento Capacidade Transportadoras Veículos …" at bounding box center [784, 376] width 1568 height 751
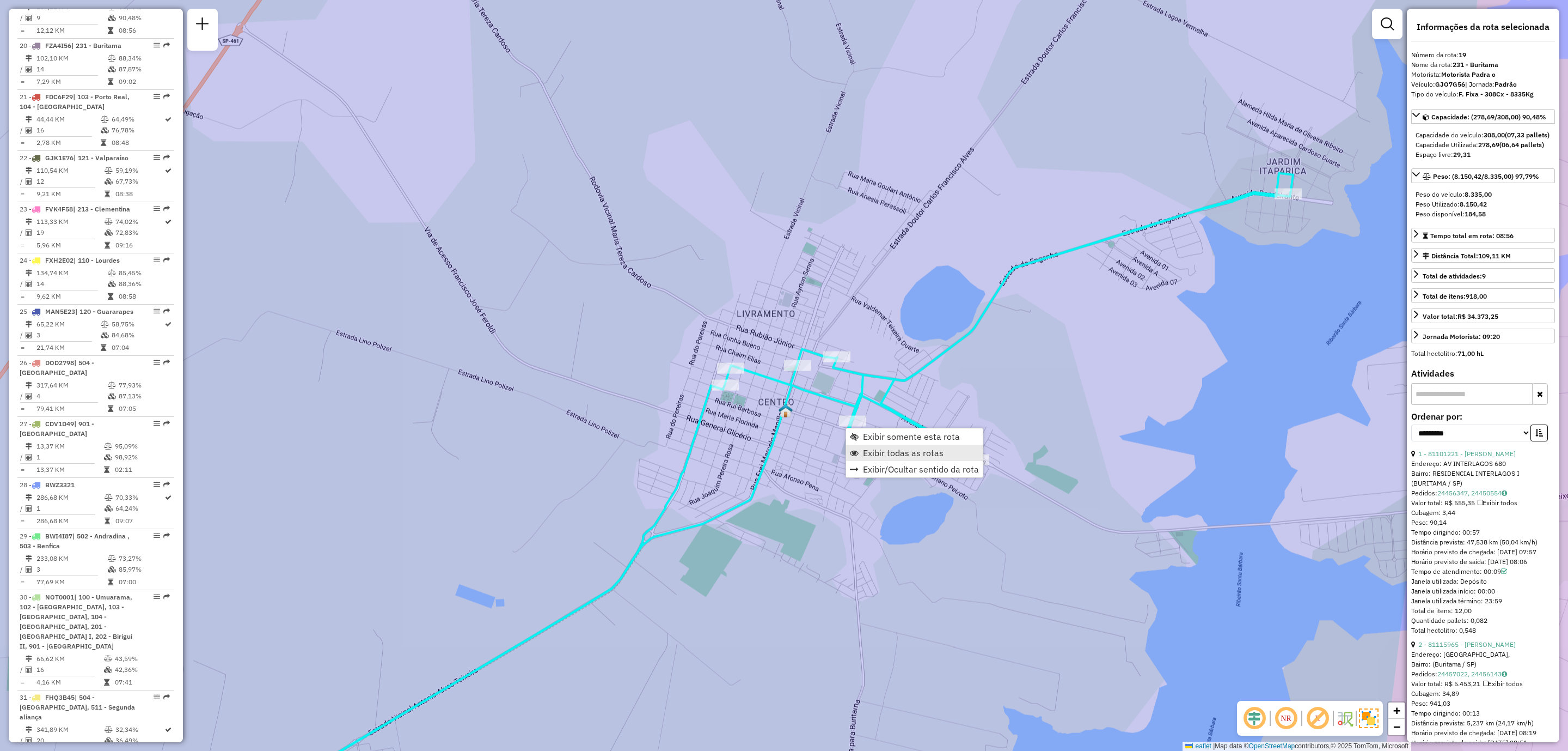
click at [903, 454] on span "Exibir todas as rotas" at bounding box center [903, 453] width 81 height 9
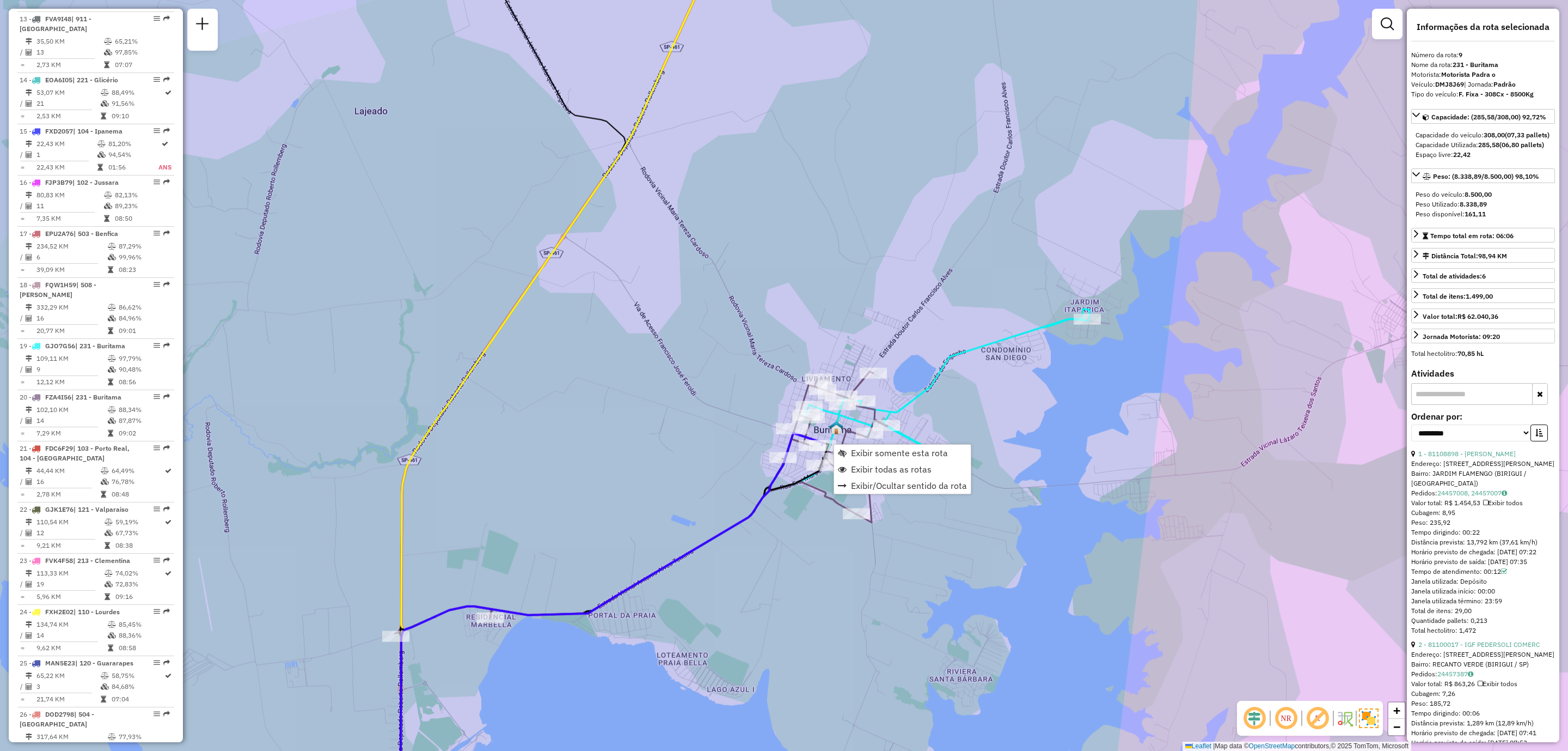
scroll to position [906, 0]
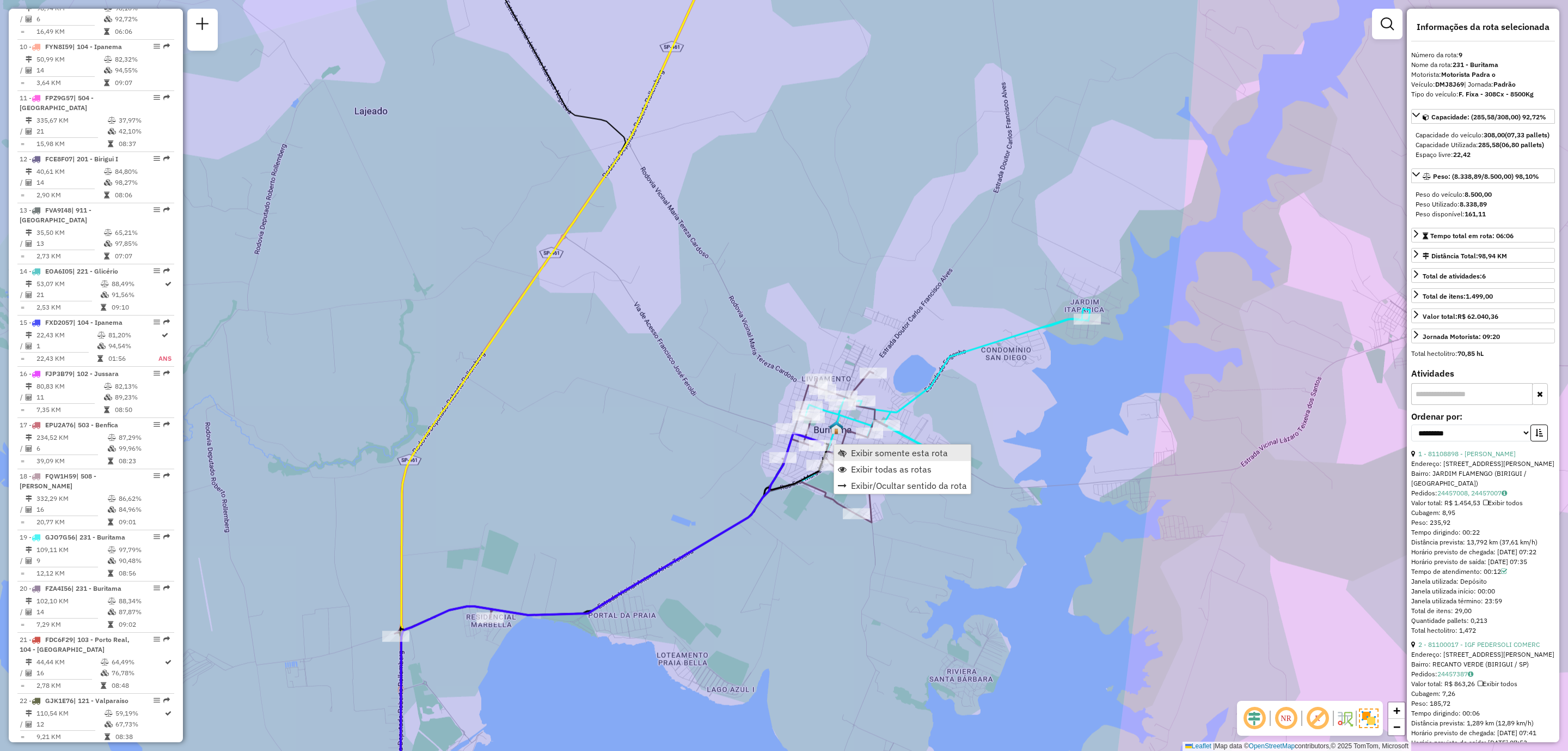
click at [907, 450] on span "Exibir somente esta rota" at bounding box center [900, 453] width 97 height 9
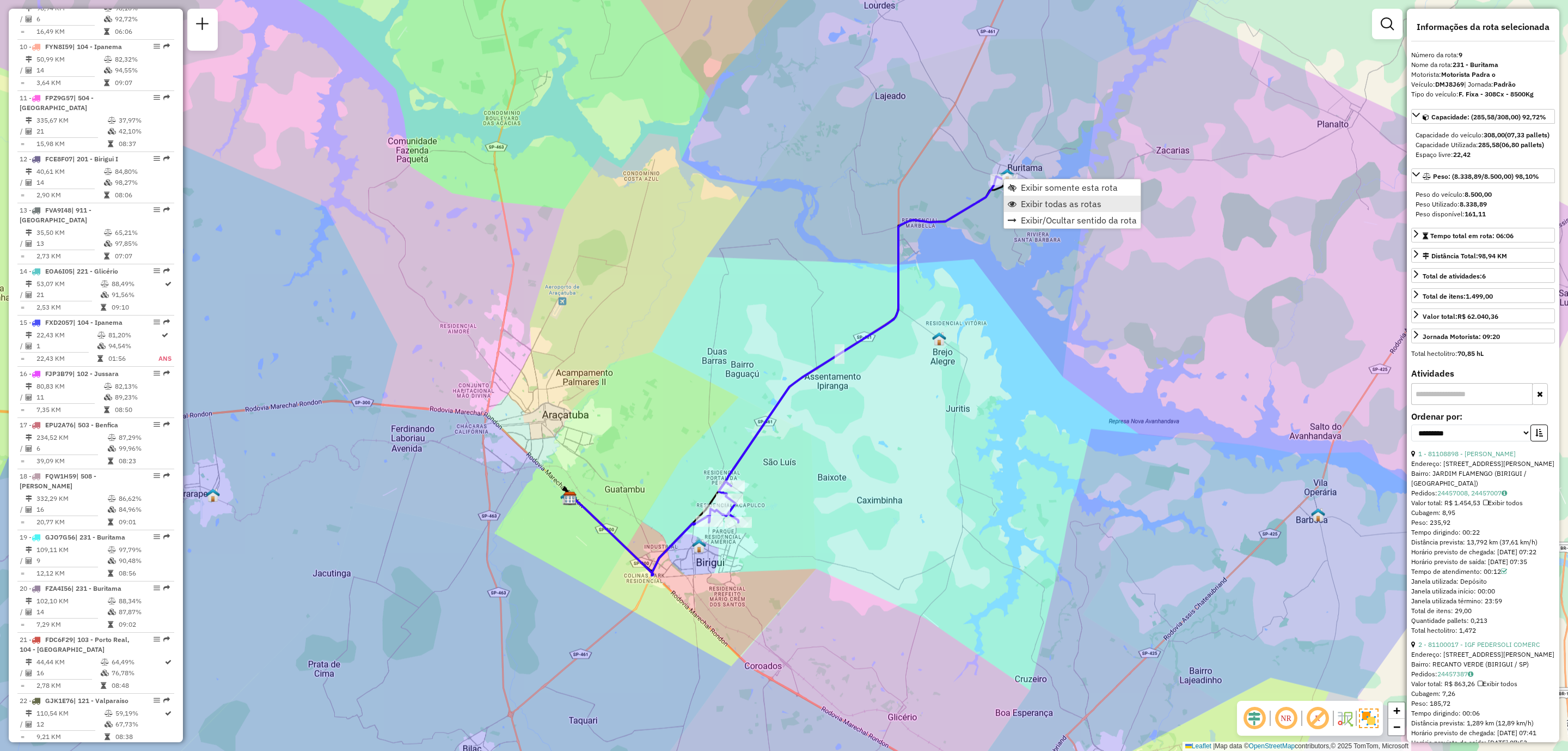
click at [1041, 205] on span "Exibir todas as rotas" at bounding box center [1061, 204] width 81 height 9
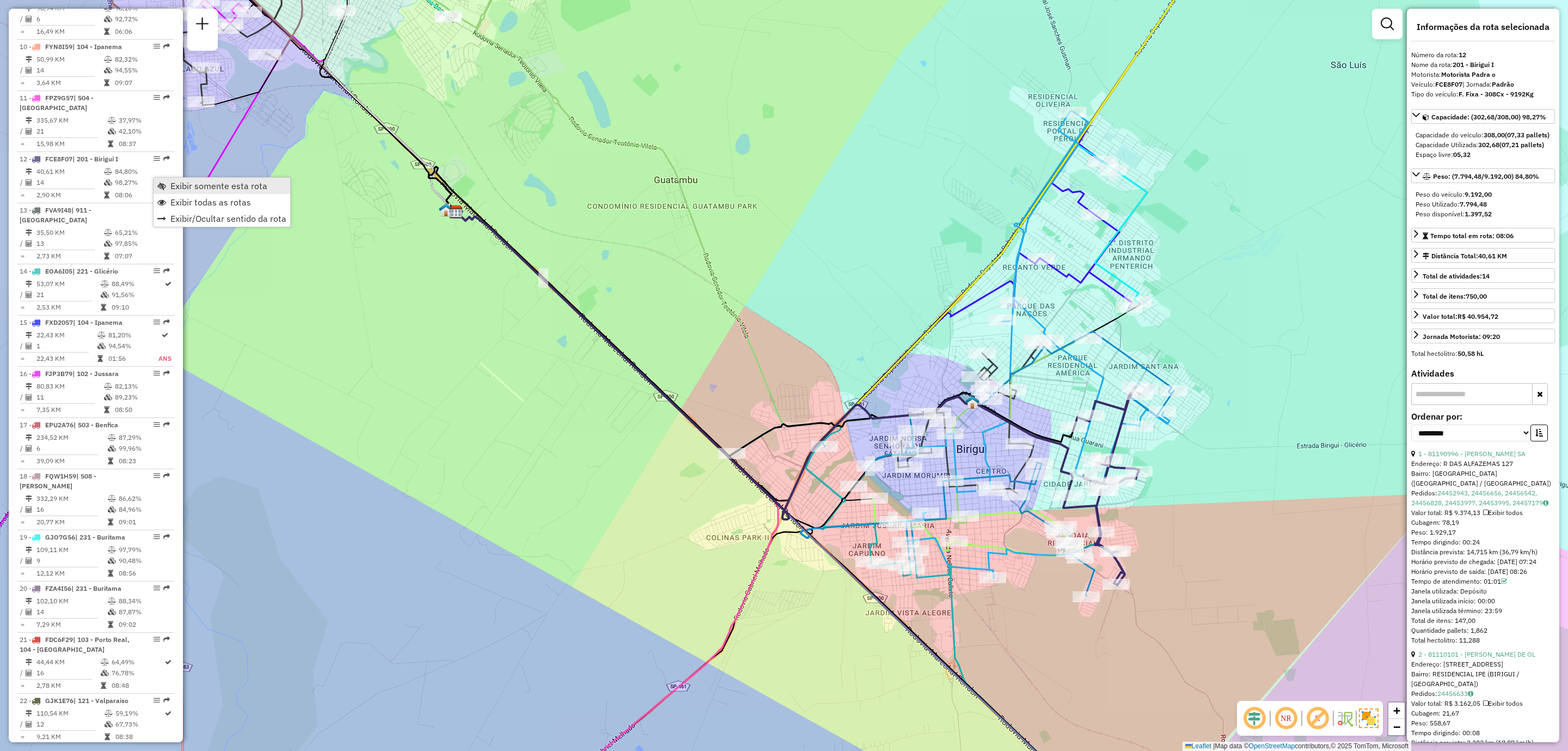
click at [214, 186] on span "Exibir somente esta rota" at bounding box center [219, 186] width 97 height 9
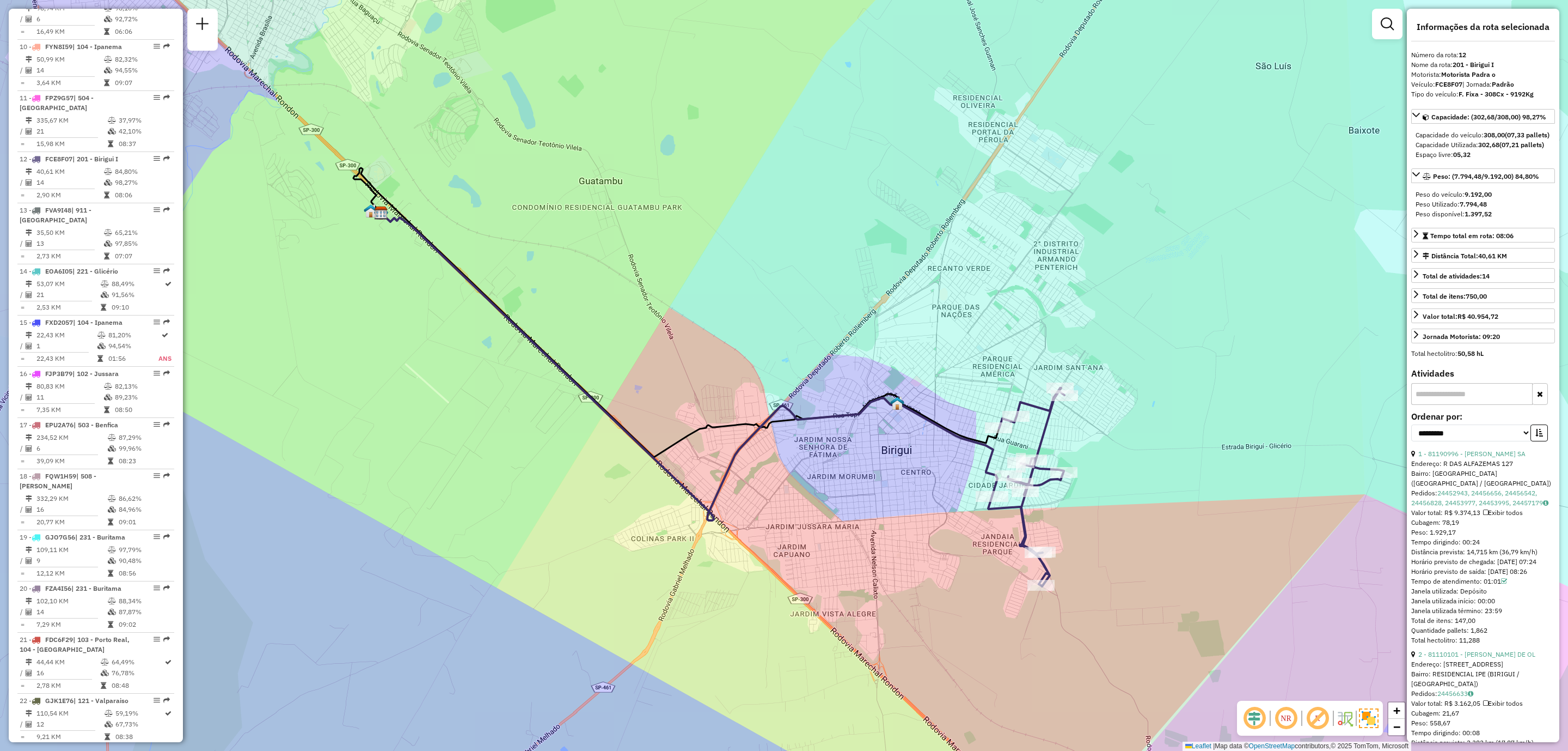
drag, startPoint x: 1000, startPoint y: 463, endPoint x: 925, endPoint y: 464, distance: 75.0
click at [925, 464] on div "Janela de atendimento Grade de atendimento Capacidade Transportadoras Veículos …" at bounding box center [784, 376] width 1568 height 751
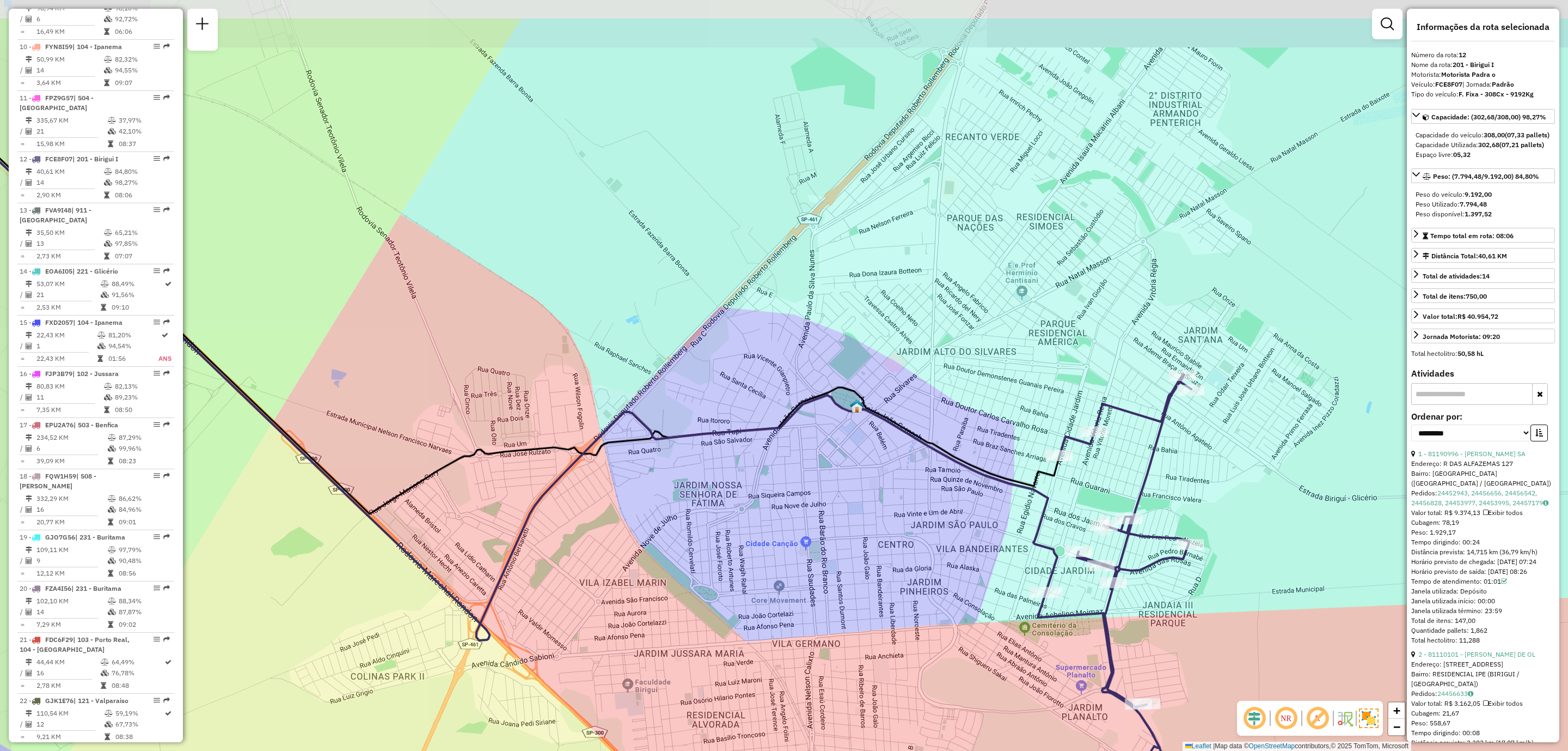
drag, startPoint x: 1186, startPoint y: 530, endPoint x: 1206, endPoint y: 623, distance: 95.1
click at [1206, 623] on div "Janela de atendimento Grade de atendimento Capacidade Transportadoras Veículos …" at bounding box center [784, 376] width 1568 height 751
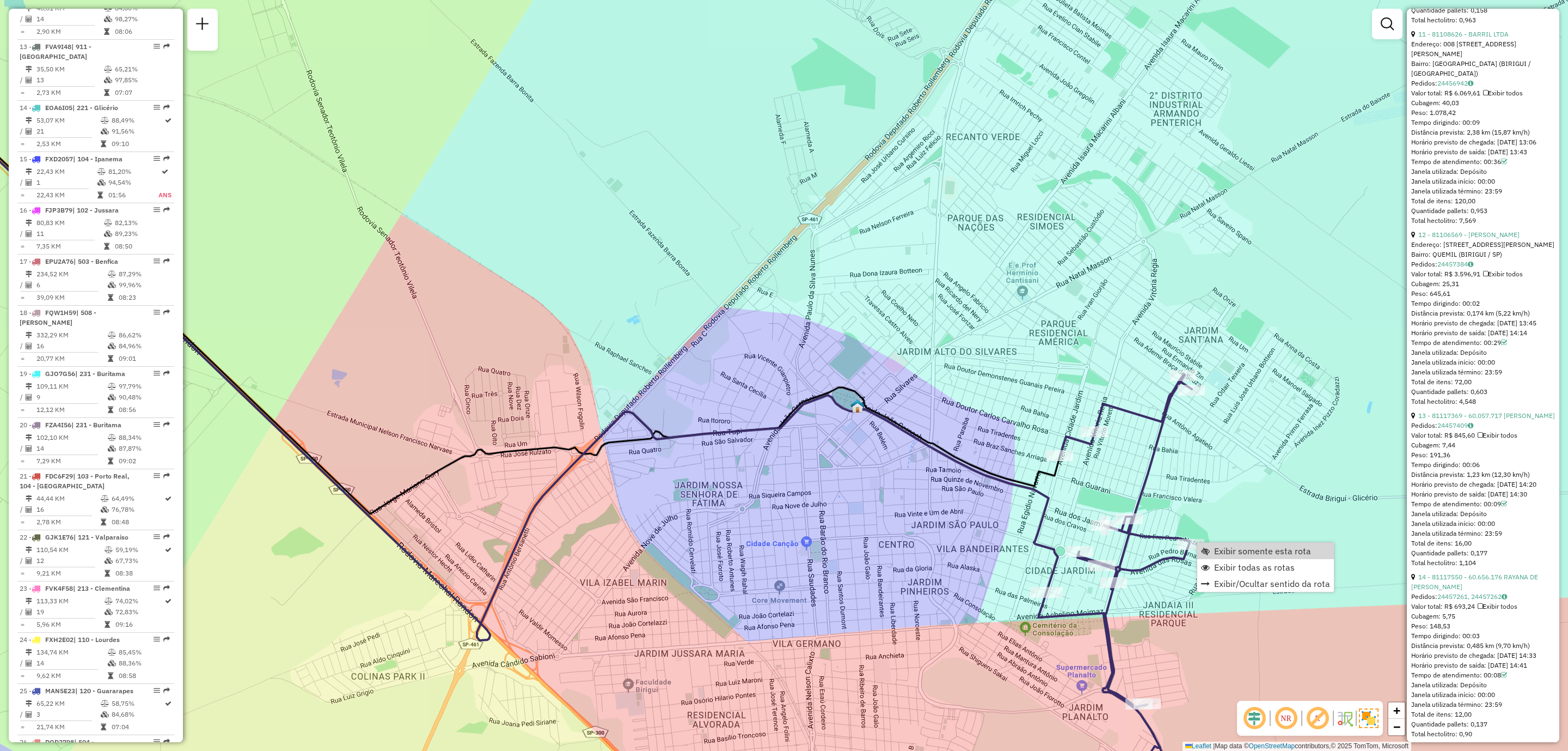
scroll to position [2524, 0]
click at [1235, 568] on span "Exibir todas as rotas" at bounding box center [1255, 567] width 81 height 9
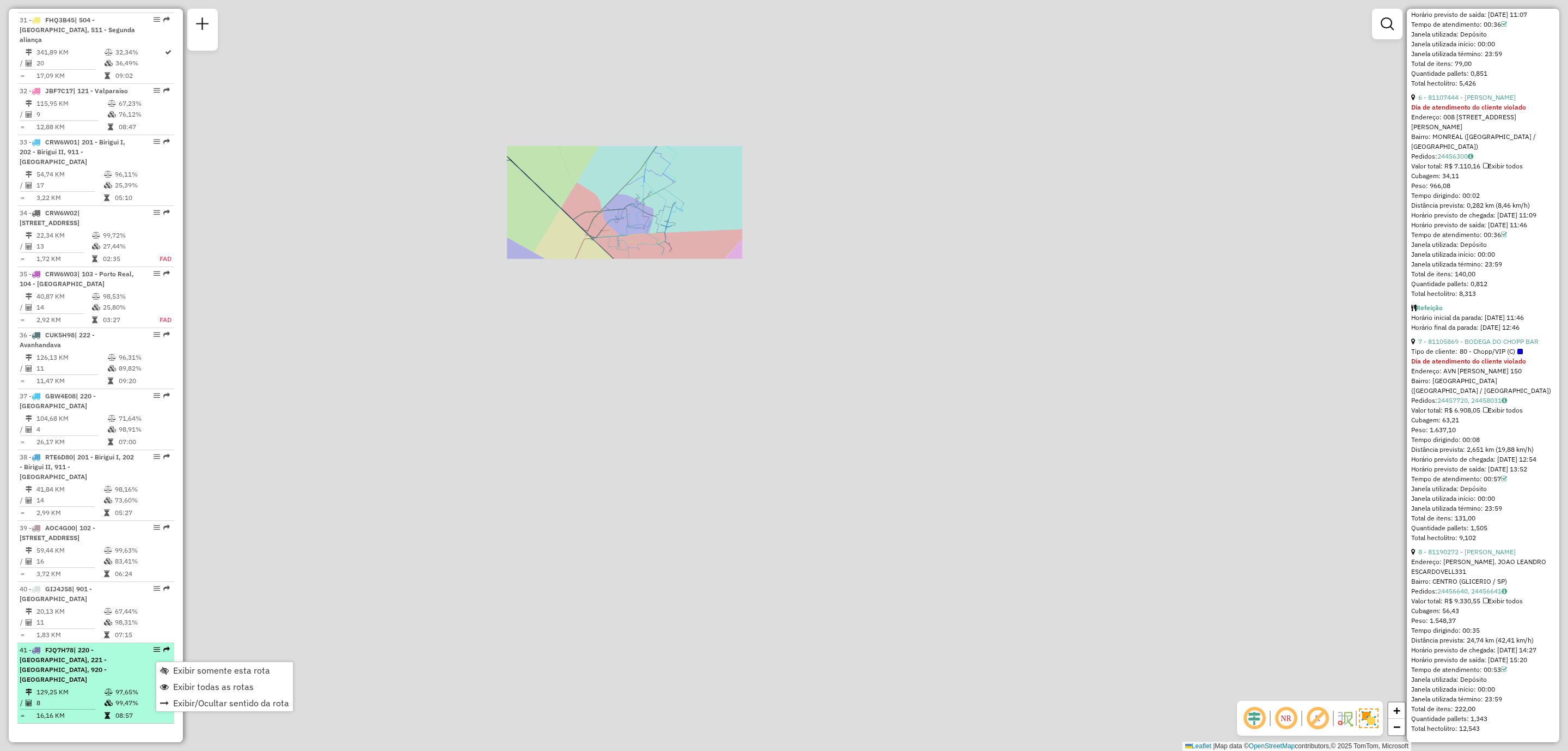
scroll to position [1371, 0]
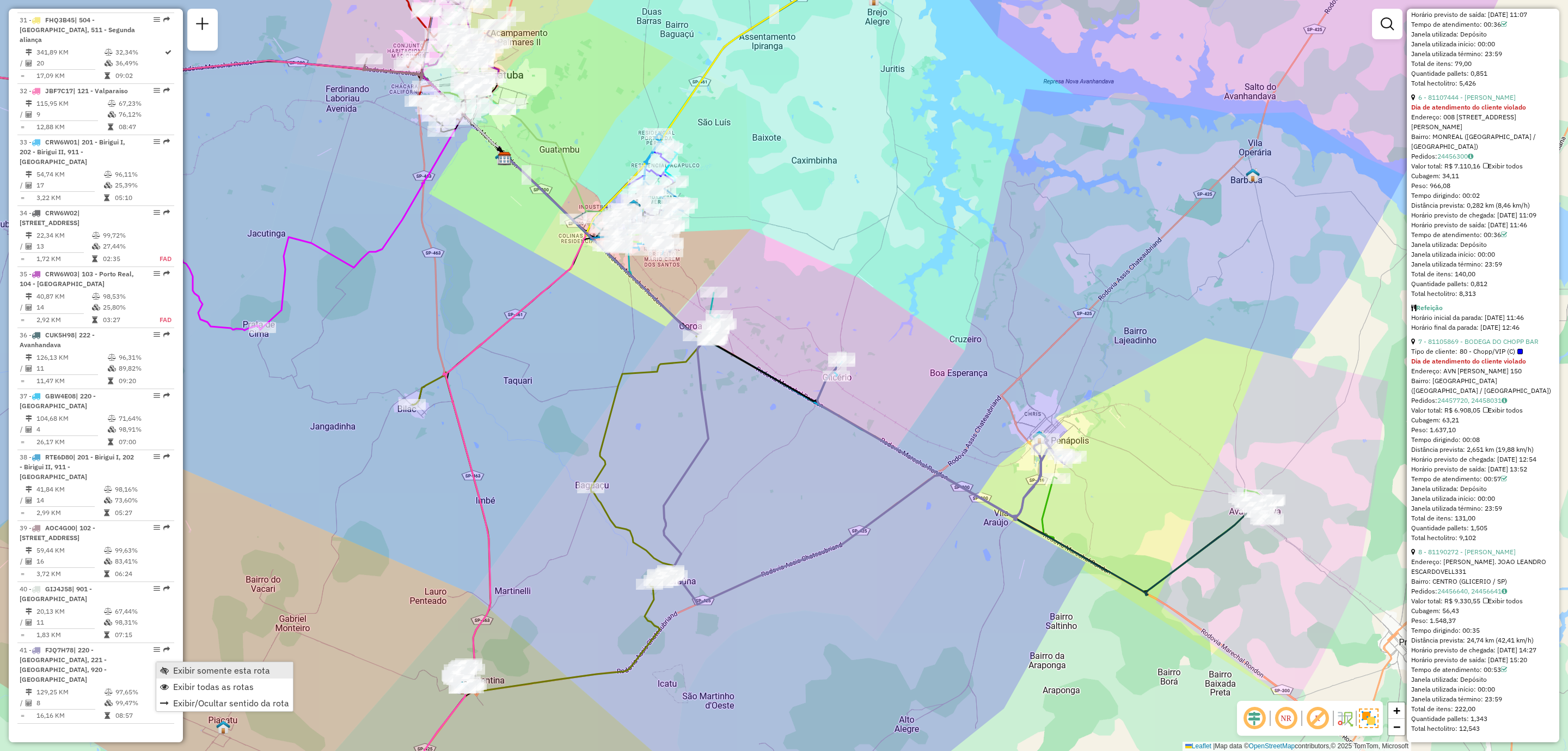
click at [230, 672] on span "Exibir somente esta rota" at bounding box center [222, 670] width 97 height 9
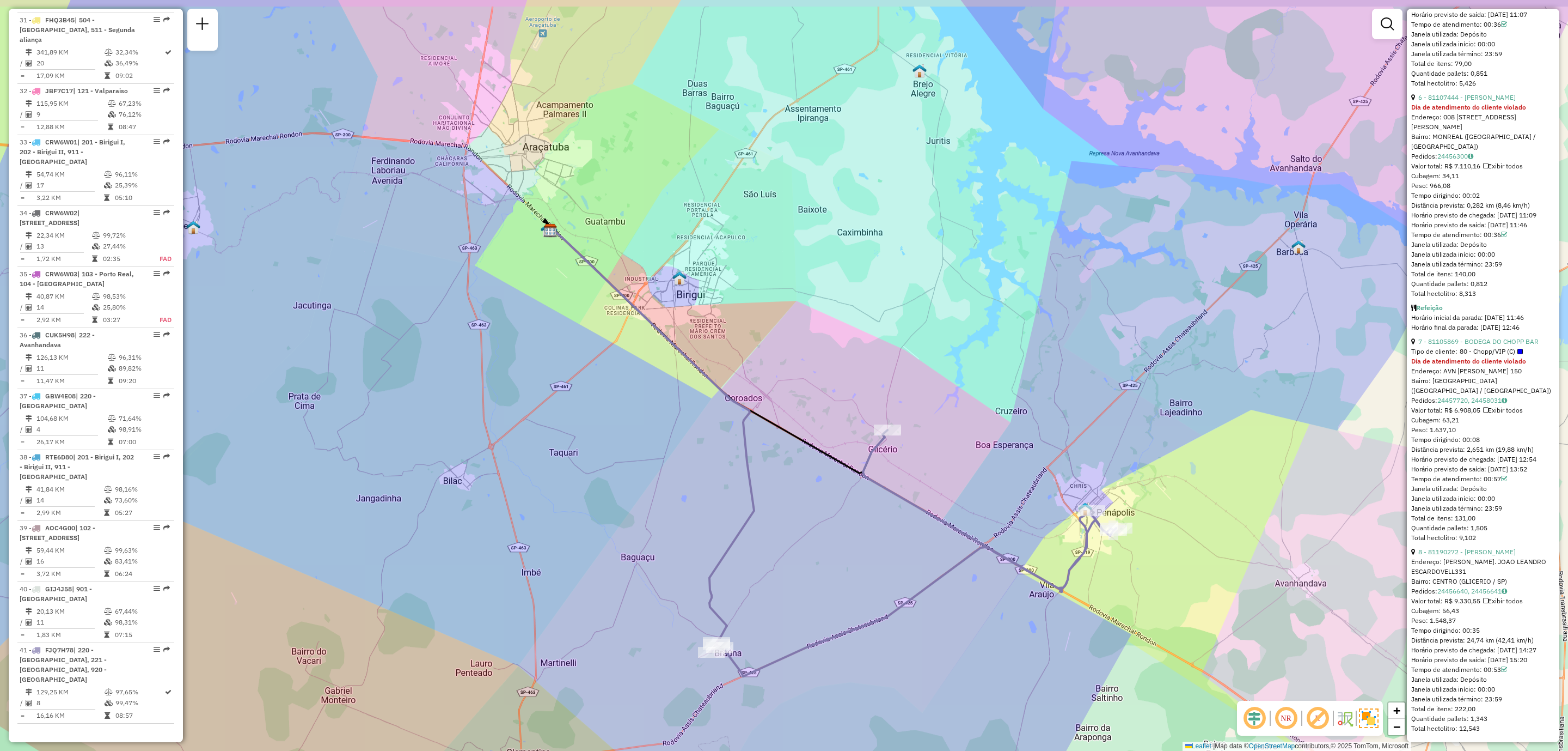
drag, startPoint x: 598, startPoint y: 257, endPoint x: 659, endPoint y: 382, distance: 139.1
click at [658, 381] on div "Janela de atendimento Grade de atendimento Capacidade Transportadoras Veículos …" at bounding box center [784, 376] width 1568 height 751
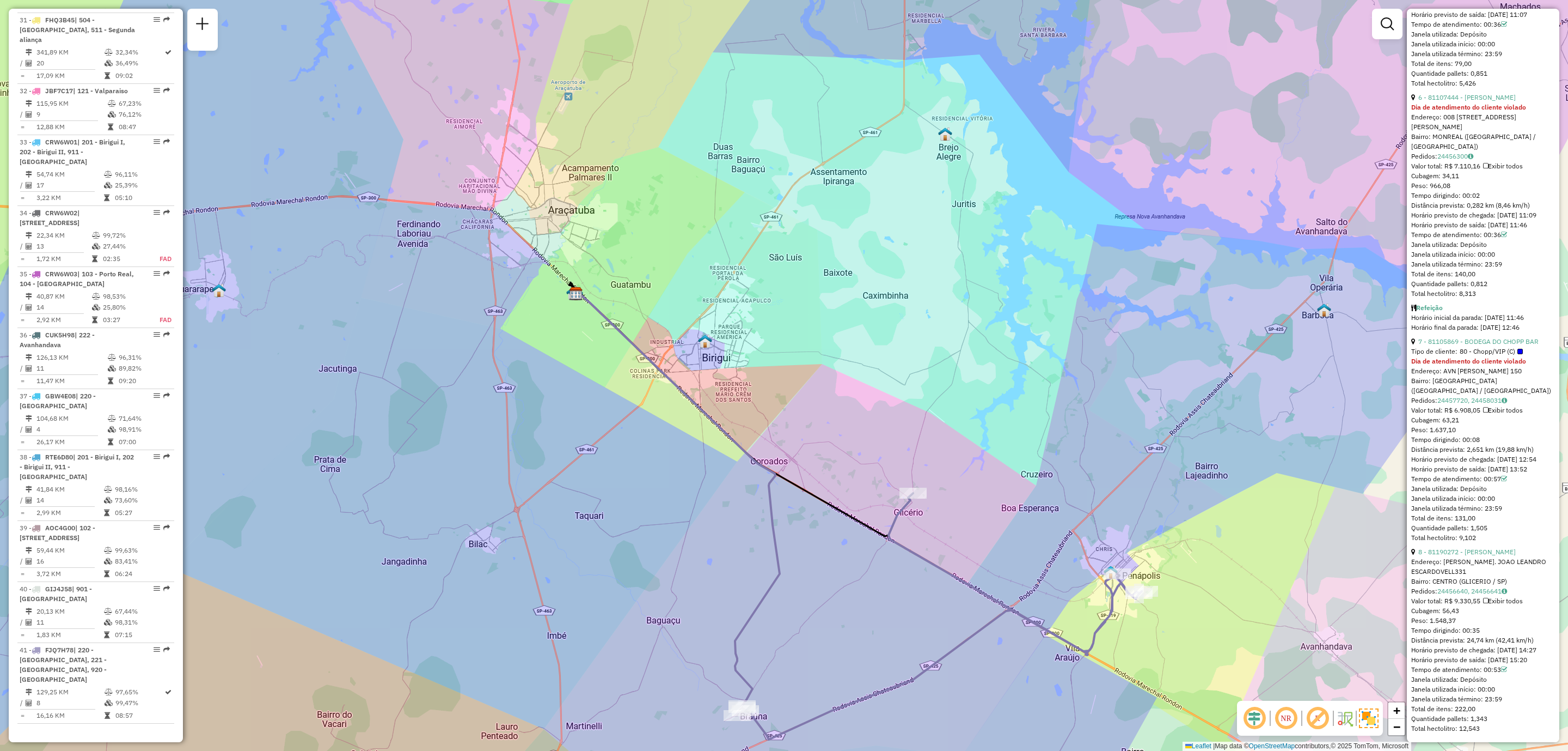
drag, startPoint x: 917, startPoint y: 528, endPoint x: 899, endPoint y: 490, distance: 42.0
click at [899, 490] on div "Janela de atendimento Grade de atendimento Capacidade Transportadoras Veículos …" at bounding box center [784, 376] width 1568 height 751
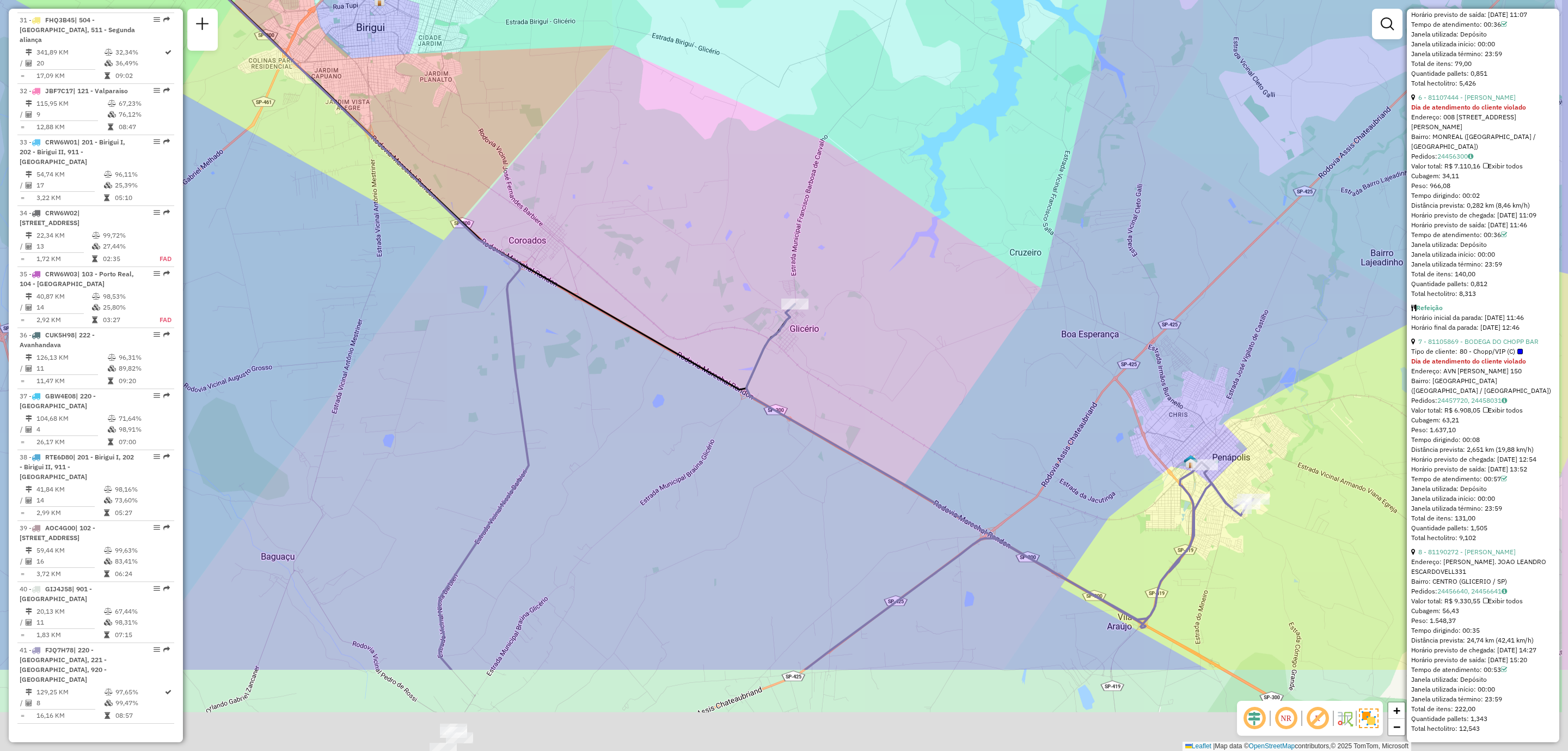
drag, startPoint x: 977, startPoint y: 551, endPoint x: 779, endPoint y: 380, distance: 261.6
click at [781, 381] on div "Janela de atendimento Grade de atendimento Capacidade Transportadoras Veículos …" at bounding box center [784, 376] width 1568 height 751
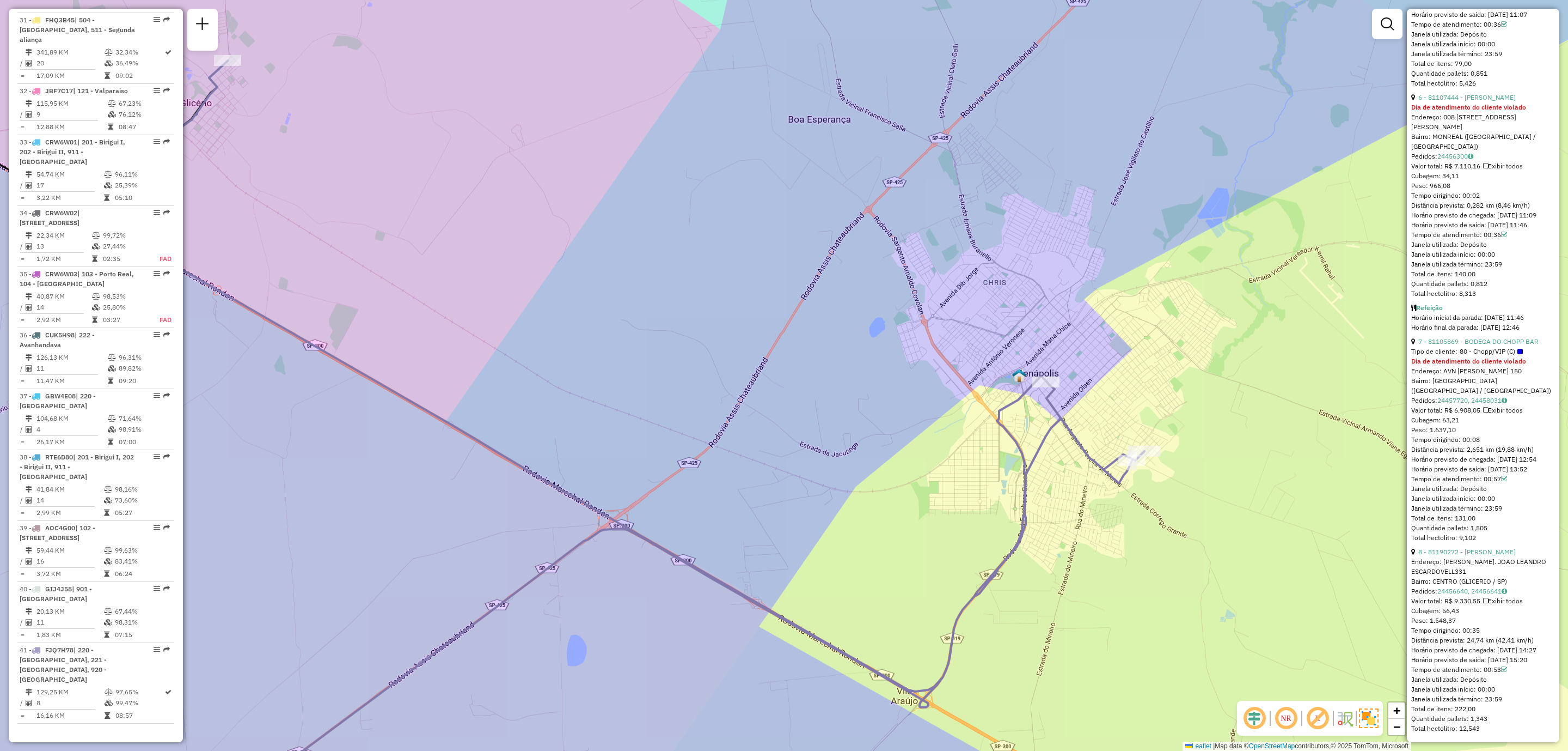
drag, startPoint x: 861, startPoint y: 522, endPoint x: 1027, endPoint y: 481, distance: 171.0
click at [1025, 484] on div "Janela de atendimento Grade de atendimento Capacidade Transportadoras Veículos …" at bounding box center [784, 376] width 1568 height 751
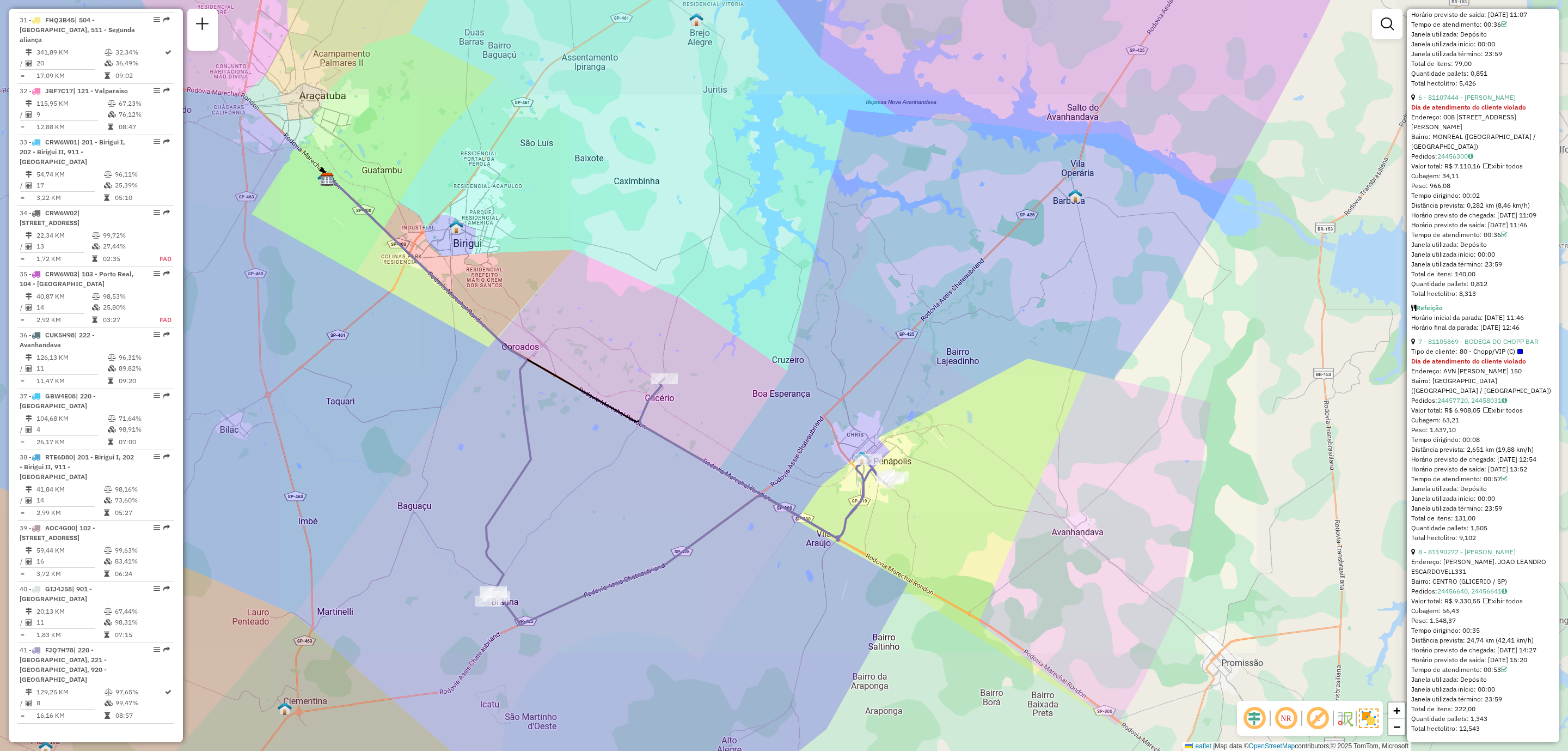
drag, startPoint x: 636, startPoint y: 495, endPoint x: 588, endPoint y: 613, distance: 127.4
click at [657, 496] on div "Janela de atendimento Grade de atendimento Capacidade Transportadoras Veículos …" at bounding box center [784, 376] width 1568 height 751
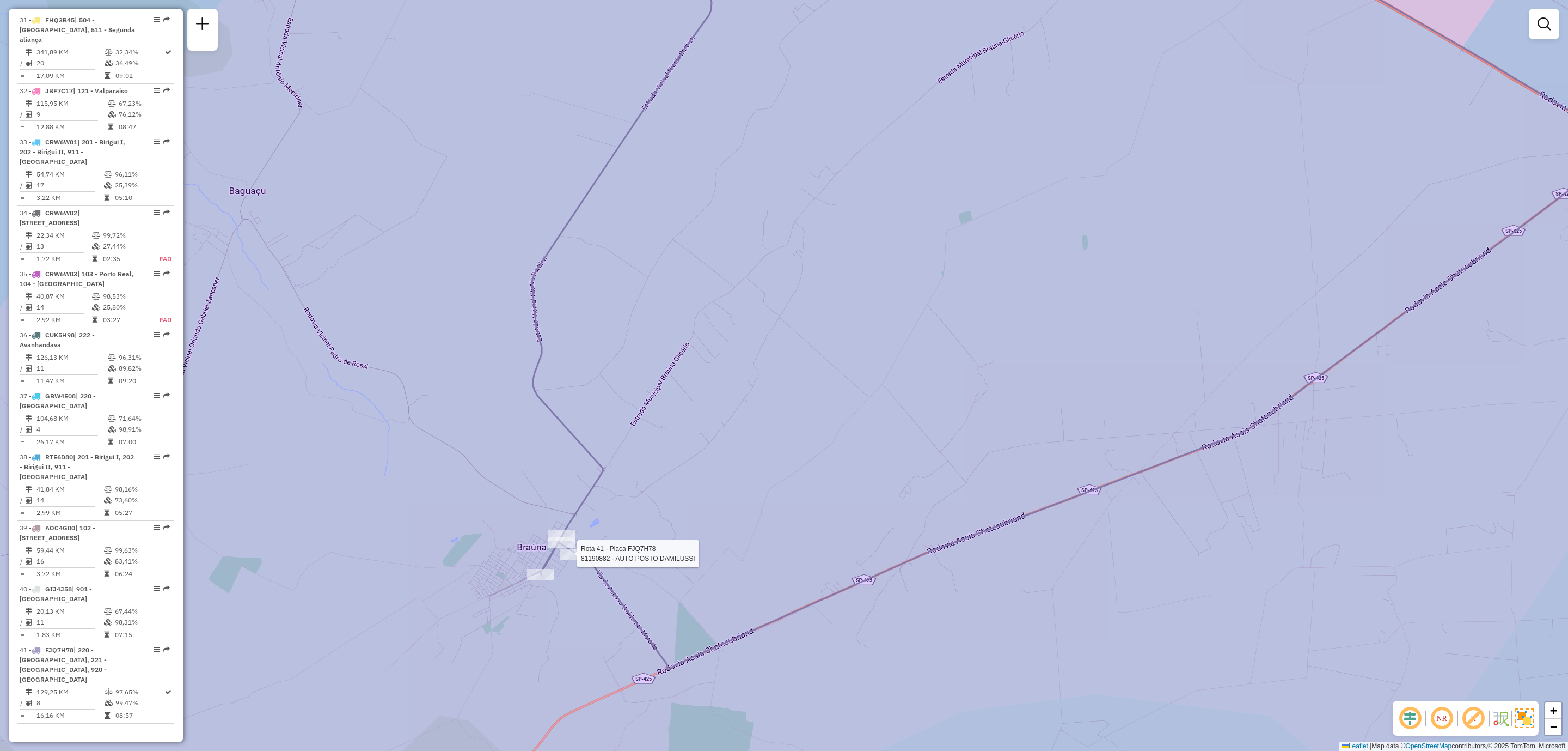
select select "**********"
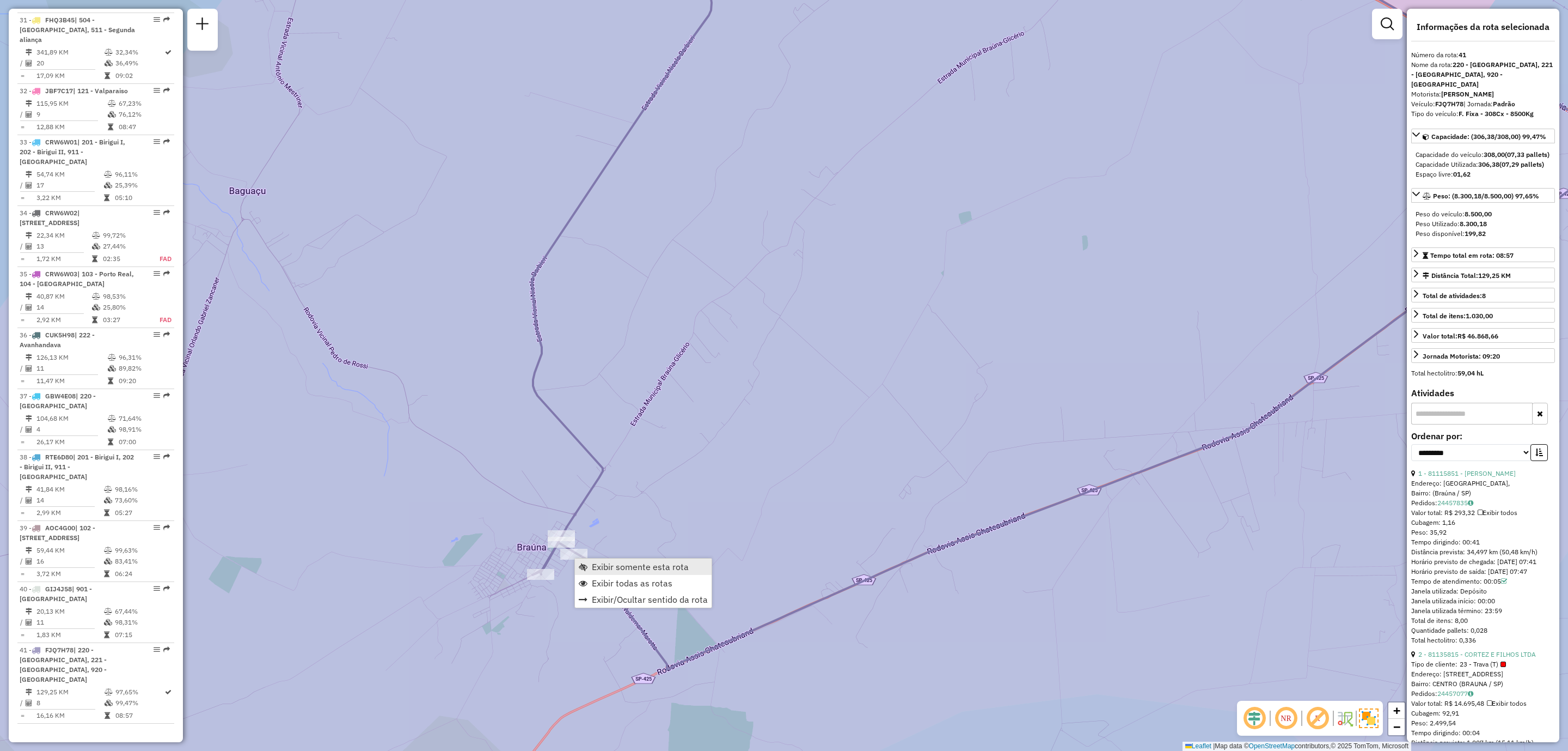
click at [656, 568] on span "Exibir somente esta rota" at bounding box center [641, 567] width 97 height 9
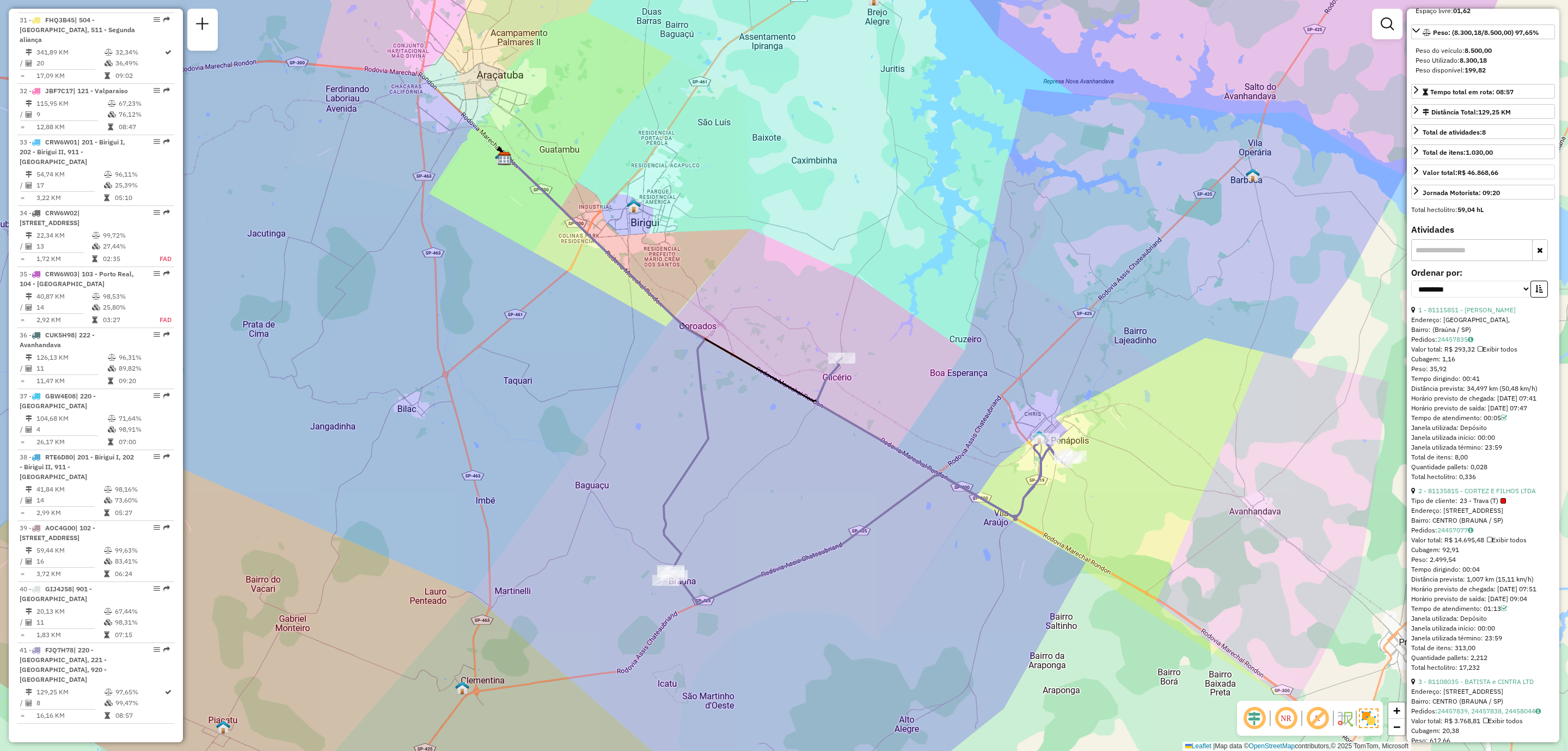
scroll to position [0, 0]
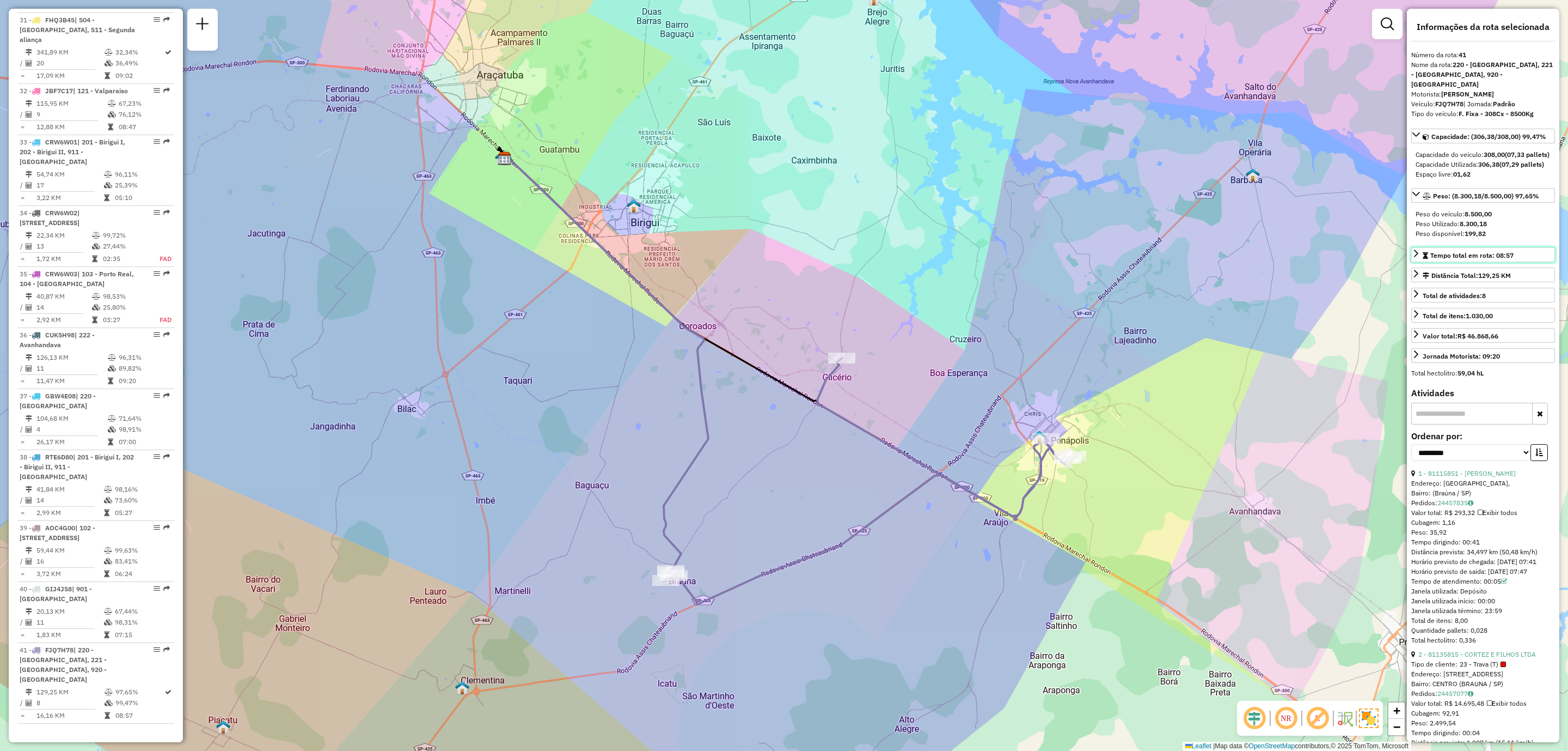
click at [1413, 257] on icon at bounding box center [1416, 254] width 9 height 9
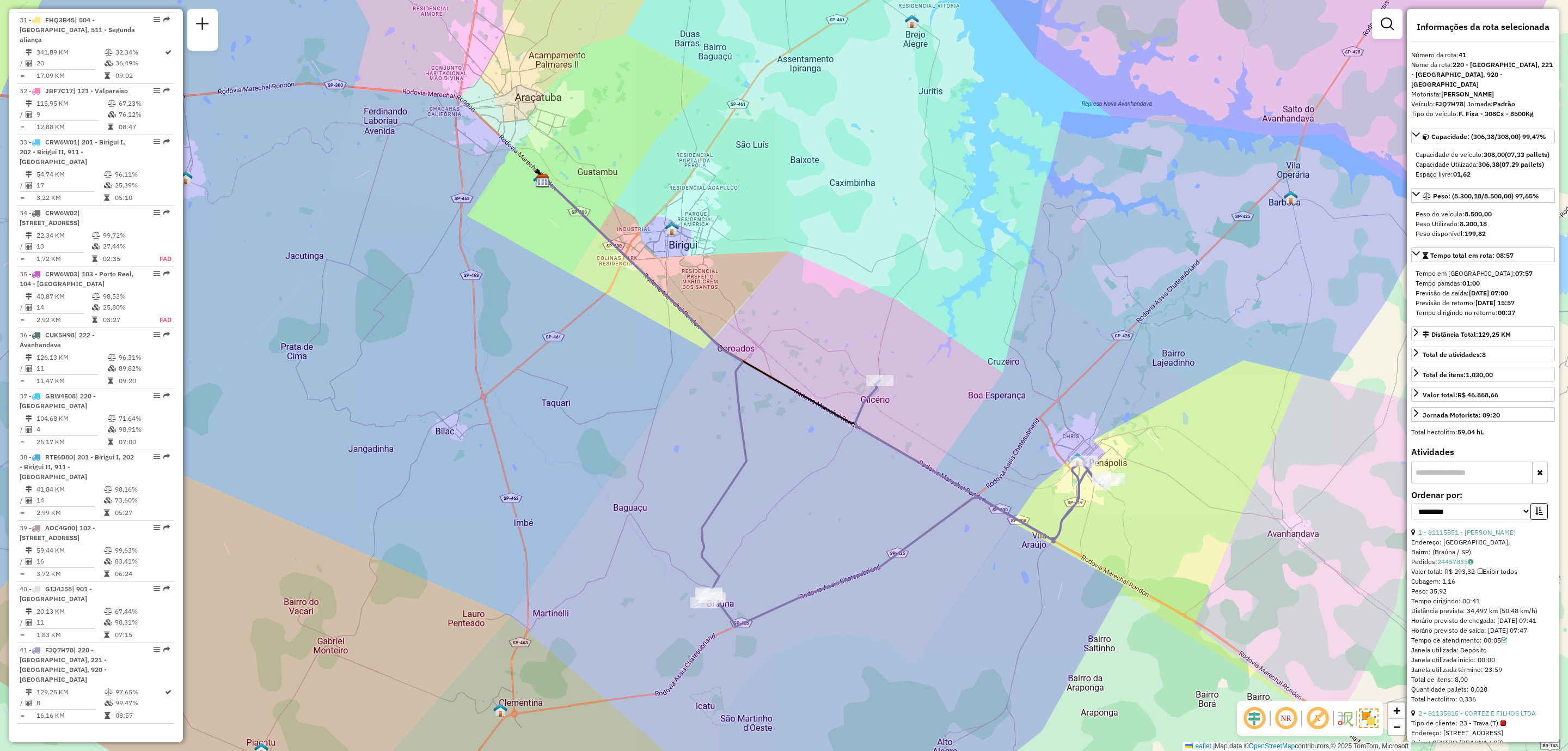
drag, startPoint x: 1005, startPoint y: 450, endPoint x: 1048, endPoint y: 470, distance: 47.4
click at [1048, 470] on div "Janela de atendimento Grade de atendimento Capacidade Transportadoras Veículos …" at bounding box center [784, 376] width 1568 height 751
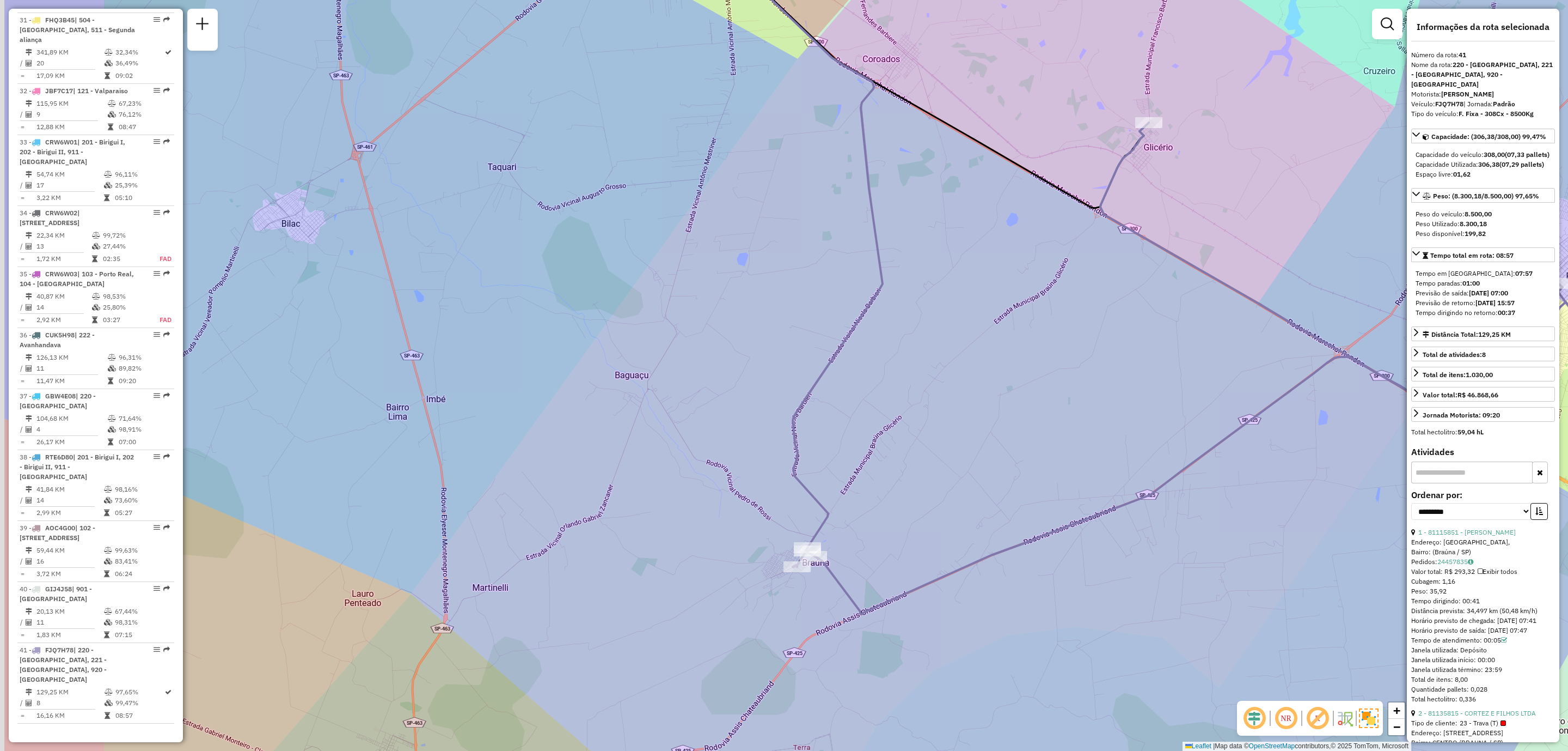
drag, startPoint x: 783, startPoint y: 590, endPoint x: 974, endPoint y: 551, distance: 194.9
click at [974, 548] on div "Janela de atendimento Grade de atendimento Capacidade Transportadoras Veículos …" at bounding box center [784, 376] width 1568 height 751
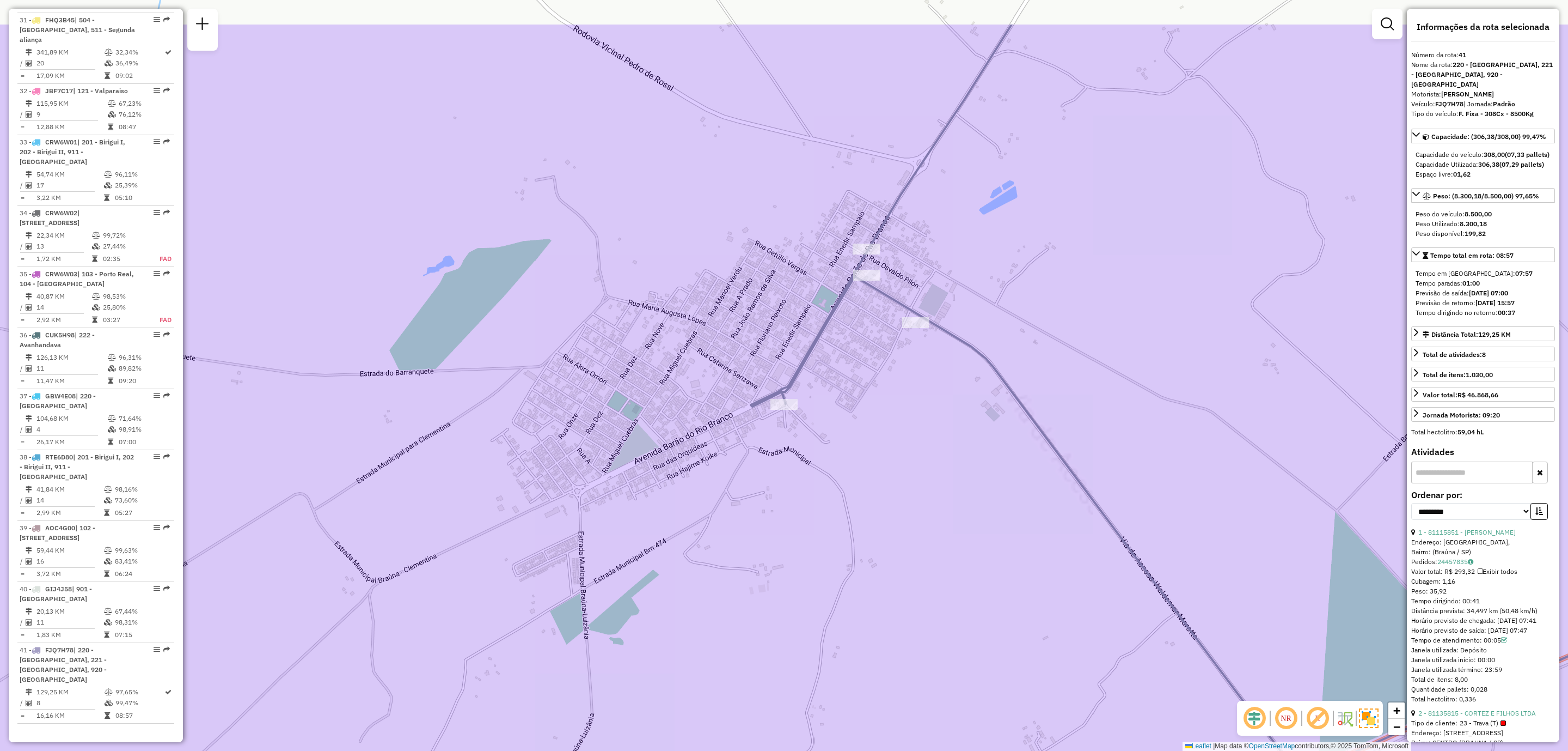
drag, startPoint x: 776, startPoint y: 474, endPoint x: 868, endPoint y: 592, distance: 149.6
click at [885, 613] on div "Janela de atendimento Grade de atendimento Capacidade Transportadoras Veículos …" at bounding box center [784, 376] width 1568 height 751
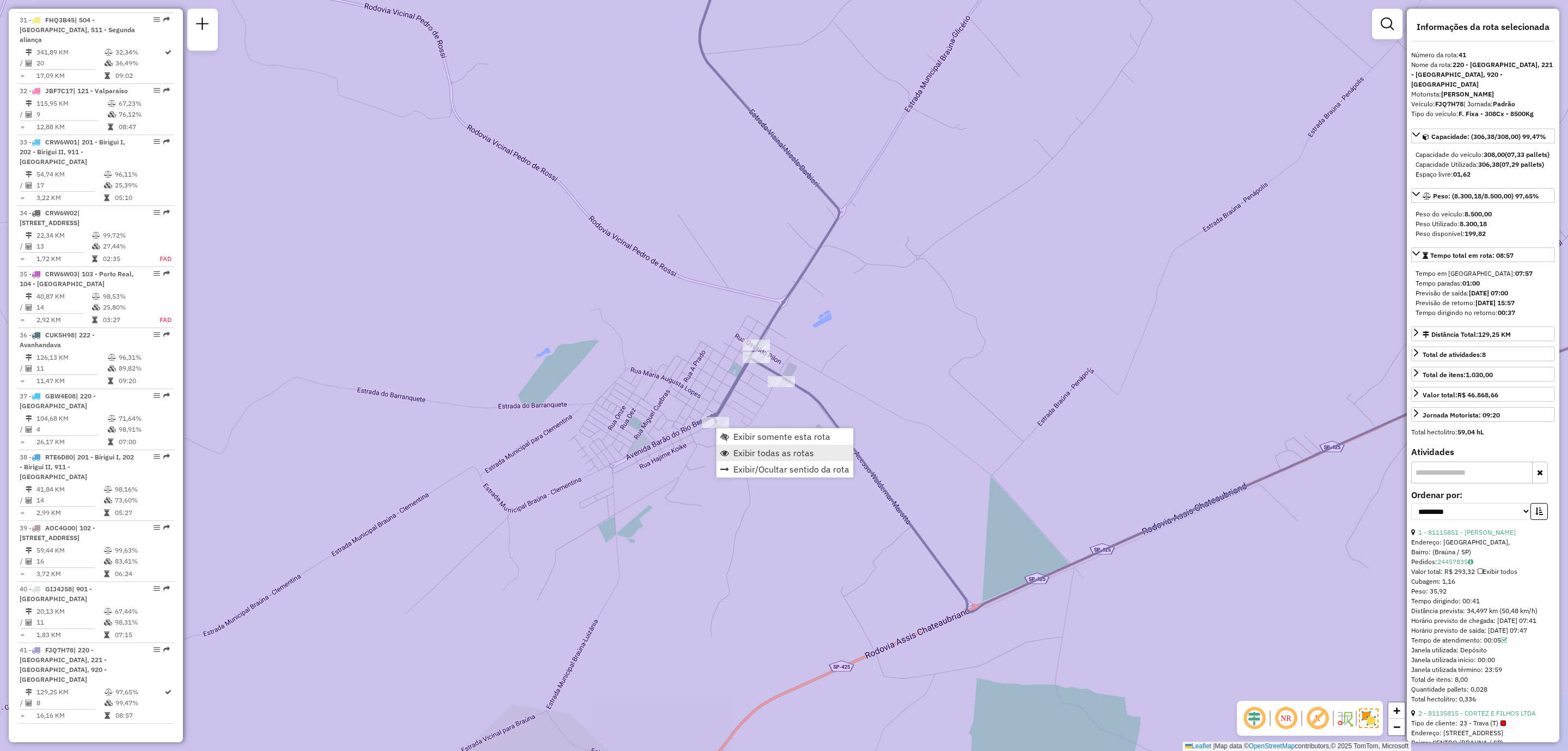
click at [743, 451] on span "Exibir todas as rotas" at bounding box center [774, 453] width 81 height 9
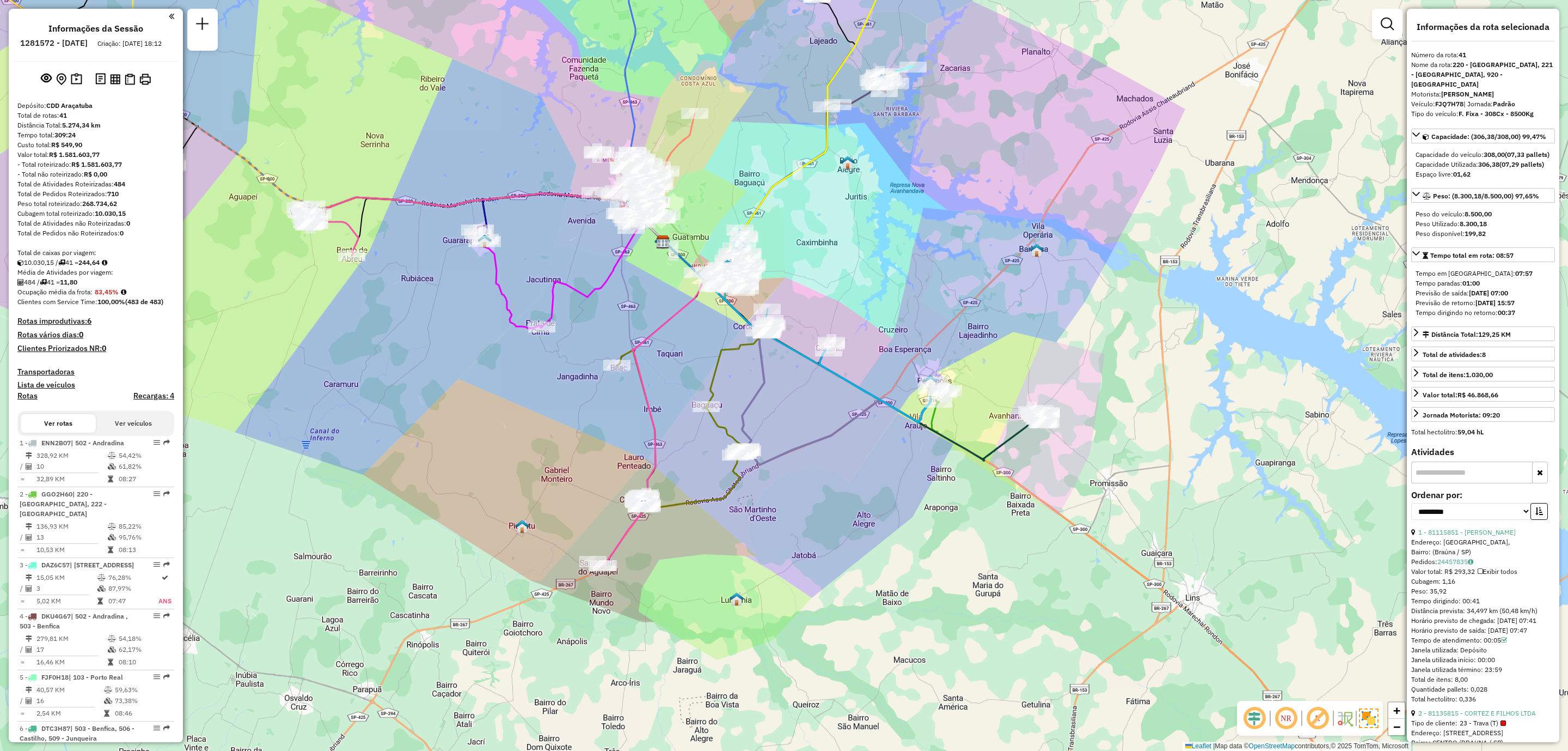
select select "**********"
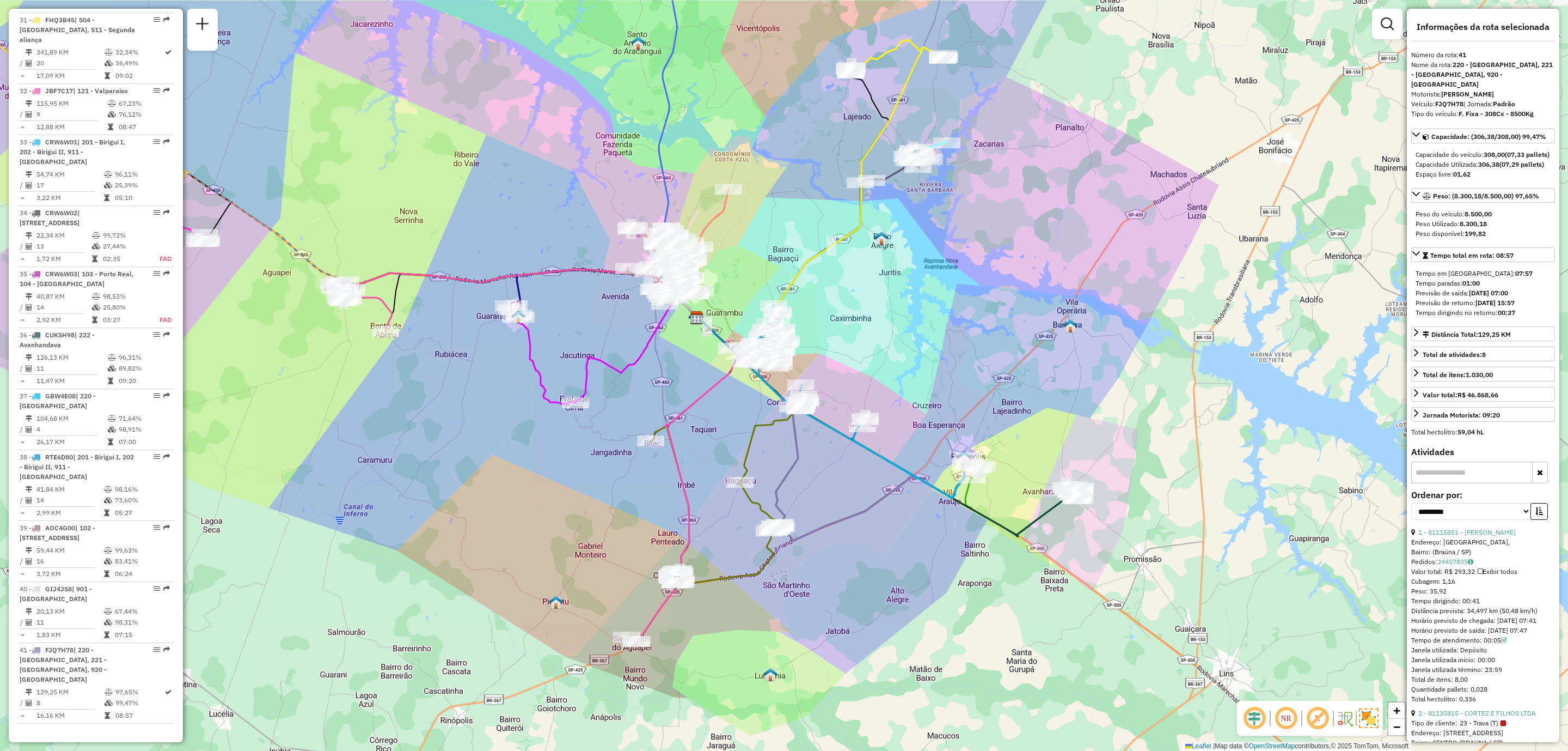
drag, startPoint x: 551, startPoint y: 356, endPoint x: 585, endPoint y: 432, distance: 83.3
click at [585, 432] on div "Janela de atendimento Grade de atendimento Capacidade Transportadoras Veículos …" at bounding box center [784, 376] width 1568 height 751
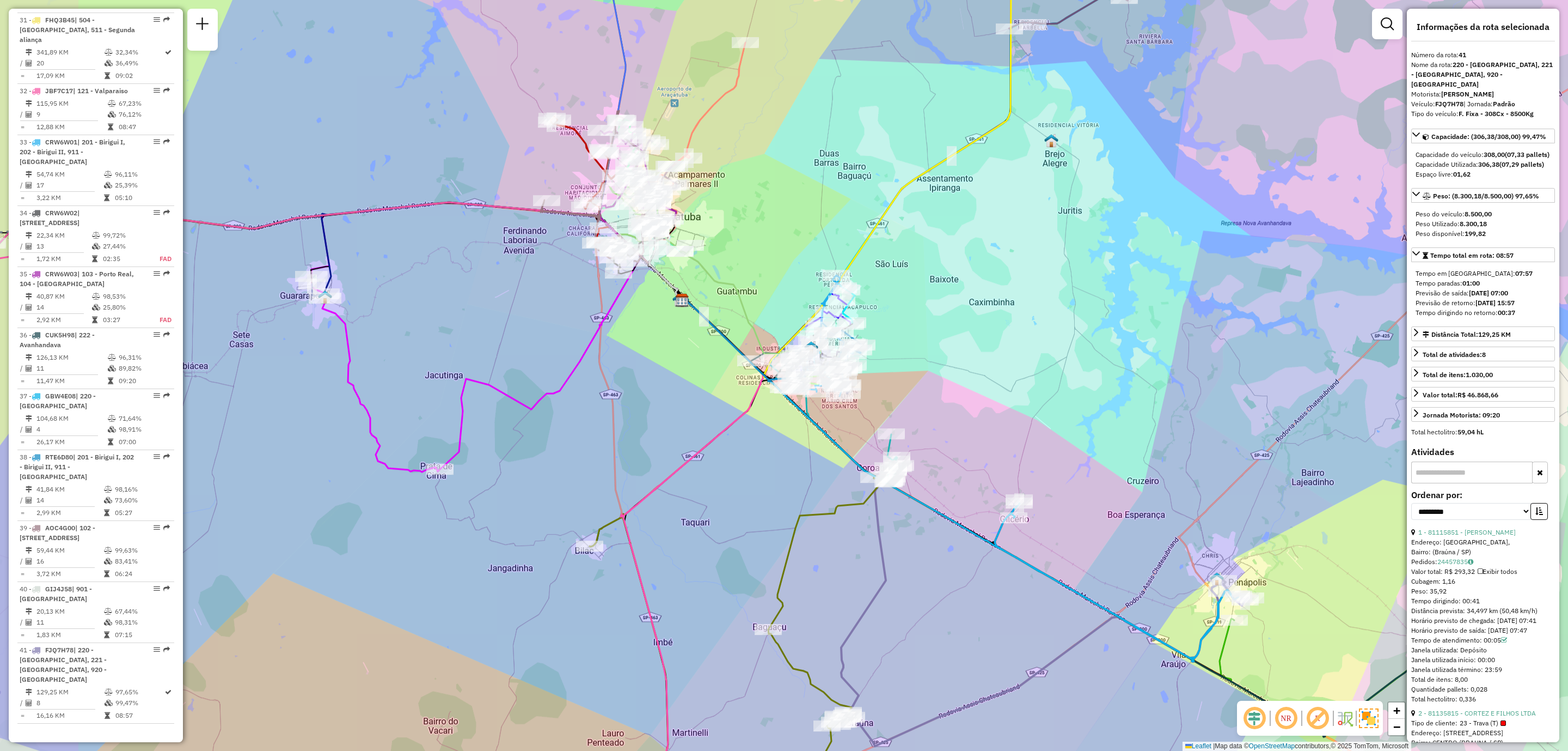
drag, startPoint x: 833, startPoint y: 506, endPoint x: 914, endPoint y: 560, distance: 97.3
click at [914, 560] on div "Janela de atendimento Grade de atendimento Capacidade Transportadoras Veículos …" at bounding box center [784, 376] width 1568 height 751
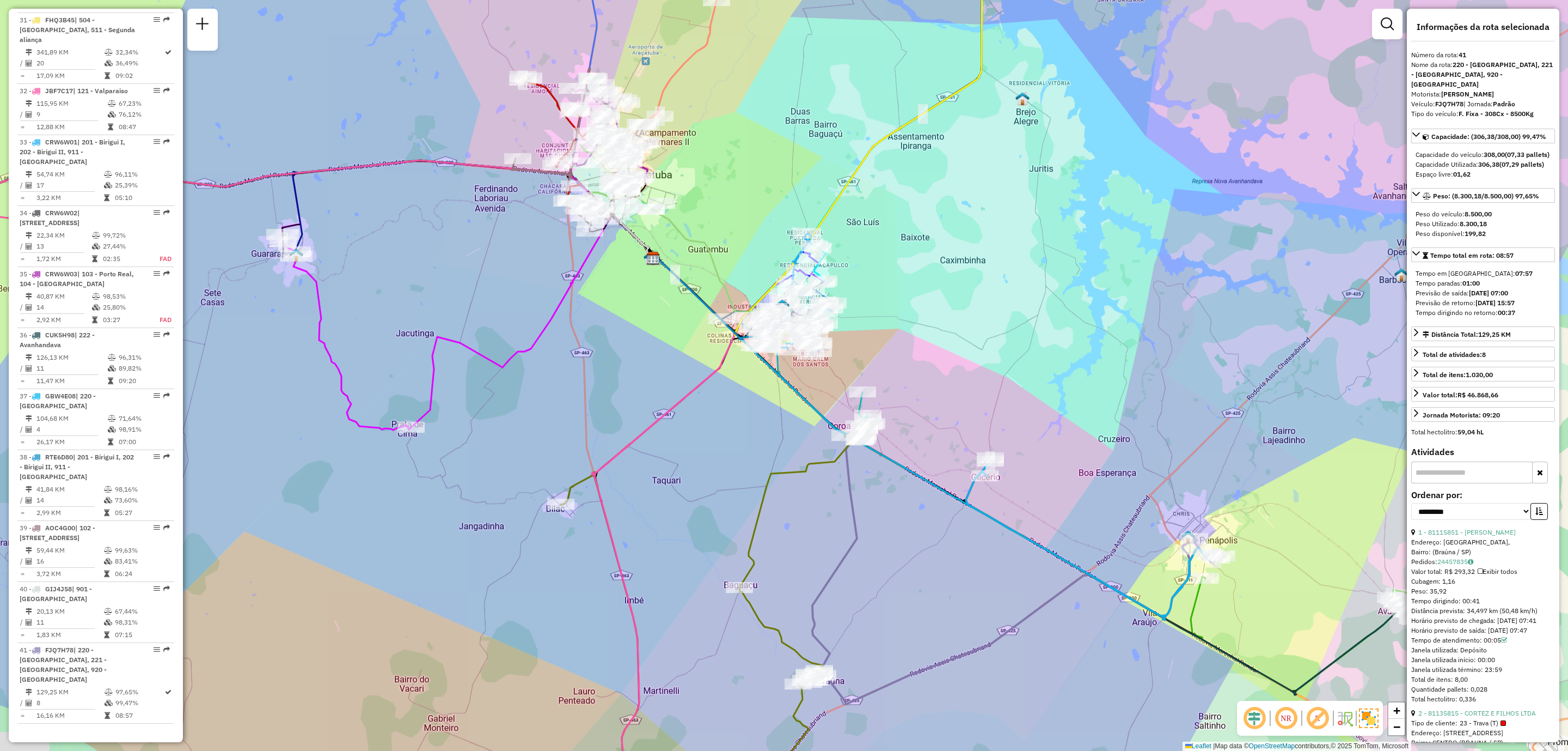
drag, startPoint x: 745, startPoint y: 521, endPoint x: 691, endPoint y: 468, distance: 75.7
click at [691, 470] on div "Janela de atendimento Grade de atendimento Capacidade Transportadoras Veículos …" at bounding box center [784, 376] width 1568 height 751
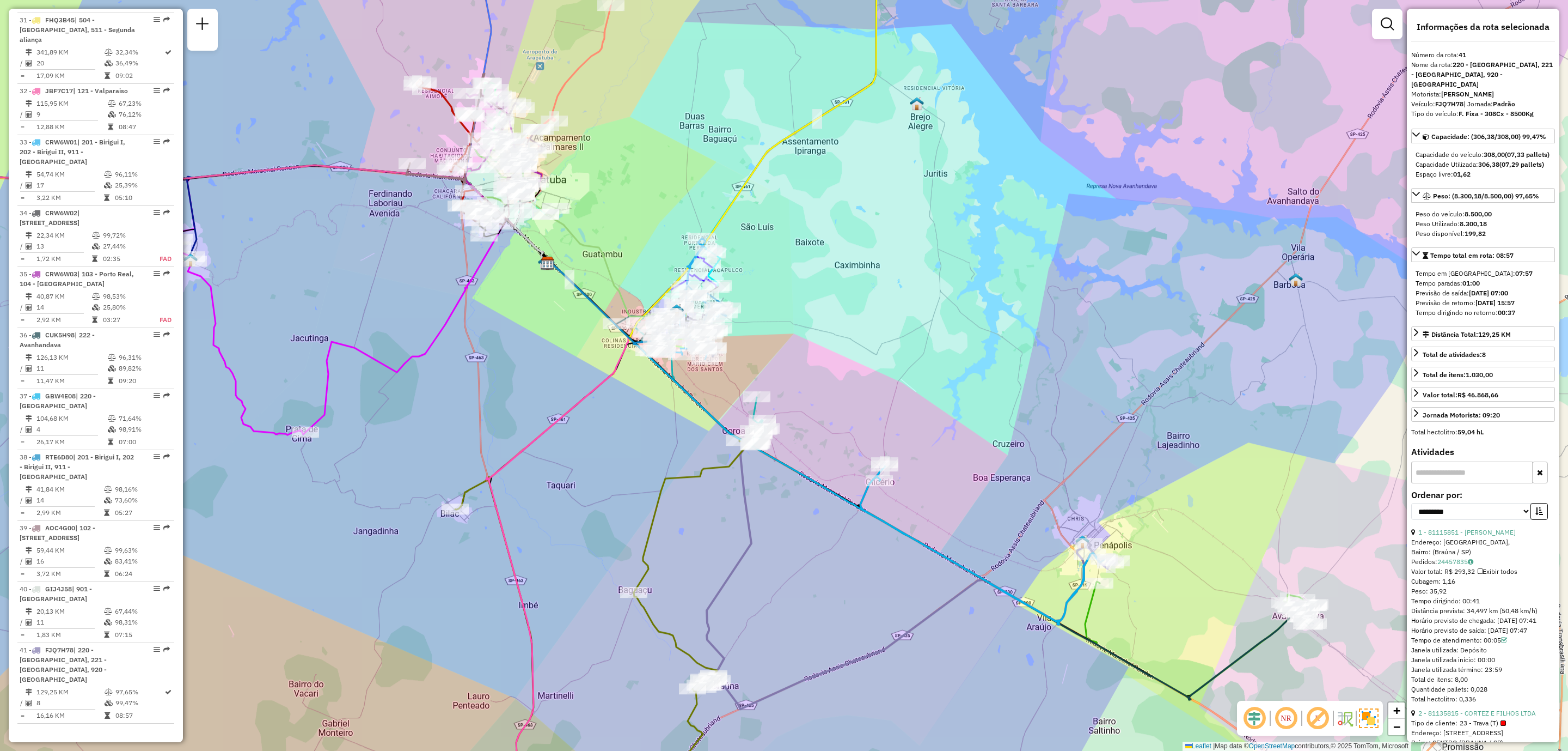
drag, startPoint x: 1153, startPoint y: 416, endPoint x: 995, endPoint y: 425, distance: 158.3
click at [994, 424] on div "Janela de atendimento Grade de atendimento Capacidade Transportadoras Veículos …" at bounding box center [784, 376] width 1568 height 751
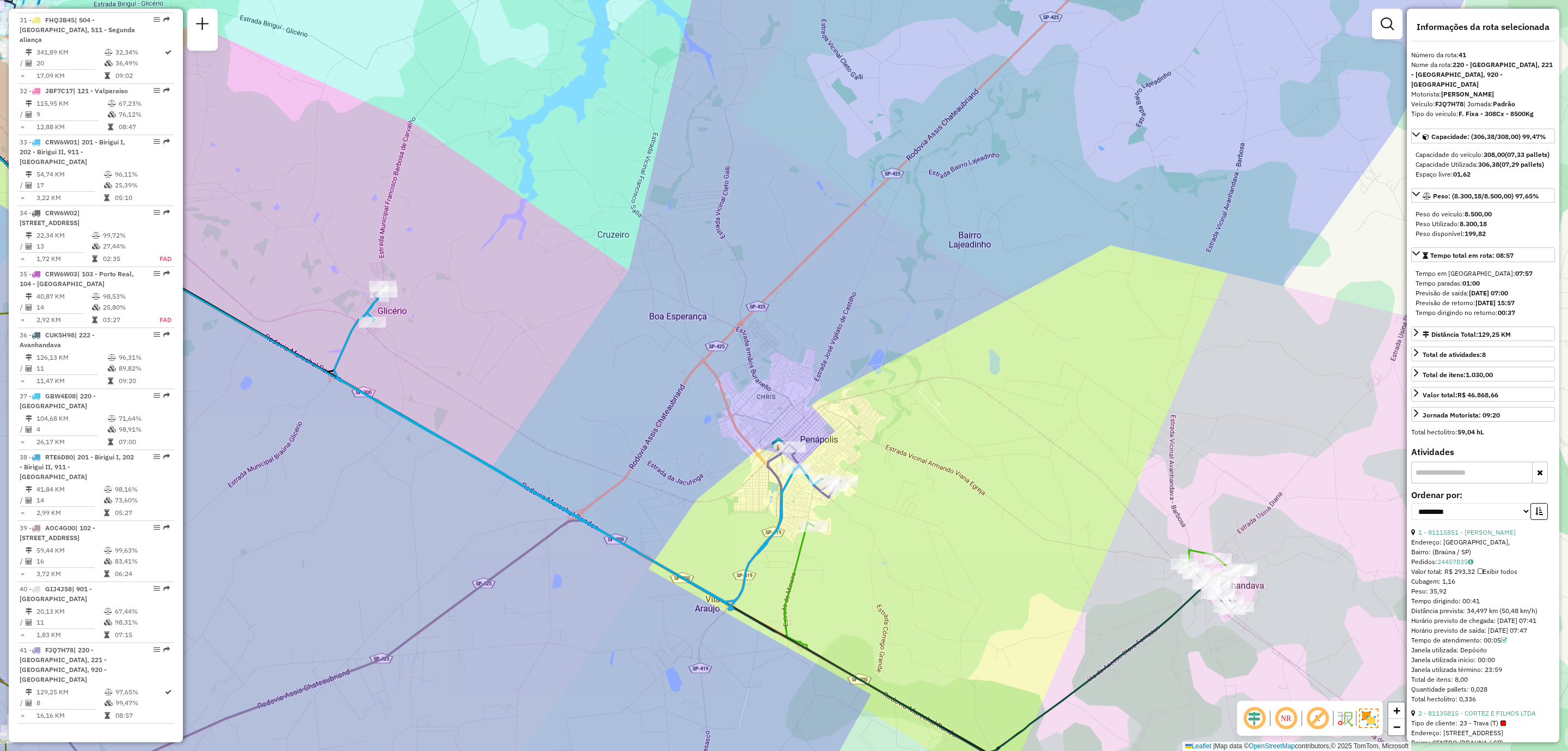
click at [953, 634] on div "Janela de atendimento Grade de atendimento Capacidade Transportadoras Veículos …" at bounding box center [784, 376] width 1568 height 751
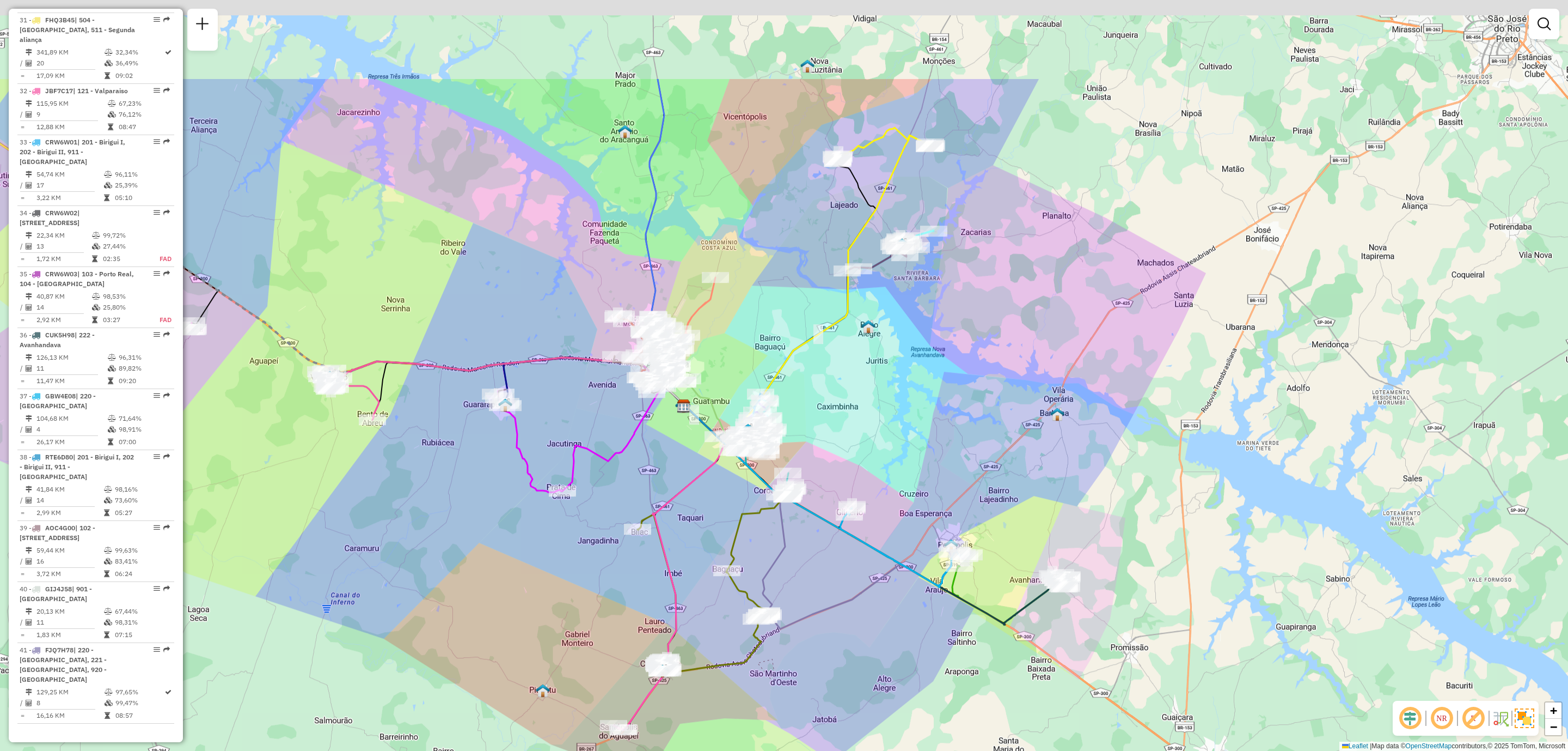
drag, startPoint x: 668, startPoint y: 206, endPoint x: 734, endPoint y: 365, distance: 172.2
click at [734, 364] on div "Rota 14 - Placa EOA6I05 81112801 - EDVALDO CARLOS DE OL Janela de atendimento G…" at bounding box center [784, 376] width 1568 height 751
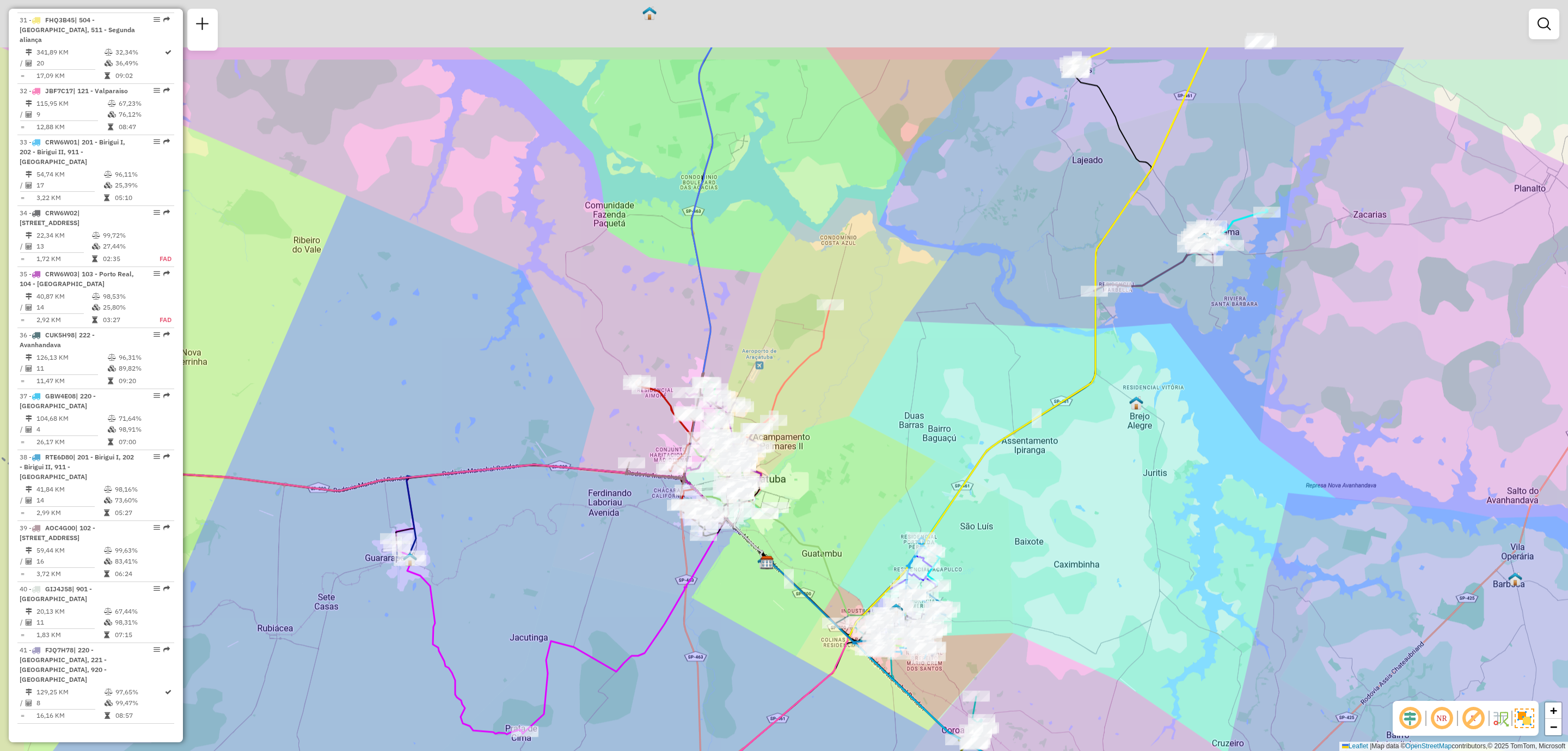
drag, startPoint x: 751, startPoint y: 324, endPoint x: 893, endPoint y: 461, distance: 197.3
click at [893, 461] on div "Janela de atendimento Grade de atendimento Capacidade Transportadoras Veículos …" at bounding box center [784, 376] width 1568 height 751
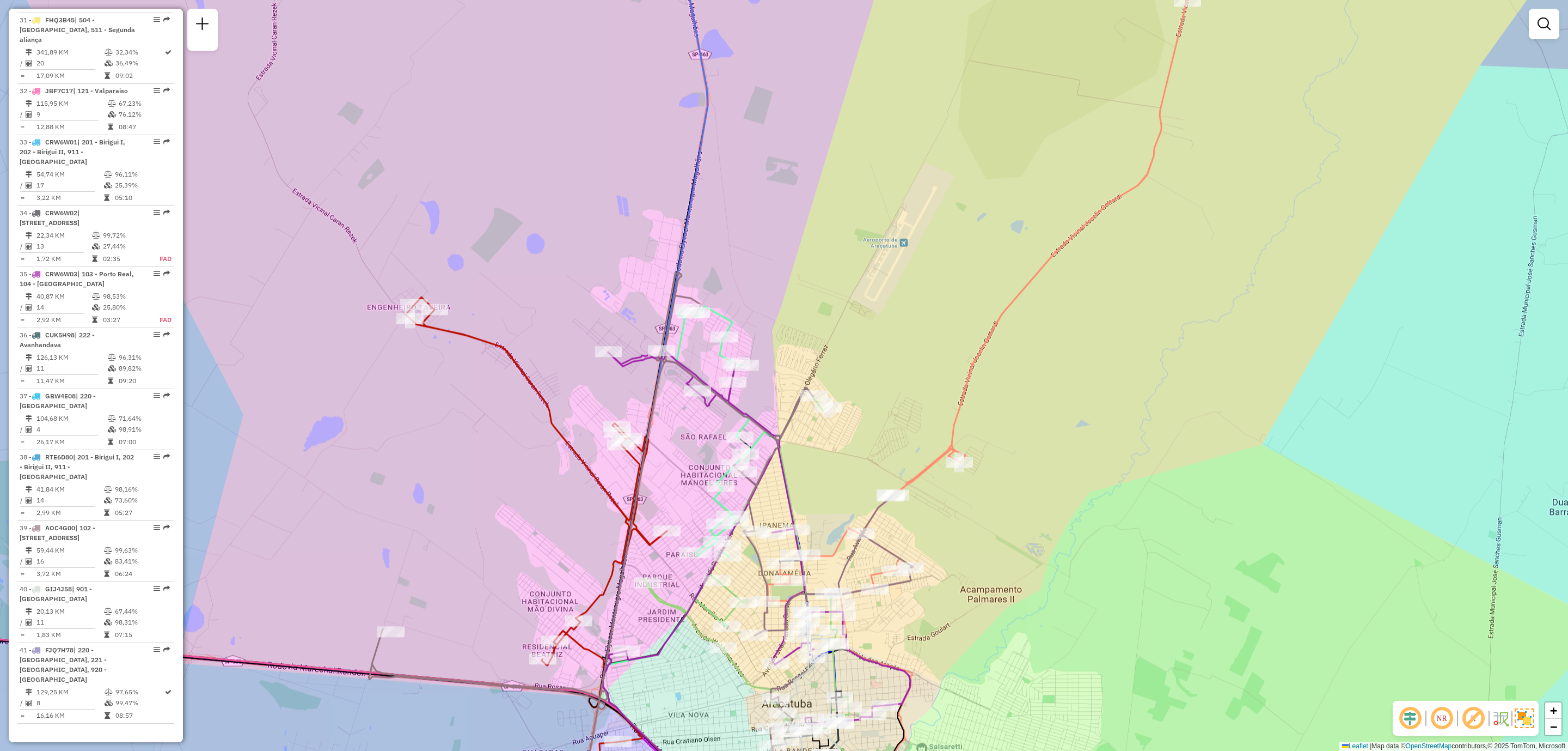
scroll to position [1192, 0]
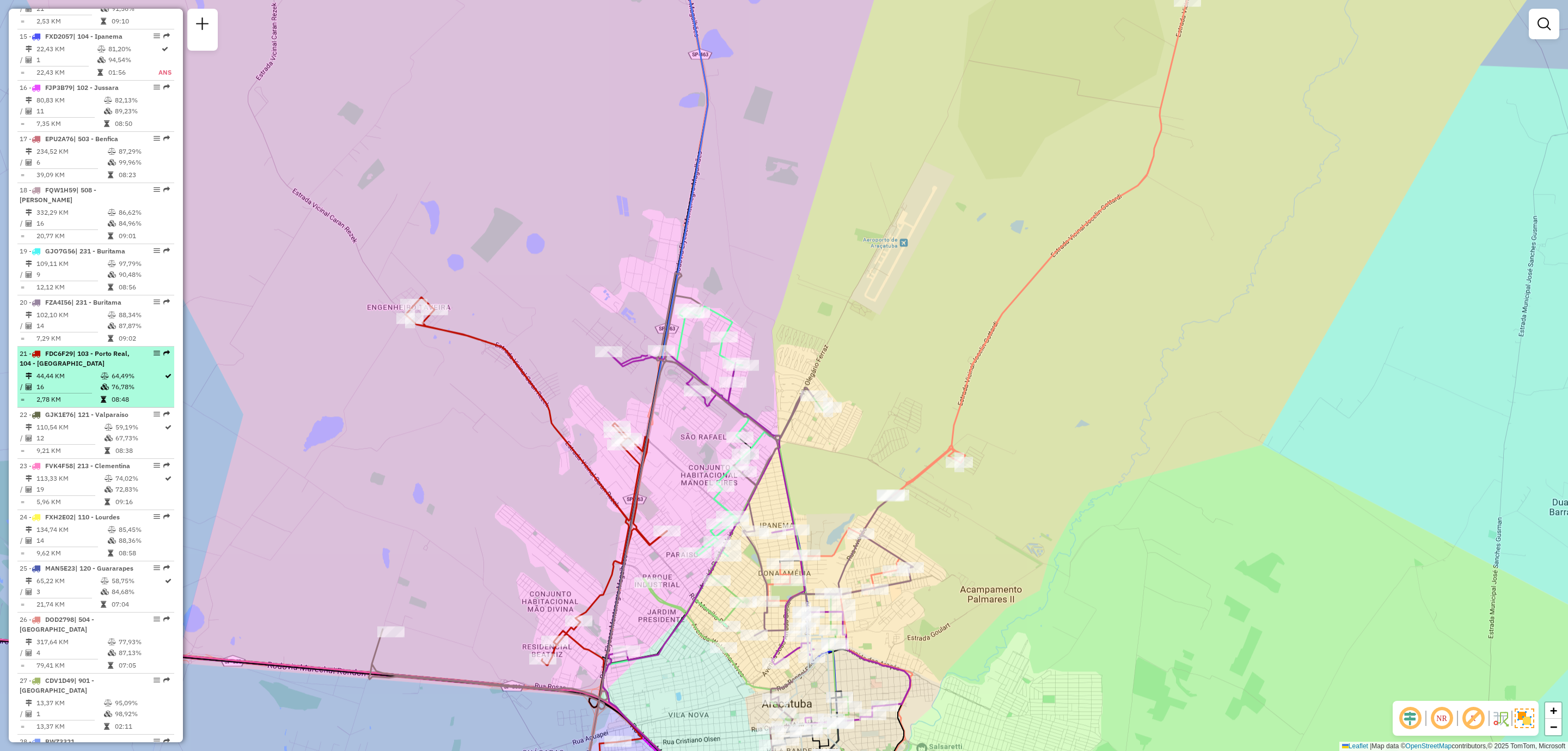
click at [132, 368] on div "21 - FDC6F29 | 103 - Porto Real, 104 - Ipanema" at bounding box center [77, 358] width 115 height 19
select select "**********"
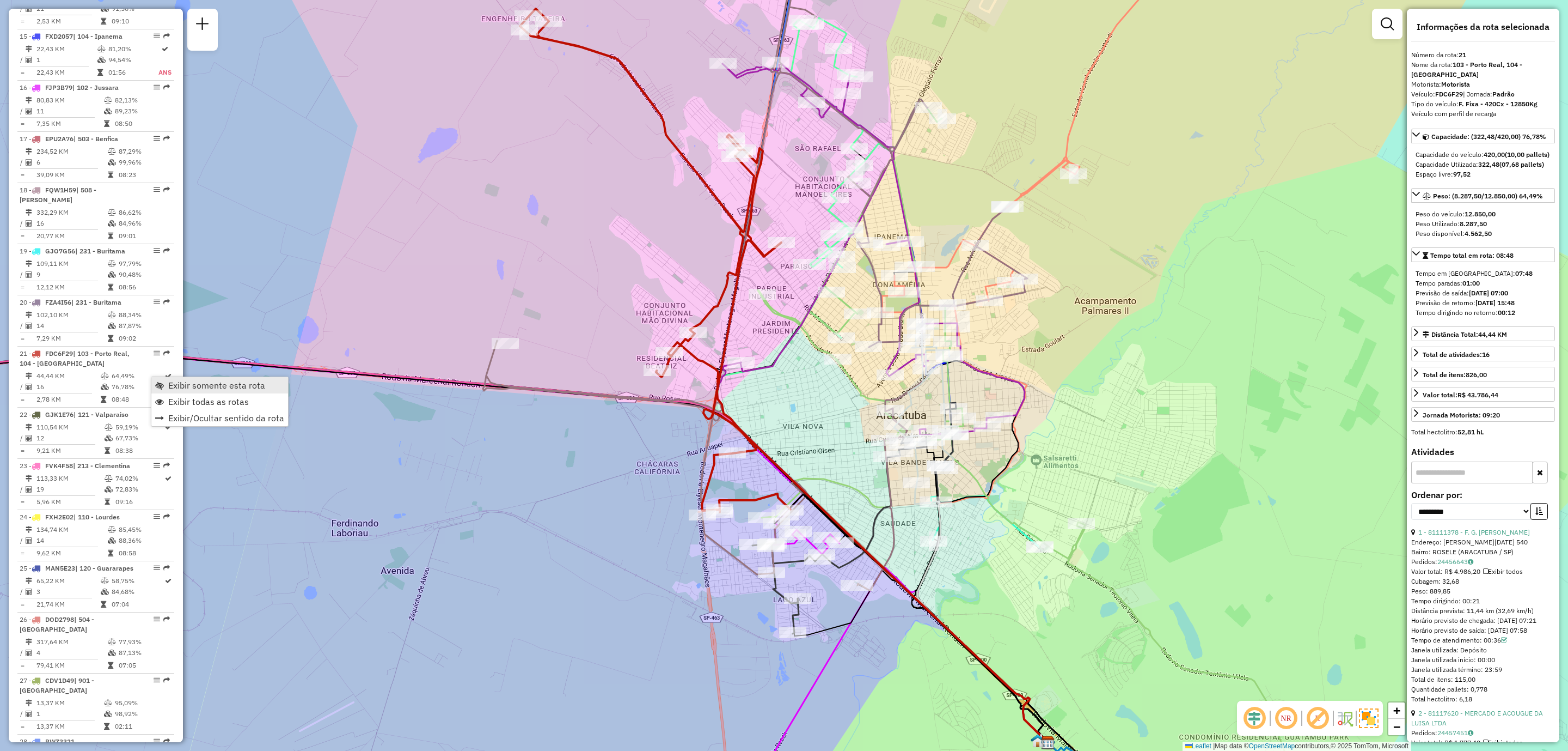
click at [225, 378] on link "Exibir somente esta rota" at bounding box center [219, 385] width 137 height 16
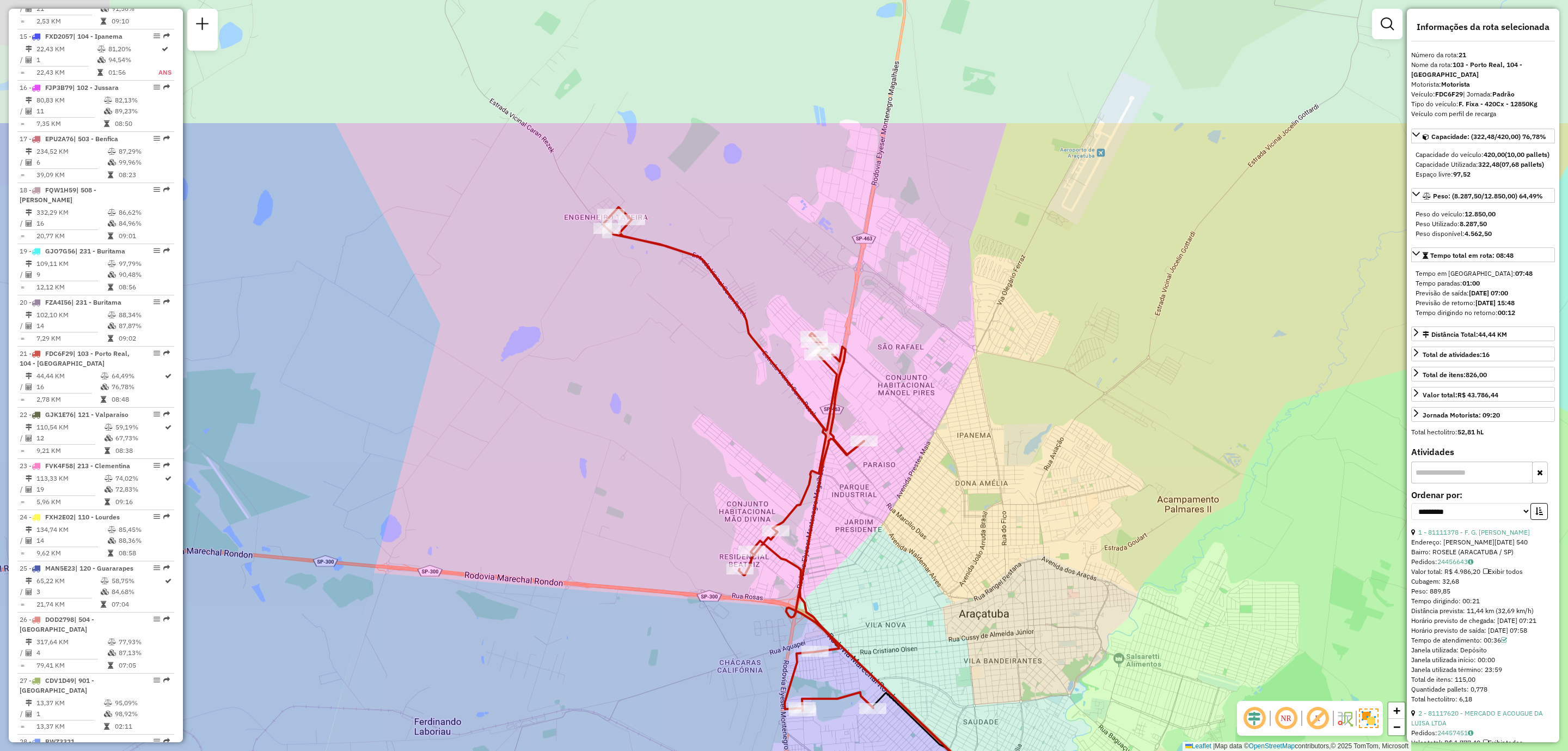
drag, startPoint x: 551, startPoint y: 126, endPoint x: 634, endPoint y: 325, distance: 215.6
click at [634, 325] on div "Janela de atendimento Grade de atendimento Capacidade Transportadoras Veículos …" at bounding box center [784, 376] width 1568 height 751
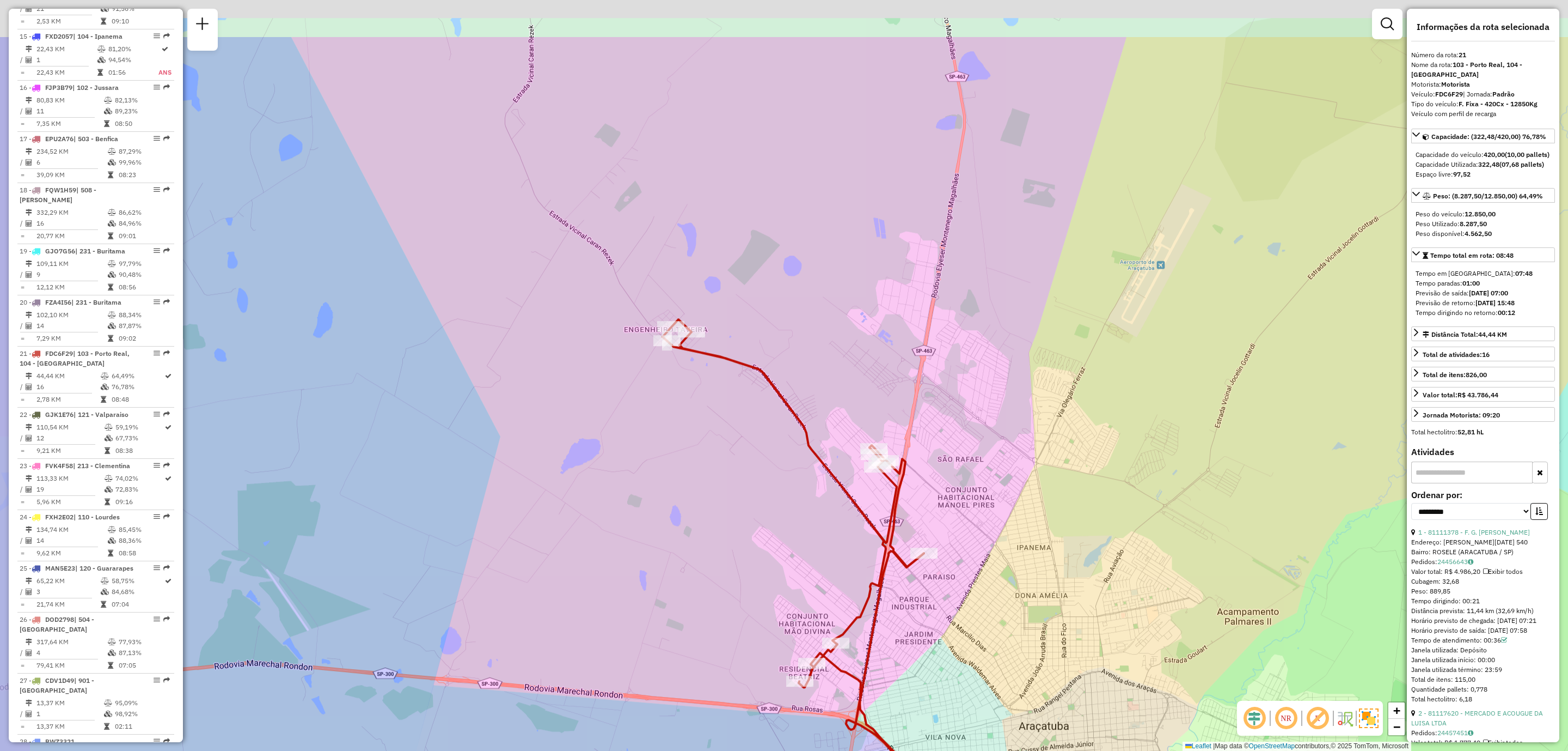
drag, startPoint x: 642, startPoint y: 331, endPoint x: 694, endPoint y: 435, distance: 116.3
click at [694, 435] on div "Janela de atendimento Grade de atendimento Capacidade Transportadoras Veículos …" at bounding box center [784, 376] width 1568 height 751
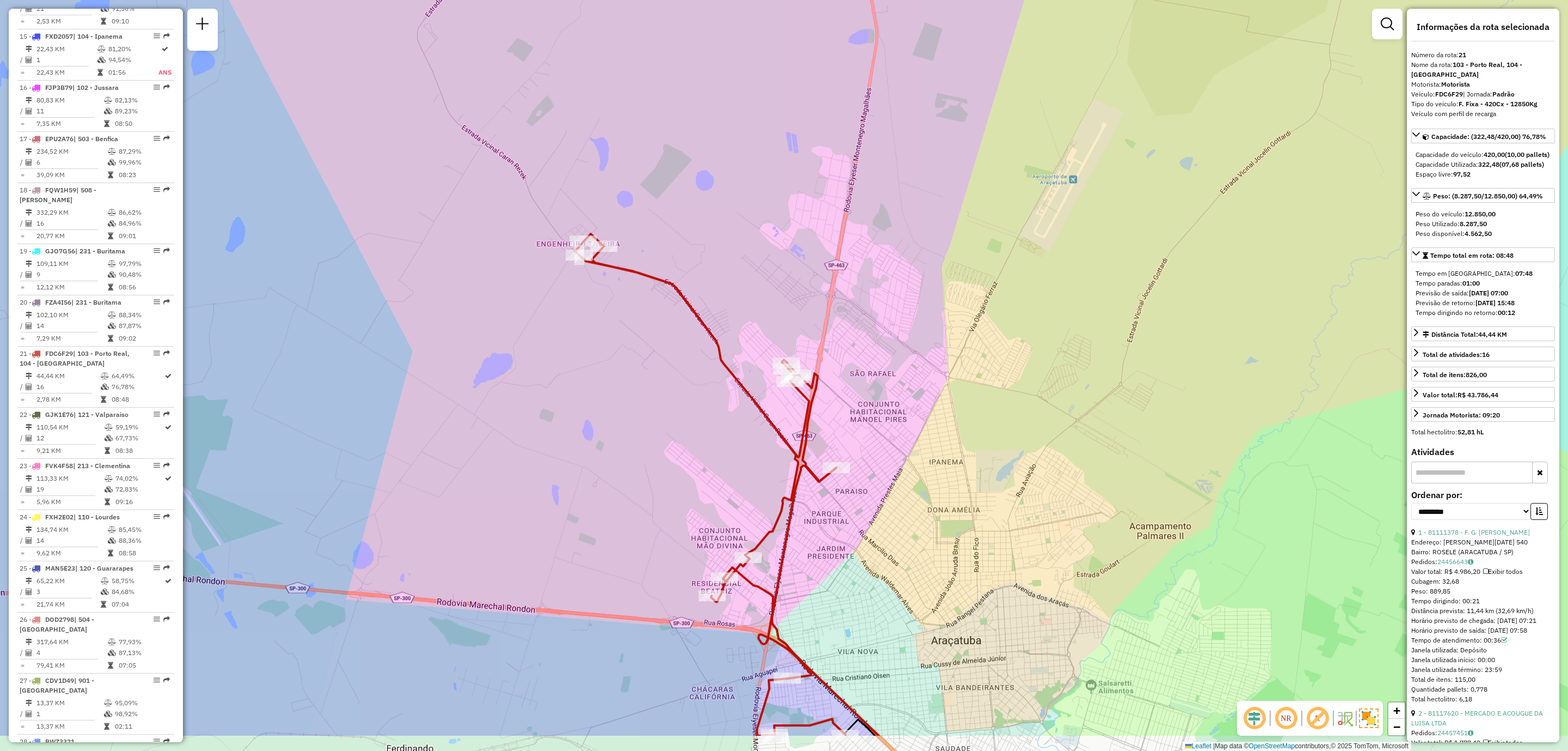
drag, startPoint x: 676, startPoint y: 414, endPoint x: 570, endPoint y: 256, distance: 190.3
click at [570, 257] on div "Janela de atendimento Grade de atendimento Capacidade Transportadoras Veículos …" at bounding box center [784, 376] width 1568 height 751
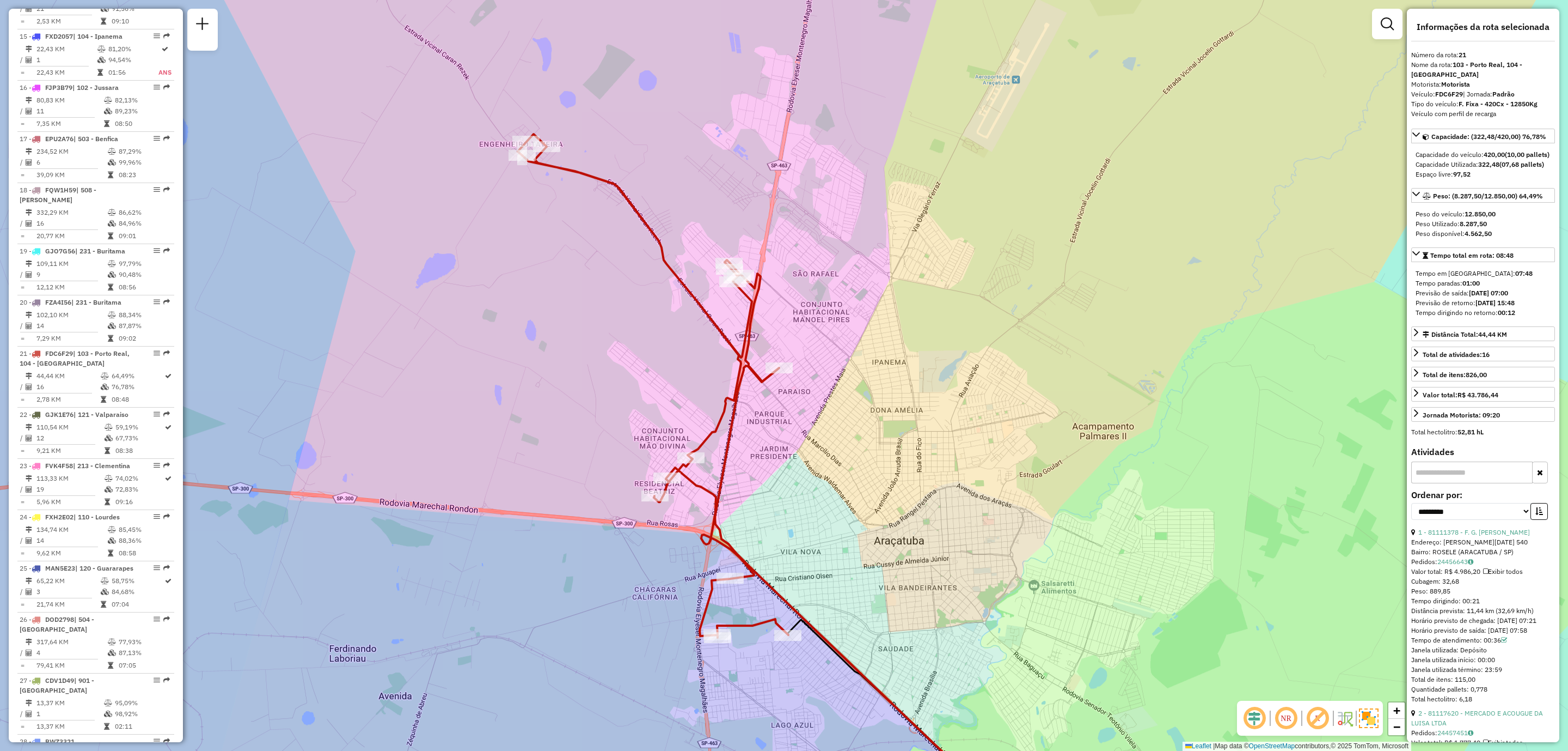
drag, startPoint x: 647, startPoint y: 510, endPoint x: 654, endPoint y: 538, distance: 28.9
click at [612, 479] on div "Janela de atendimento Grade de atendimento Capacidade Transportadoras Veículos …" at bounding box center [784, 376] width 1568 height 751
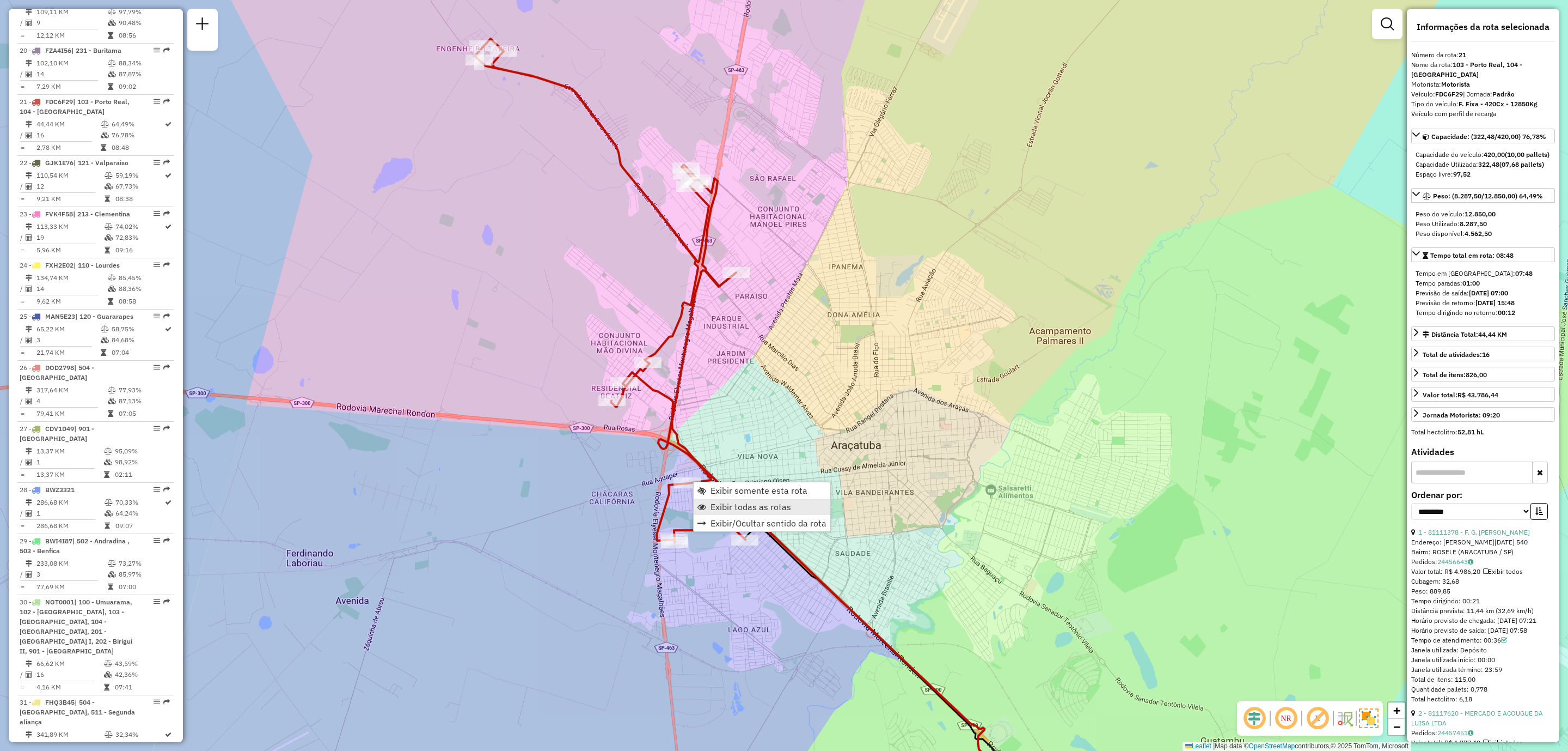
scroll to position [1551, 0]
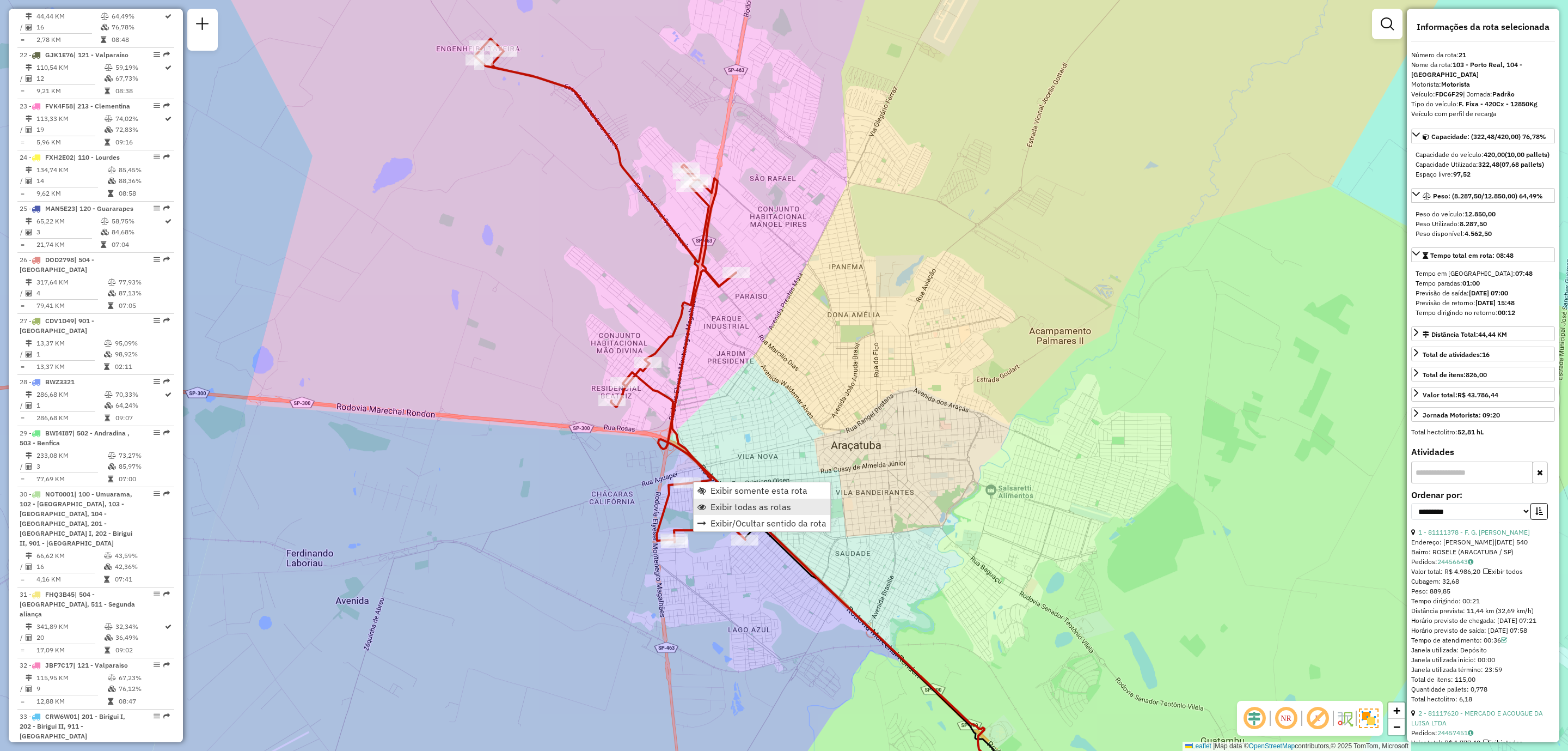
click at [745, 506] on span "Exibir todas as rotas" at bounding box center [751, 506] width 81 height 9
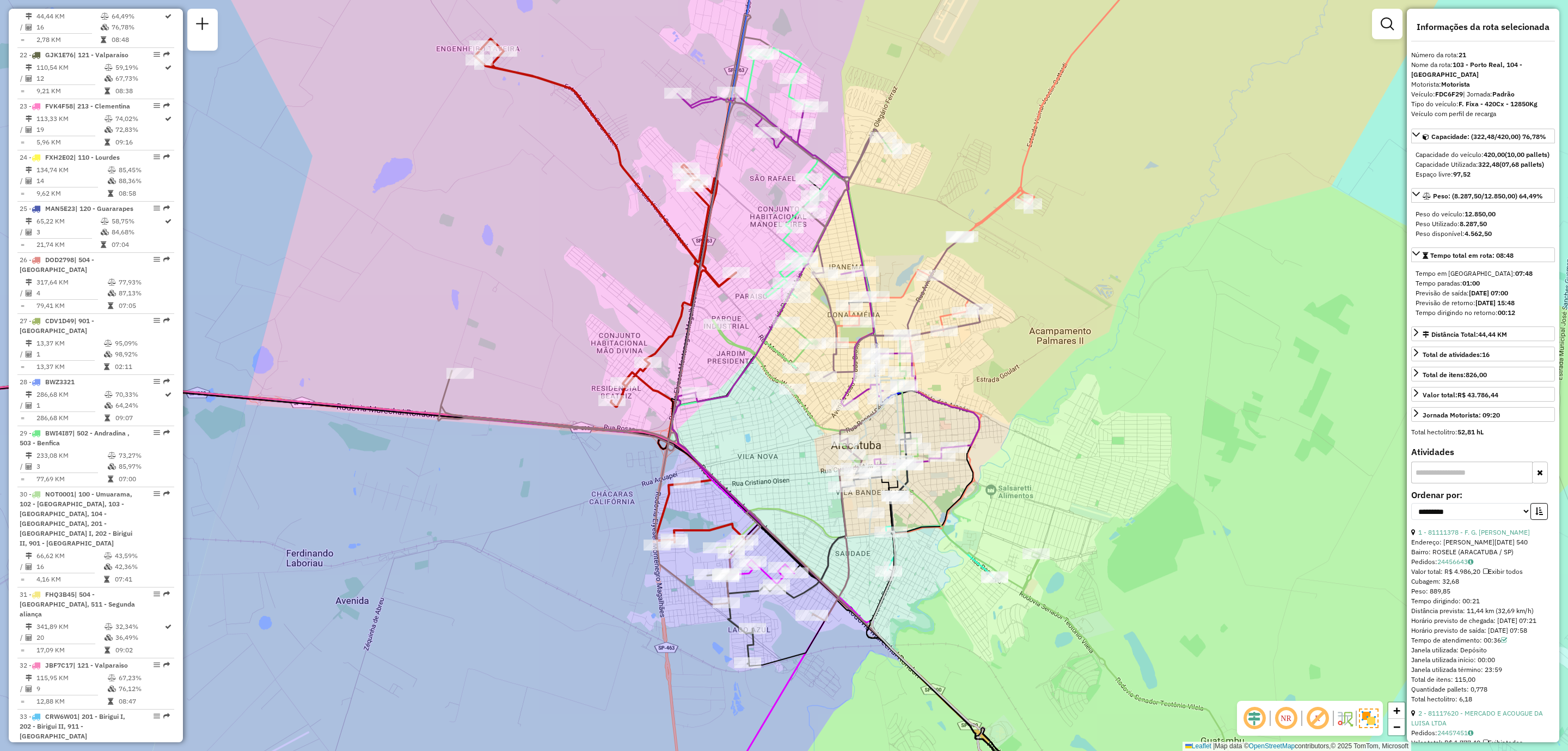
click at [530, 577] on div "Janela de atendimento Grade de atendimento Capacidade Transportadoras Veículos …" at bounding box center [784, 376] width 1568 height 751
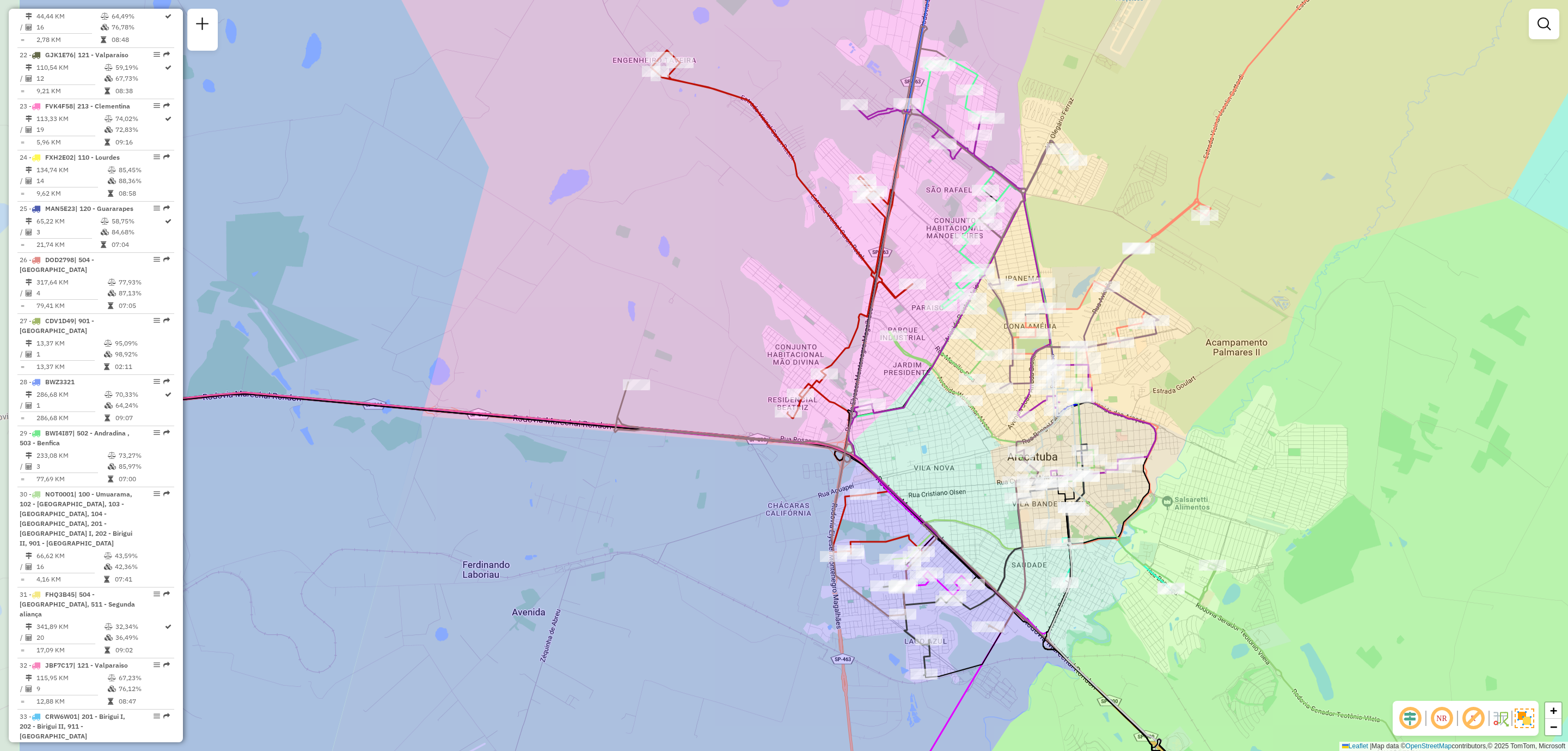
click at [559, 558] on div "Janela de atendimento Grade de atendimento Capacidade Transportadoras Veículos …" at bounding box center [784, 376] width 1568 height 751
